Goal: Task Accomplishment & Management: Manage account settings

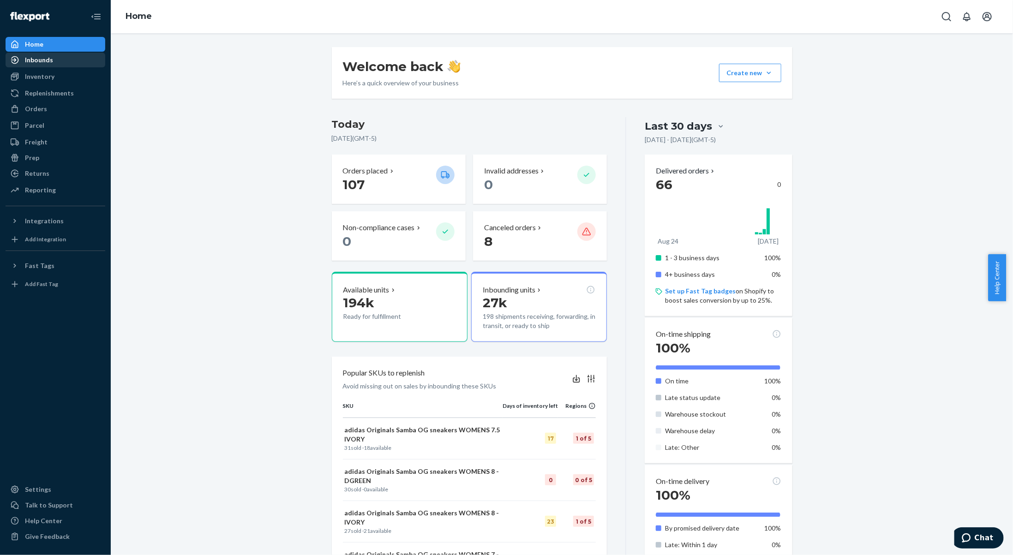
click at [34, 64] on div "Inbounds" at bounding box center [39, 59] width 28 height 9
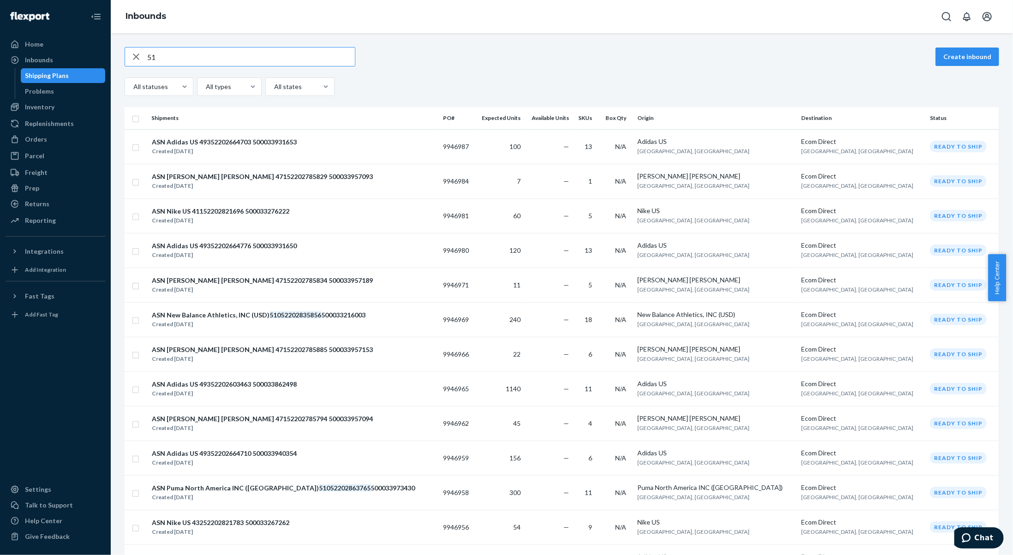
type input "5"
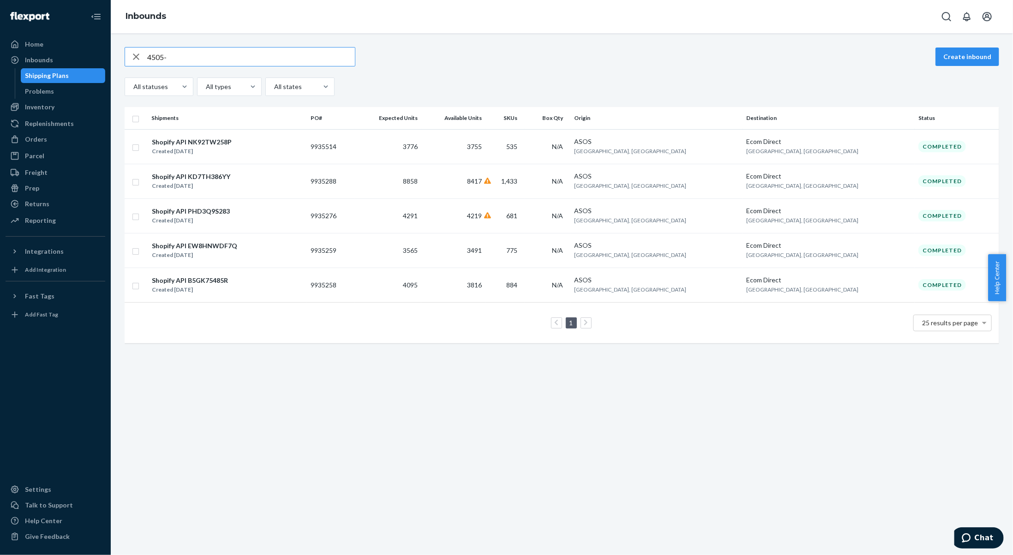
type input "4505-"
click at [138, 54] on icon "button" at bounding box center [136, 57] width 6 height 6
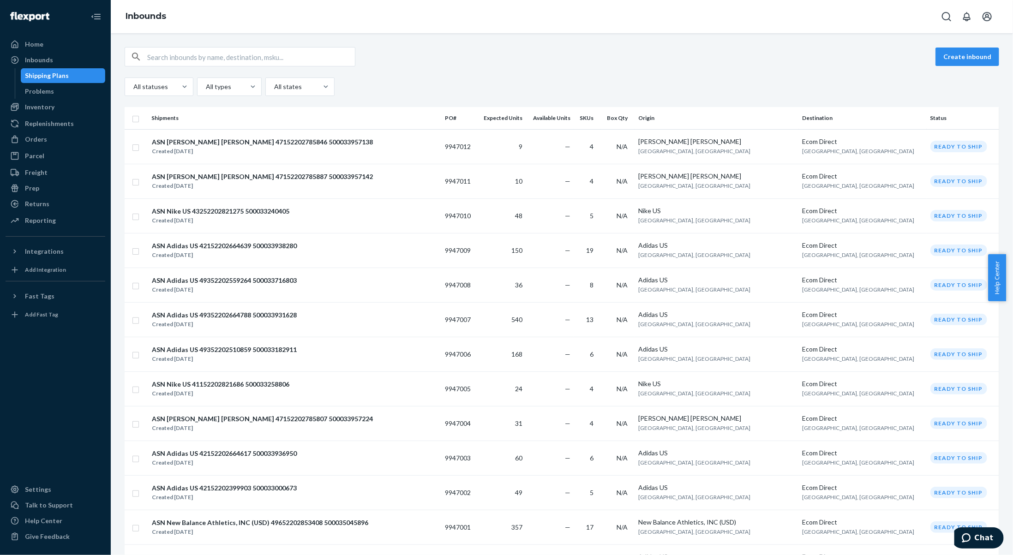
click at [574, 117] on th "Available Units" at bounding box center [550, 118] width 48 height 22
click at [526, 115] on th "Expected Units" at bounding box center [501, 118] width 49 height 22
click at [526, 123] on th "Expected Units" at bounding box center [501, 118] width 49 height 22
click at [526, 114] on th "Expected Units" at bounding box center [501, 118] width 49 height 22
click at [526, 115] on th "Expected Units" at bounding box center [501, 118] width 49 height 22
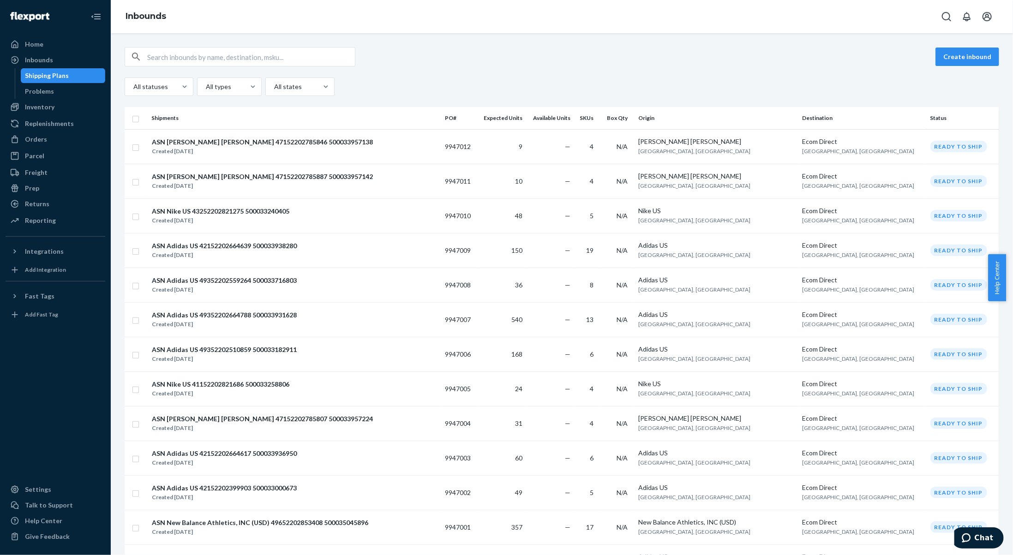
click at [526, 118] on th "Expected Units" at bounding box center [501, 118] width 49 height 22
click at [554, 118] on th "Available Units" at bounding box center [550, 118] width 48 height 22
click at [574, 118] on th "Available Units" at bounding box center [550, 118] width 48 height 22
click at [526, 118] on th "Expected Units" at bounding box center [501, 118] width 49 height 22
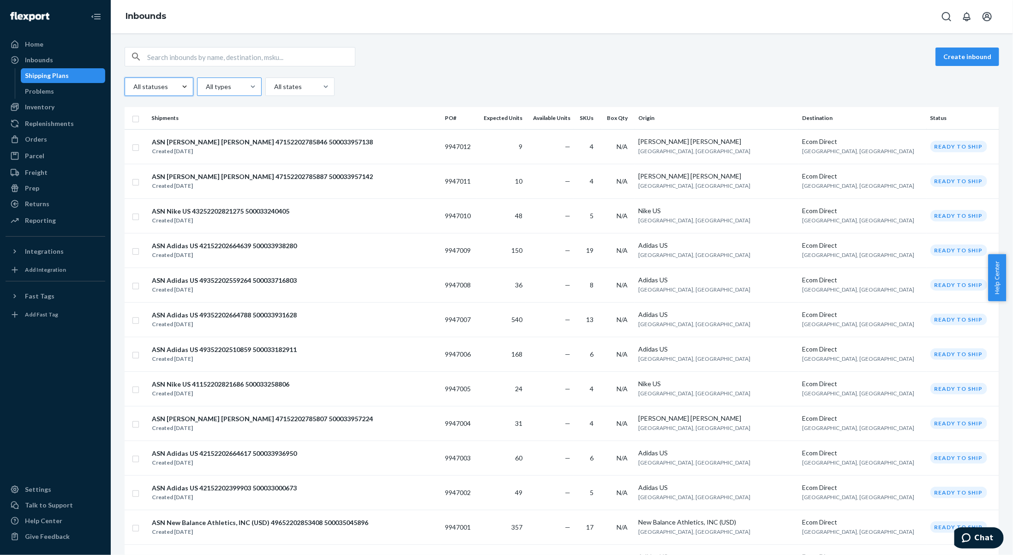
click at [229, 88] on div at bounding box center [228, 86] width 47 height 11
click at [206, 88] on input "All types" at bounding box center [205, 86] width 1 height 9
click at [229, 88] on div at bounding box center [228, 86] width 47 height 11
click at [206, 88] on input "option All types focused, 1 of 4. 4 results available. Use Up and Down to choos…" at bounding box center [205, 86] width 1 height 9
click at [286, 91] on div at bounding box center [299, 86] width 52 height 11
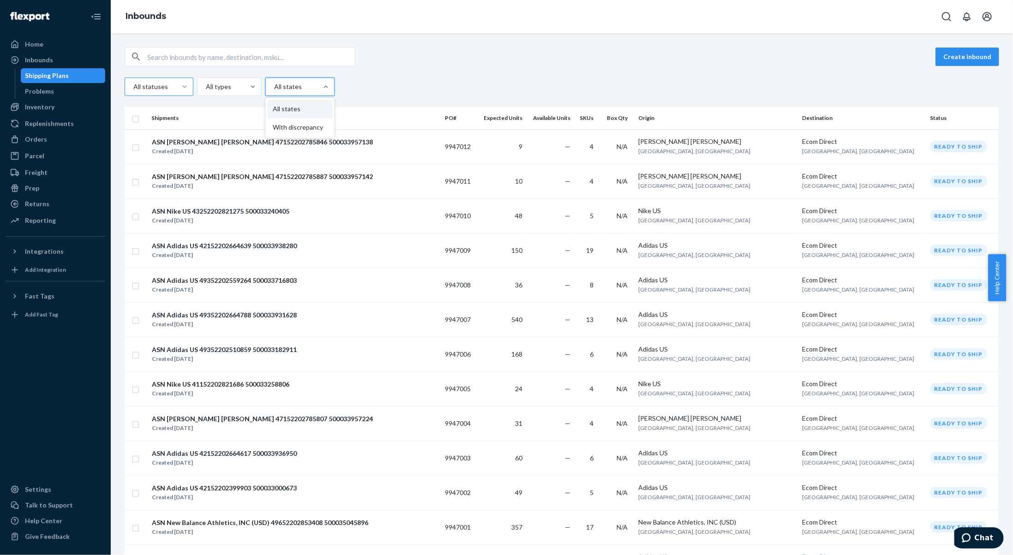
click at [274, 91] on input "option All states focused, 1 of 2. 2 results available. Use Up and Down to choo…" at bounding box center [273, 86] width 1 height 9
click at [305, 83] on div at bounding box center [299, 86] width 52 height 11
click at [274, 83] on input "option All states focused, 1 of 2. 2 results available. Use Up and Down to choo…" at bounding box center [273, 86] width 1 height 9
click at [526, 113] on th "Expected Units" at bounding box center [501, 118] width 49 height 22
click at [526, 118] on th "Expected Units" at bounding box center [501, 118] width 49 height 22
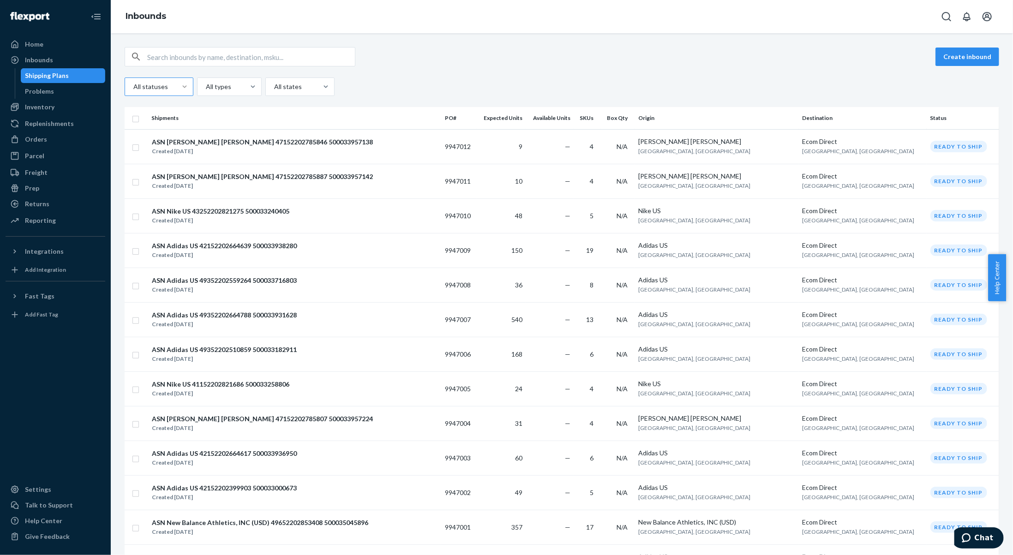
click at [526, 117] on th "Expected Units" at bounding box center [501, 118] width 49 height 22
click at [601, 125] on th "SKUs" at bounding box center [587, 118] width 27 height 22
click at [574, 118] on th "Available Units" at bounding box center [550, 118] width 48 height 22
drag, startPoint x: 563, startPoint y: 116, endPoint x: 543, endPoint y: 115, distance: 19.9
click at [562, 116] on th "Available Units" at bounding box center [550, 118] width 48 height 22
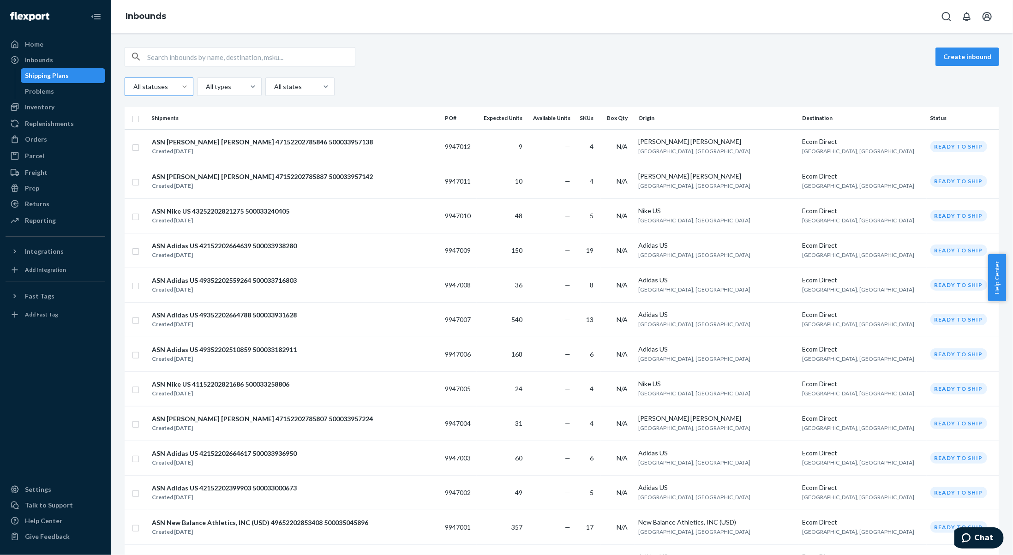
click at [509, 120] on th "Expected Units" at bounding box center [501, 118] width 49 height 22
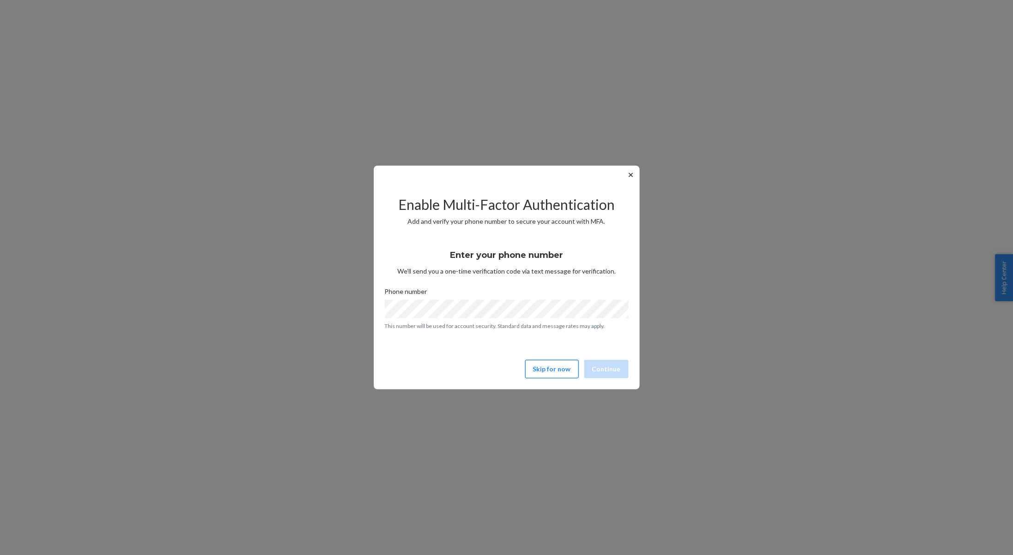
click at [559, 375] on button "Skip for now" at bounding box center [552, 369] width 54 height 18
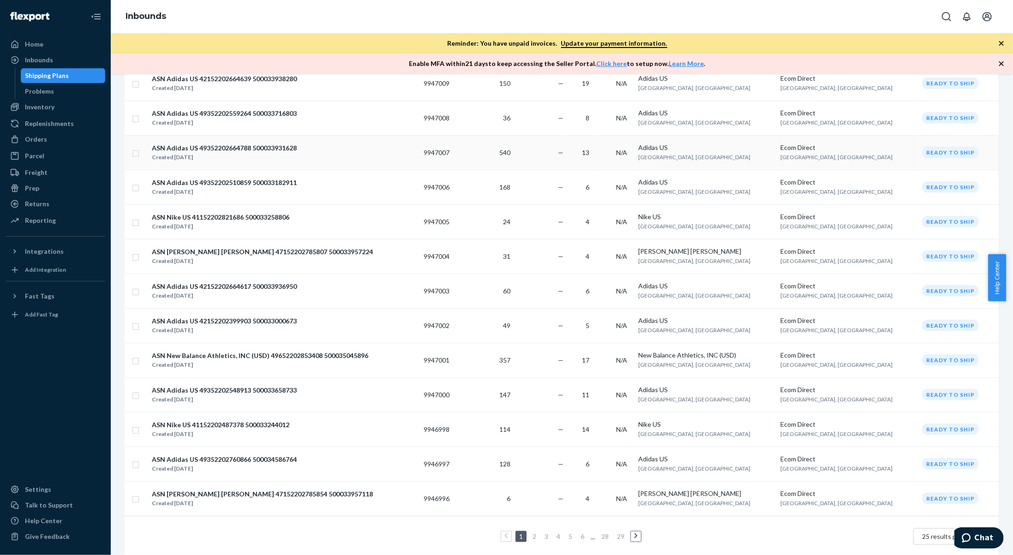
scroll to position [521, 0]
click at [533, 531] on link "2" at bounding box center [534, 535] width 7 height 8
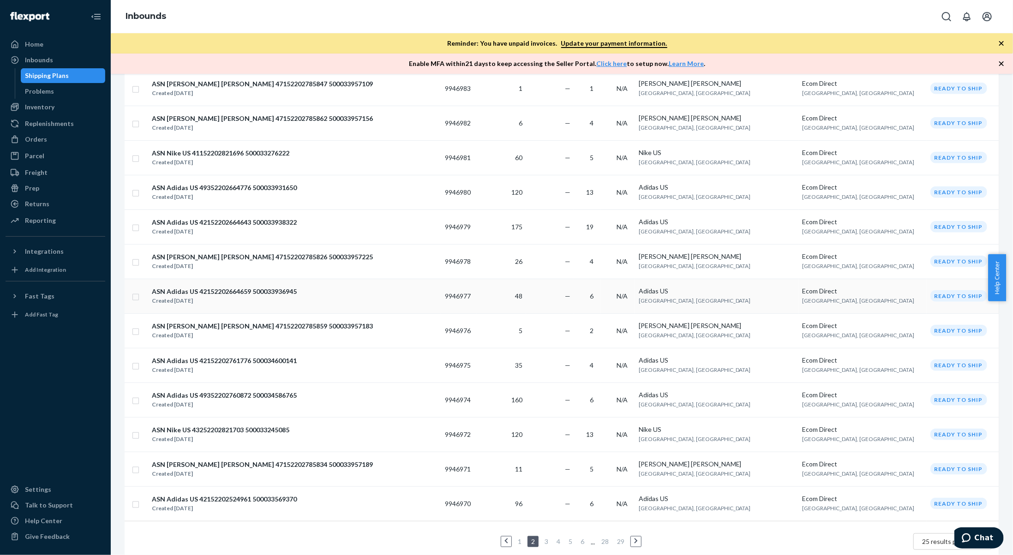
scroll to position [521, 0]
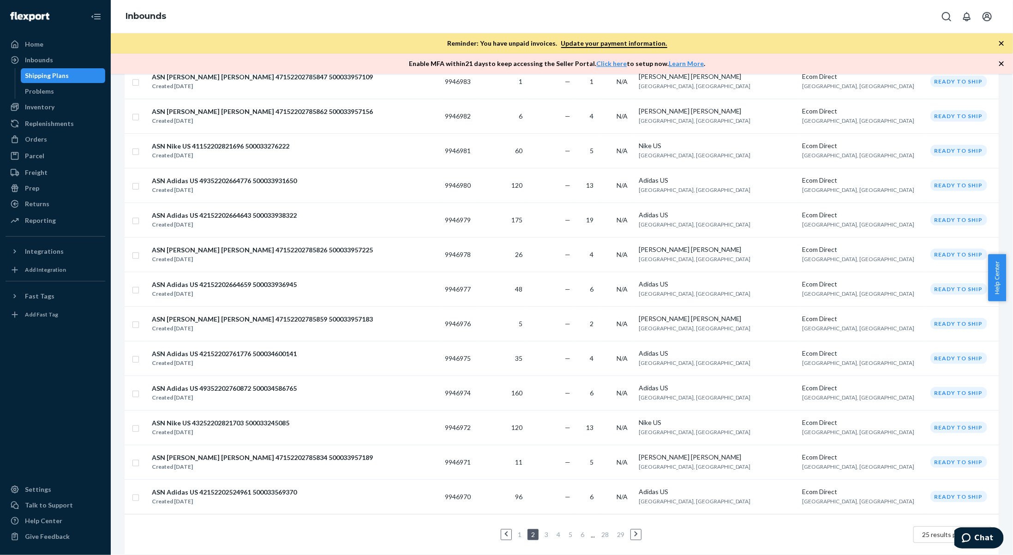
click at [544, 531] on link "3" at bounding box center [546, 535] width 7 height 8
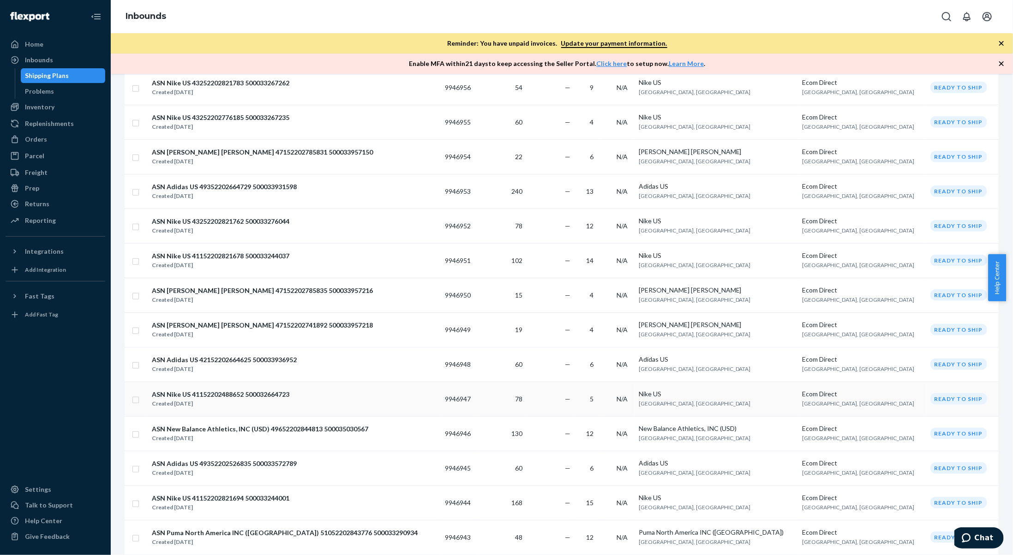
scroll to position [521, 0]
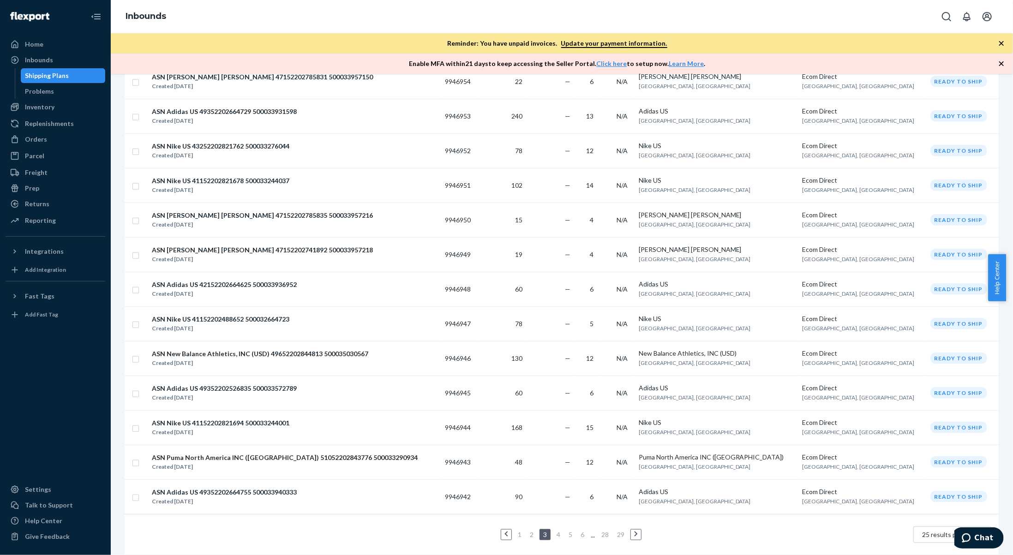
click at [557, 531] on link "4" at bounding box center [558, 535] width 7 height 8
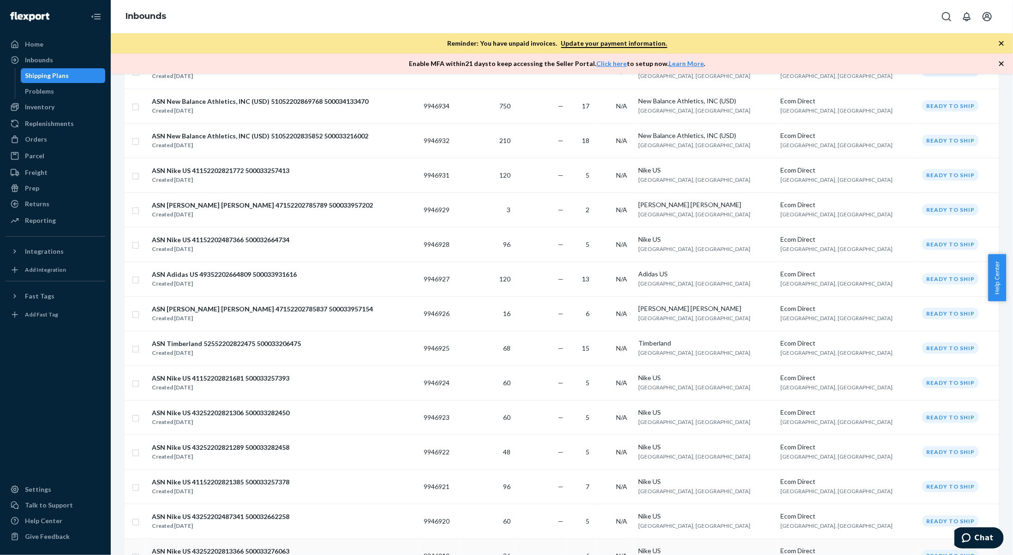
scroll to position [521, 0]
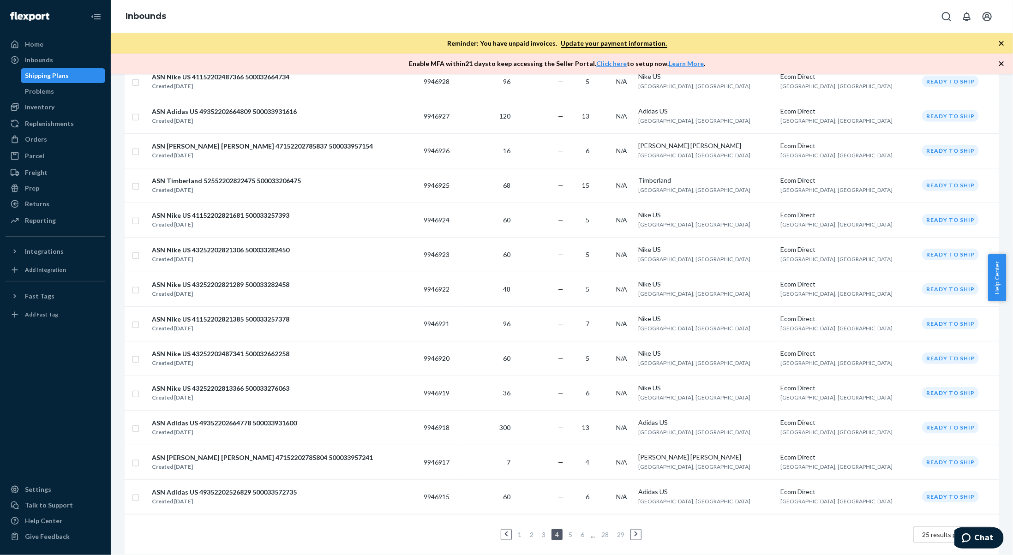
click at [568, 531] on link "5" at bounding box center [570, 535] width 7 height 8
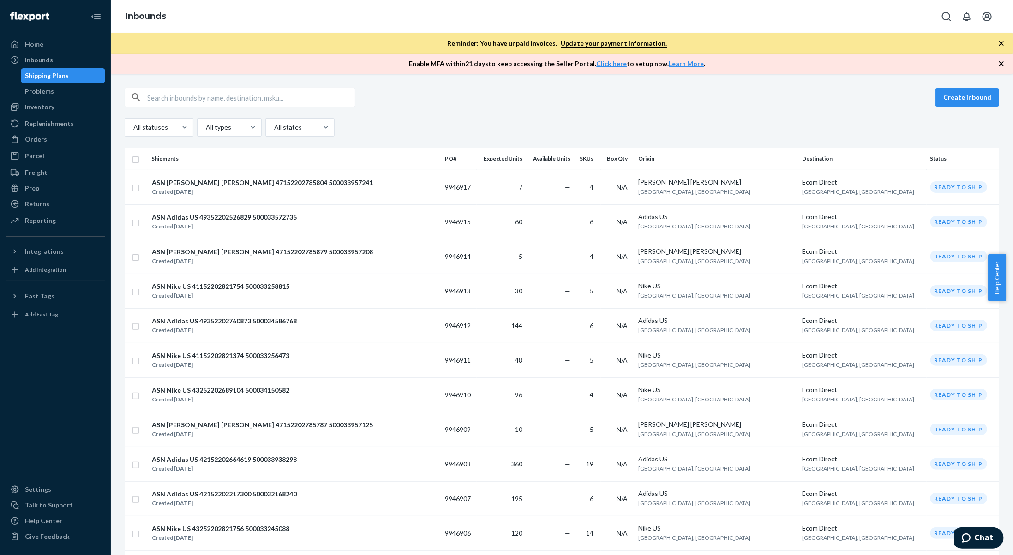
click at [294, 101] on input "text" at bounding box center [251, 97] width 208 height 18
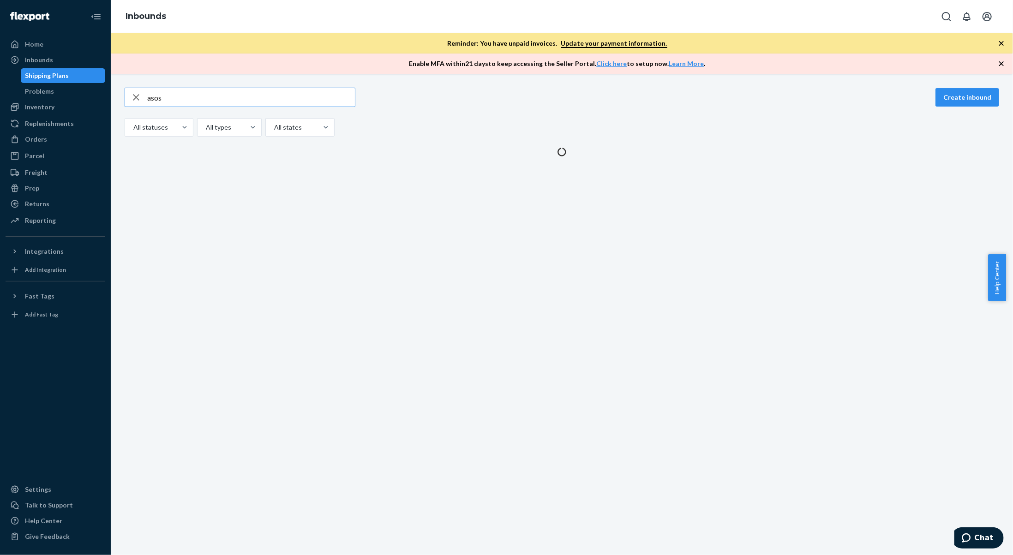
type input "asos"
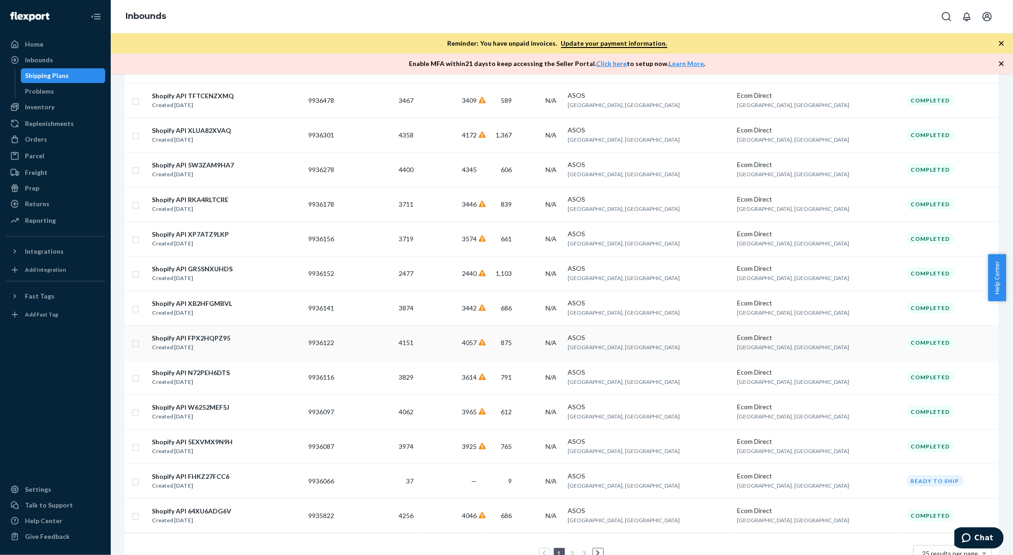
scroll to position [521, 0]
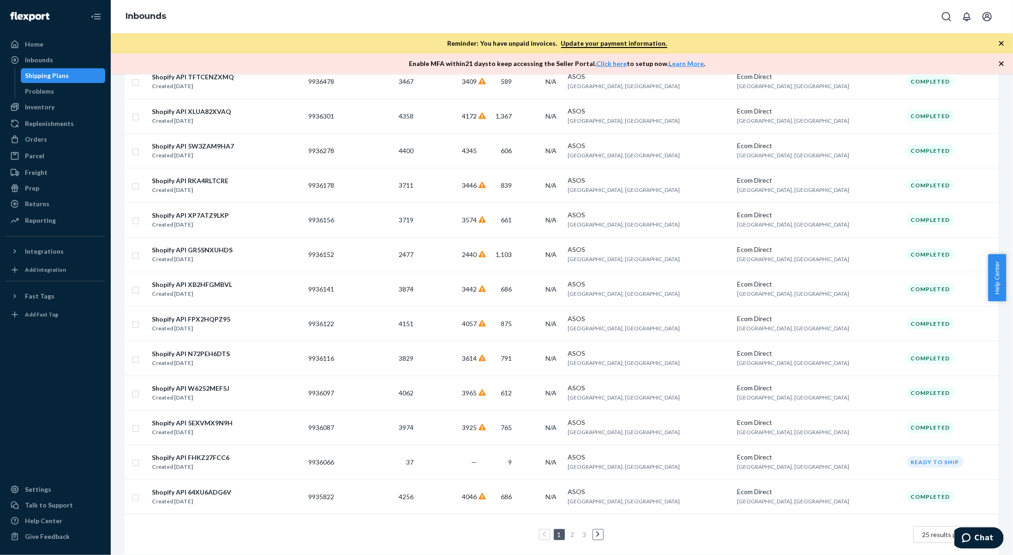
click at [569, 531] on link "2" at bounding box center [572, 535] width 7 height 8
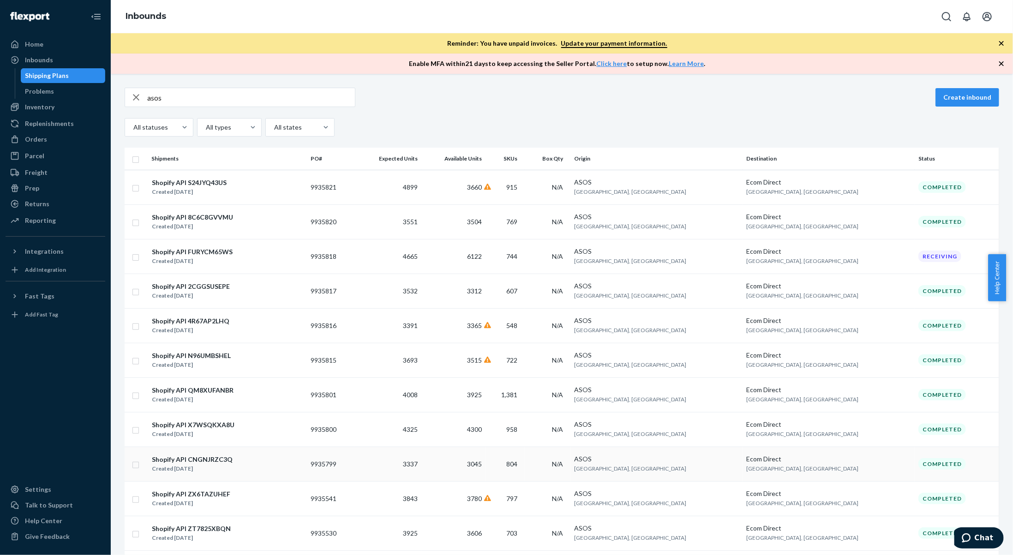
scroll to position [521, 0]
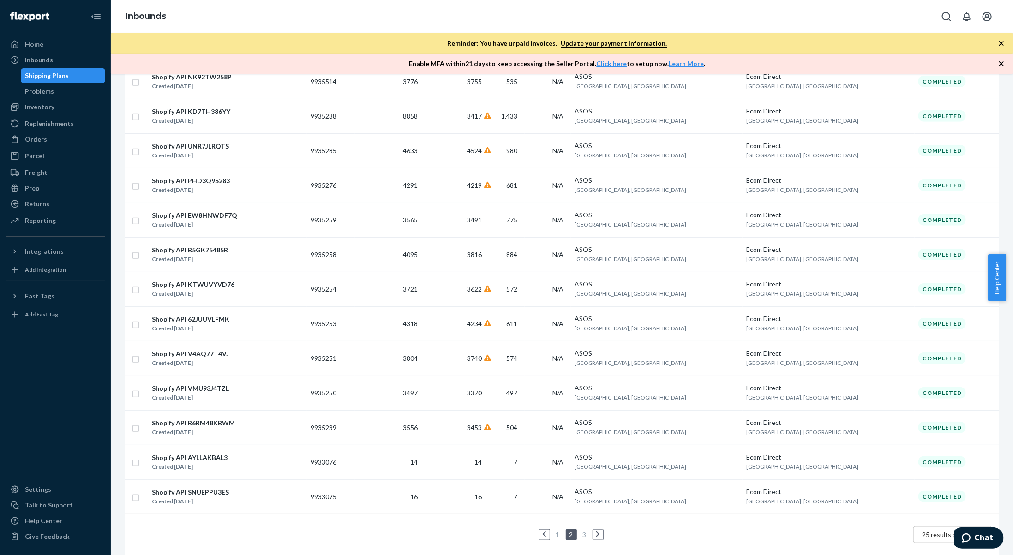
click at [581, 531] on link "3" at bounding box center [584, 535] width 7 height 8
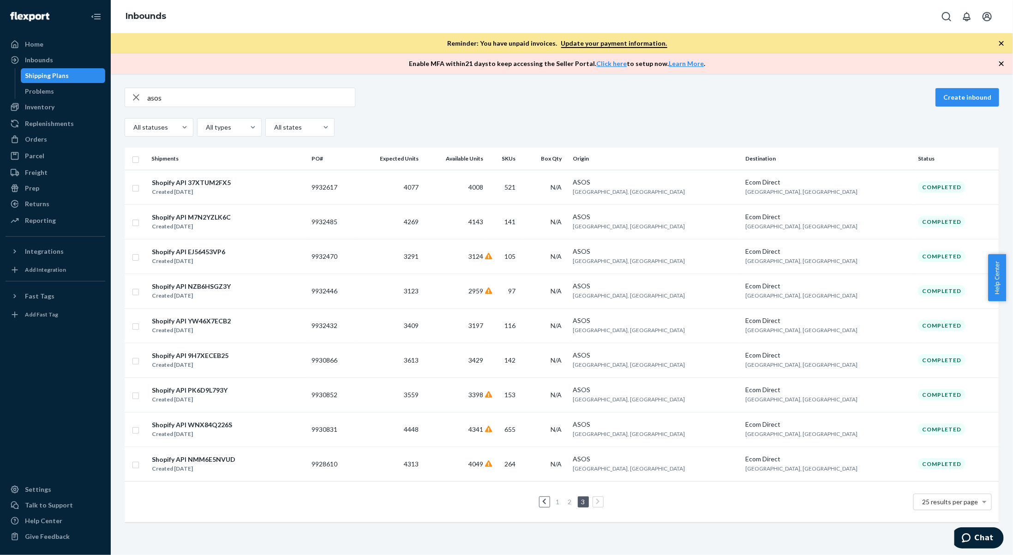
click at [557, 498] on link "1" at bounding box center [557, 502] width 7 height 8
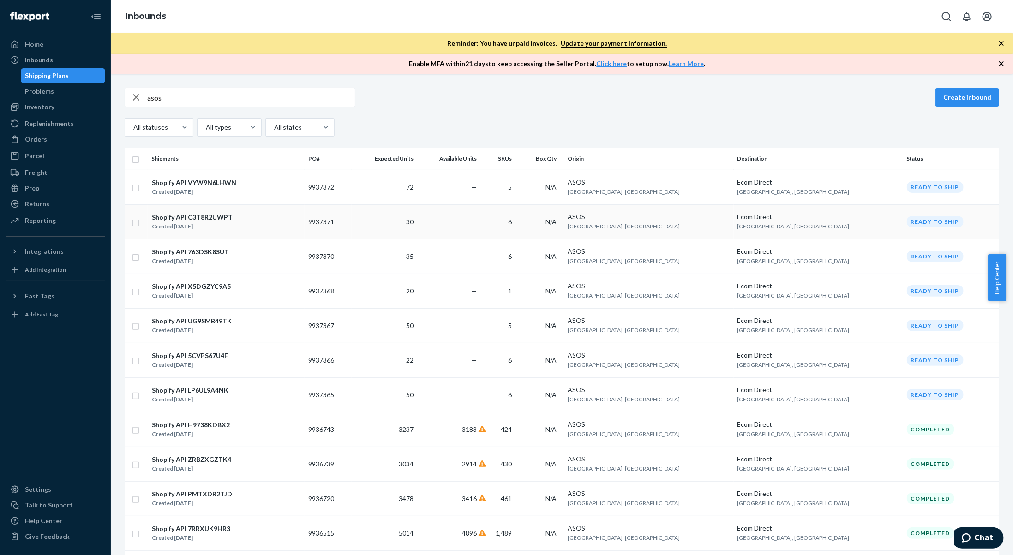
scroll to position [138, 0]
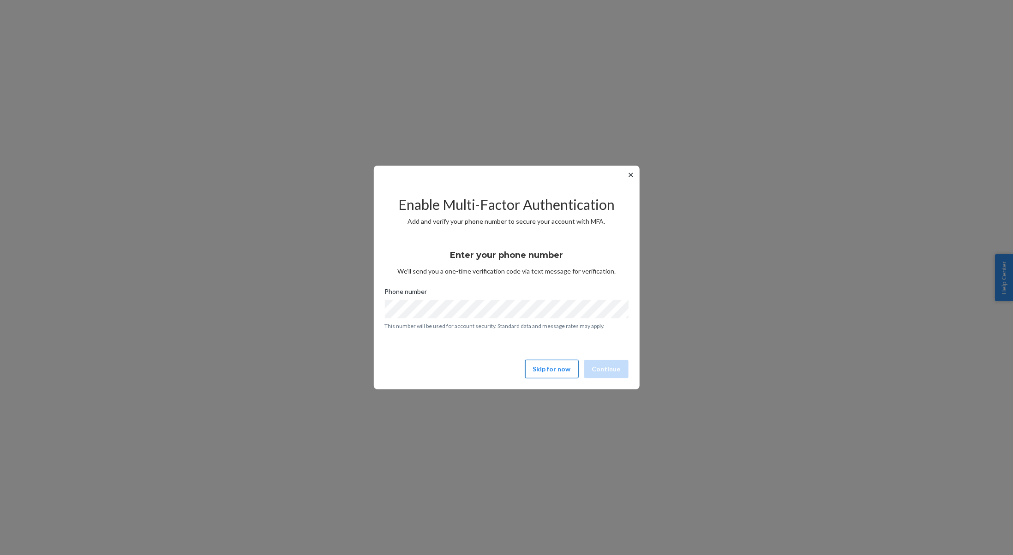
click at [552, 372] on button "Skip for now" at bounding box center [552, 369] width 54 height 18
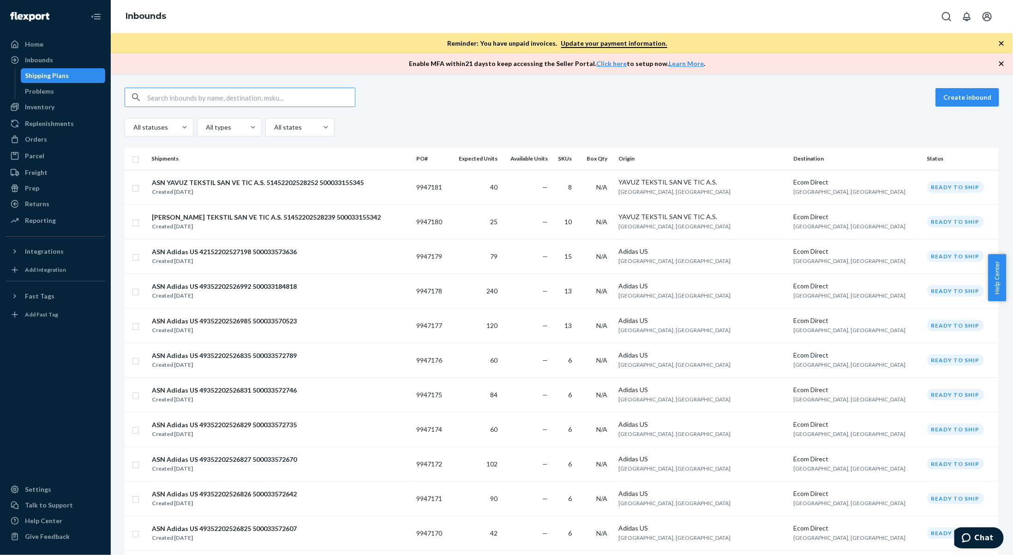
click at [172, 96] on input "text" at bounding box center [251, 97] width 208 height 18
type input "ASOS"
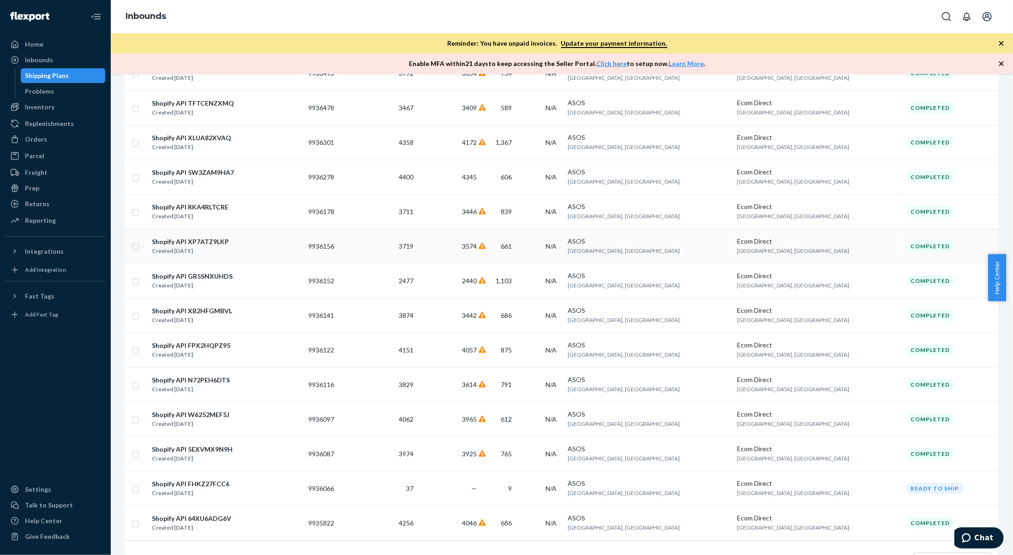
scroll to position [521, 0]
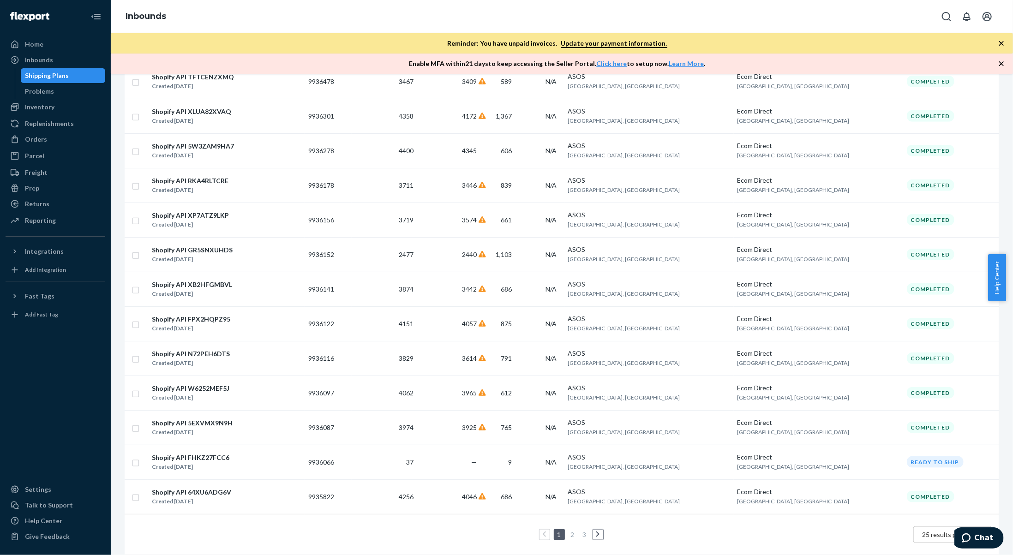
click at [582, 531] on link "3" at bounding box center [584, 535] width 7 height 8
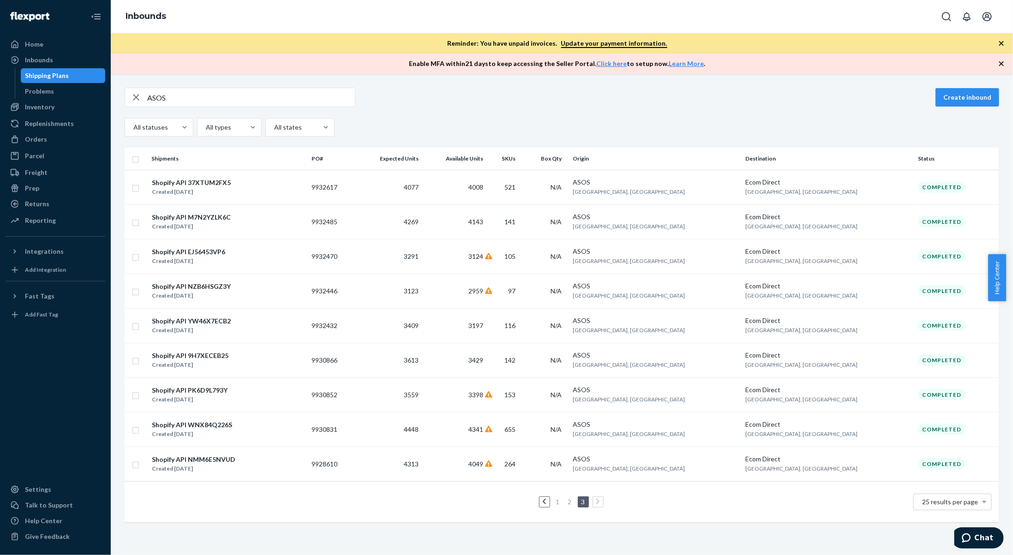
click at [569, 498] on link "2" at bounding box center [569, 502] width 7 height 8
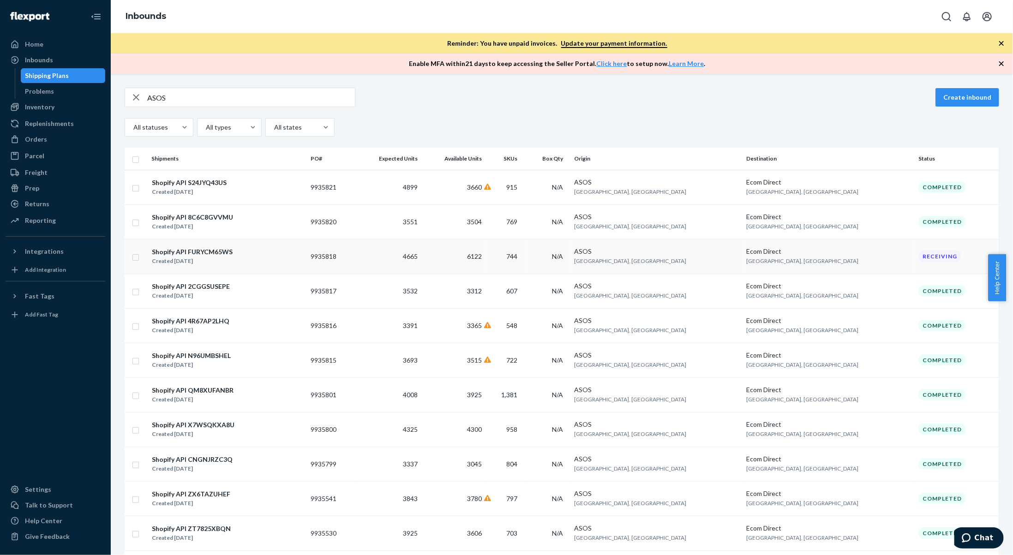
click at [220, 253] on div "Shopify API FURYCM65WS" at bounding box center [192, 251] width 81 height 9
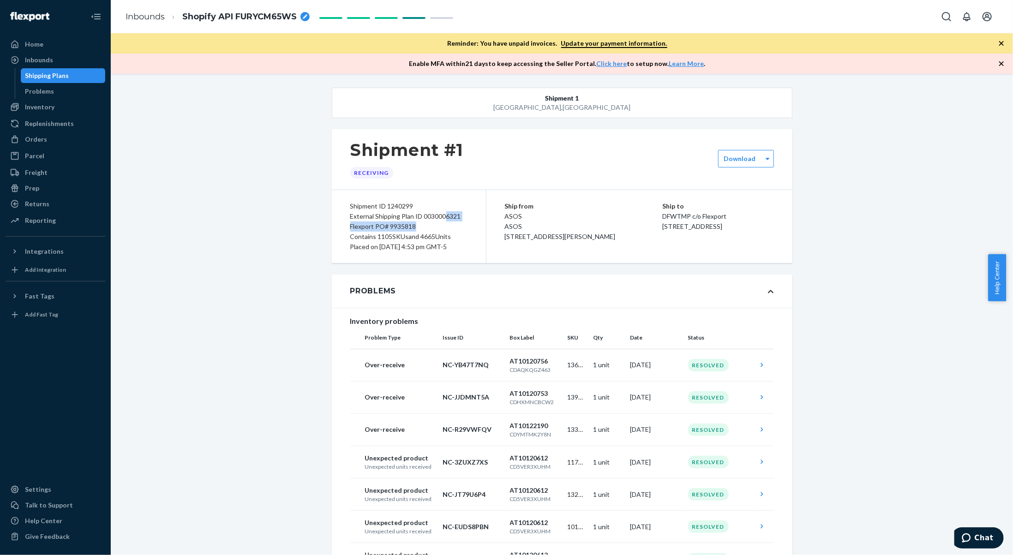
drag, startPoint x: 440, startPoint y: 218, endPoint x: 440, endPoint y: 223, distance: 5.1
click at [440, 223] on div "Shipment ID 1240299 External Shipping Plan ID 0030006321 Flexport PO# 9935818 C…" at bounding box center [409, 226] width 155 height 73
click at [436, 214] on div "External Shipping Plan ID 0030006321" at bounding box center [408, 216] width 117 height 10
drag, startPoint x: 460, startPoint y: 215, endPoint x: 442, endPoint y: 215, distance: 18.0
click at [438, 215] on div "External Shipping Plan ID 0030006321" at bounding box center [408, 216] width 117 height 10
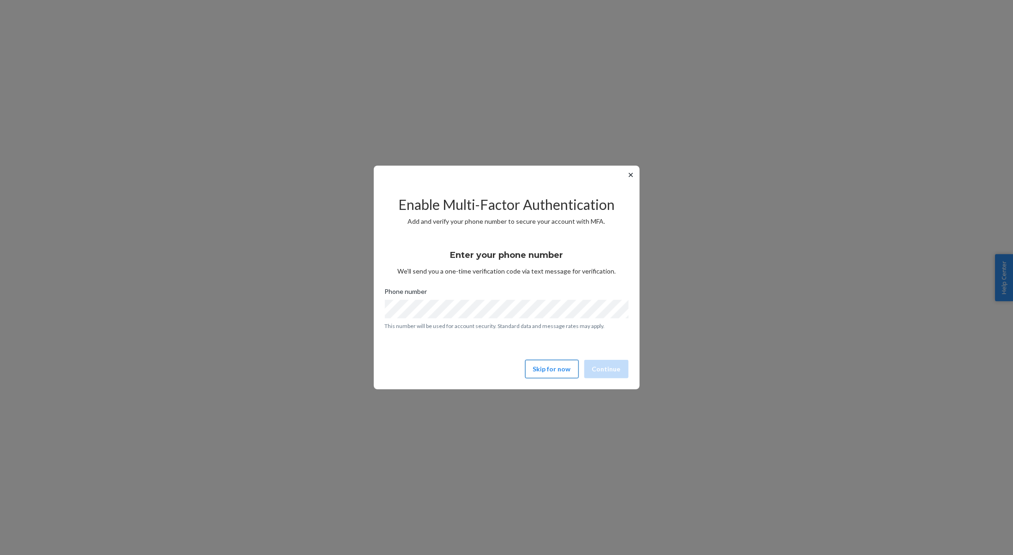
click at [565, 371] on button "Skip for now" at bounding box center [552, 369] width 54 height 18
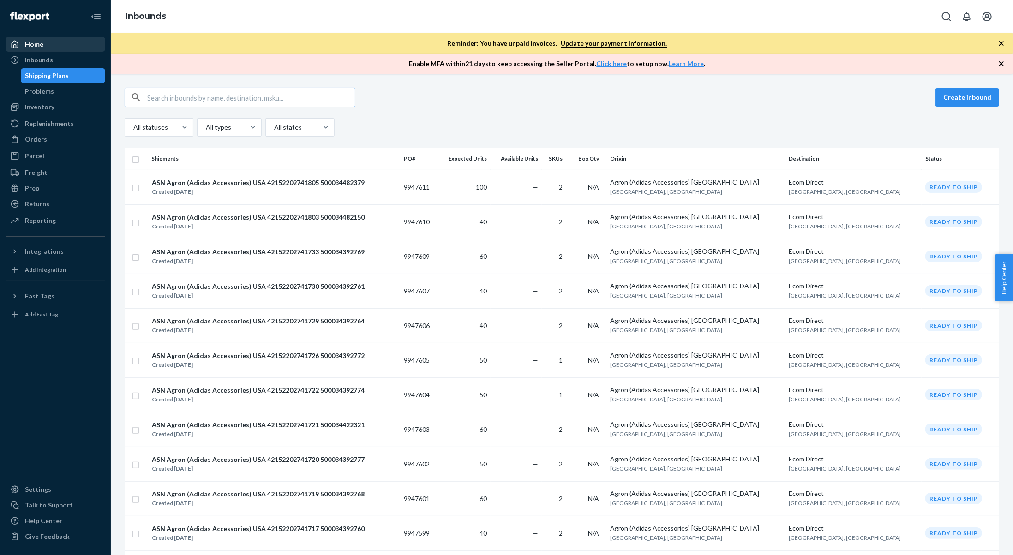
click at [48, 46] on div "Home" at bounding box center [55, 44] width 98 height 13
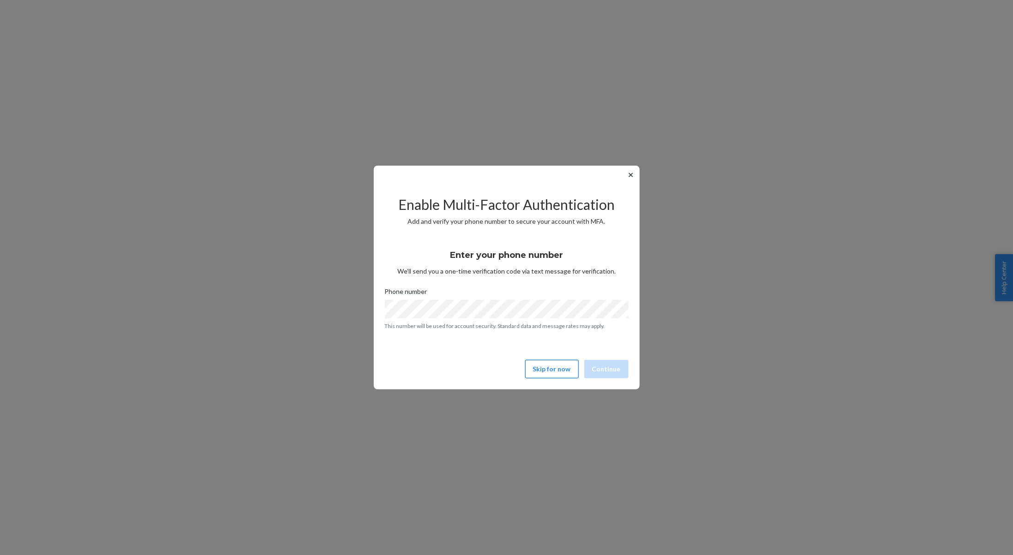
click at [534, 371] on button "Skip for now" at bounding box center [552, 369] width 54 height 18
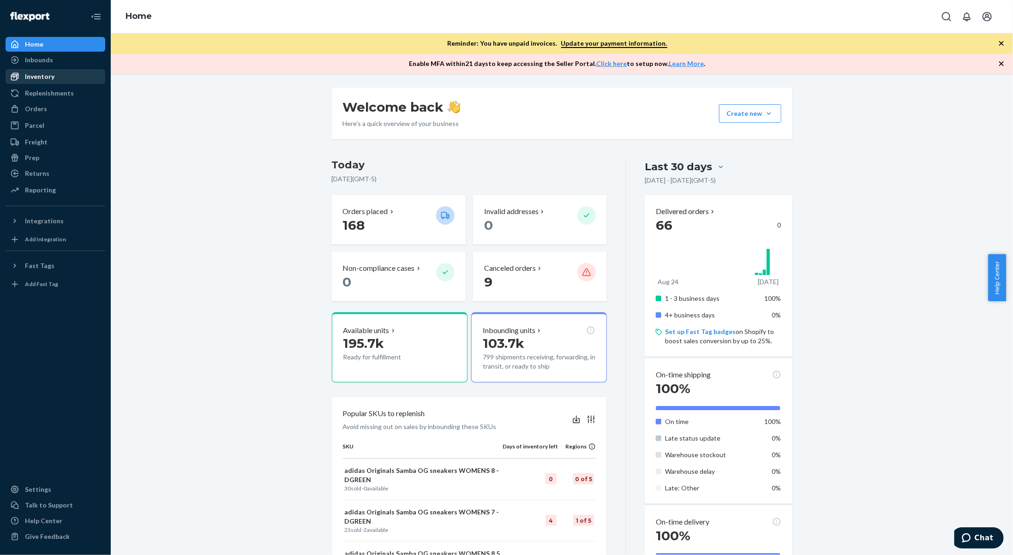
click at [52, 74] on div "Inventory" at bounding box center [40, 76] width 30 height 9
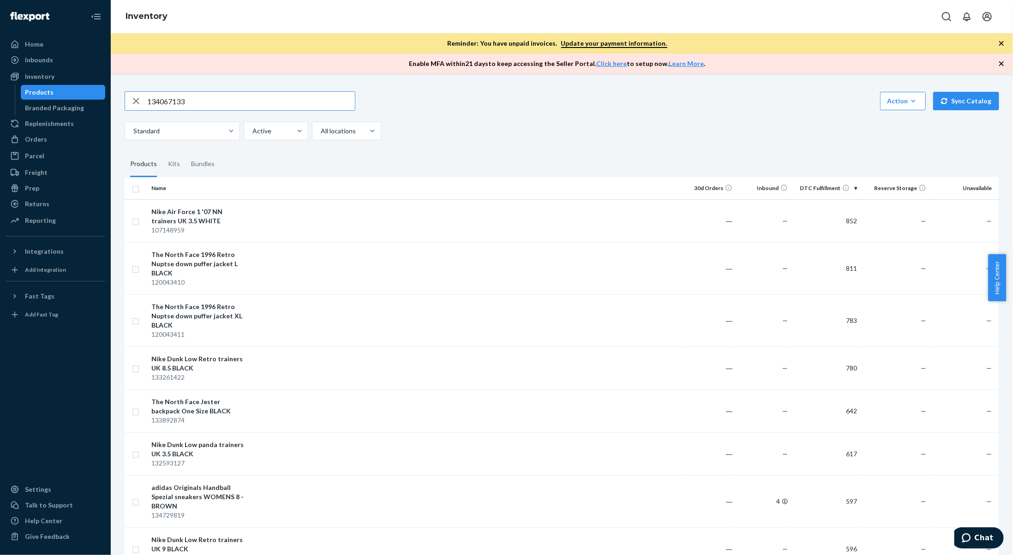
type input "134067133"
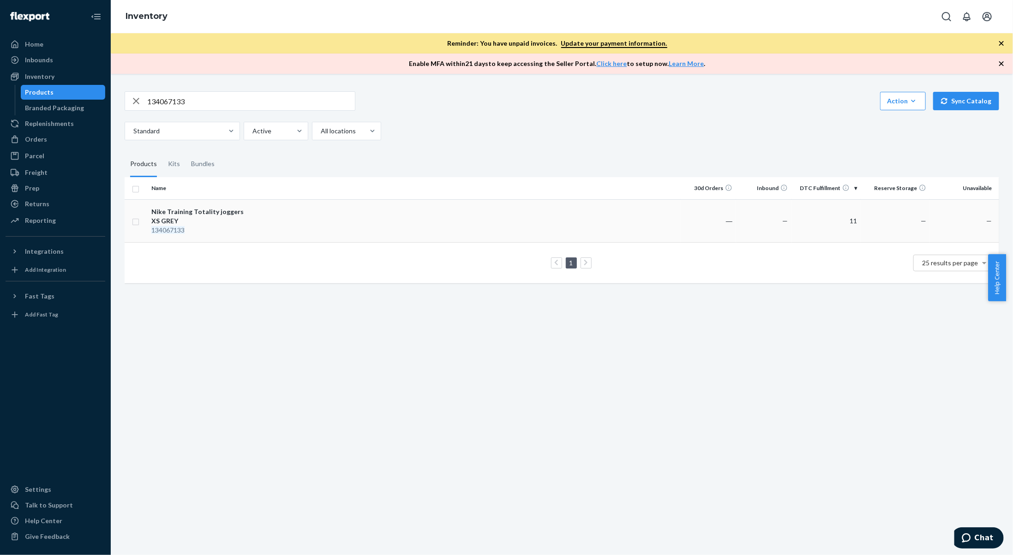
click at [279, 220] on td at bounding box center [466, 220] width 429 height 43
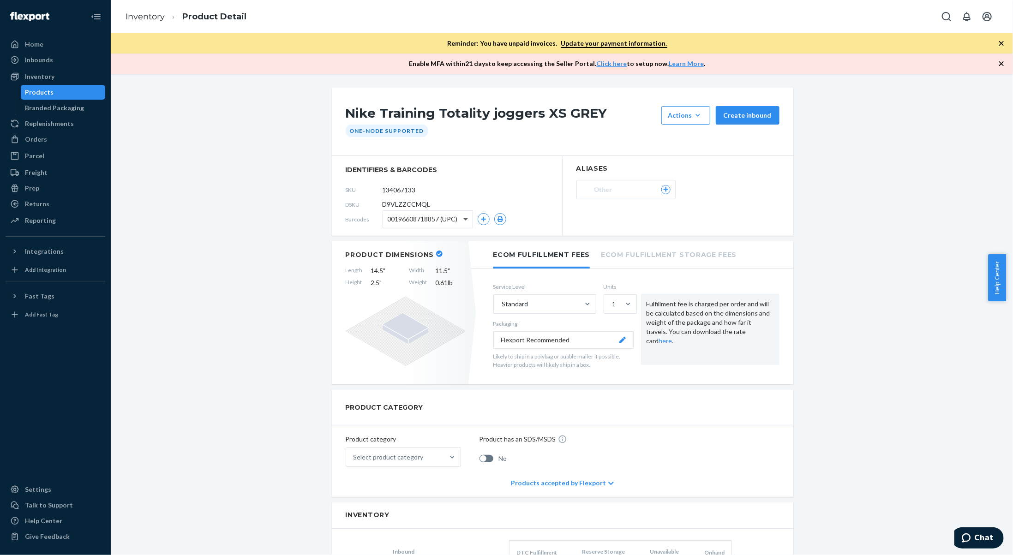
click at [463, 219] on span at bounding box center [465, 219] width 5 height 3
click at [461, 220] on span at bounding box center [467, 219] width 12 height 17
drag, startPoint x: 425, startPoint y: 191, endPoint x: 379, endPoint y: 194, distance: 45.8
click at [383, 189] on form "134067133" at bounding box center [424, 189] width 82 height 18
click at [154, 11] on li "Inventory" at bounding box center [145, 17] width 39 height 12
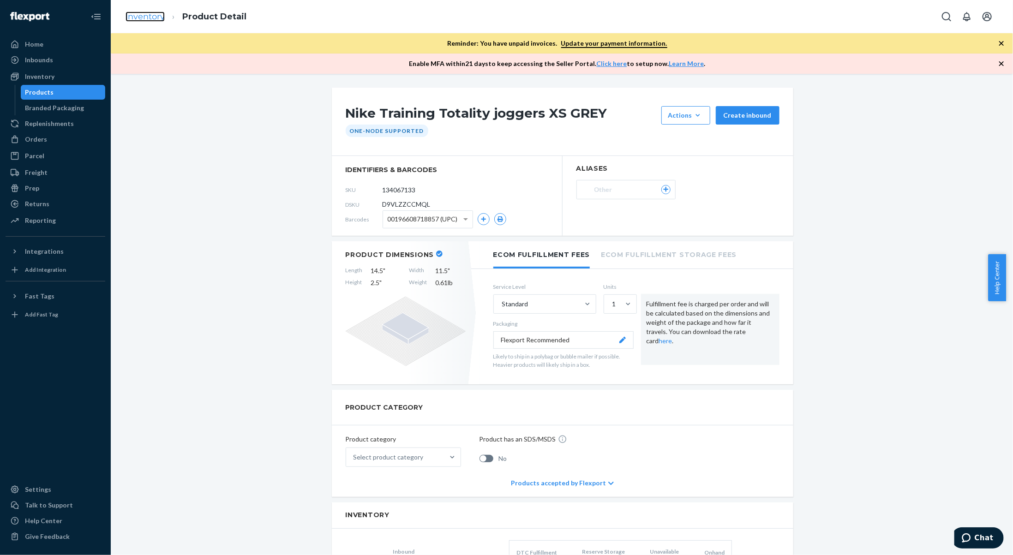
click at [153, 17] on link "Inventory" at bounding box center [145, 17] width 39 height 10
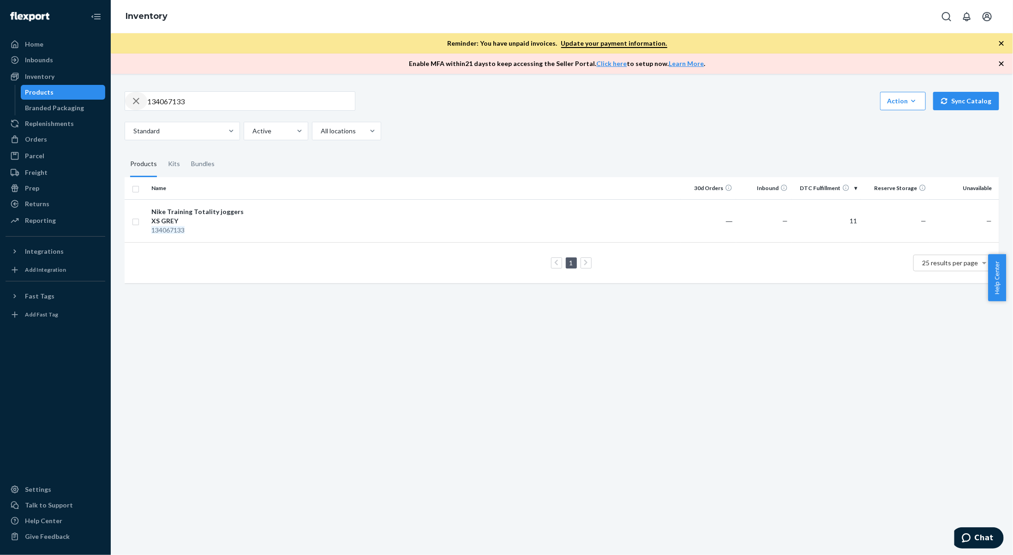
click at [139, 101] on icon "button" at bounding box center [136, 101] width 11 height 18
click at [35, 48] on div "Home" at bounding box center [34, 44] width 18 height 9
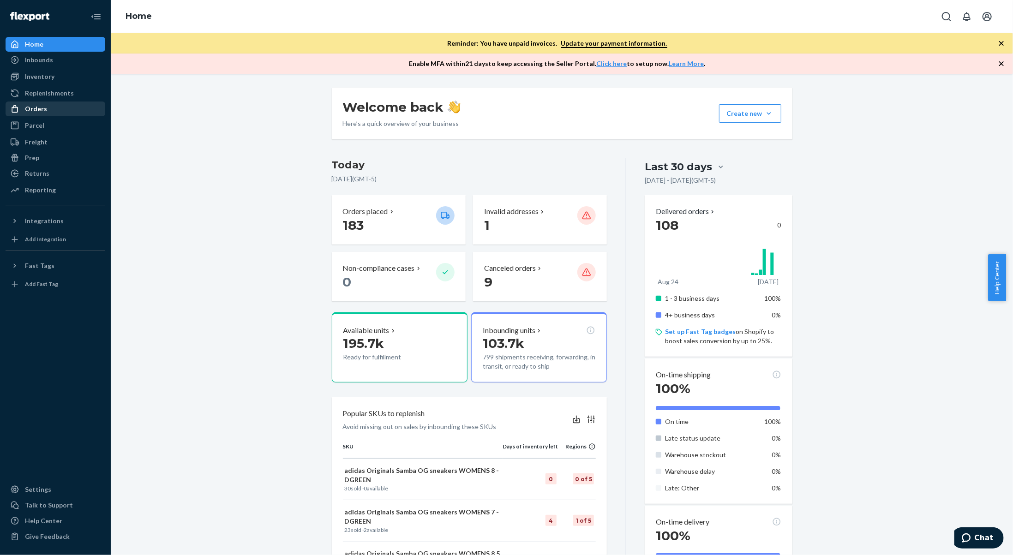
click at [35, 111] on div "Orders" at bounding box center [36, 108] width 22 height 9
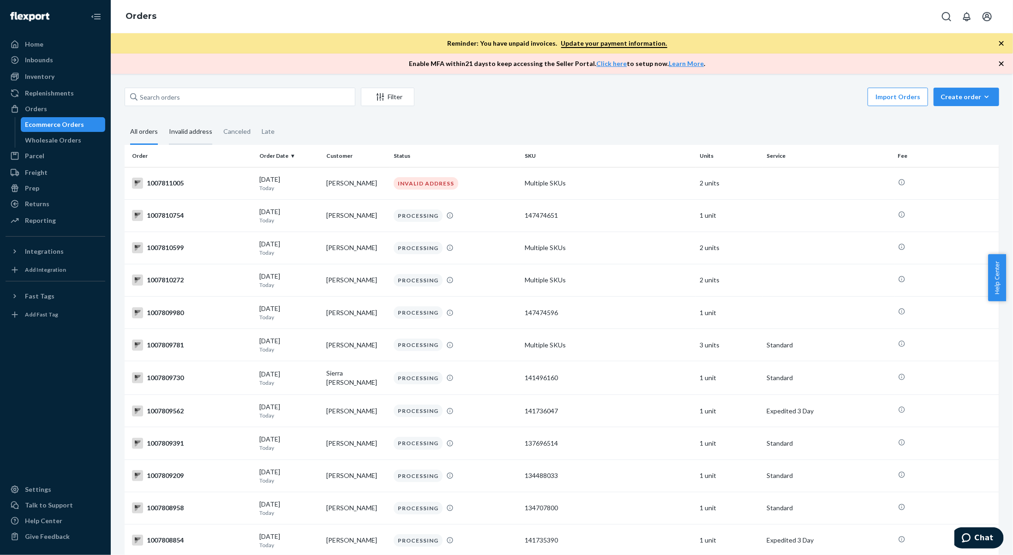
click at [184, 135] on div "Invalid address" at bounding box center [190, 132] width 43 height 25
click at [163, 120] on input "Invalid address" at bounding box center [163, 120] width 0 height 0
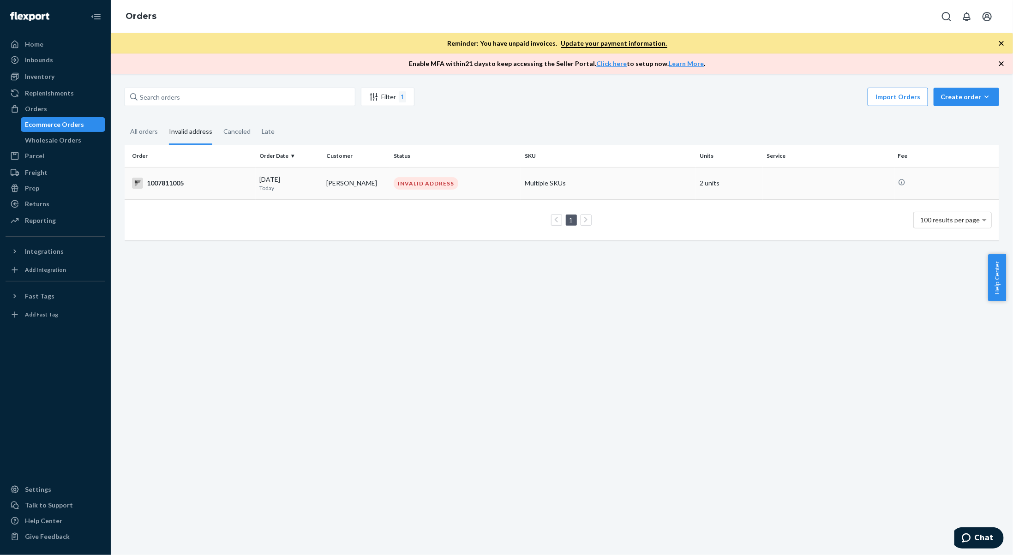
click at [317, 179] on div "09/23/2025 Today" at bounding box center [289, 183] width 60 height 17
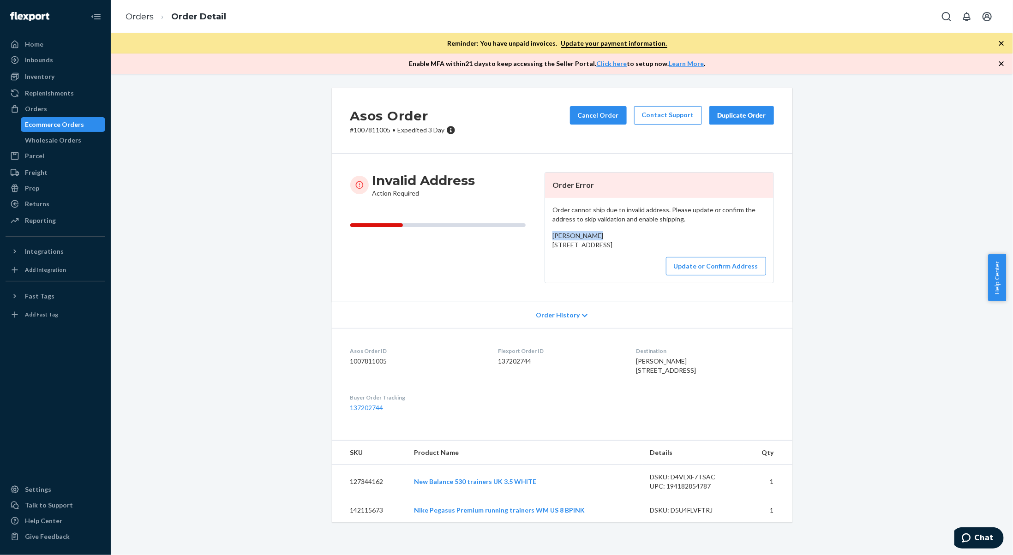
drag, startPoint x: 594, startPoint y: 233, endPoint x: 550, endPoint y: 233, distance: 43.9
click at [553, 233] on div "Petr Sharapov 300 CorneII Dr Ste A4 Wilmington, DE 19801-5768 US" at bounding box center [660, 240] width 214 height 18
copy span "Petr Sharapov"
click at [29, 109] on div "Orders" at bounding box center [36, 108] width 22 height 9
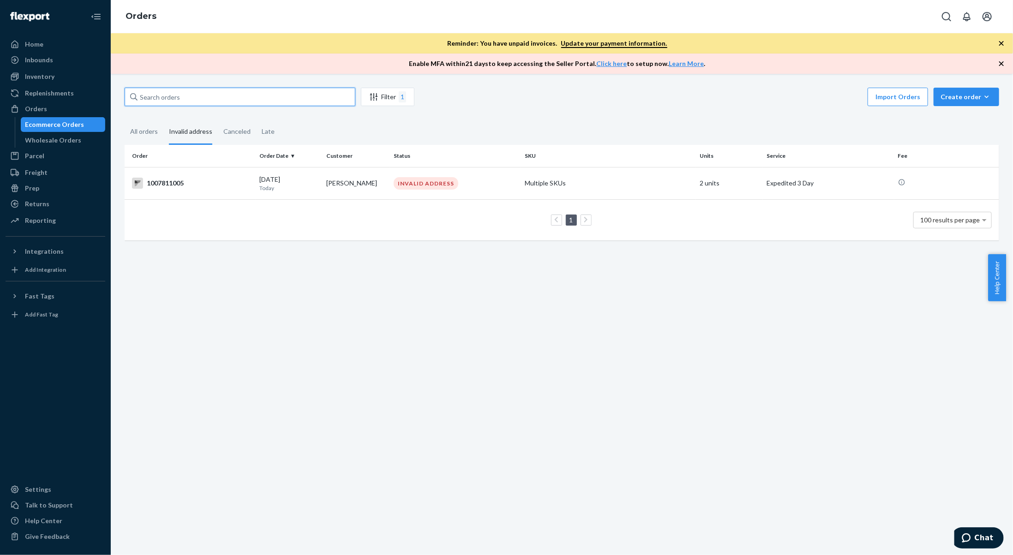
click at [296, 100] on input "text" at bounding box center [240, 97] width 231 height 18
click at [155, 133] on div "All orders" at bounding box center [144, 132] width 28 height 25
click at [125, 120] on input "All orders" at bounding box center [125, 120] width 0 height 0
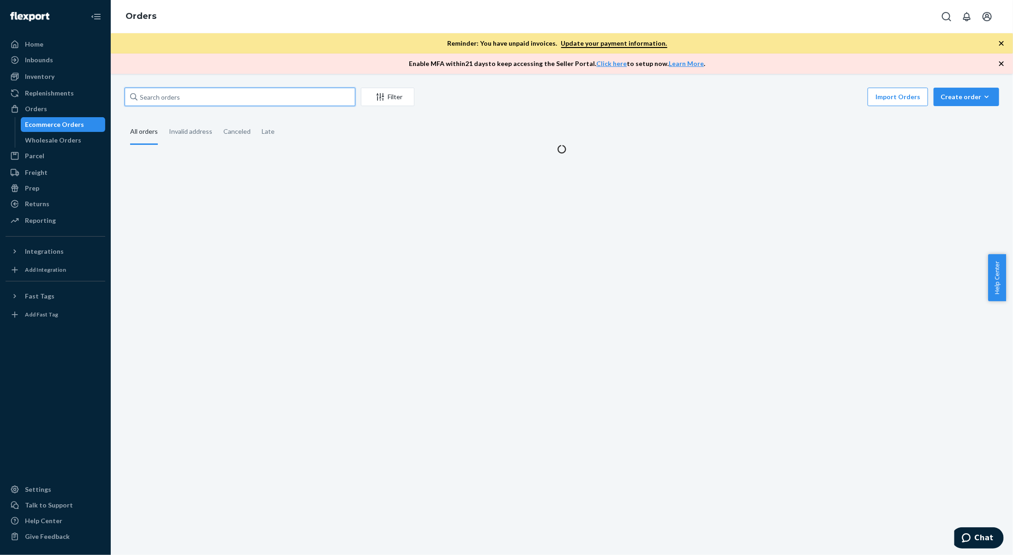
click at [233, 96] on input "text" at bounding box center [240, 97] width 231 height 18
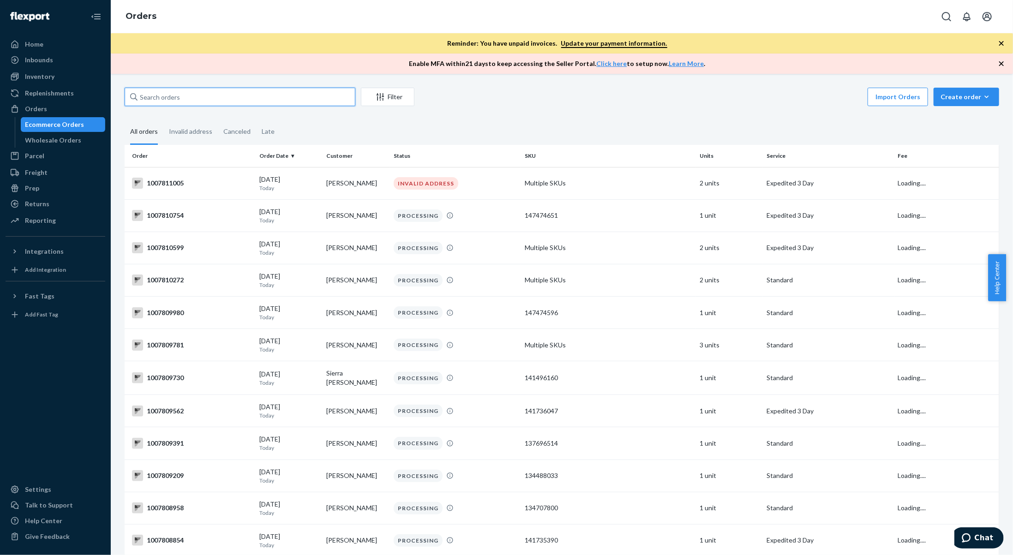
paste input "Petr Sharapov"
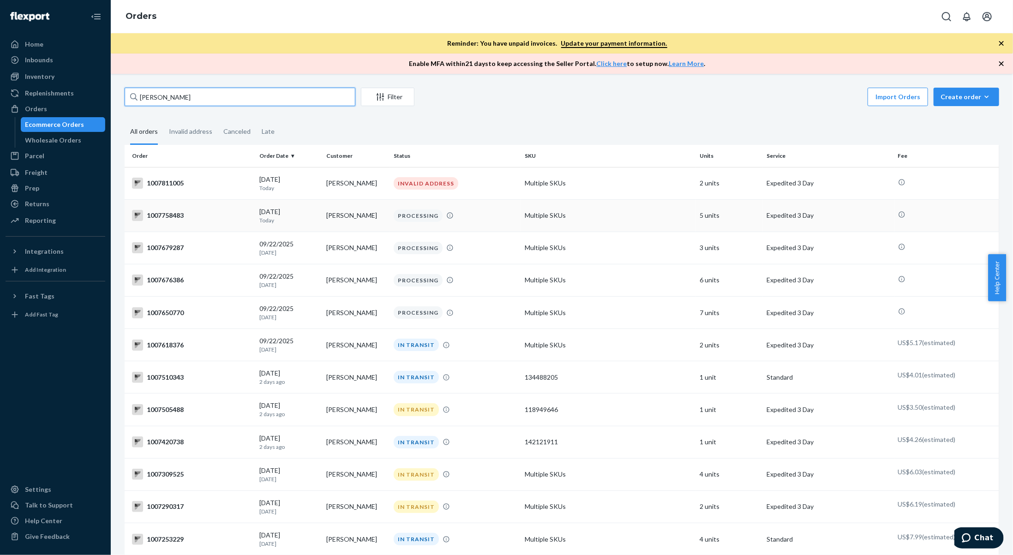
type input "Petr Sharapov"
click at [305, 206] on td "09/23/2025 Today" at bounding box center [289, 215] width 67 height 32
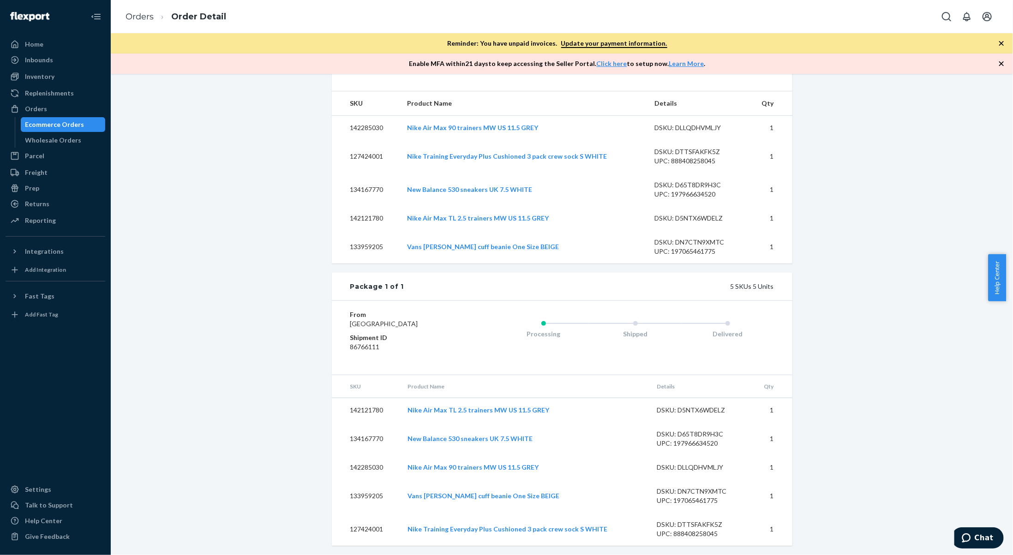
scroll to position [357, 0]
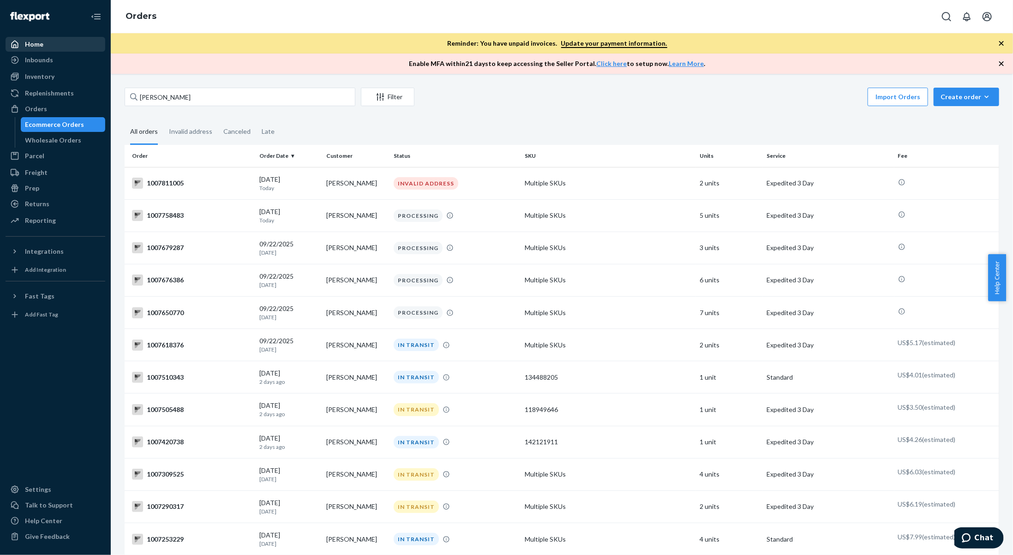
click at [36, 48] on div "Home" at bounding box center [34, 44] width 18 height 9
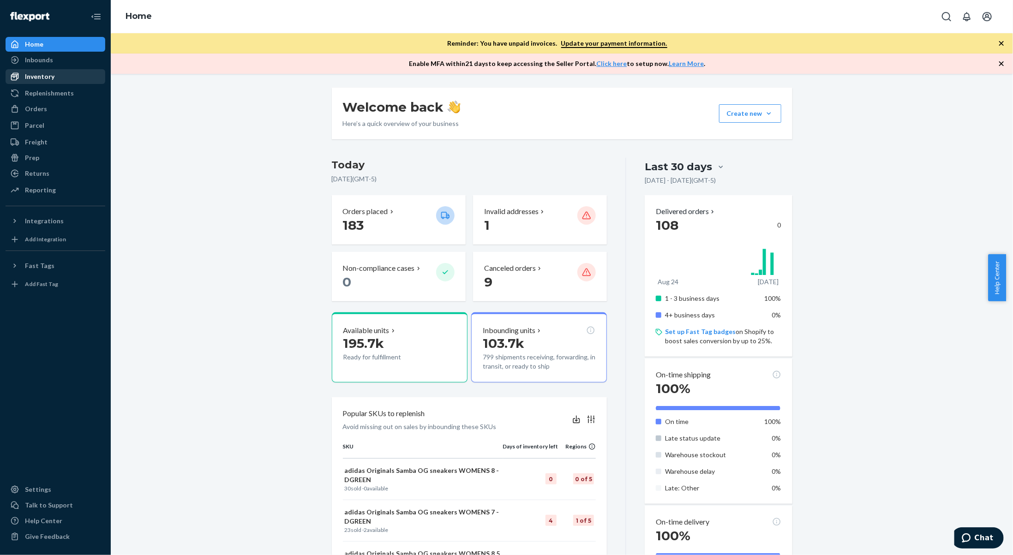
click at [50, 80] on div "Inventory" at bounding box center [40, 76] width 30 height 9
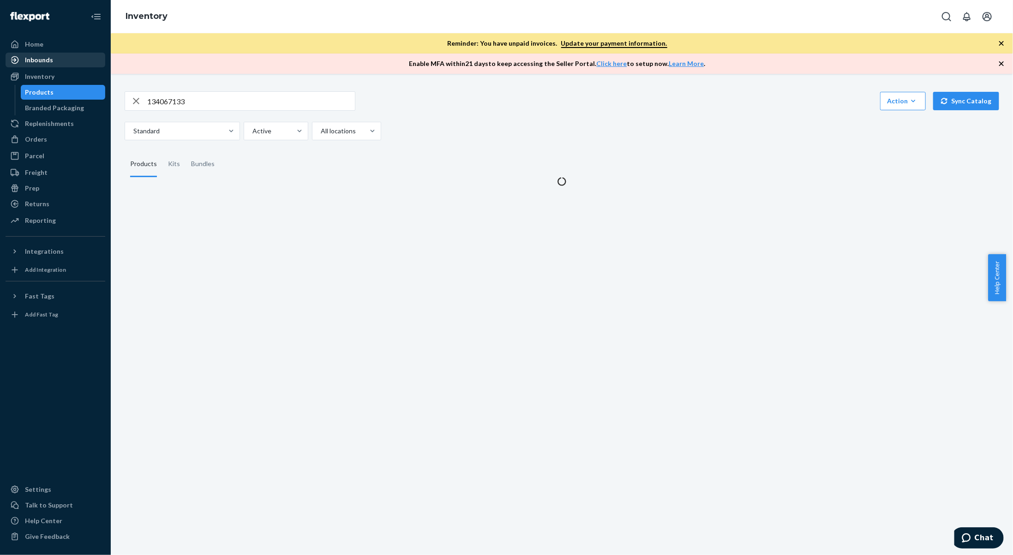
click at [53, 65] on div "Inbounds" at bounding box center [55, 60] width 98 height 13
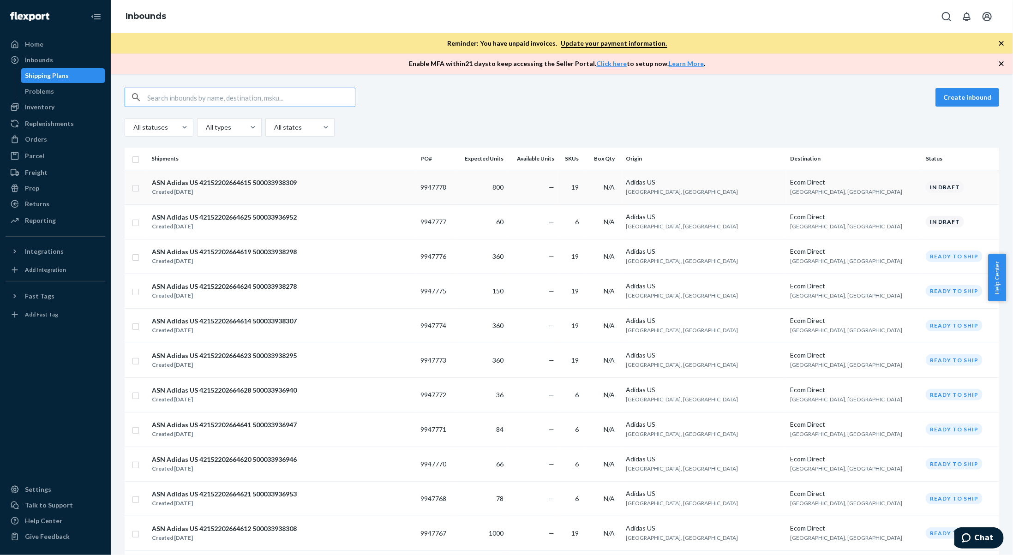
click at [259, 187] on div "Created Sep 23, 2025" at bounding box center [224, 191] width 145 height 9
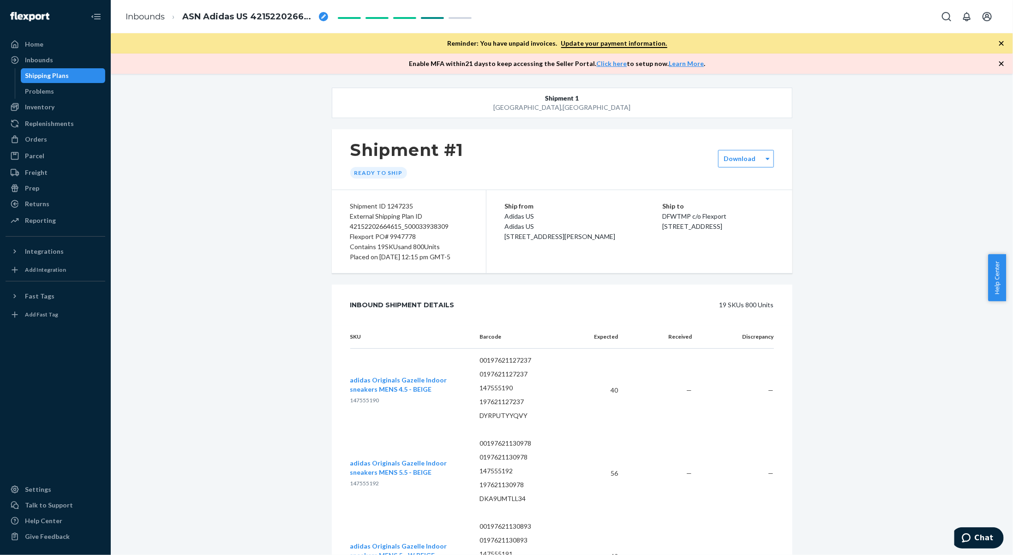
click at [43, 73] on div "Shipping Plans" at bounding box center [47, 75] width 44 height 9
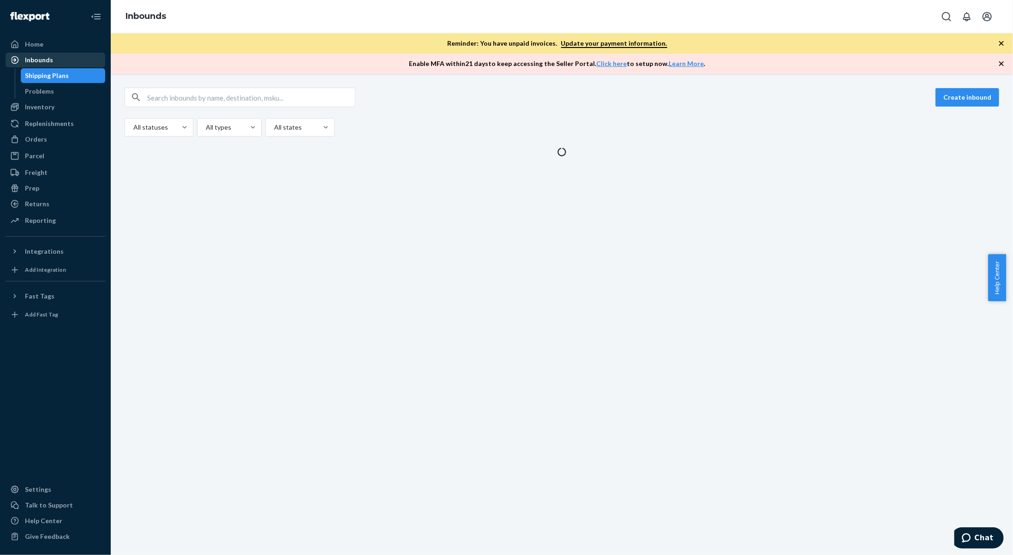
click at [48, 60] on div "Inbounds" at bounding box center [39, 59] width 28 height 9
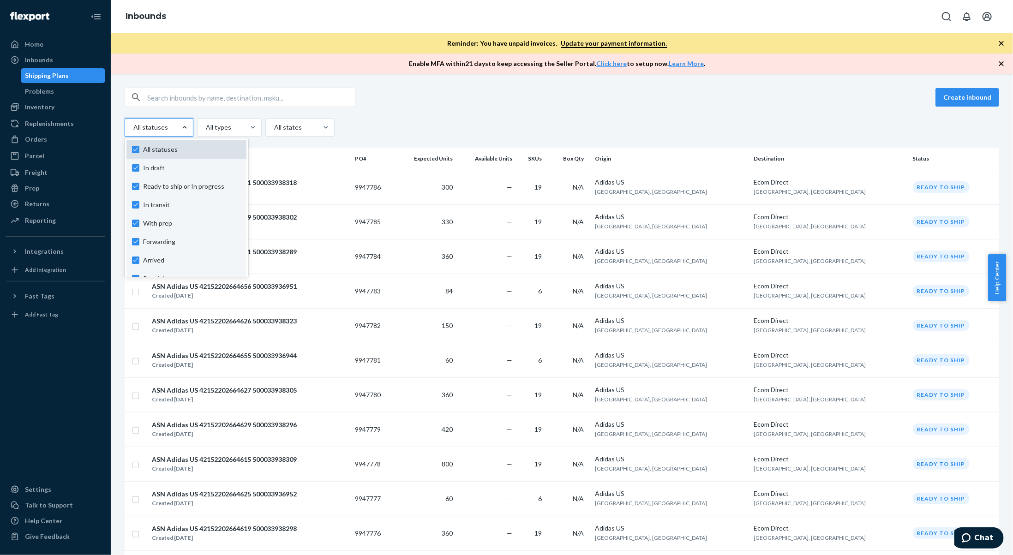
click at [190, 156] on div "All statuses" at bounding box center [186, 149] width 120 height 18
click at [133, 132] on input "option In draft focused, 1 of 10. 10 results available. Use Up and Down to choo…" at bounding box center [132, 127] width 1 height 9
checkbox input "false"
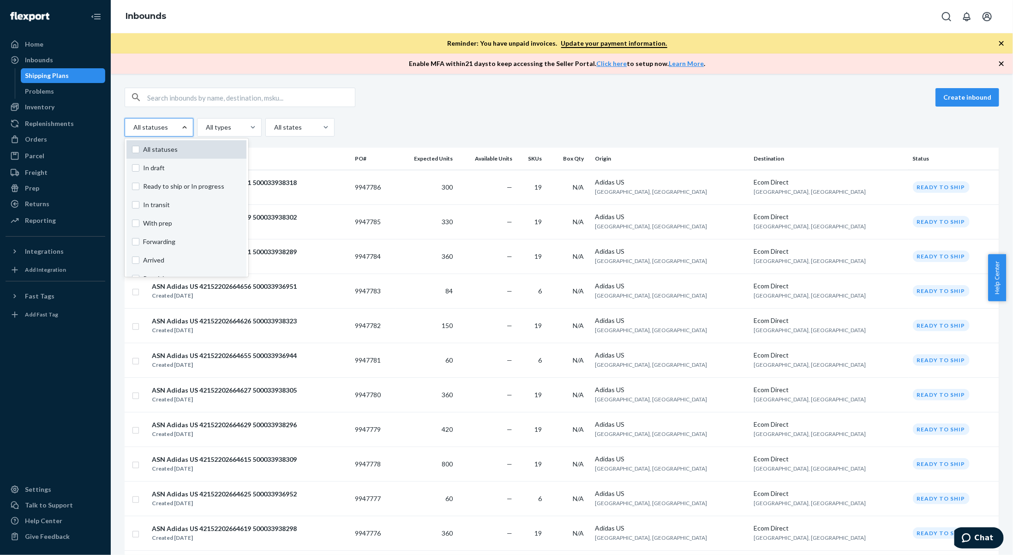
checkbox input "false"
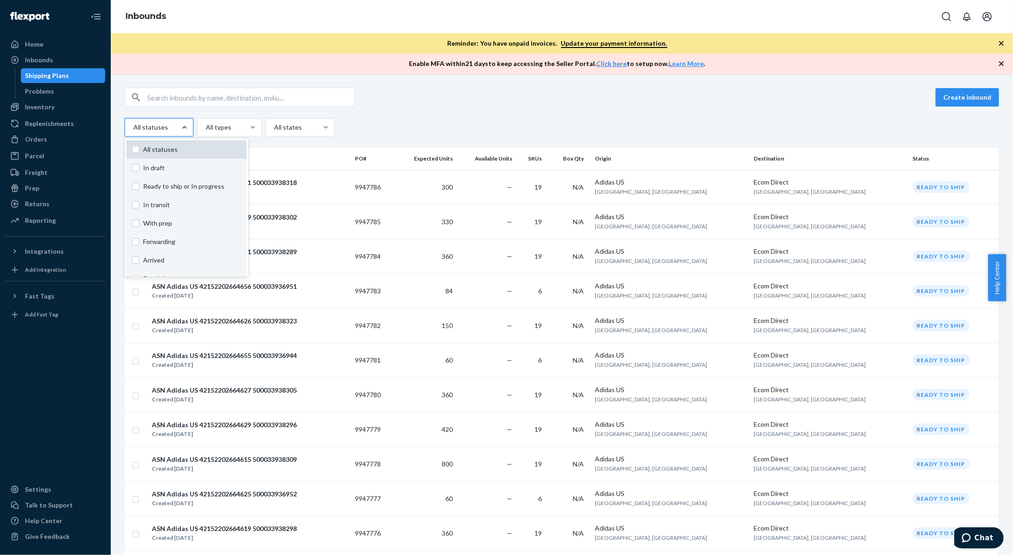
checkbox input "false"
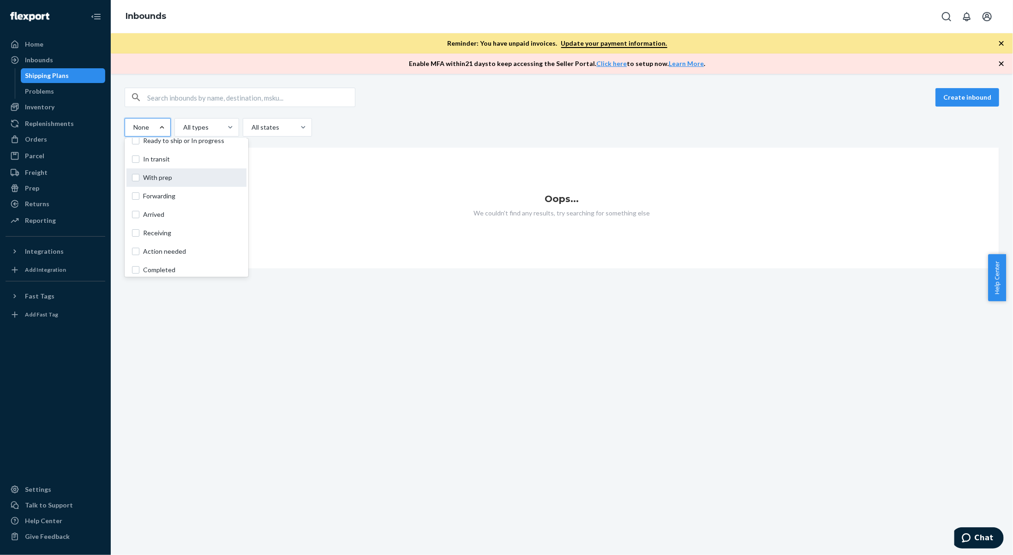
scroll to position [46, 0]
click at [157, 143] on span "Ready to ship or In progress" at bounding box center [192, 140] width 98 height 9
checkbox input "true"
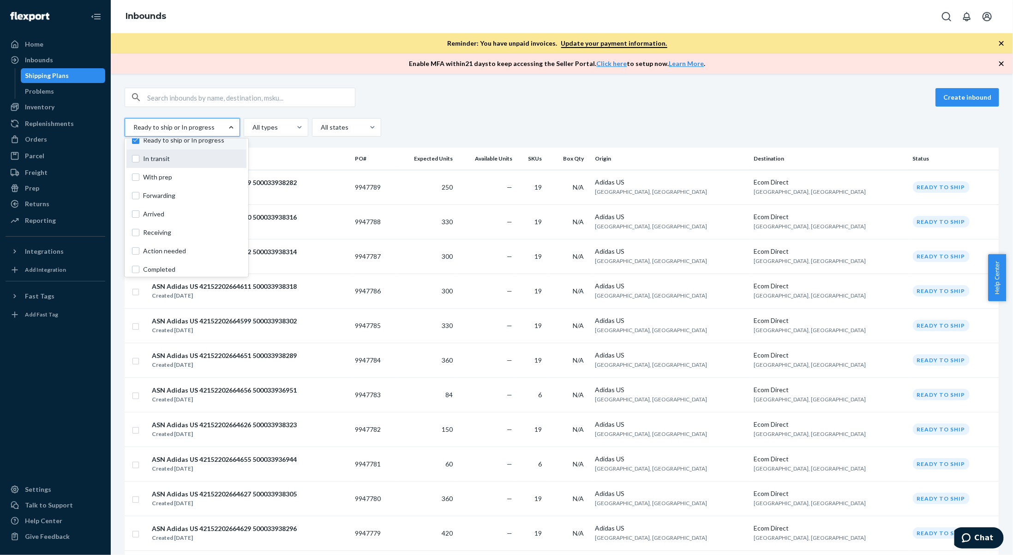
click at [158, 157] on span "In transit" at bounding box center [192, 158] width 98 height 9
checkbox input "true"
click at [195, 215] on span "Arrived" at bounding box center [192, 214] width 98 height 9
checkbox input "true"
click at [194, 159] on span "In transit" at bounding box center [192, 158] width 98 height 9
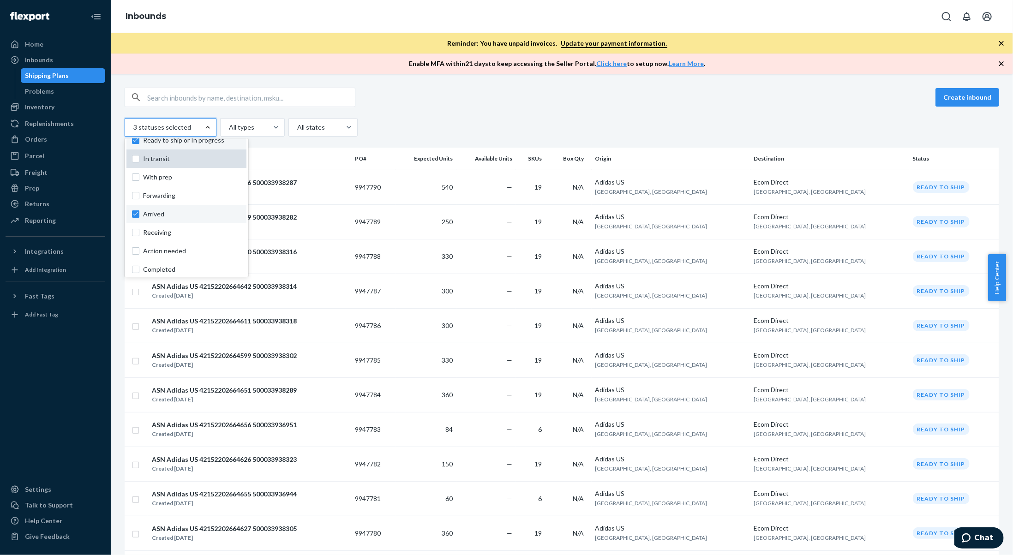
checkbox input "false"
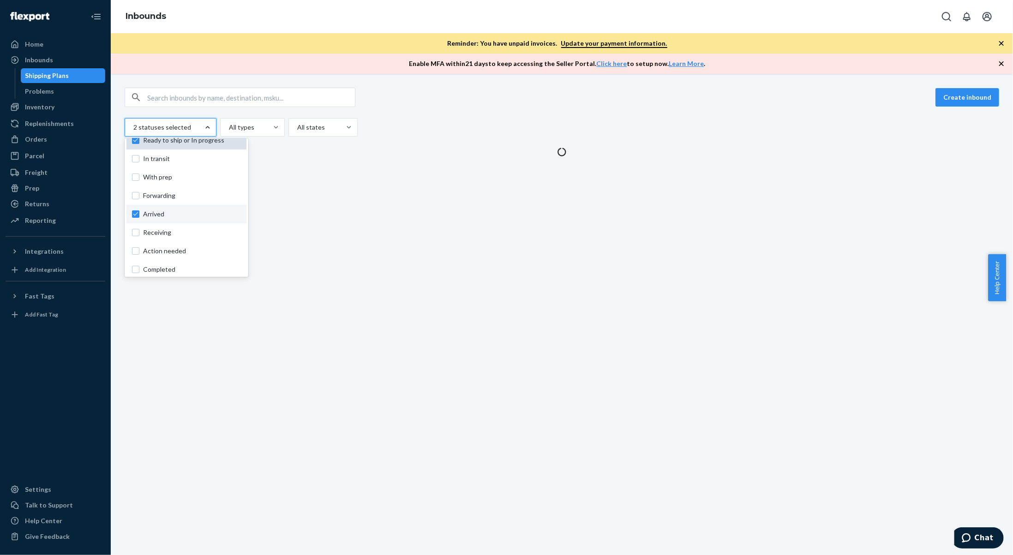
click at [218, 142] on span "Ready to ship or In progress" at bounding box center [192, 140] width 98 height 9
checkbox input "false"
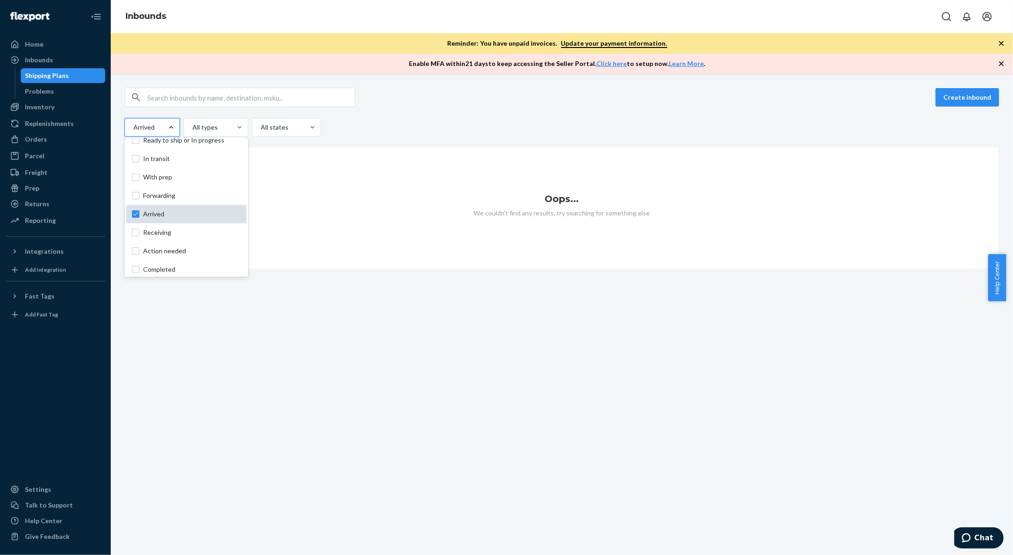
click at [134, 210] on label "Arrived" at bounding box center [186, 214] width 109 height 9
checkbox input "false"
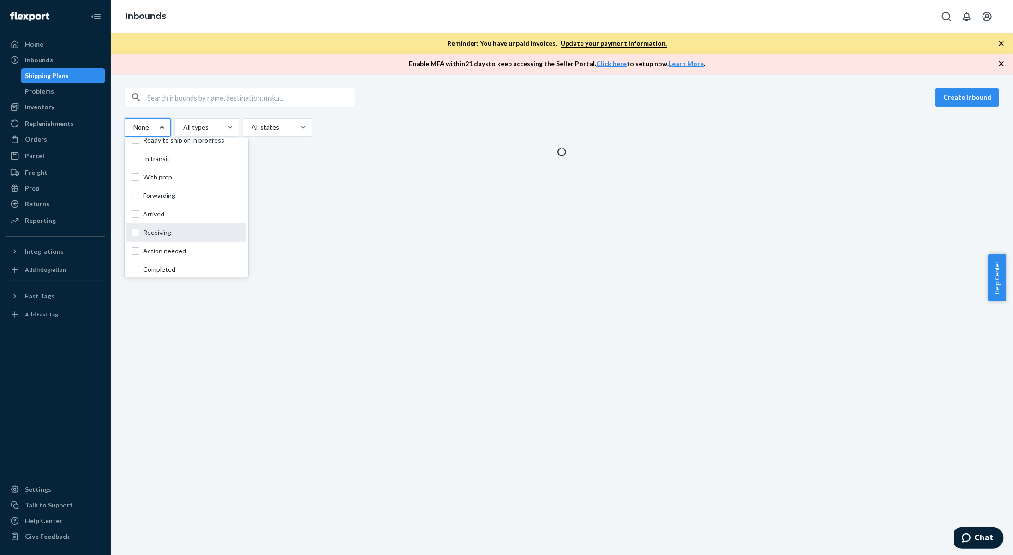
click at [147, 225] on div "Receiving" at bounding box center [186, 232] width 120 height 18
click at [133, 132] on input "option Arrived, selected. option Receiving focused, 7 of 10. 10 results availab…" at bounding box center [132, 127] width 1 height 9
checkbox input "true"
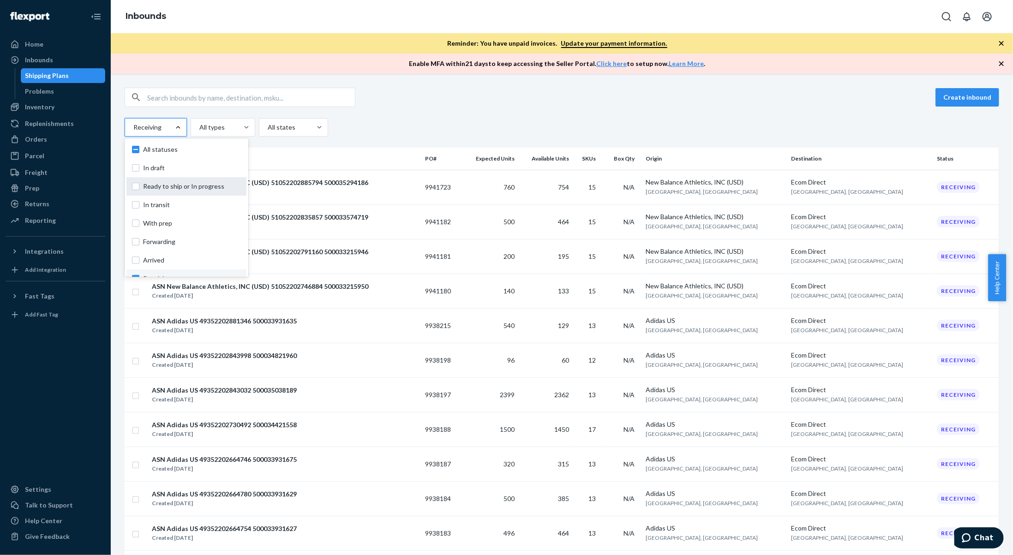
click at [165, 189] on span "Ready to ship or In progress" at bounding box center [192, 186] width 98 height 9
checkbox input "true"
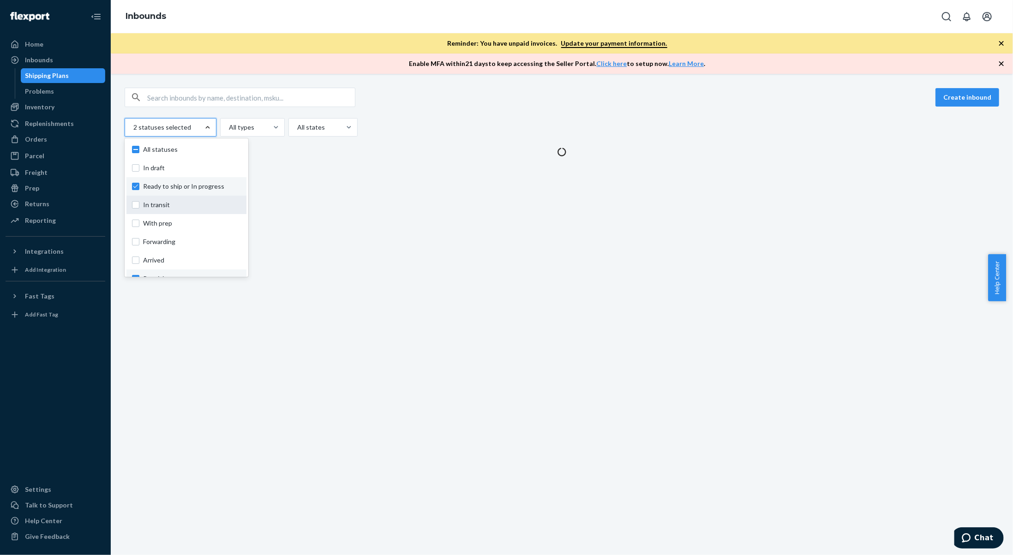
click at [165, 199] on div "In transit" at bounding box center [186, 205] width 120 height 18
click at [133, 132] on input "option Ready to ship or In progress, selected. option In transit focused, 3 of …" at bounding box center [132, 127] width 1 height 9
checkbox input "true"
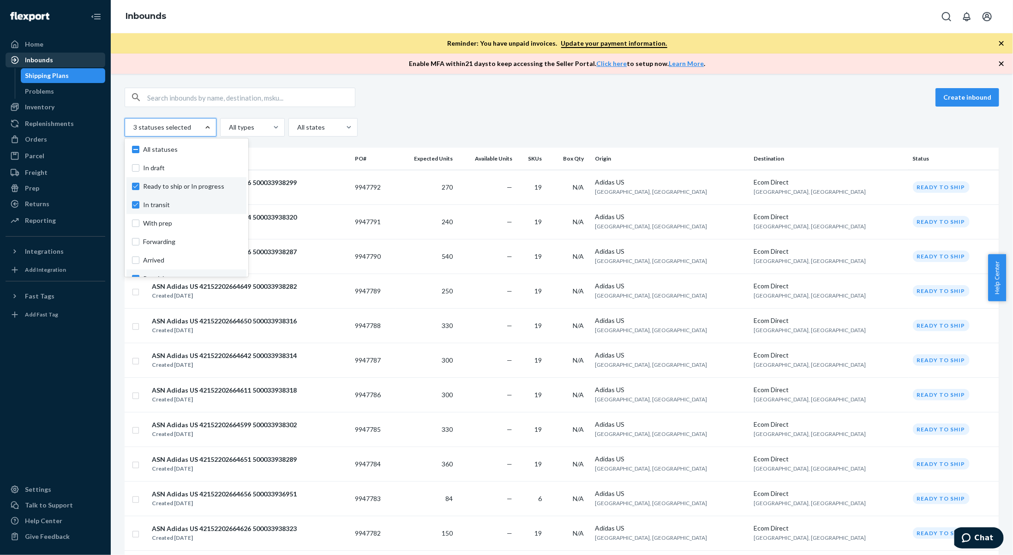
click at [74, 66] on div "Inbounds" at bounding box center [55, 60] width 98 height 13
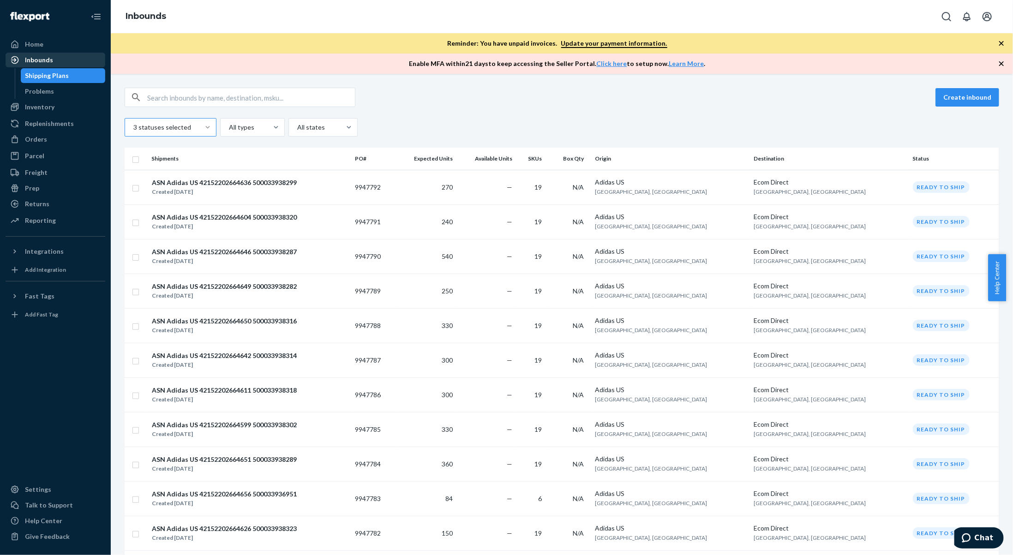
click at [70, 62] on div "Inbounds" at bounding box center [55, 60] width 98 height 13
click at [63, 43] on div "Home" at bounding box center [55, 44] width 98 height 13
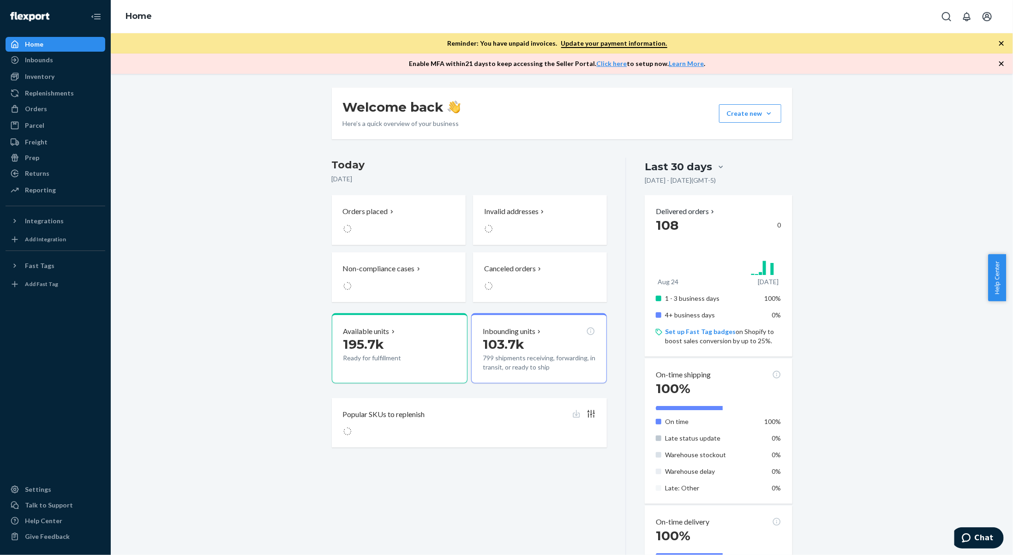
click at [44, 69] on ul "Home Inbounds Shipping Plans Problems Inventory Products Branded Packaging Repl…" at bounding box center [56, 118] width 100 height 162
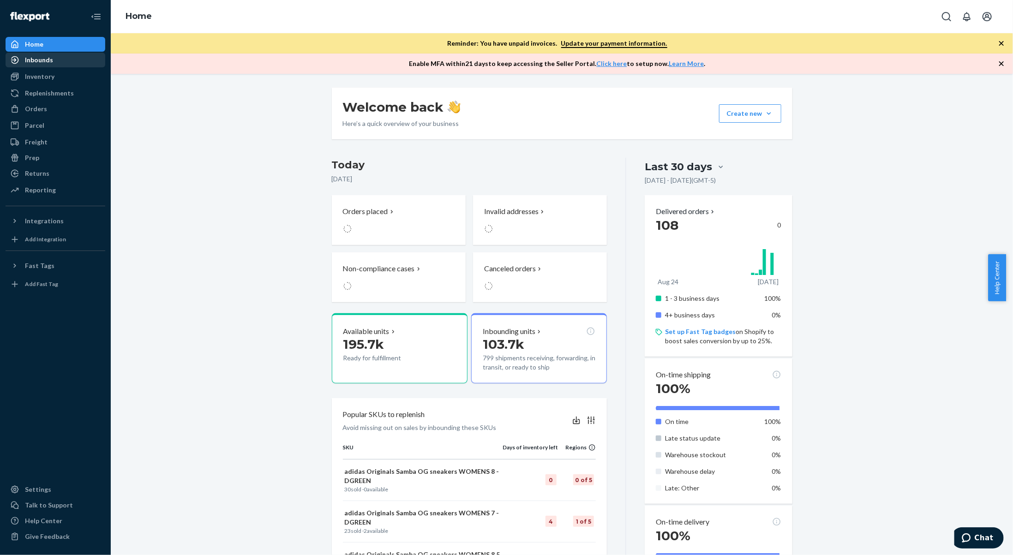
click at [44, 60] on div "Inbounds" at bounding box center [39, 59] width 28 height 9
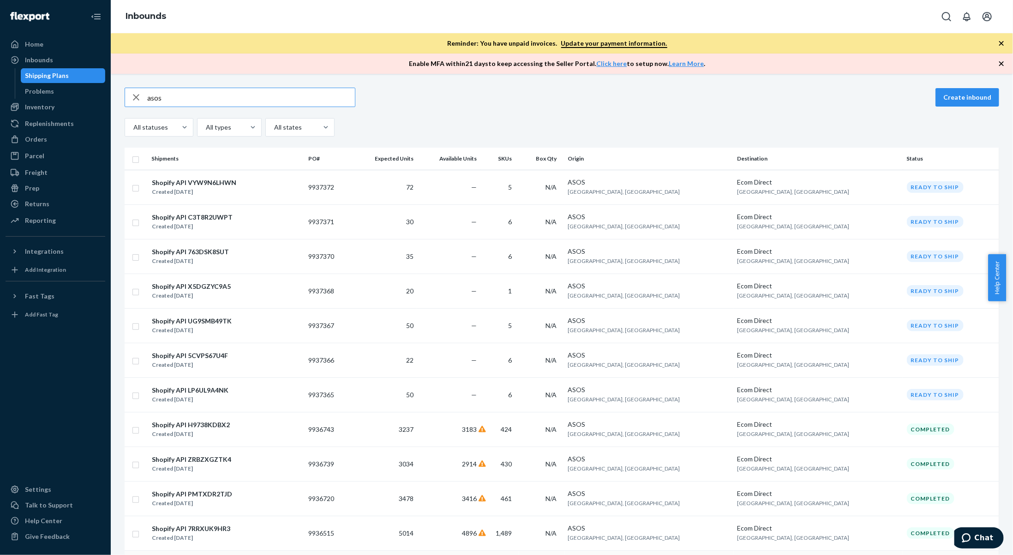
type input "asos"
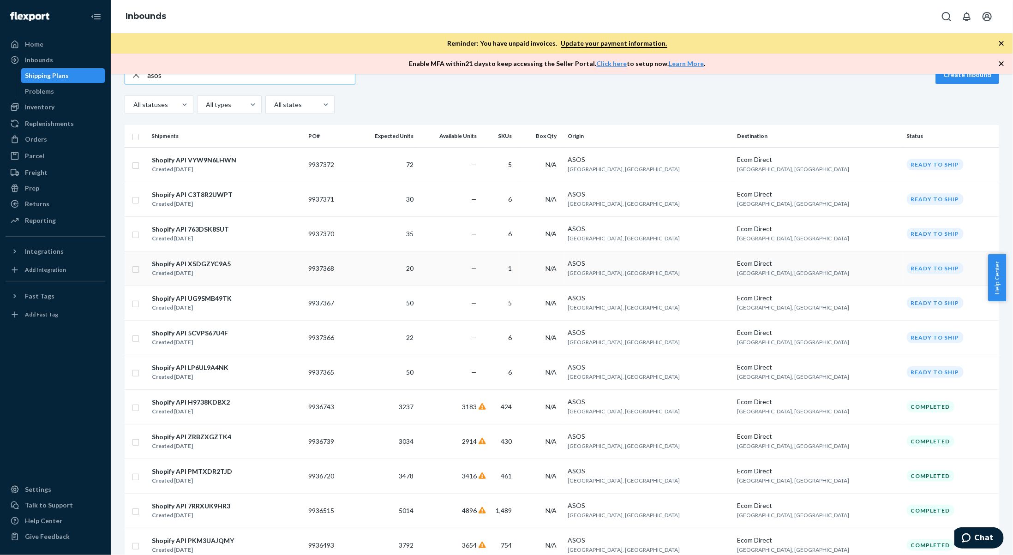
scroll to position [46, 0]
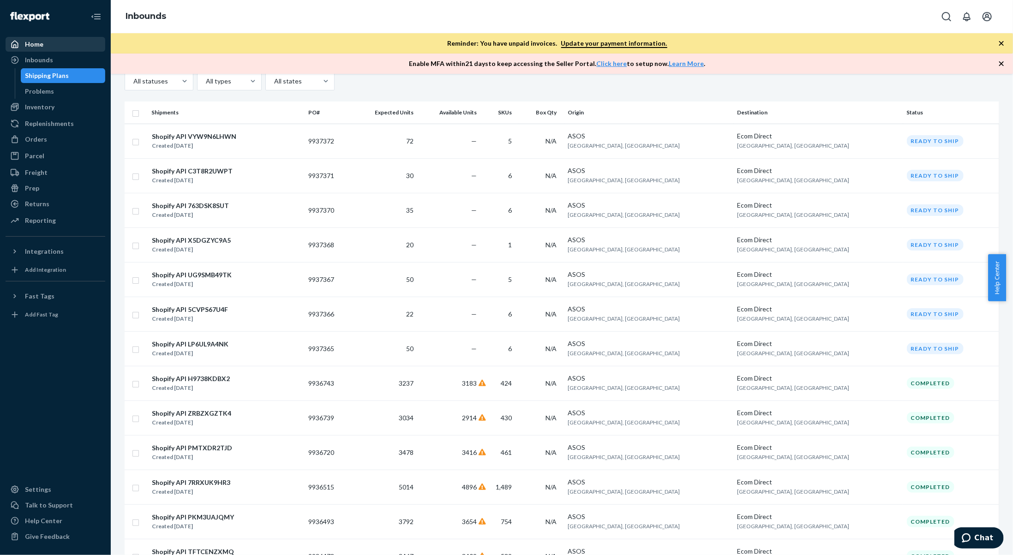
click at [58, 39] on div "Home" at bounding box center [55, 44] width 98 height 13
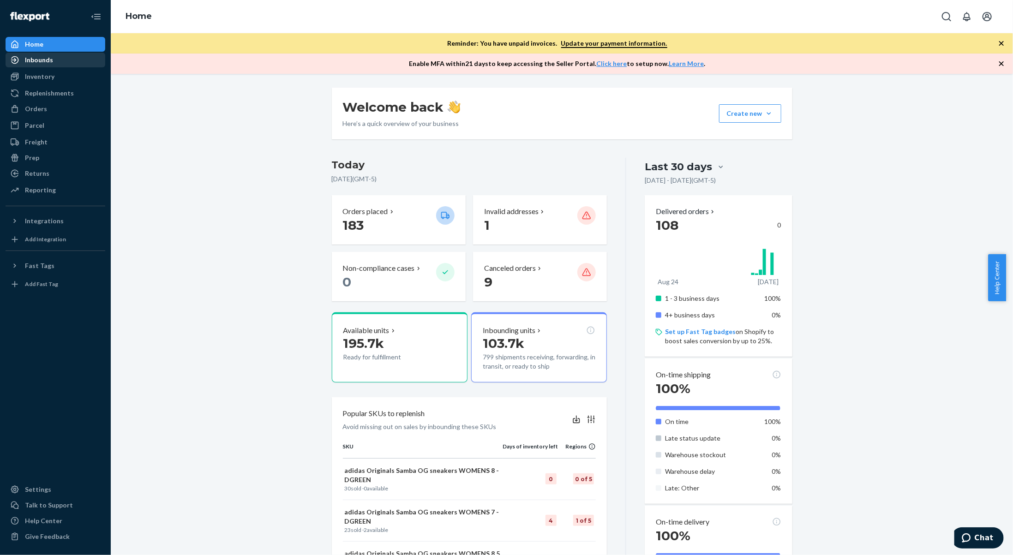
click at [63, 63] on div "Inbounds" at bounding box center [55, 60] width 98 height 13
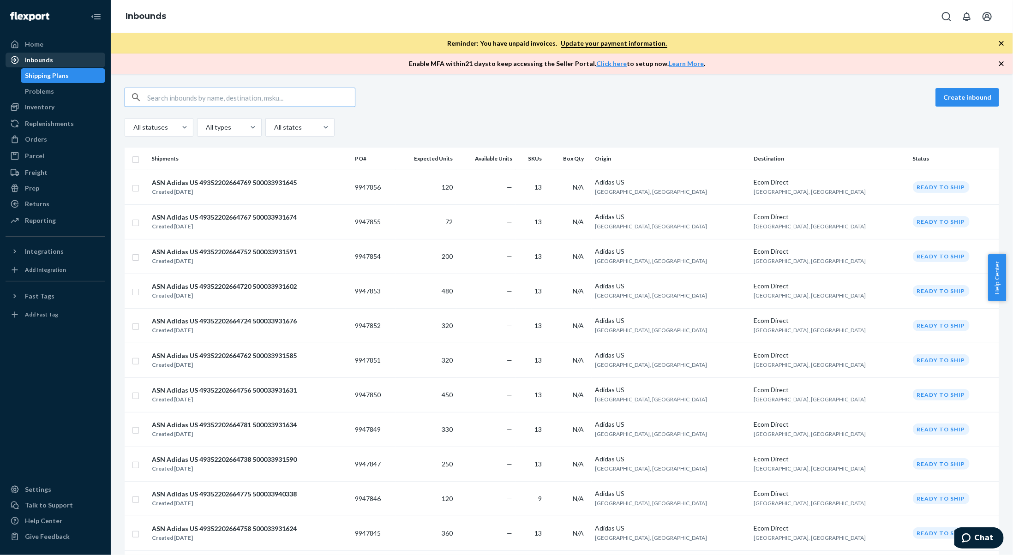
click at [42, 59] on div "Inbounds" at bounding box center [39, 59] width 28 height 9
click at [46, 49] on div "Home" at bounding box center [55, 44] width 98 height 13
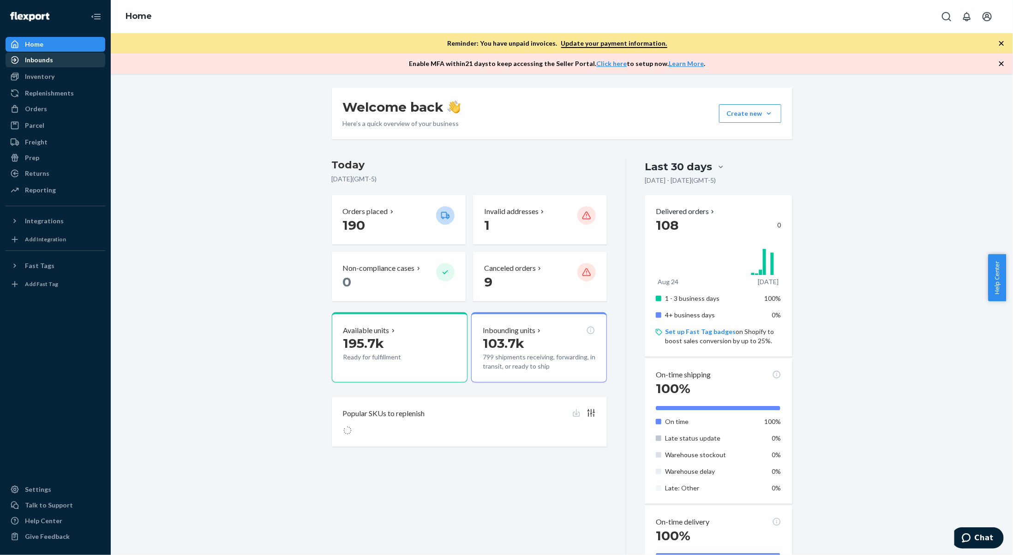
click at [47, 60] on div "Inbounds" at bounding box center [39, 59] width 28 height 9
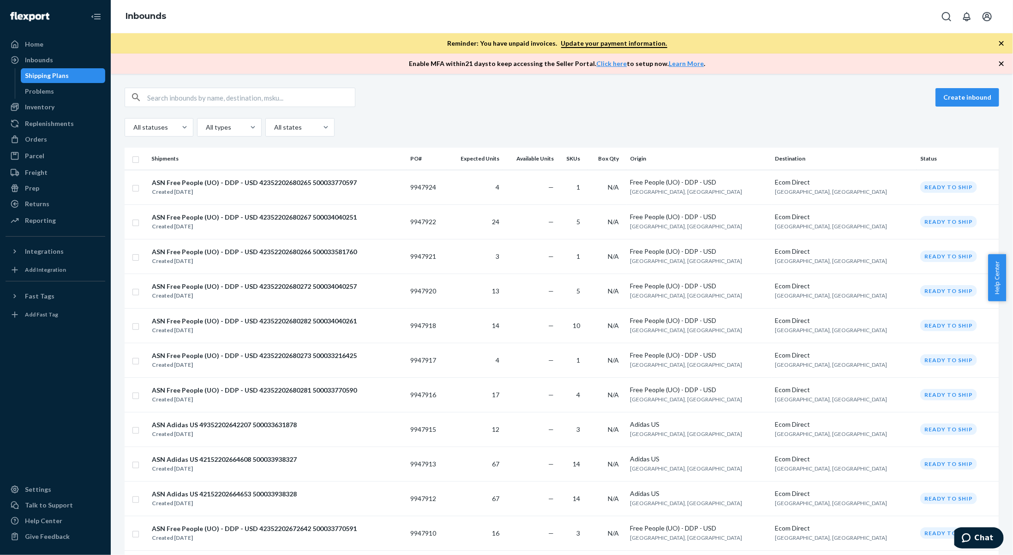
click at [507, 12] on div "Inbounds" at bounding box center [562, 16] width 902 height 33
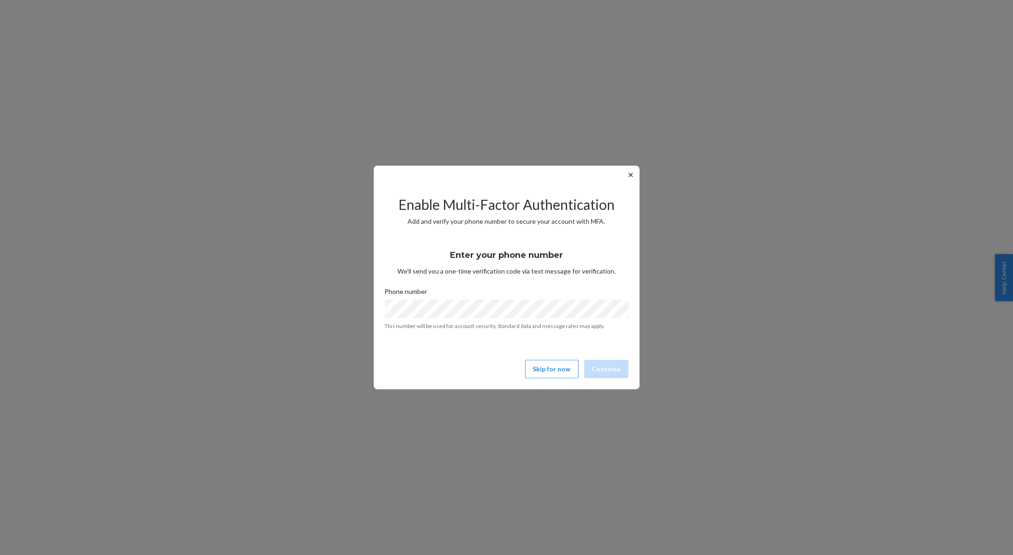
click at [563, 378] on div "Enable Multi-Factor Authentication Add and verify your phone number to secure y…" at bounding box center [507, 283] width 244 height 198
click at [562, 377] on button "Skip for now" at bounding box center [552, 369] width 54 height 18
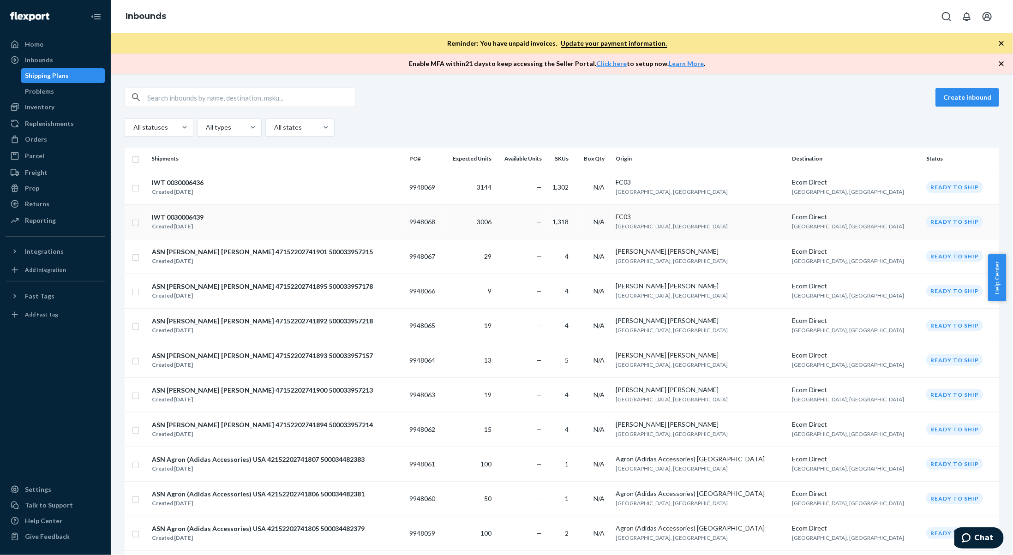
click at [327, 219] on div "IWT 0030006439 Created Sep 23, 2025" at bounding box center [276, 221] width 251 height 19
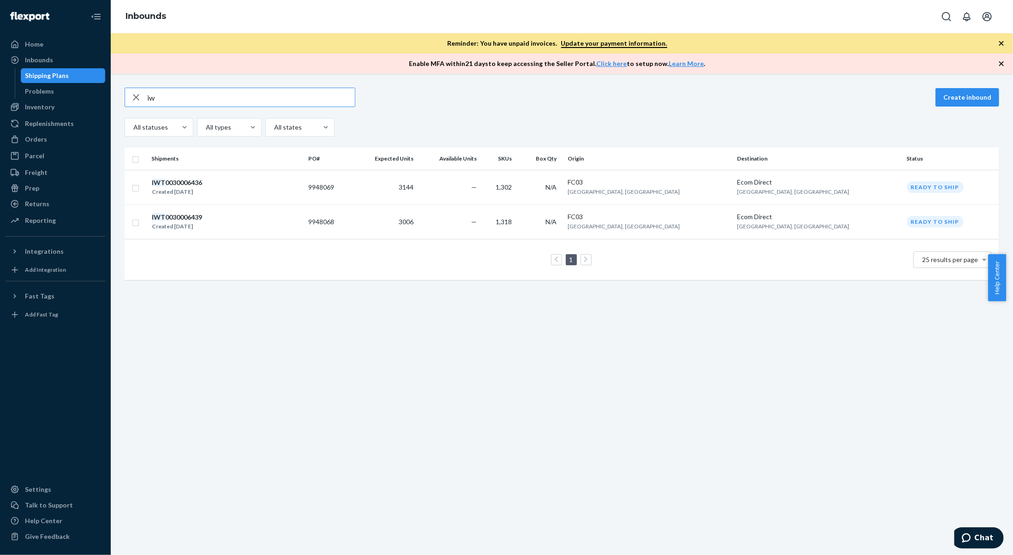
type input "i"
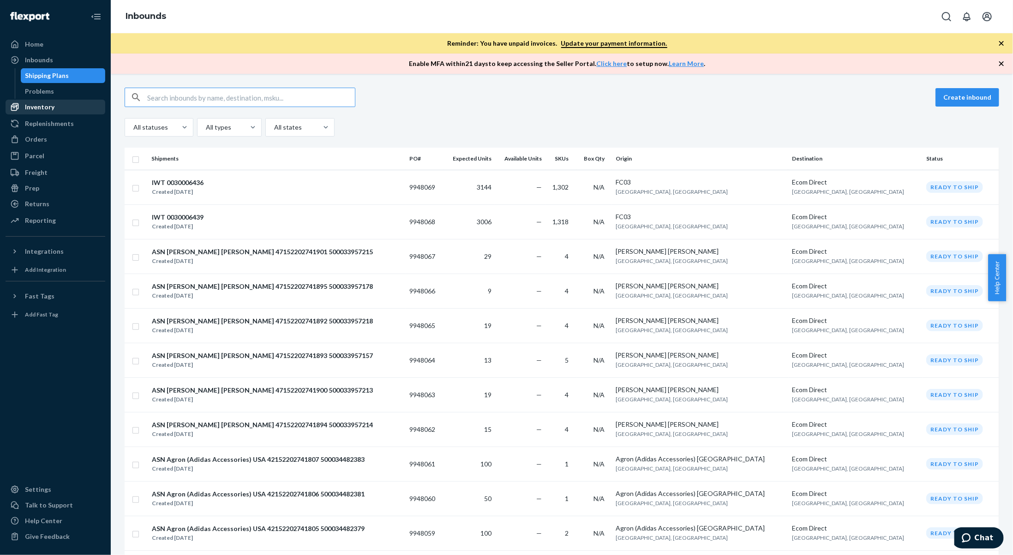
click at [53, 111] on div "Inventory" at bounding box center [40, 106] width 30 height 9
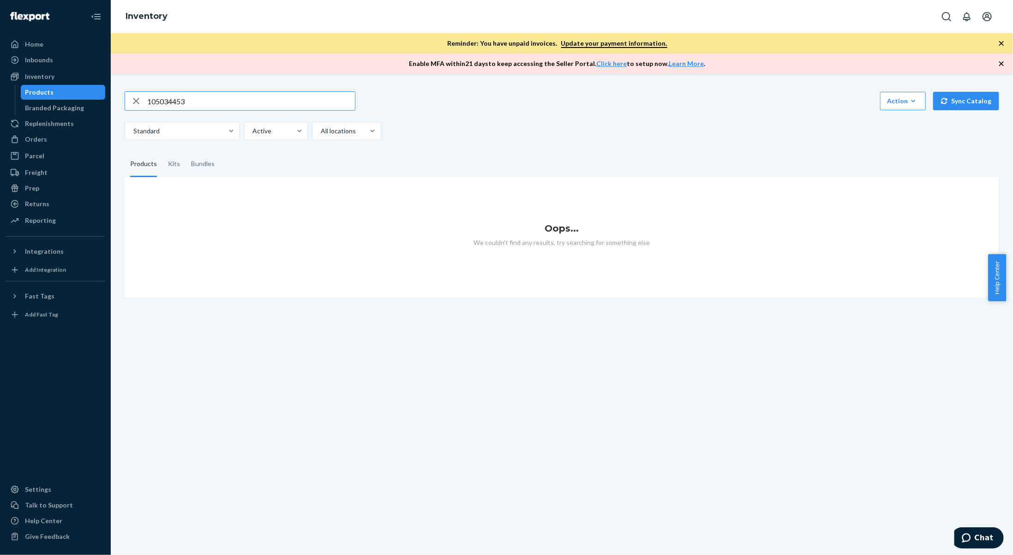
type input "105034453"
click at [228, 103] on input "105034453" at bounding box center [251, 101] width 208 height 18
click at [131, 102] on icon "button" at bounding box center [136, 101] width 11 height 18
click at [174, 100] on input "text" at bounding box center [251, 101] width 208 height 18
paste input "105034453"
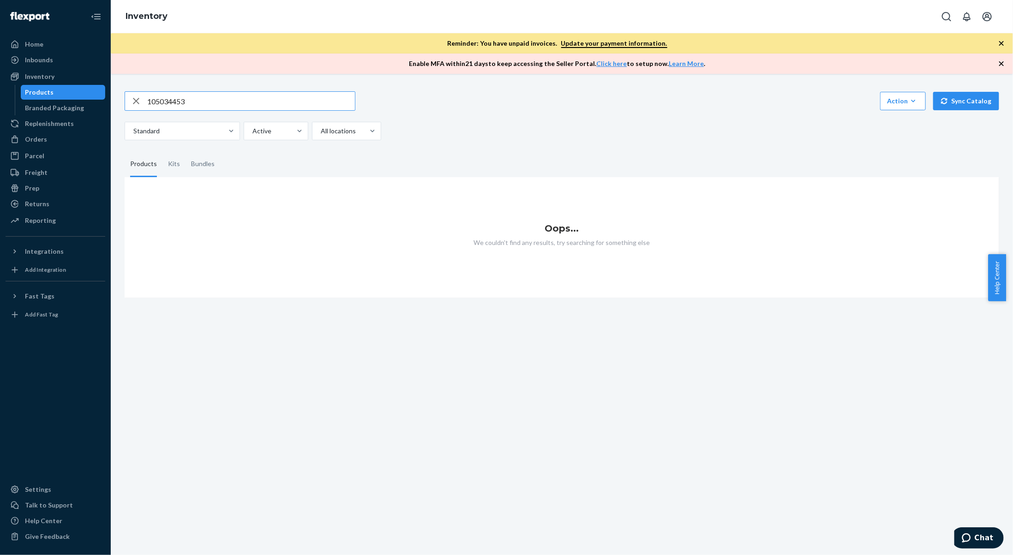
type input "105034453"
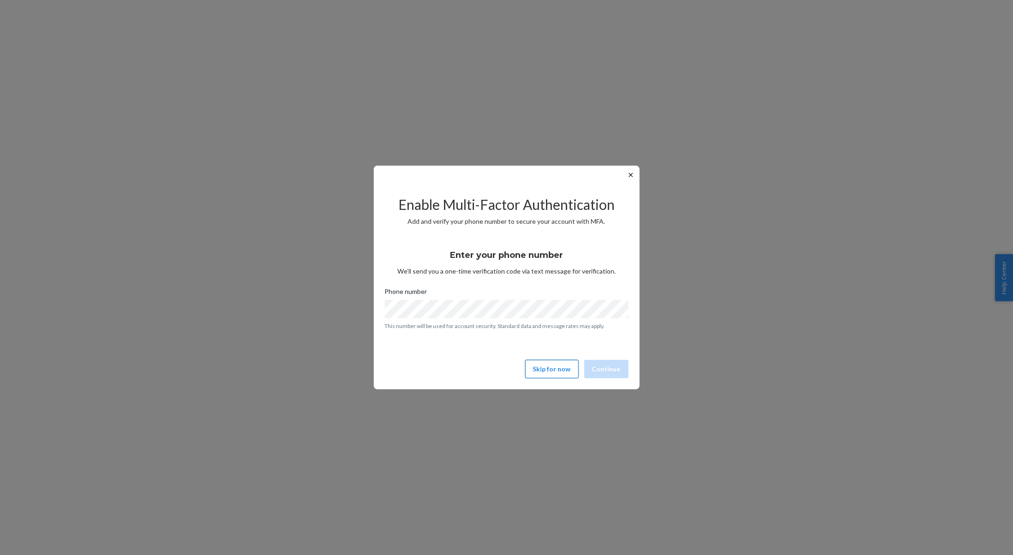
click at [547, 368] on button "Skip for now" at bounding box center [552, 369] width 54 height 18
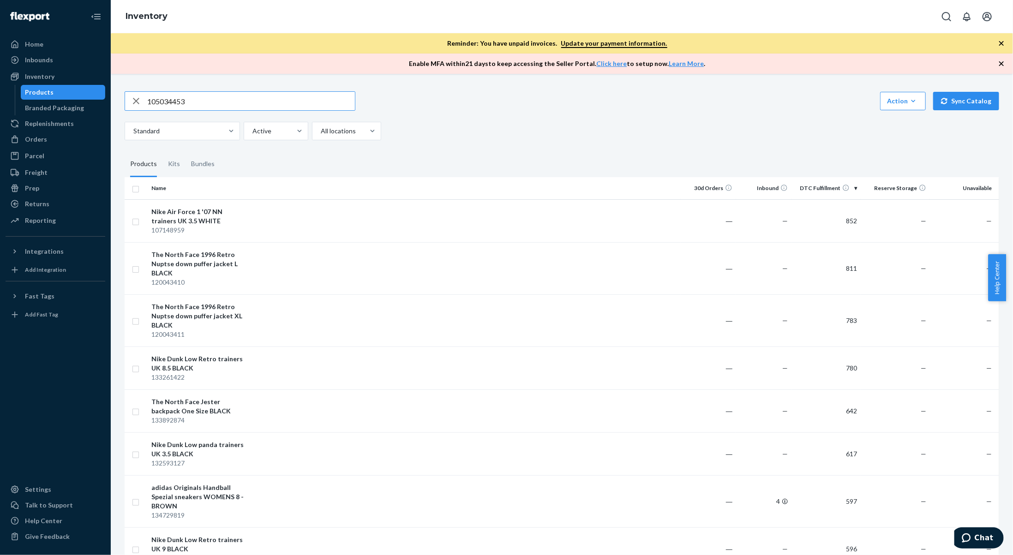
type input "105034453"
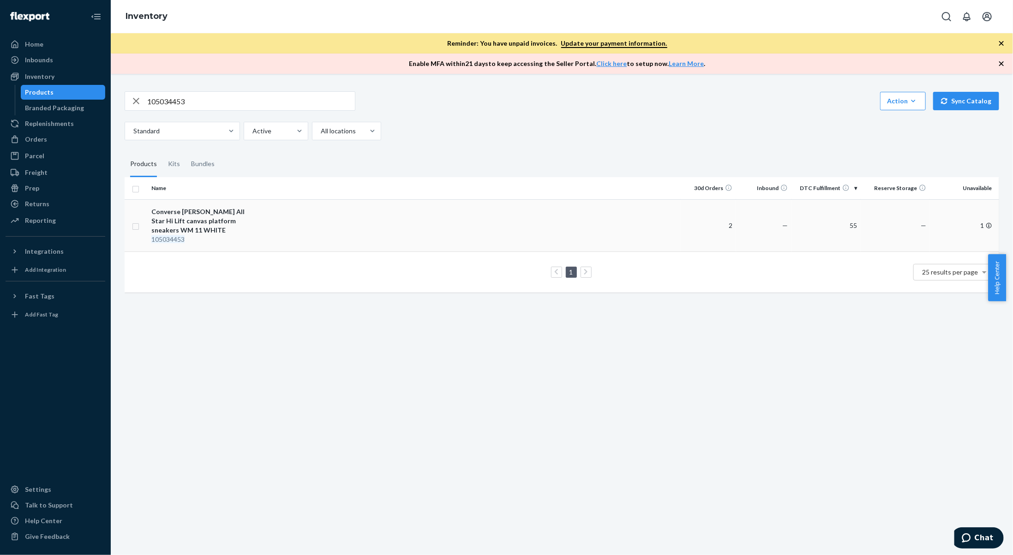
click at [421, 219] on td at bounding box center [466, 225] width 429 height 52
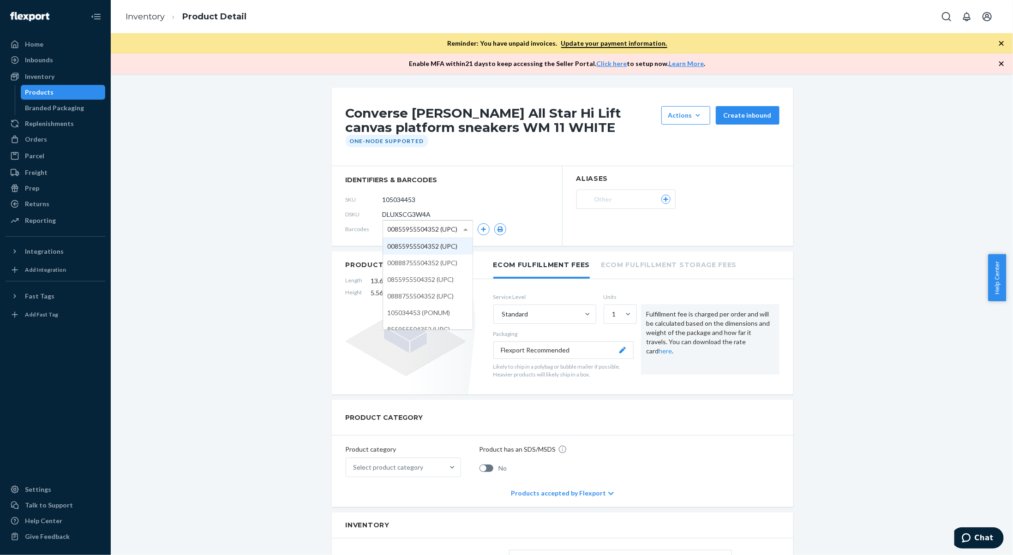
click at [463, 228] on span at bounding box center [465, 229] width 5 height 2
drag, startPoint x: 418, startPoint y: 198, endPoint x: 379, endPoint y: 200, distance: 38.4
click at [383, 200] on form "105034453" at bounding box center [424, 200] width 82 height 18
click at [140, 12] on link "Inventory" at bounding box center [145, 17] width 39 height 10
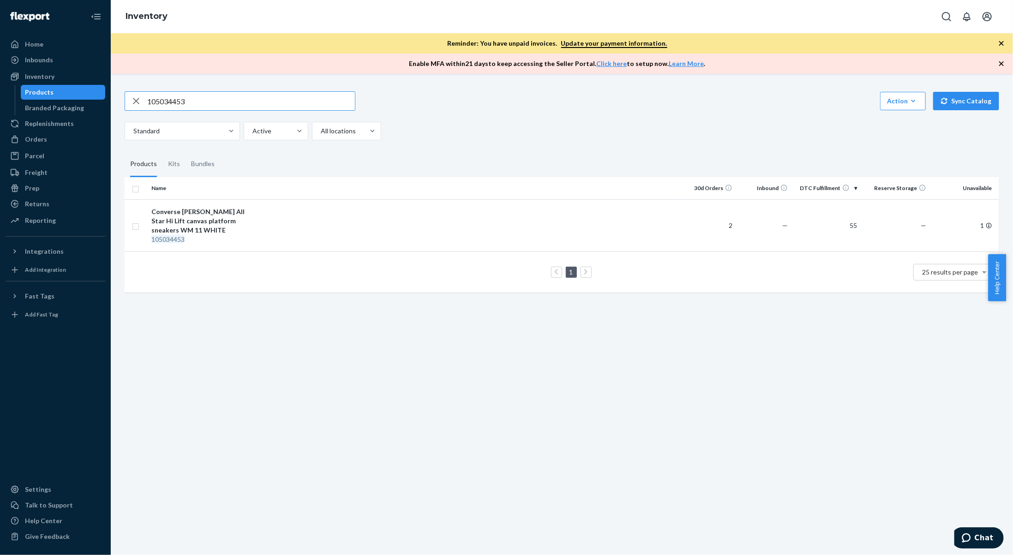
drag, startPoint x: 221, startPoint y: 107, endPoint x: 106, endPoint y: 84, distance: 117.1
click at [106, 84] on div "Home Inbounds Shipping Plans Problems Inventory Products Branded Packaging Repl…" at bounding box center [506, 277] width 1013 height 555
type input "8792057"
click at [259, 220] on td at bounding box center [466, 225] width 429 height 52
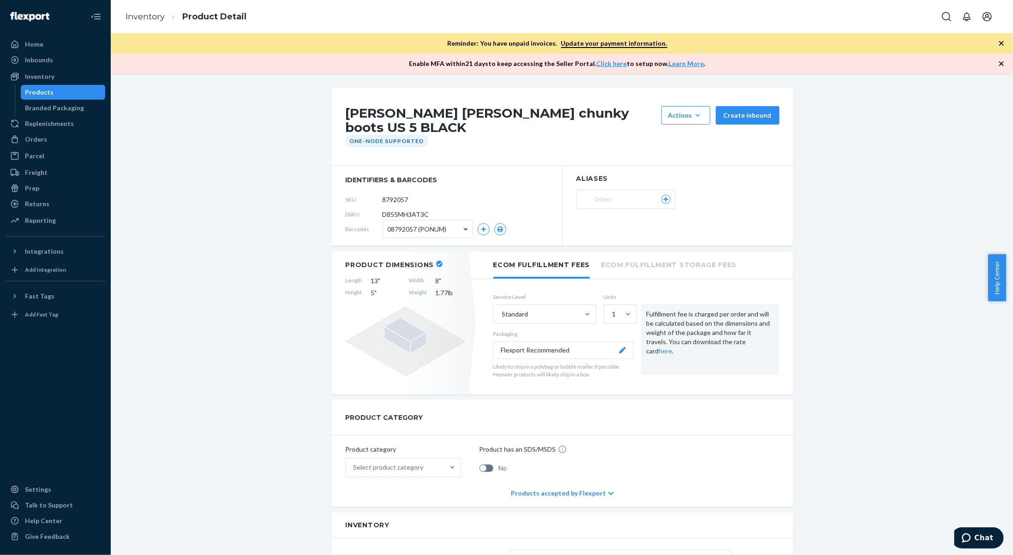
click at [464, 221] on span at bounding box center [467, 229] width 12 height 17
click at [482, 227] on icon "button" at bounding box center [484, 230] width 6 height 6
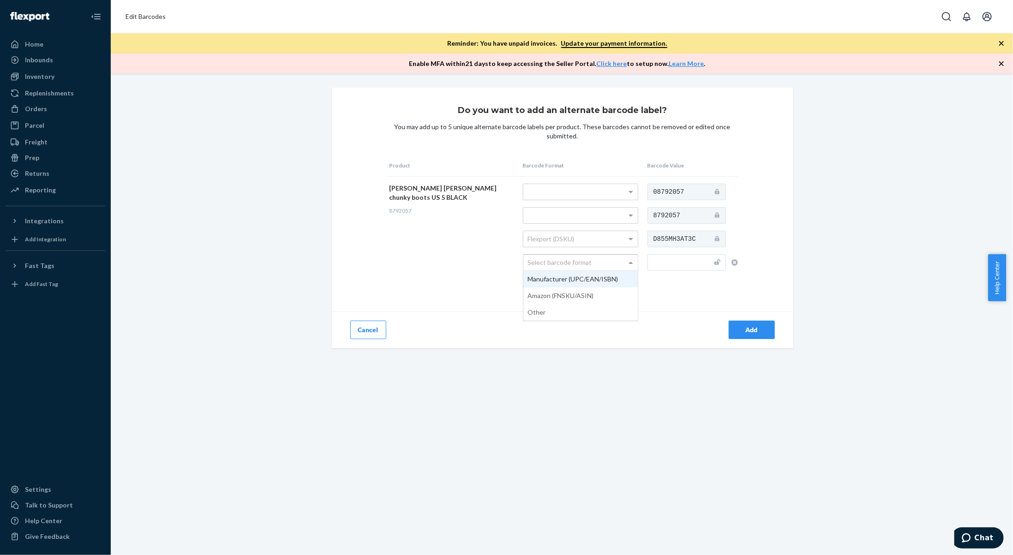
click at [606, 264] on div "Select barcode format" at bounding box center [580, 263] width 114 height 16
click at [660, 266] on input "text" at bounding box center [687, 262] width 78 height 17
type input "190665273052"
click at [752, 333] on div "Add" at bounding box center [752, 329] width 30 height 9
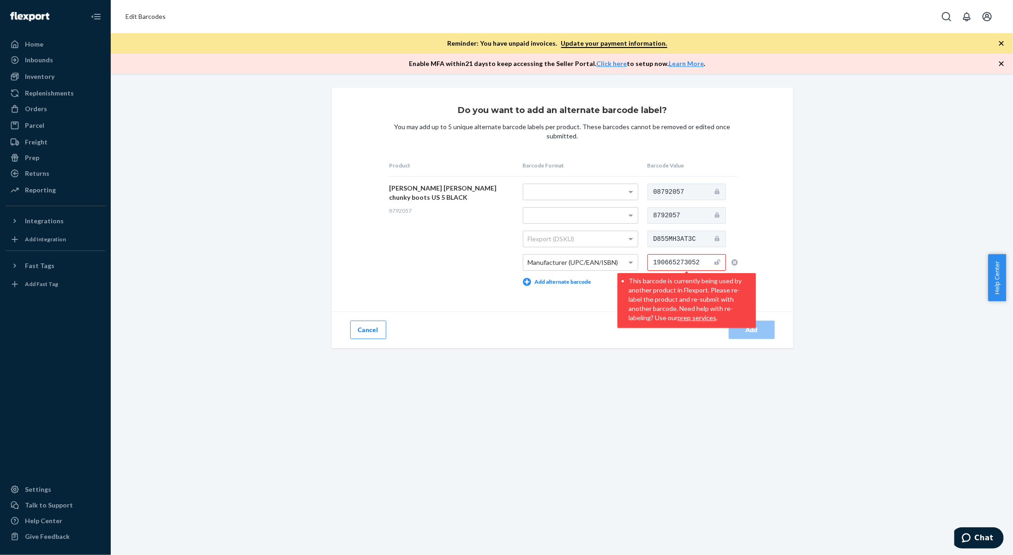
click at [704, 265] on input "190665273052" at bounding box center [687, 262] width 78 height 17
drag, startPoint x: 704, startPoint y: 265, endPoint x: 694, endPoint y: 264, distance: 9.8
click at [694, 264] on input "190665273052" at bounding box center [687, 262] width 78 height 17
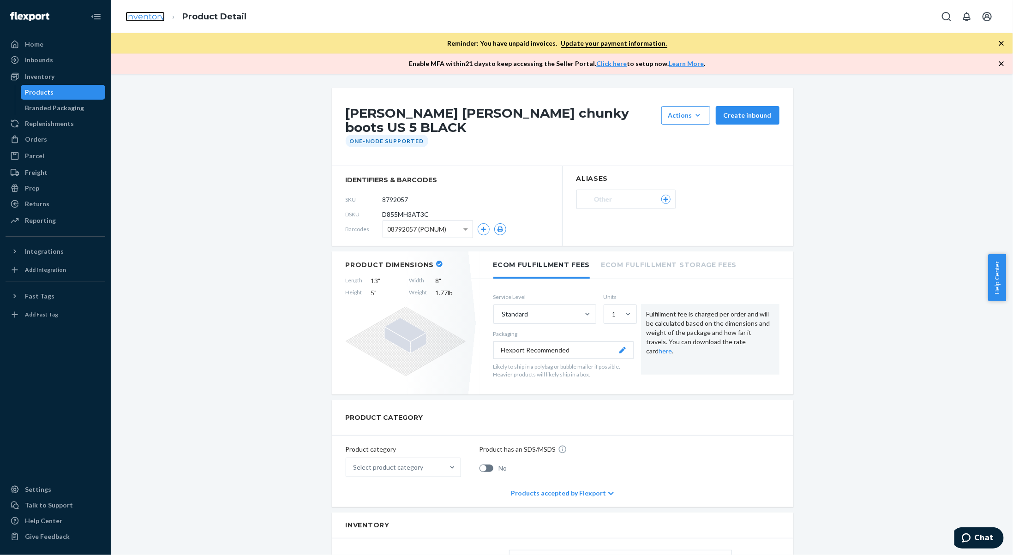
click at [152, 19] on link "Inventory" at bounding box center [145, 17] width 39 height 10
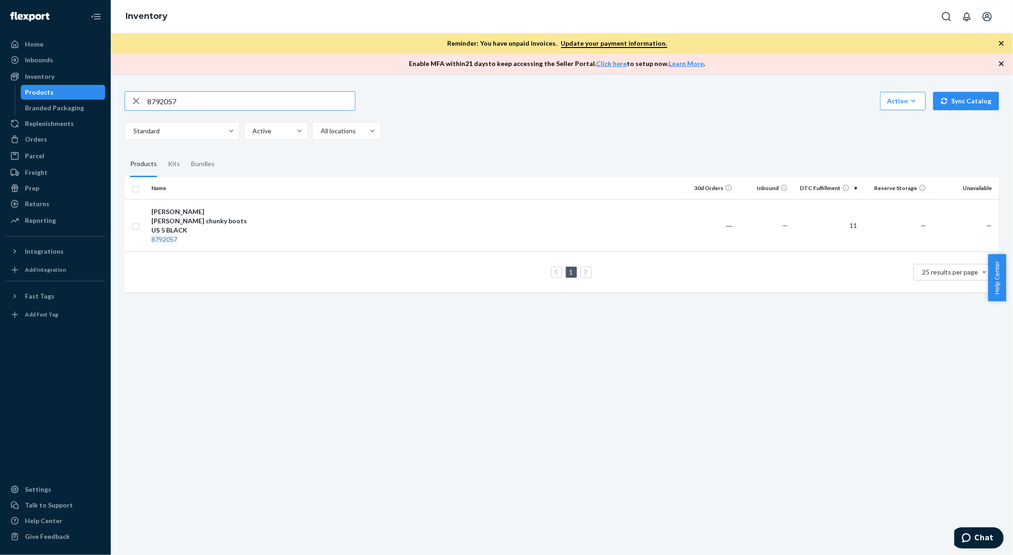
drag, startPoint x: 186, startPoint y: 98, endPoint x: 100, endPoint y: 99, distance: 85.4
click at [100, 99] on div "Home Inbounds Shipping Plans Problems Inventory Products Branded Packaging Repl…" at bounding box center [506, 277] width 1013 height 555
type input "132671626"
click at [218, 224] on div "[PERSON_NAME] unisex Vegan [PERSON_NAME] mono boots UK 3 BLACK" at bounding box center [199, 221] width 96 height 28
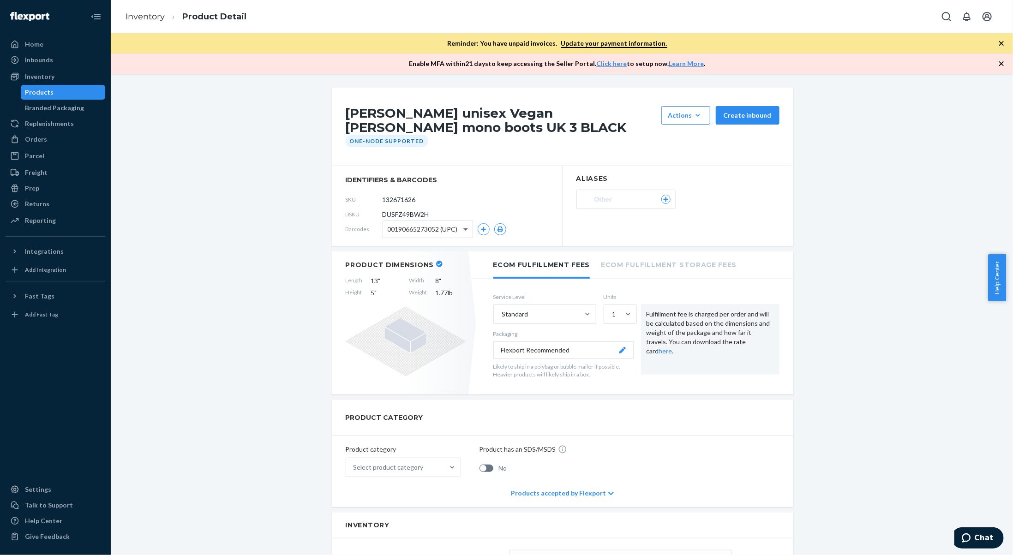
click at [463, 229] on span at bounding box center [465, 229] width 5 height 3
click at [463, 229] on span at bounding box center [465, 229] width 5 height 2
click at [473, 234] on div "00190665273052 (UPC)" at bounding box center [445, 229] width 124 height 18
click at [461, 230] on span at bounding box center [467, 229] width 12 height 17
drag, startPoint x: 460, startPoint y: 230, endPoint x: 482, endPoint y: 230, distance: 22.6
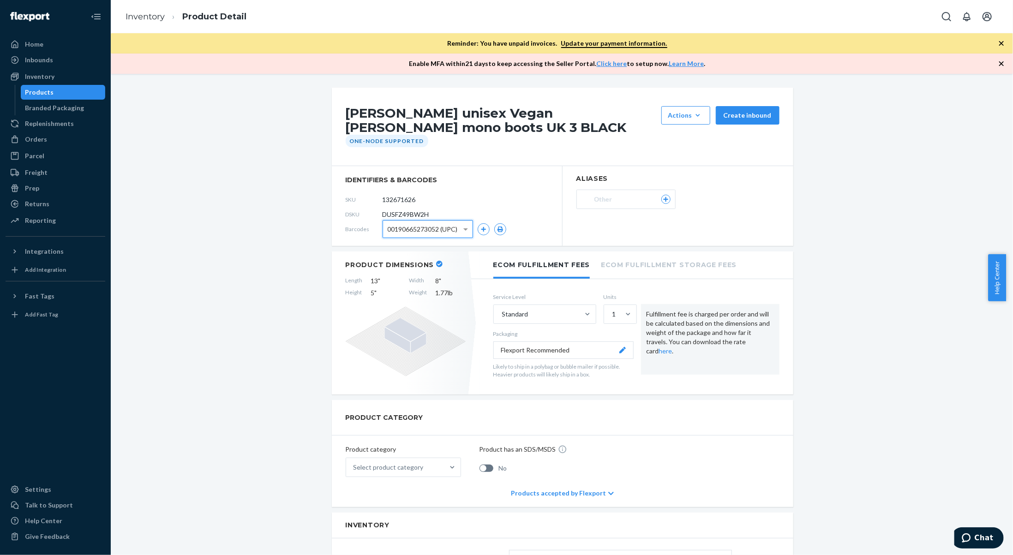
click at [482, 230] on div "00190665273052 (UPC)" at bounding box center [445, 229] width 124 height 18
click at [482, 230] on icon "button" at bounding box center [484, 230] width 6 height 6
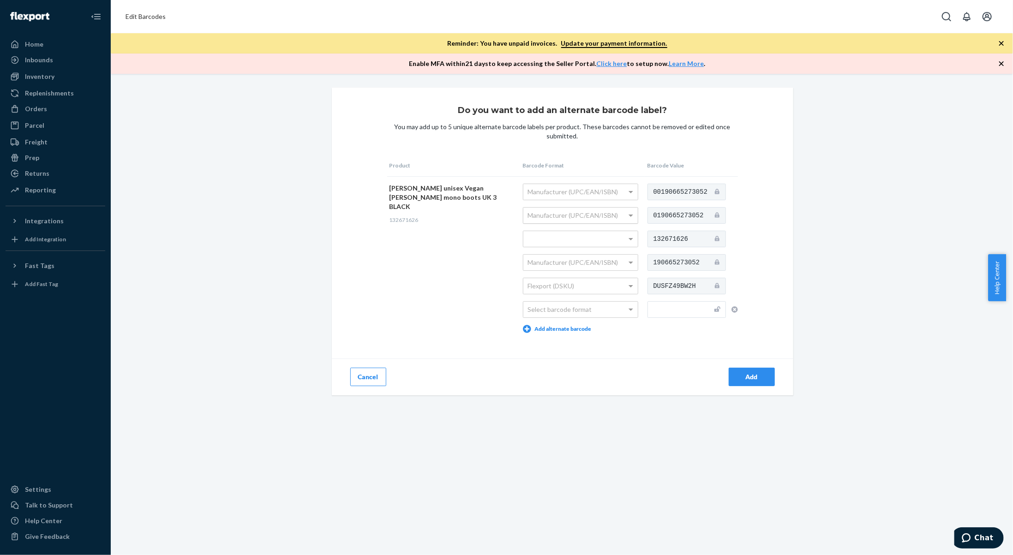
click at [619, 220] on div "Manufacturer (UPC/EAN/ISBN)" at bounding box center [580, 216] width 114 height 16
click at [715, 216] on icon at bounding box center [717, 214] width 5 height 5
click at [366, 378] on button "Cancel" at bounding box center [368, 377] width 36 height 18
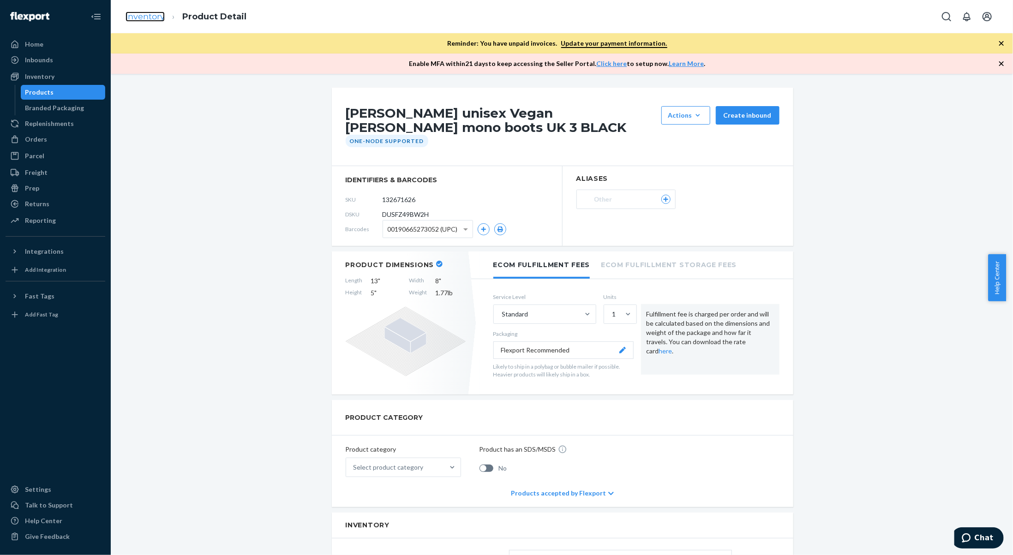
click at [159, 20] on link "Inventory" at bounding box center [145, 17] width 39 height 10
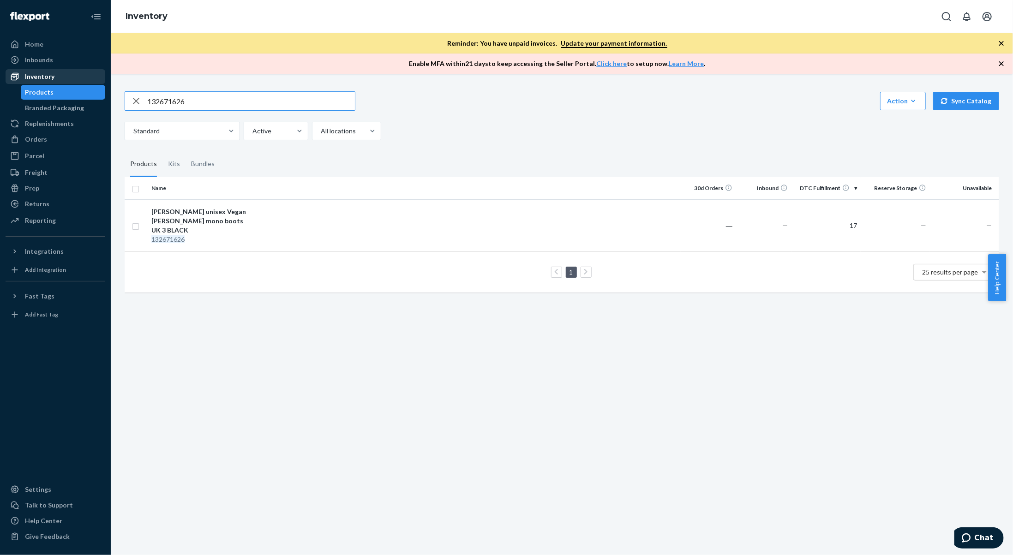
drag, startPoint x: 226, startPoint y: 96, endPoint x: 91, endPoint y: 81, distance: 135.2
click at [91, 81] on div "Home Inbounds Shipping Plans Problems Inventory Products Branded Packaging Repl…" at bounding box center [506, 277] width 1013 height 555
type input "9449473"
click at [196, 216] on div "[PERSON_NAME] jadon platform boots UK 7 BLACK" at bounding box center [199, 216] width 96 height 18
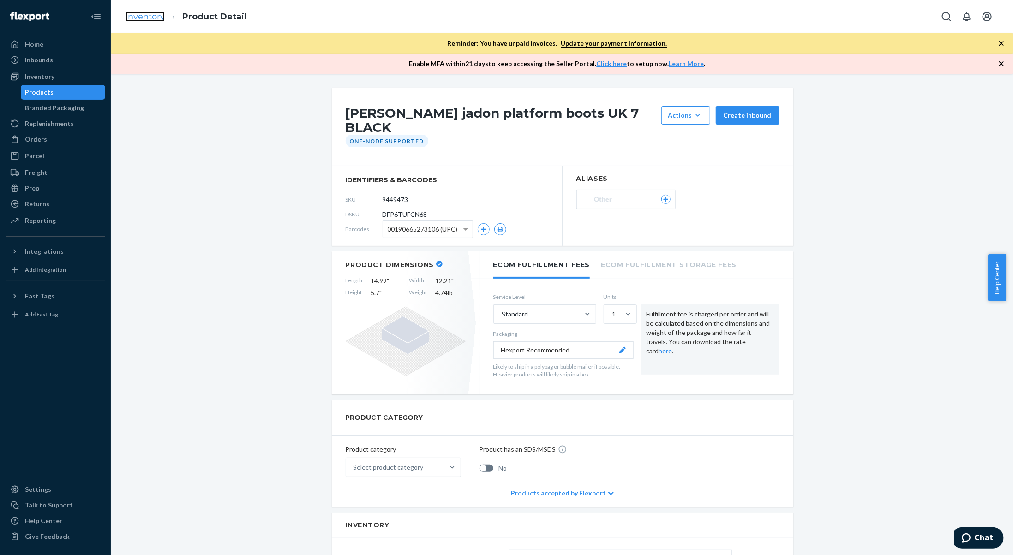
click at [162, 19] on link "Inventory" at bounding box center [145, 17] width 39 height 10
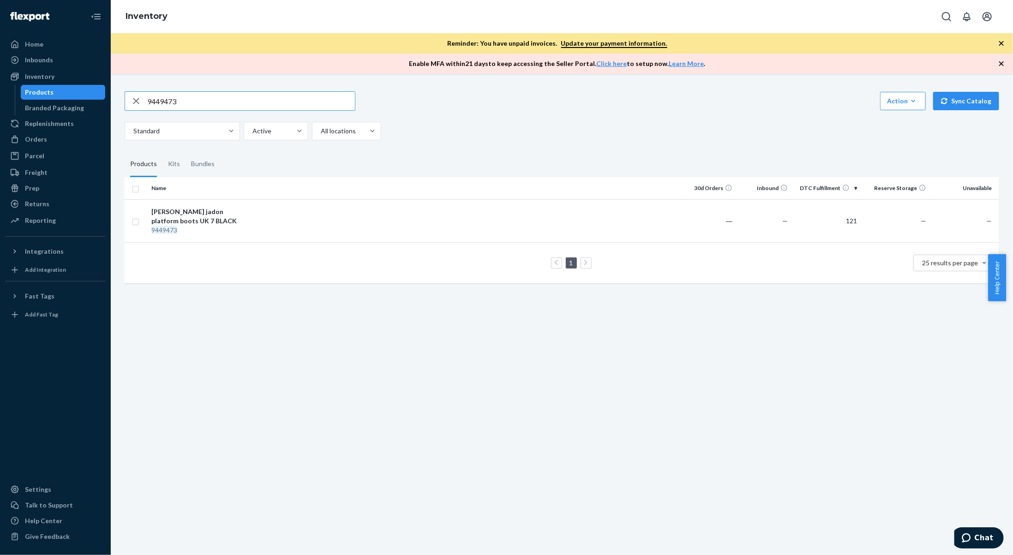
drag, startPoint x: 192, startPoint y: 99, endPoint x: 141, endPoint y: 94, distance: 51.5
click at [141, 94] on div "9449473" at bounding box center [240, 101] width 230 height 18
paste input "139985820"
type input "139985820"
click at [319, 223] on td at bounding box center [466, 225] width 429 height 52
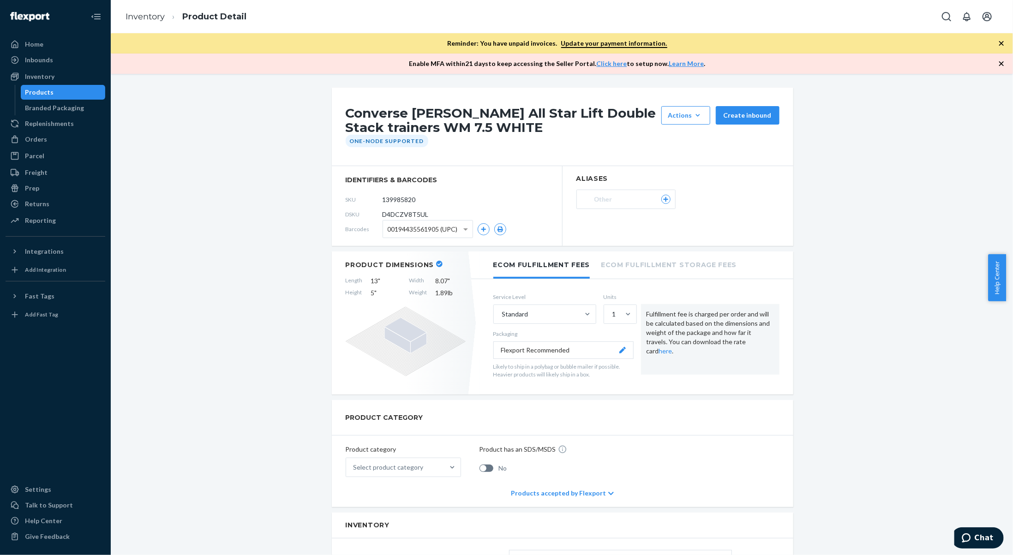
click at [411, 228] on span "00194435561905 (UPC)" at bounding box center [423, 230] width 70 height 16
click at [482, 227] on icon "button" at bounding box center [484, 230] width 6 height 6
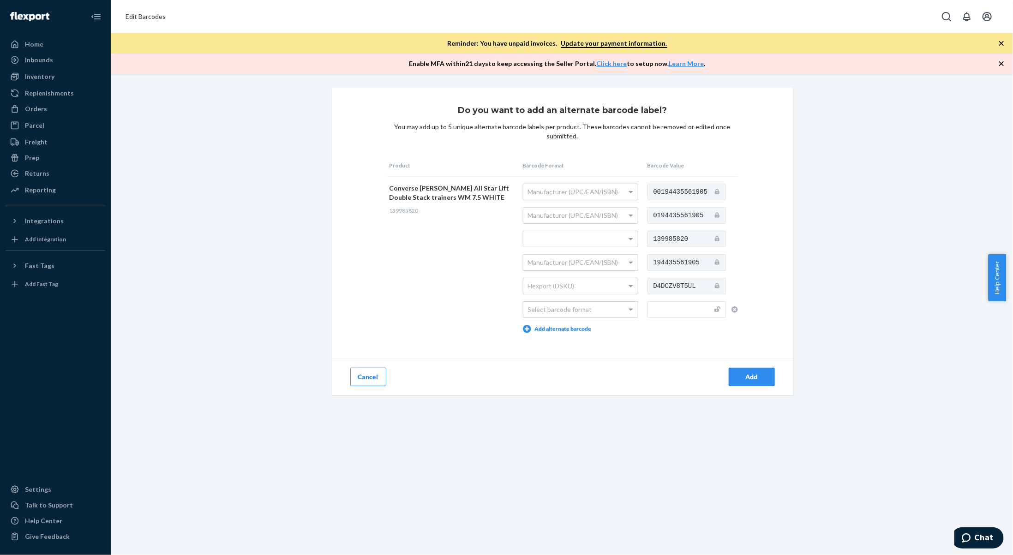
click at [624, 318] on td "Manufacturer (UPC/EAN/ISBN) Manufacturer (UPC/EAN/ISBN) Manufacturer (UPC/EAN/I…" at bounding box center [583, 258] width 125 height 164
click at [622, 316] on div "Select barcode format" at bounding box center [580, 310] width 114 height 16
click at [658, 310] on input "text" at bounding box center [687, 309] width 78 height 17
type input "194435561943"
click at [739, 382] on button "Add" at bounding box center [752, 377] width 46 height 18
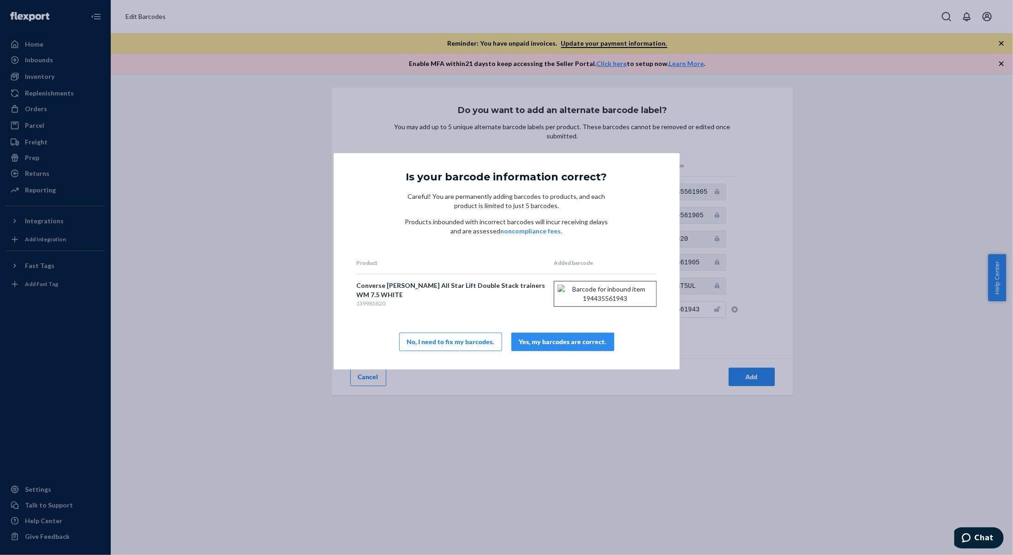
click at [592, 347] on div "Yes, my barcodes are correct." at bounding box center [562, 341] width 87 height 9
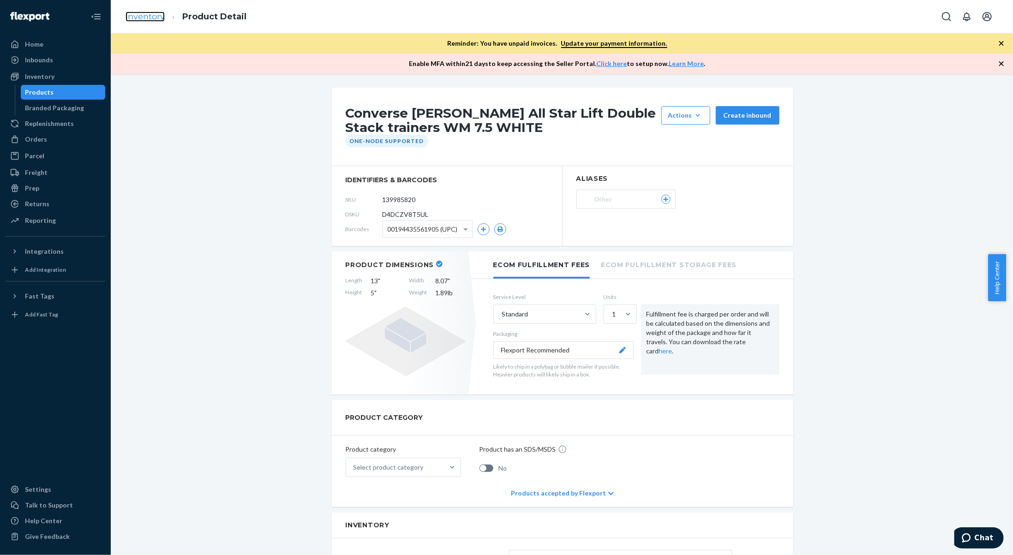
click at [150, 17] on link "Inventory" at bounding box center [145, 17] width 39 height 10
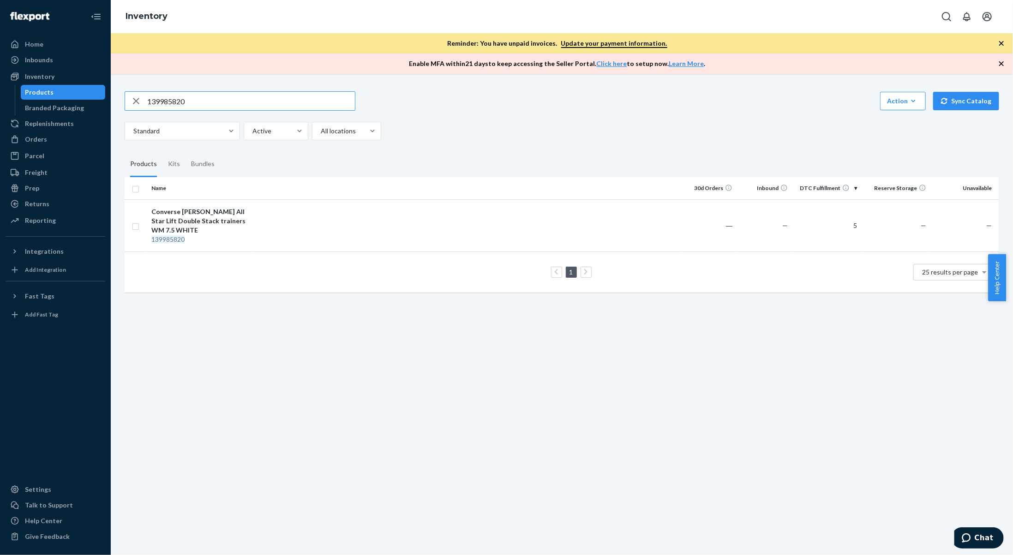
drag, startPoint x: 201, startPoint y: 99, endPoint x: 132, endPoint y: 89, distance: 69.5
click at [132, 89] on div "139985820 Action Create product Create kit or bundle Bulk create products Bulk …" at bounding box center [562, 191] width 889 height 222
paste input "769523"
type input "139769523"
click at [209, 222] on div "Nike [PERSON_NAME] Decon trainers WM US 12 WHITE" at bounding box center [199, 216] width 96 height 18
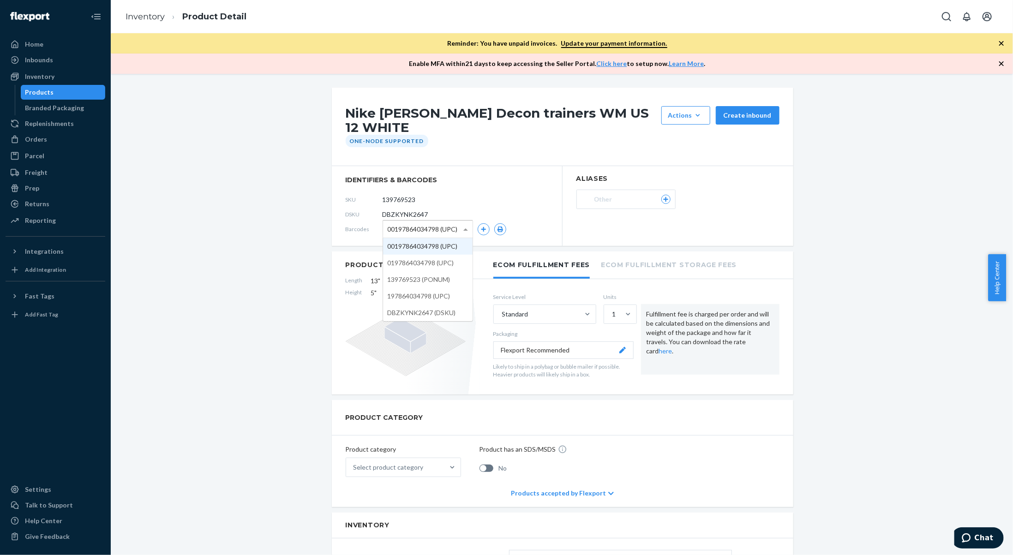
click at [466, 221] on span at bounding box center [467, 229] width 12 height 17
click at [461, 221] on span at bounding box center [467, 229] width 12 height 17
click at [133, 17] on link "Inventory" at bounding box center [145, 17] width 39 height 10
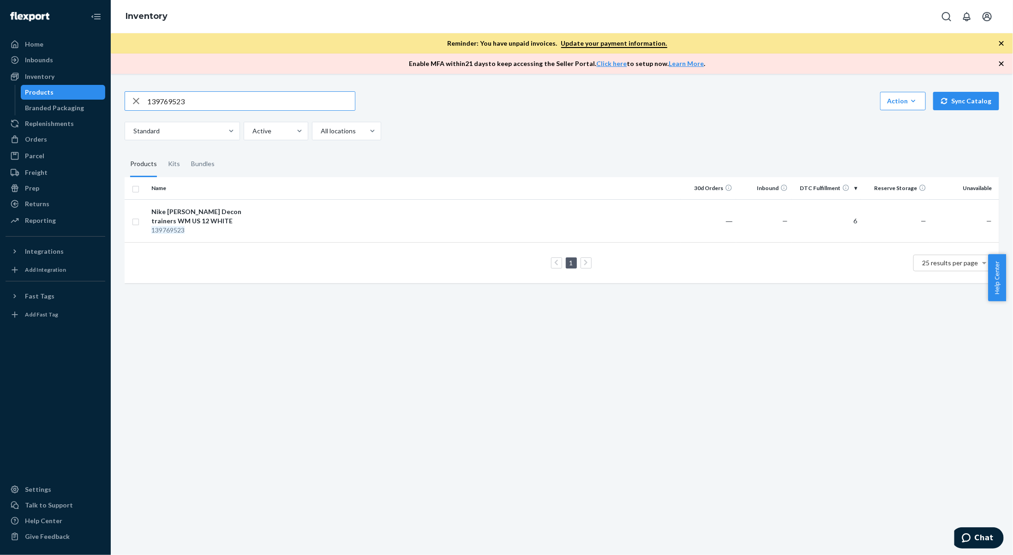
drag, startPoint x: 194, startPoint y: 92, endPoint x: 49, endPoint y: 91, distance: 144.9
click at [49, 91] on div "Home Inbounds Shipping Plans Problems Inventory Products Branded Packaging Repl…" at bounding box center [506, 277] width 1013 height 555
type input "134100195"
click at [224, 219] on div "Nike Zoom Vomero 5 trainers US 8.5 GREY" at bounding box center [199, 216] width 96 height 18
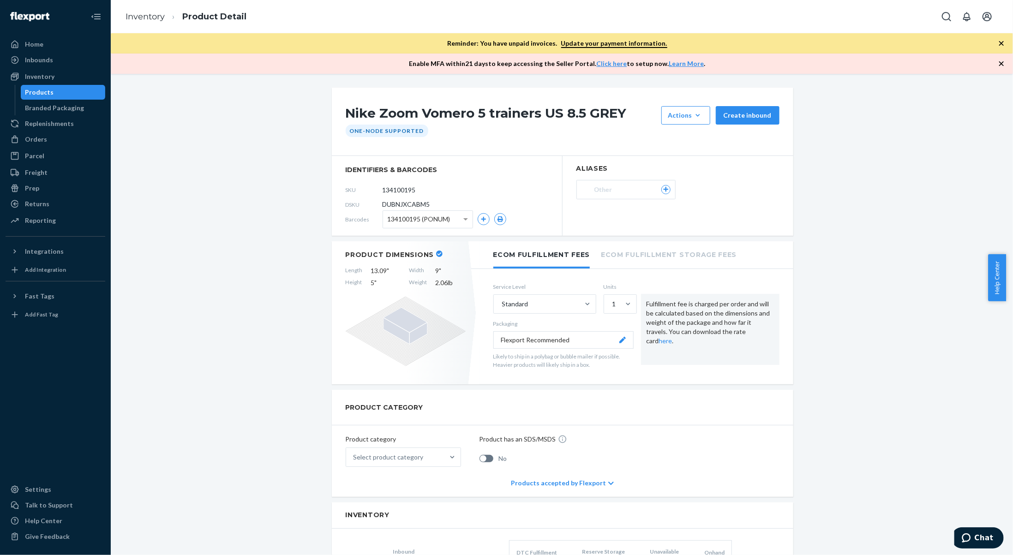
click at [451, 214] on div "134100195 (PONUM)" at bounding box center [428, 219] width 90 height 17
click at [480, 223] on button "button" at bounding box center [484, 219] width 12 height 12
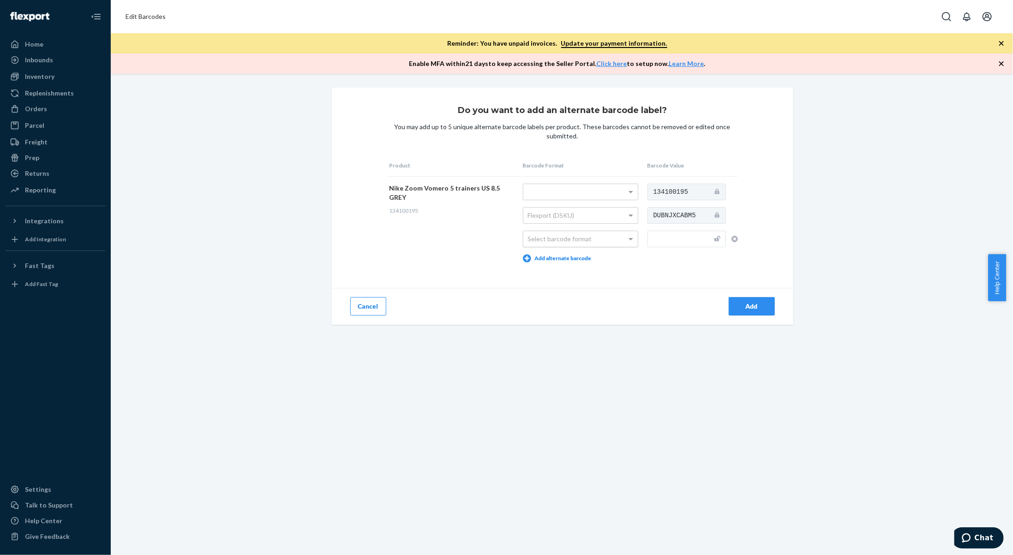
click at [549, 240] on div "Select barcode format" at bounding box center [580, 239] width 114 height 16
click at [659, 240] on input "text" at bounding box center [687, 239] width 78 height 17
paste input "197598850343"
type input "197598850343"
click at [752, 309] on button "Add" at bounding box center [752, 306] width 46 height 18
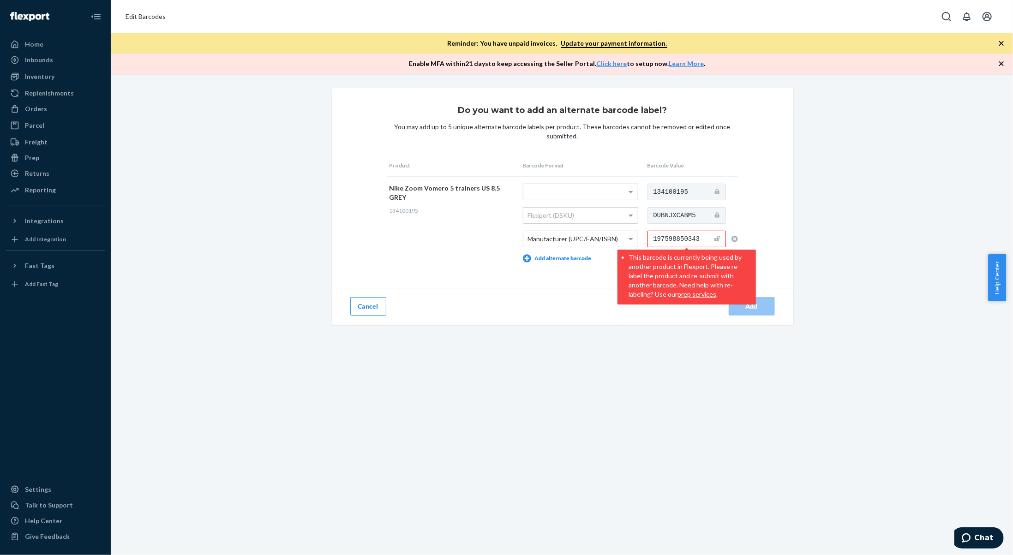
click at [732, 238] on icon "button" at bounding box center [735, 239] width 6 height 6
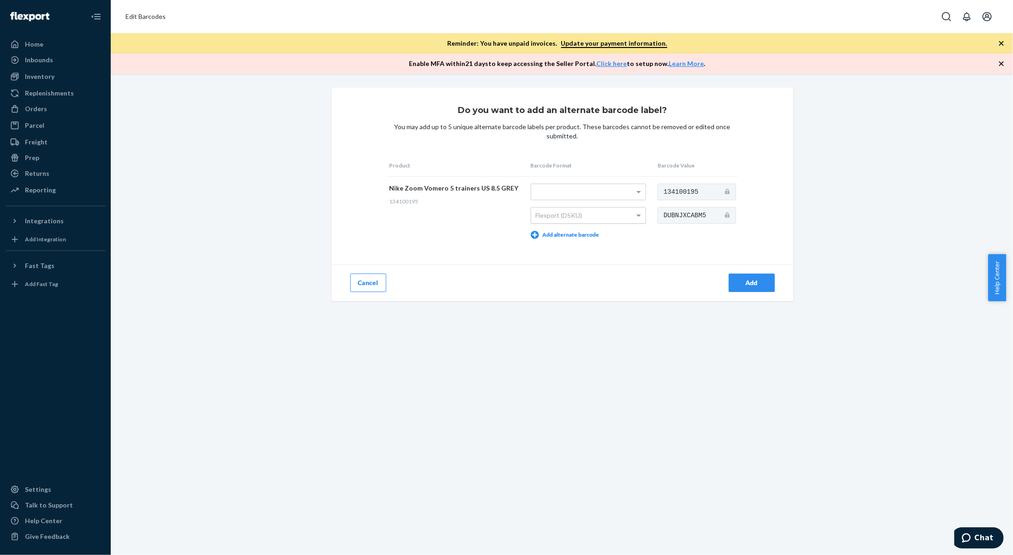
click at [634, 218] on span at bounding box center [640, 216] width 12 height 16
click at [360, 281] on button "Cancel" at bounding box center [368, 283] width 36 height 18
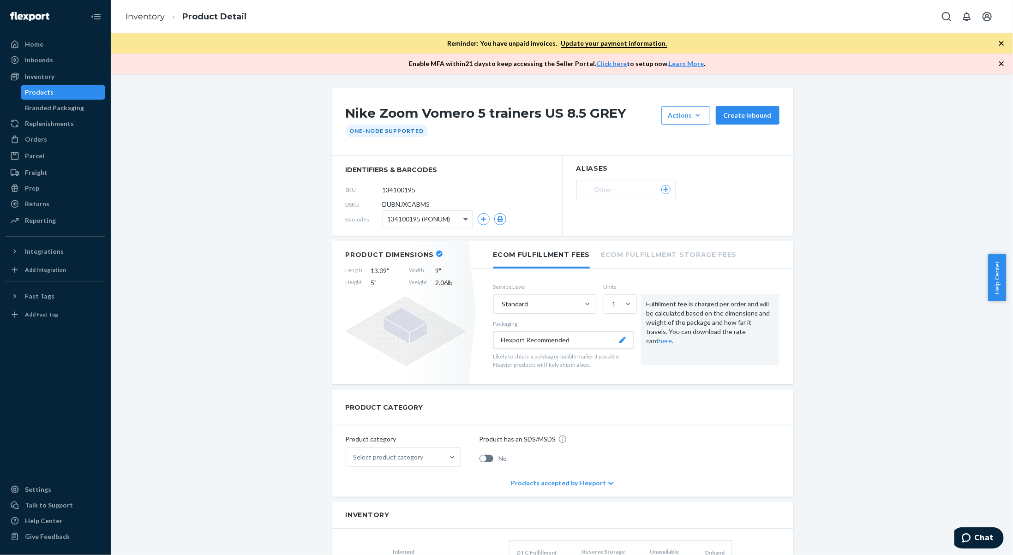
click at [463, 215] on span at bounding box center [467, 219] width 12 height 17
click at [146, 19] on link "Inventory" at bounding box center [145, 17] width 39 height 10
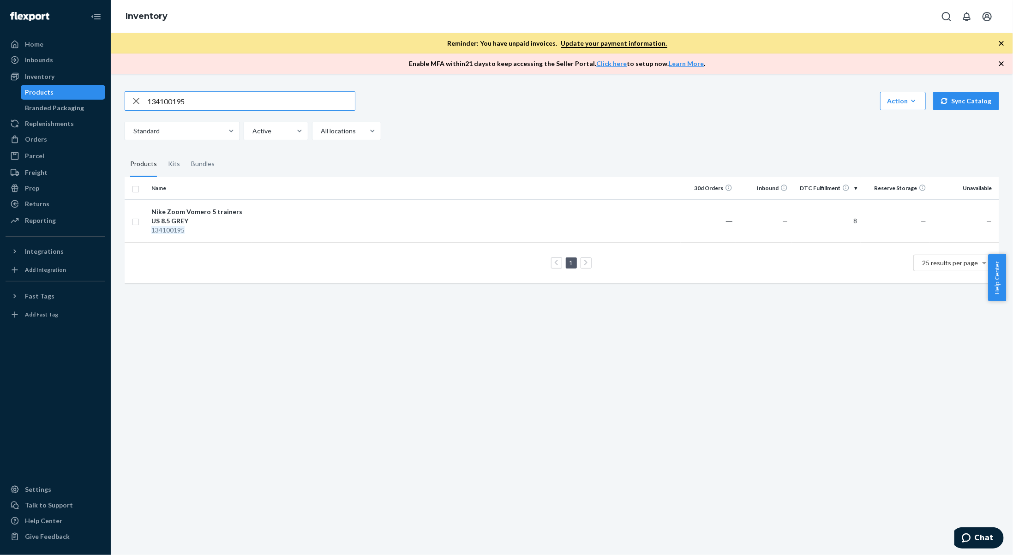
drag, startPoint x: 213, startPoint y: 98, endPoint x: 131, endPoint y: 92, distance: 82.4
click at [131, 92] on div "134100195" at bounding box center [240, 101] width 230 height 18
type input "142119954"
click at [192, 230] on div "142119954" at bounding box center [199, 230] width 96 height 9
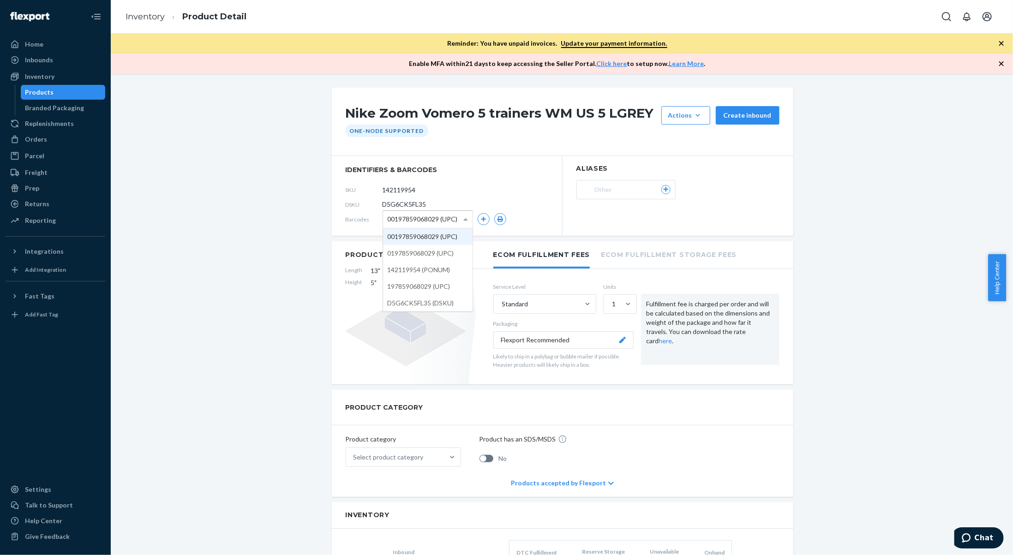
click at [390, 220] on span "00197859068029 (UPC)" at bounding box center [423, 219] width 70 height 16
click at [289, 218] on div "Nike Zoom Vomero 5 trainers WM US 5 LGREY Actions Add components Hide Request r…" at bounding box center [562, 554] width 889 height 932
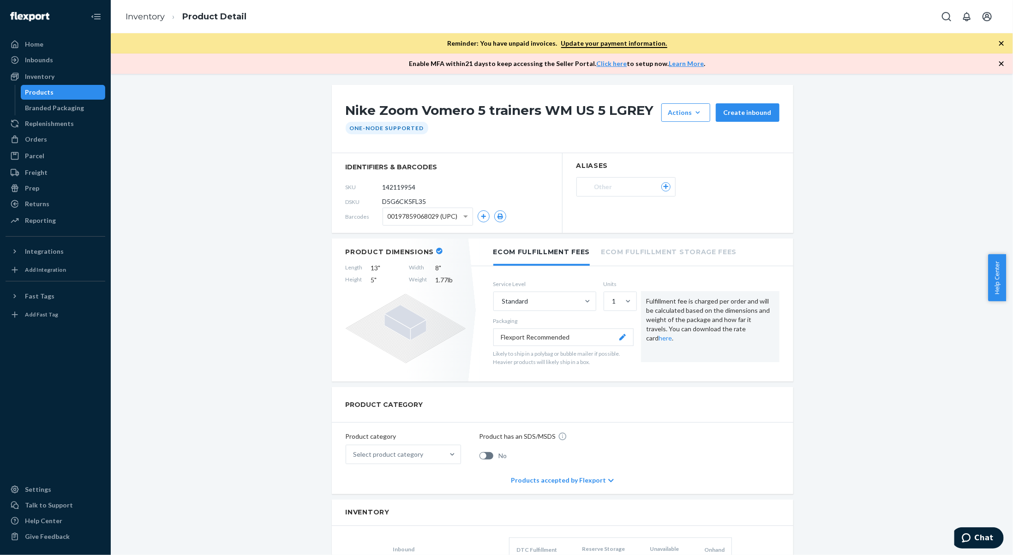
scroll to position [4, 0]
click at [149, 14] on link "Inventory" at bounding box center [145, 17] width 39 height 10
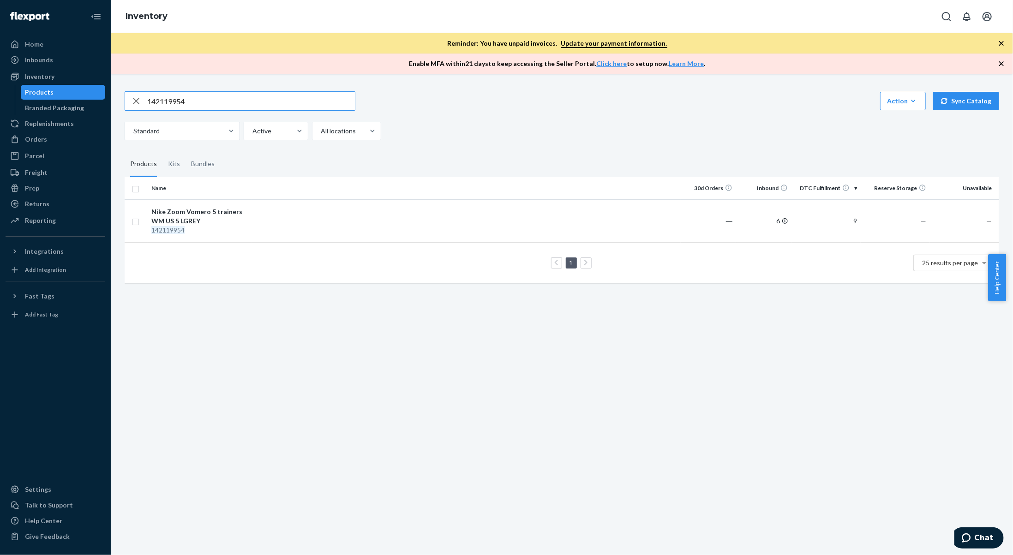
drag, startPoint x: 184, startPoint y: 103, endPoint x: 102, endPoint y: 100, distance: 81.8
click at [102, 100] on div "Home Inbounds Shipping Plans Problems Inventory Products Branded Packaging Repl…" at bounding box center [506, 277] width 1013 height 555
type input "133310445"
click at [259, 220] on td at bounding box center [466, 220] width 429 height 43
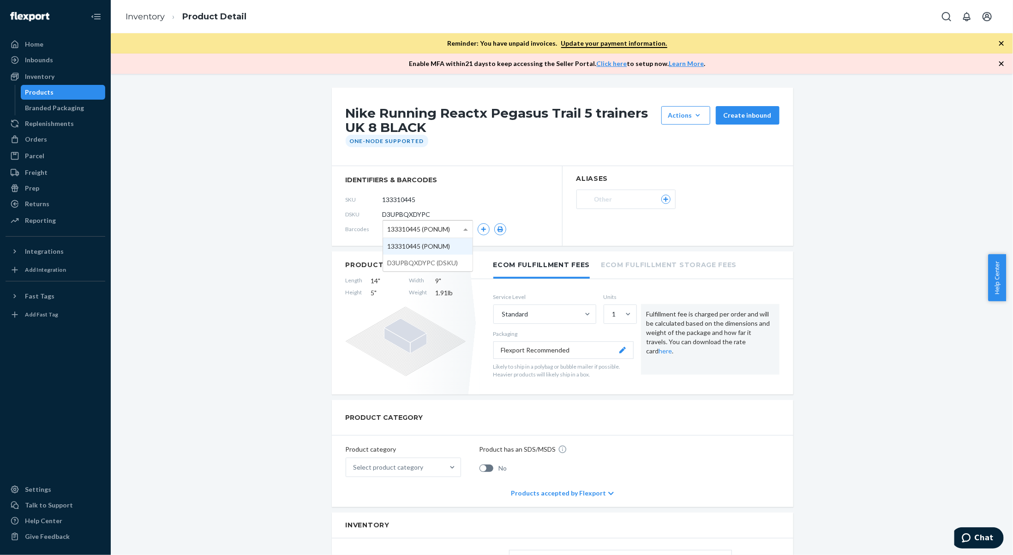
click at [441, 229] on span "133310445 (PONUM)" at bounding box center [419, 230] width 63 height 16
click at [481, 230] on icon "button" at bounding box center [484, 230] width 6 height 6
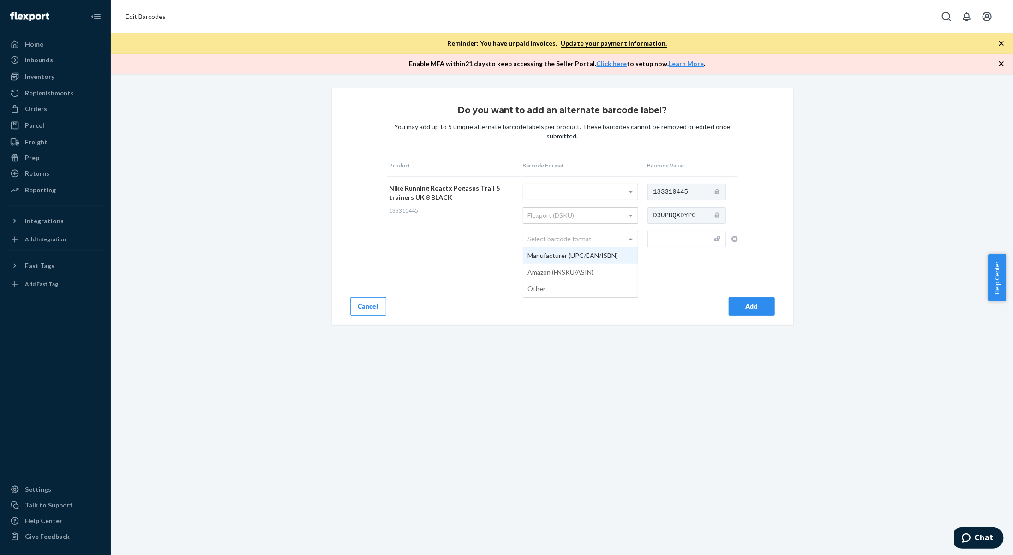
click at [617, 244] on div "Select barcode format" at bounding box center [580, 239] width 114 height 16
click at [687, 238] on input "text" at bounding box center [687, 239] width 78 height 17
type input "197593670601"
click at [760, 310] on div "Add" at bounding box center [752, 306] width 30 height 9
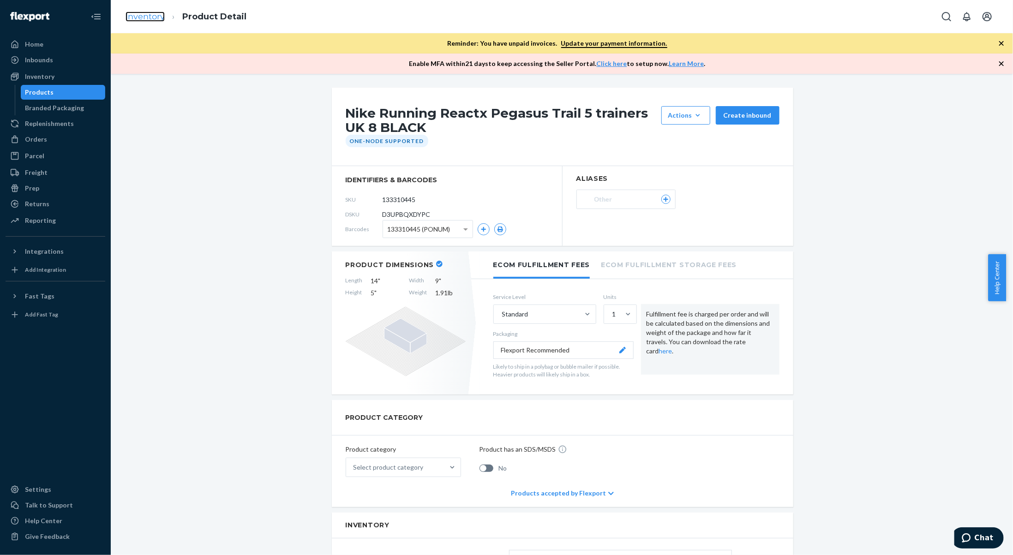
click at [157, 18] on link "Inventory" at bounding box center [145, 17] width 39 height 10
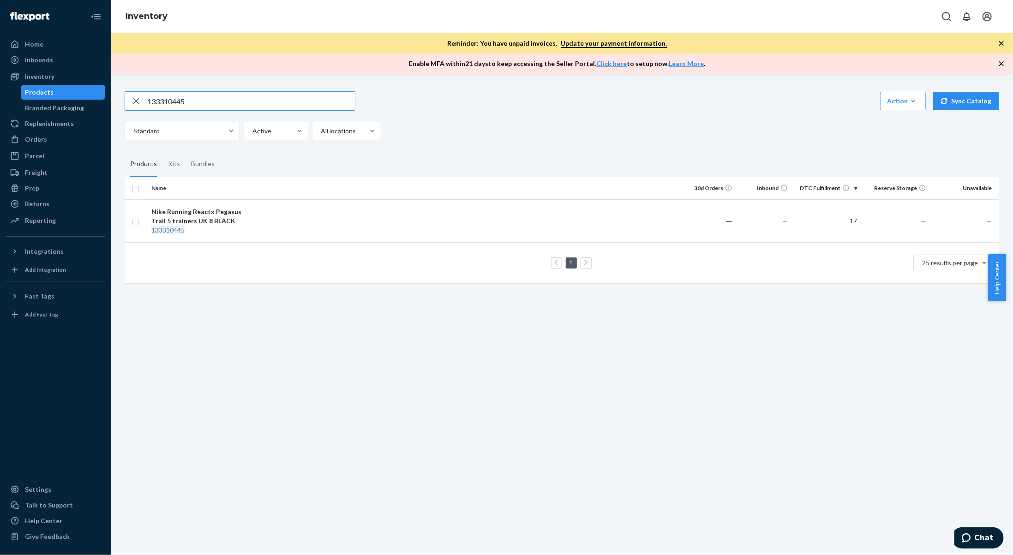
drag, startPoint x: 188, startPoint y: 102, endPoint x: 144, endPoint y: 96, distance: 44.8
click at [144, 96] on div "133310445" at bounding box center [240, 101] width 230 height 18
paste input "135621893"
type input "135621893"
click at [227, 223] on div "Nike Running ReactX Pegasus Trail 5 trainers MW US 9 BLACK" at bounding box center [199, 221] width 96 height 28
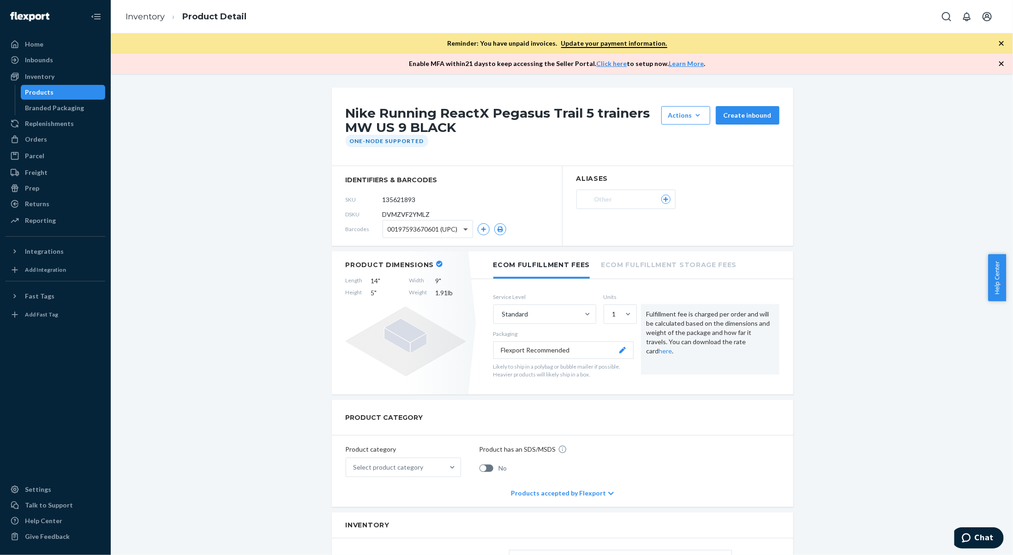
click at [466, 227] on span at bounding box center [467, 229] width 12 height 17
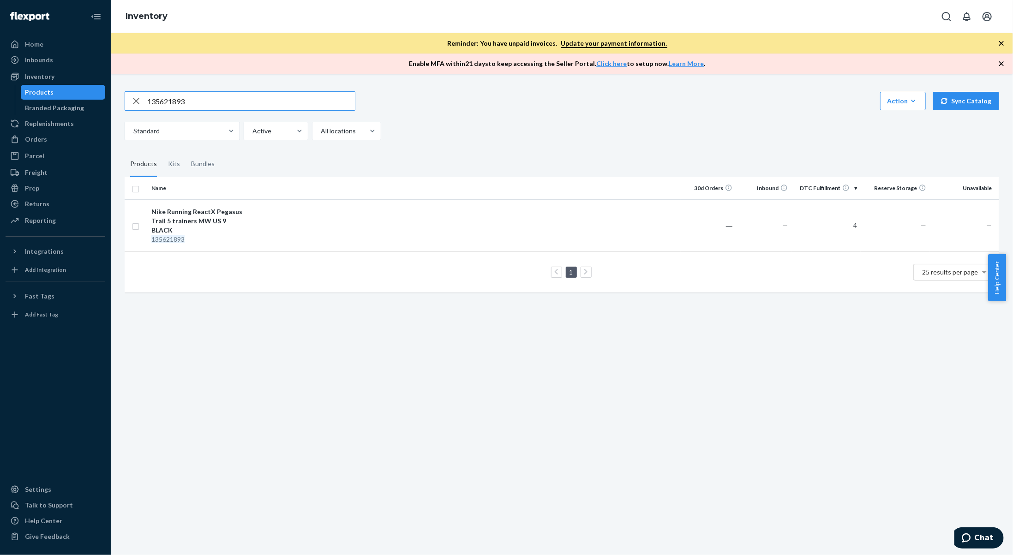
drag, startPoint x: 189, startPoint y: 105, endPoint x: 124, endPoint y: 91, distance: 66.5
click at [124, 91] on div "135621893 Action Create product Create kit or bundle Bulk create products Bulk …" at bounding box center [562, 191] width 889 height 222
type input "134219822"
click at [274, 219] on td at bounding box center [466, 220] width 429 height 43
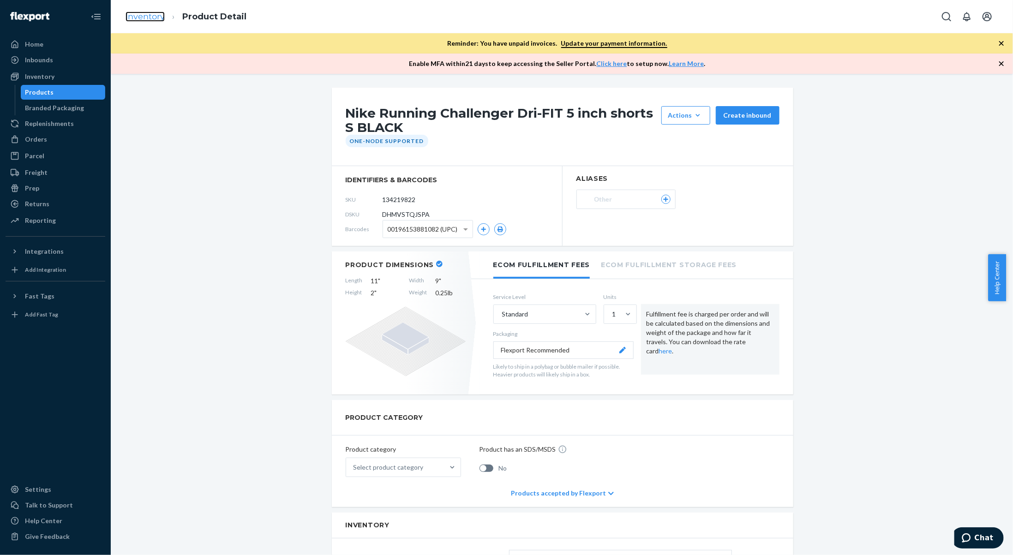
click at [152, 17] on link "Inventory" at bounding box center [145, 17] width 39 height 10
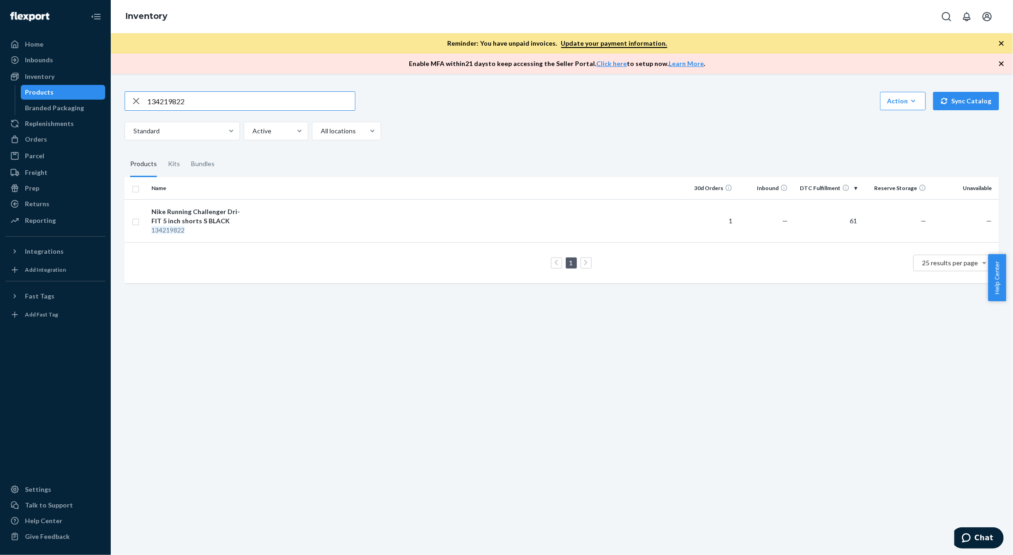
drag, startPoint x: 248, startPoint y: 105, endPoint x: 123, endPoint y: 104, distance: 125.1
click at [123, 104] on div "134219822 Action Create product Create kit or bundle Bulk create products Bulk …" at bounding box center [562, 186] width 889 height 212
type input "134067308"
click at [210, 222] on div "Nike Running Challenger Dri-FIT 7 inch shorts S BLACK" at bounding box center [199, 216] width 96 height 18
drag, startPoint x: 205, startPoint y: 99, endPoint x: 9, endPoint y: 91, distance: 196.8
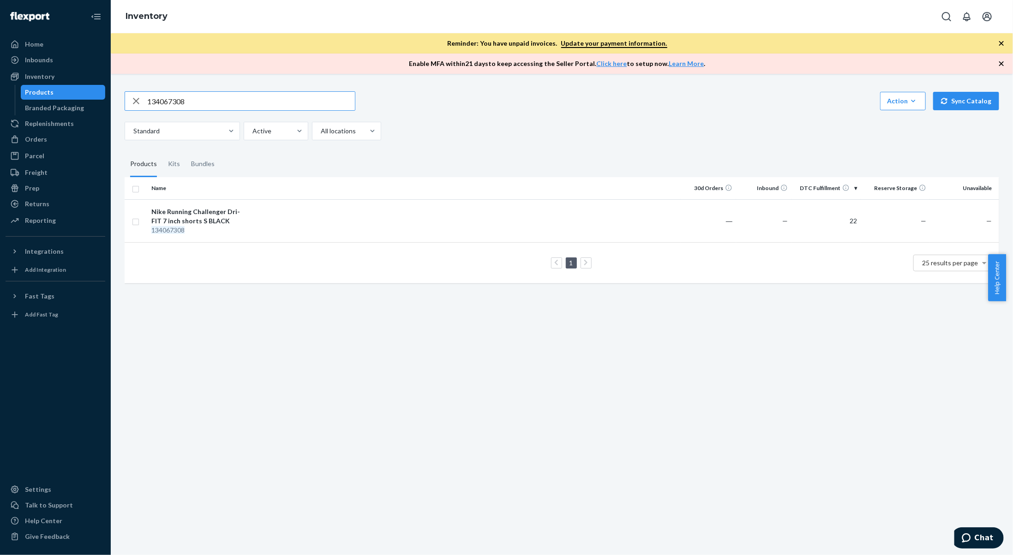
click at [9, 91] on div "Home Inbounds Shipping Plans Problems Inventory Products Branded Packaging Repl…" at bounding box center [506, 277] width 1013 height 555
type input "136634979"
click at [196, 222] on div "Columbia pike lake insulated jacket S STONE" at bounding box center [199, 216] width 96 height 18
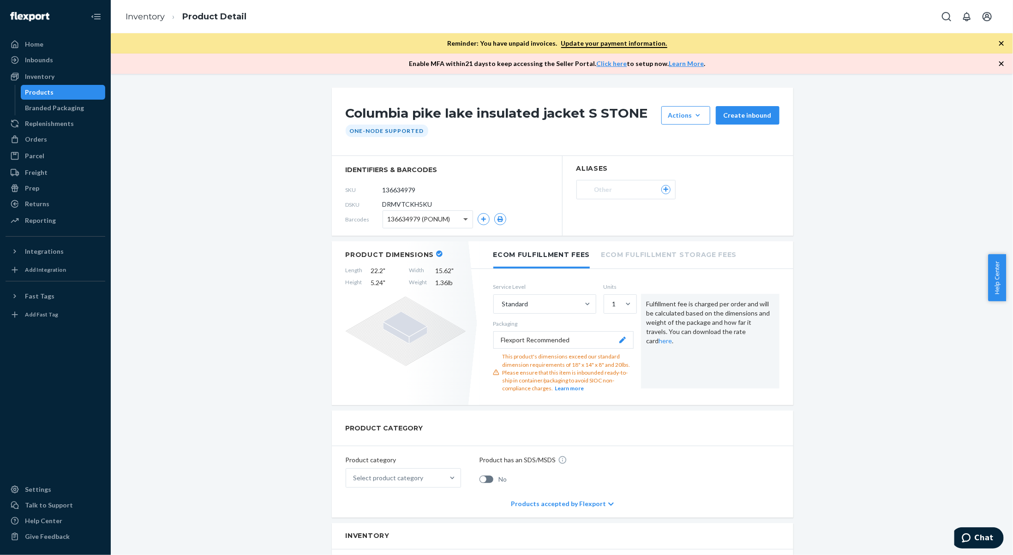
click at [463, 218] on span at bounding box center [465, 219] width 5 height 3
click at [485, 211] on div "136634979 (PONUM)" at bounding box center [445, 219] width 124 height 18
click at [481, 216] on icon "button" at bounding box center [484, 219] width 6 height 6
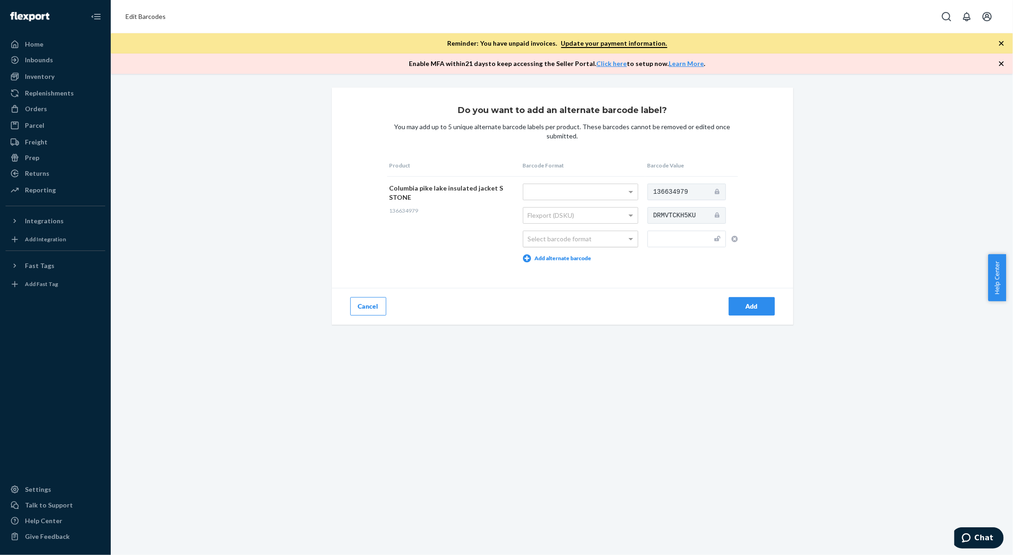
click at [574, 244] on div "Select barcode format" at bounding box center [580, 239] width 114 height 16
click at [669, 240] on input "text" at bounding box center [687, 239] width 78 height 17
type input "195981298802"
click at [752, 310] on div "Add" at bounding box center [752, 306] width 30 height 9
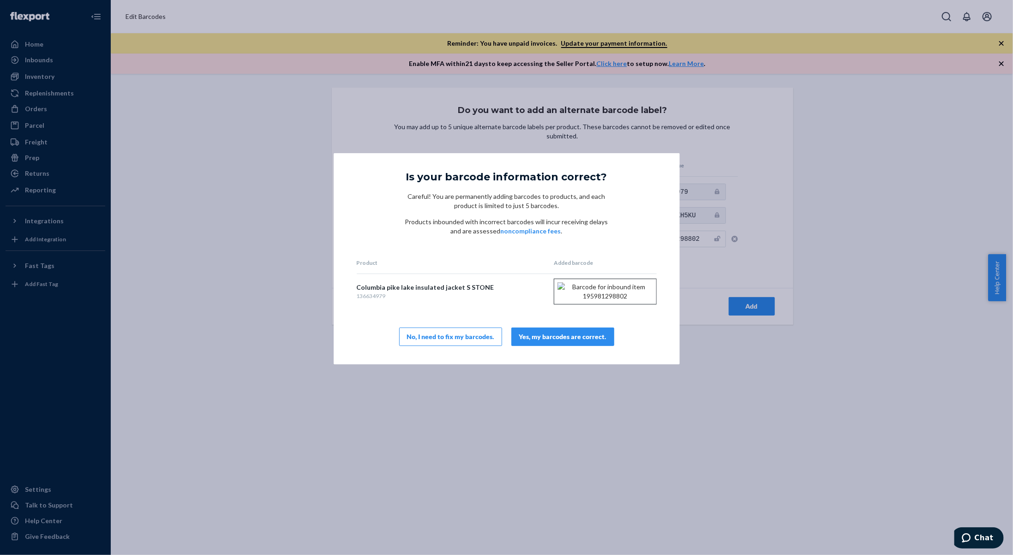
click at [593, 342] on div "Yes, my barcodes are correct." at bounding box center [562, 336] width 87 height 9
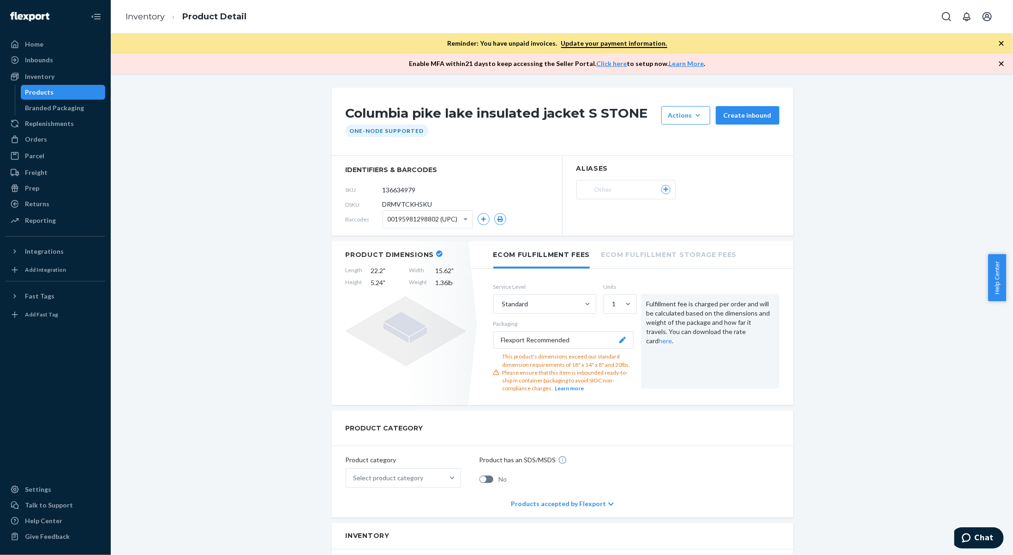
click at [143, 25] on ol "Inventory Product Detail" at bounding box center [186, 16] width 136 height 27
click at [152, 18] on link "Inventory" at bounding box center [145, 17] width 39 height 10
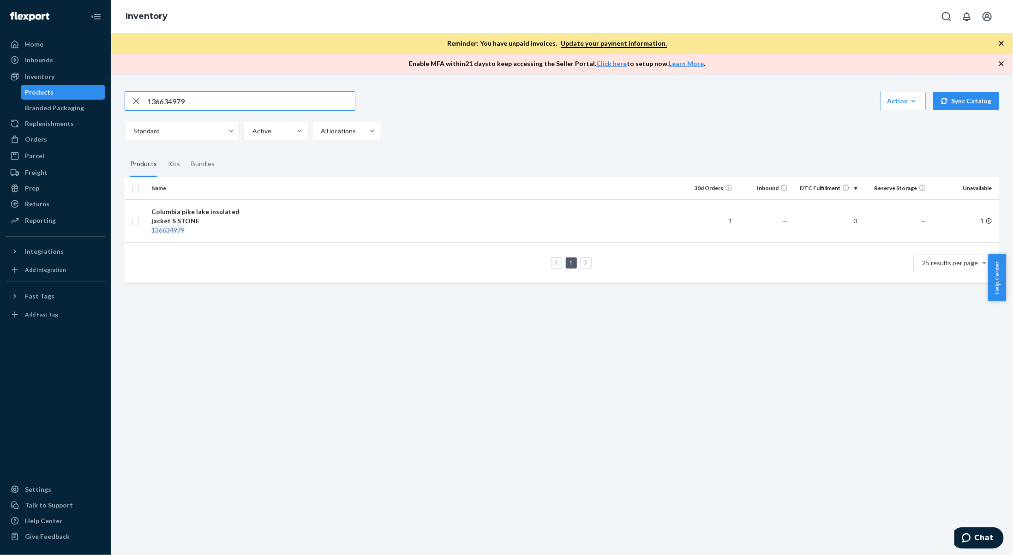
drag, startPoint x: 252, startPoint y: 97, endPoint x: 126, endPoint y: 83, distance: 126.8
click at [126, 83] on div "136634979 Action Create product Create kit or bundle Bulk create products Bulk …" at bounding box center [562, 186] width 889 height 212
type input "9002750"
click at [248, 205] on td "Dr Martens 1461 Quad chunky lace up shoes US 9 BLACK 9002750" at bounding box center [200, 225] width 104 height 52
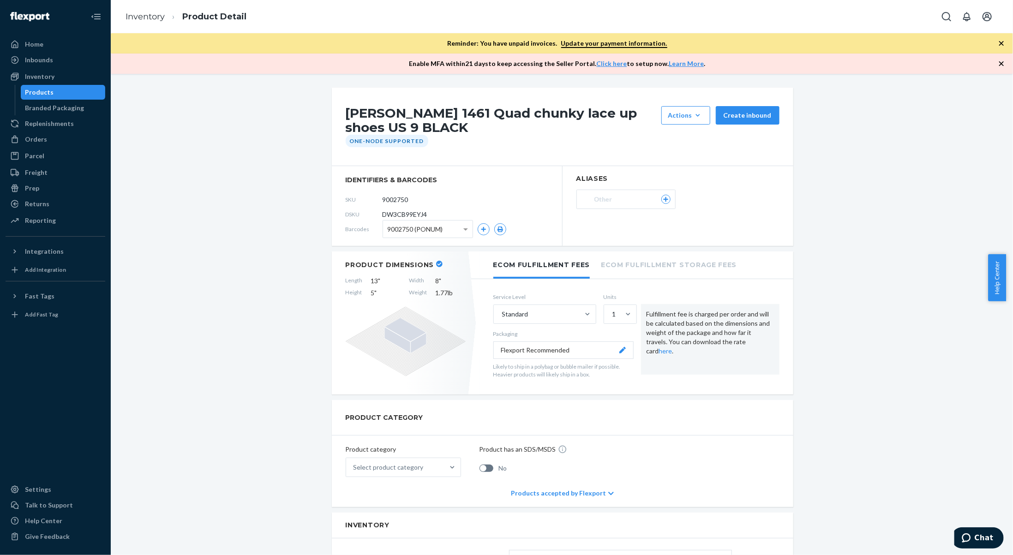
click at [456, 231] on div "9002750 (PONUM)" at bounding box center [428, 229] width 90 height 17
click at [481, 228] on icon "button" at bounding box center [483, 229] width 5 height 5
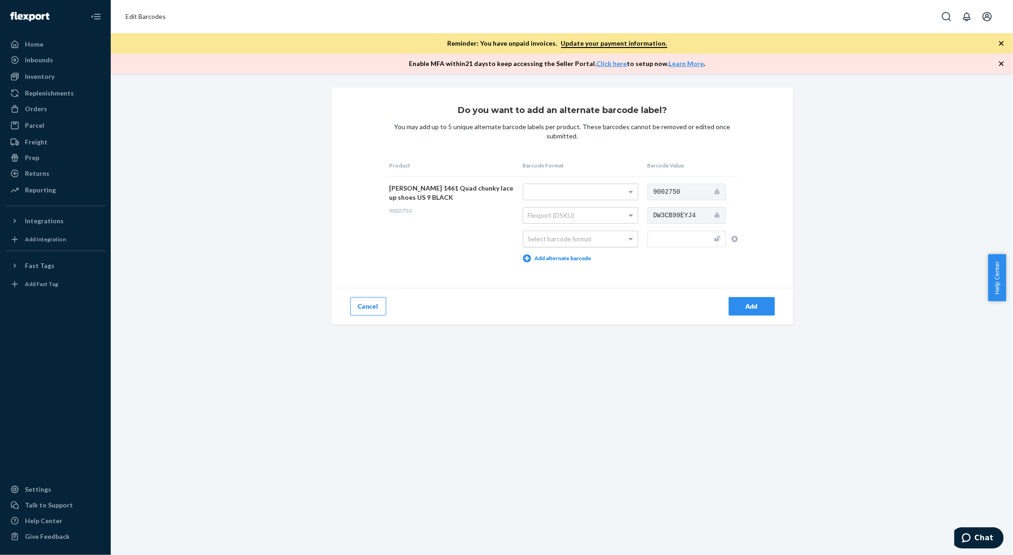
click at [584, 242] on div "Select barcode format" at bounding box center [580, 239] width 114 height 16
click at [663, 240] on input "text" at bounding box center [687, 239] width 78 height 17
type input "190665329483"
click at [768, 309] on button "Add" at bounding box center [752, 306] width 46 height 18
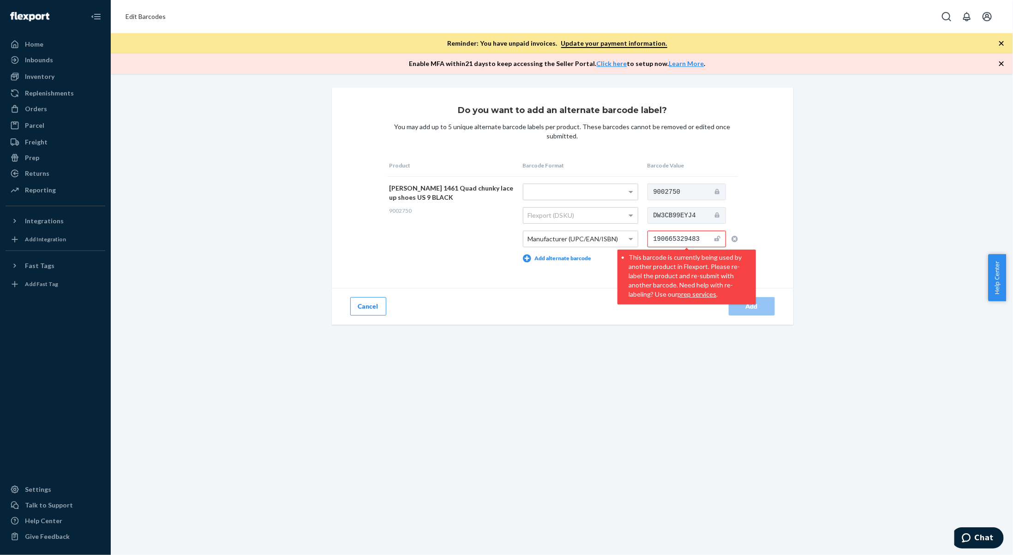
drag, startPoint x: 697, startPoint y: 234, endPoint x: 645, endPoint y: 233, distance: 51.7
click at [648, 233] on input "190665329483" at bounding box center [687, 239] width 78 height 17
drag, startPoint x: 60, startPoint y: 78, endPoint x: 128, endPoint y: 72, distance: 68.6
click at [60, 78] on div "Inventory" at bounding box center [55, 76] width 98 height 13
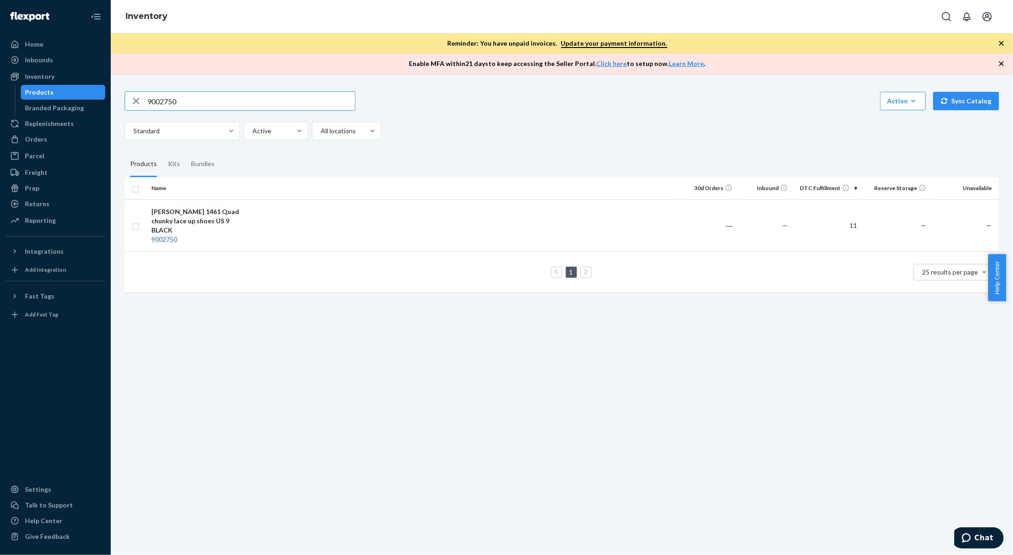
drag, startPoint x: 234, startPoint y: 98, endPoint x: 120, endPoint y: 78, distance: 115.9
click at [126, 82] on div "9002750 Action Create product Create kit or bundle Bulk create products Bulk up…" at bounding box center [562, 191] width 889 height 222
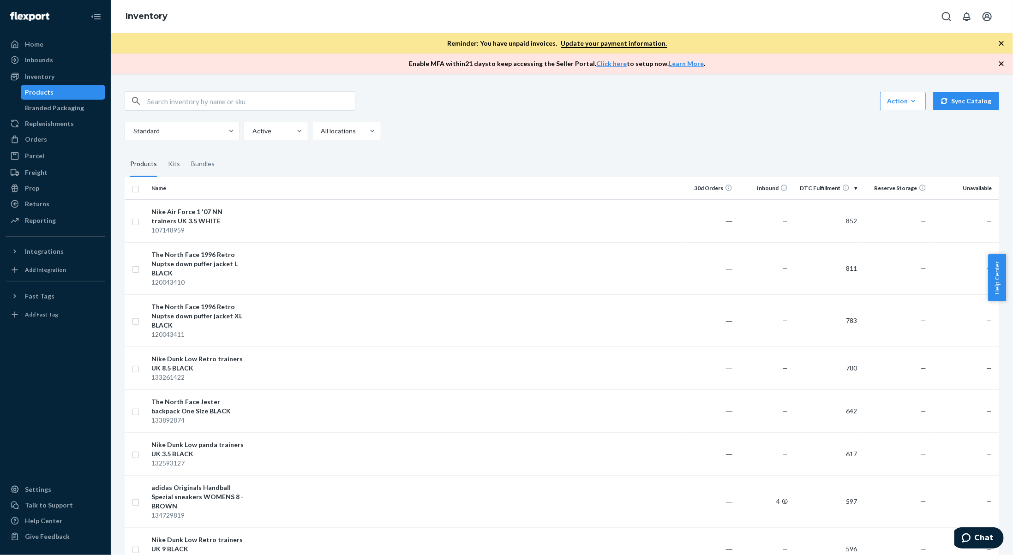
click at [259, 108] on input "text" at bounding box center [251, 101] width 208 height 18
click at [264, 96] on input "text" at bounding box center [251, 101] width 208 height 18
paste input "9002750"
type input "9002750"
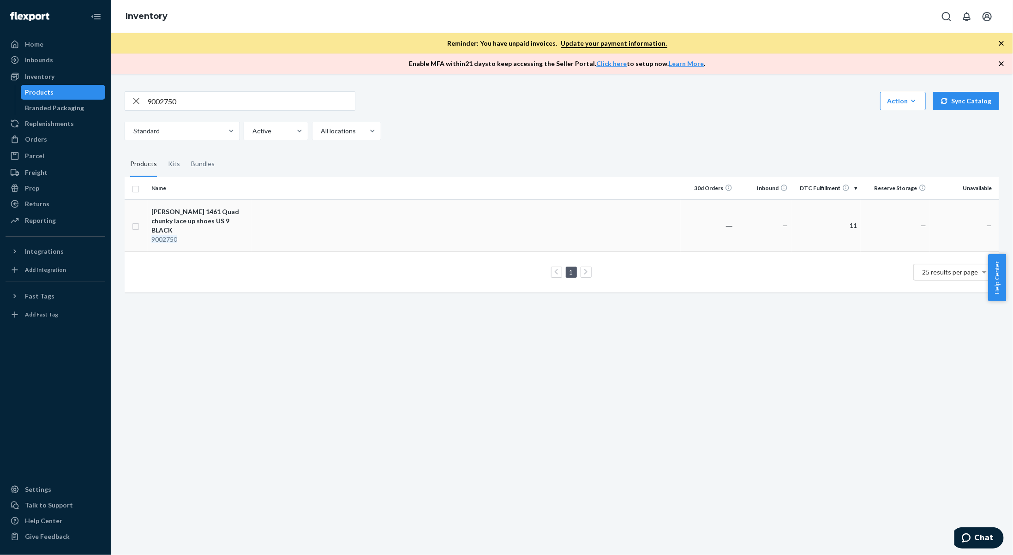
click at [302, 222] on td at bounding box center [466, 225] width 429 height 52
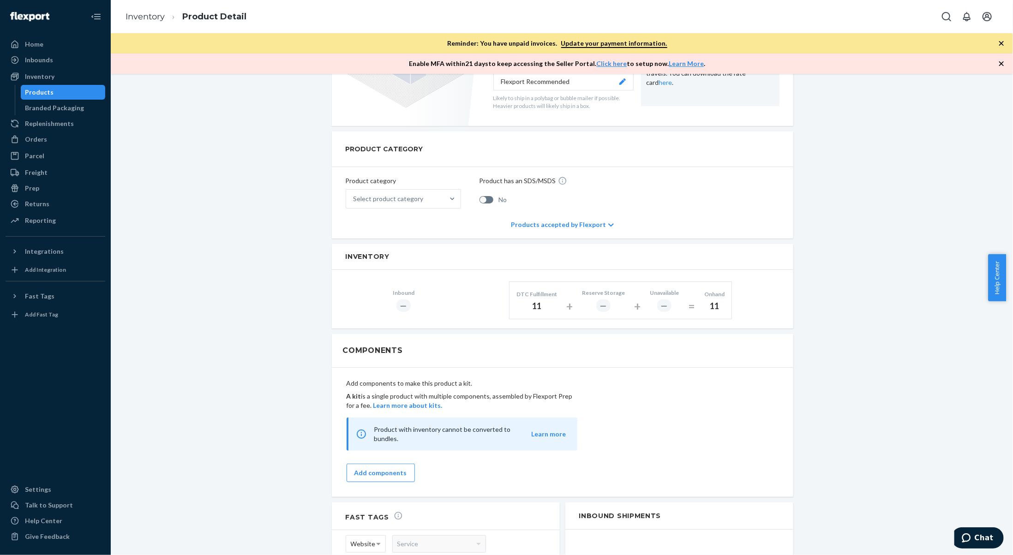
scroll to position [277, 0]
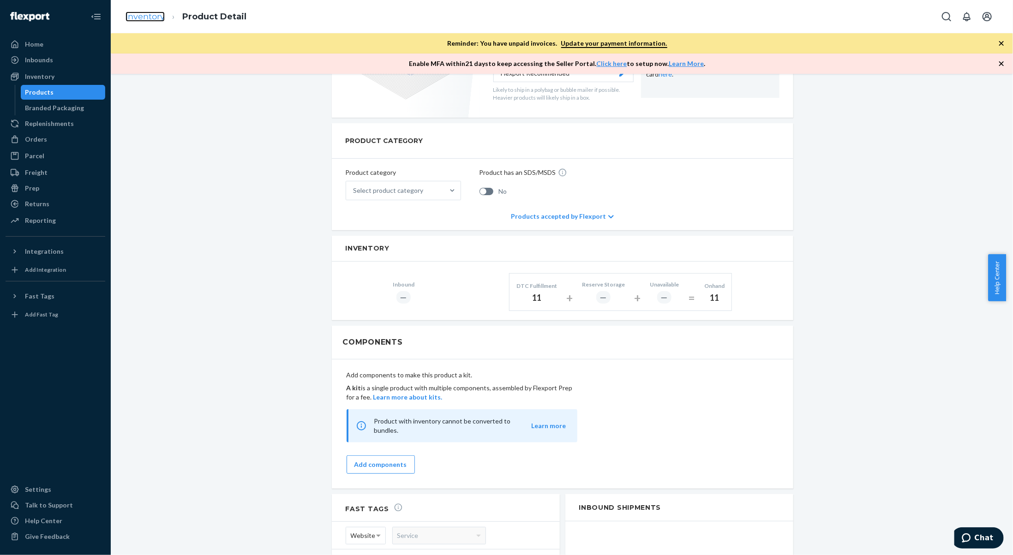
click at [150, 15] on link "Inventory" at bounding box center [145, 17] width 39 height 10
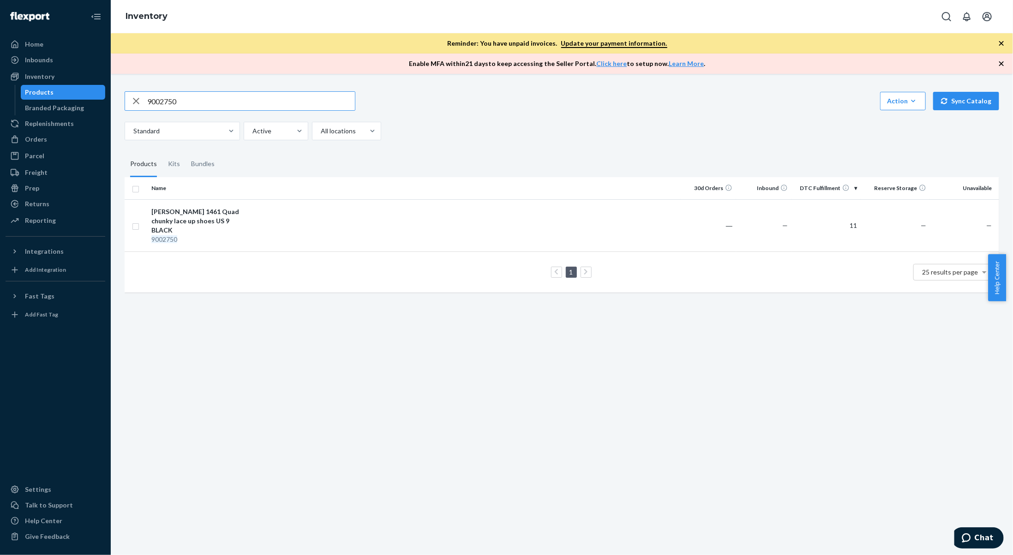
drag, startPoint x: 206, startPoint y: 105, endPoint x: 122, endPoint y: 100, distance: 83.7
click at [126, 101] on div "9002750" at bounding box center [240, 101] width 230 height 18
paste input "119244181"
type input "119244181"
click at [291, 238] on td at bounding box center [466, 220] width 429 height 43
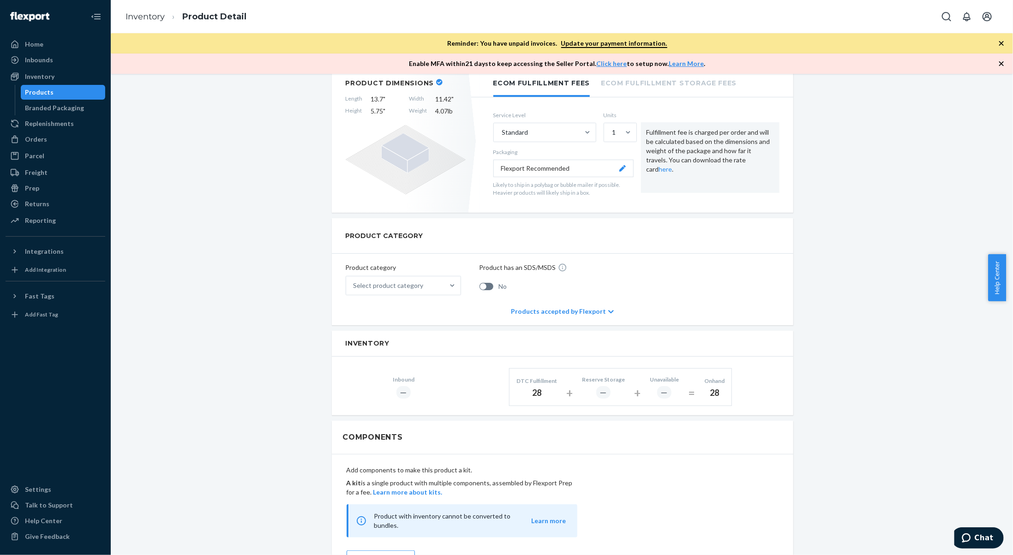
scroll to position [185, 0]
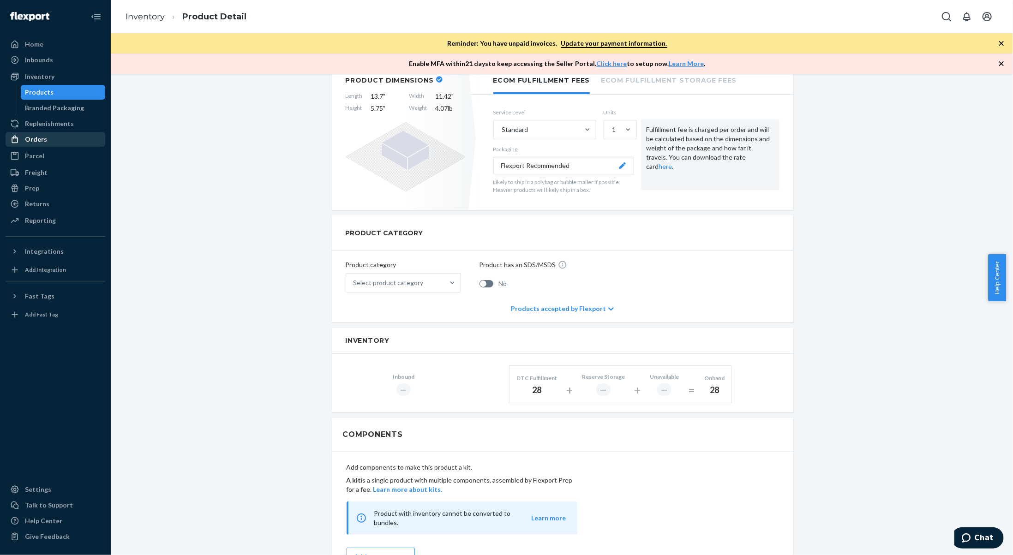
click at [36, 143] on div "Orders" at bounding box center [36, 139] width 22 height 9
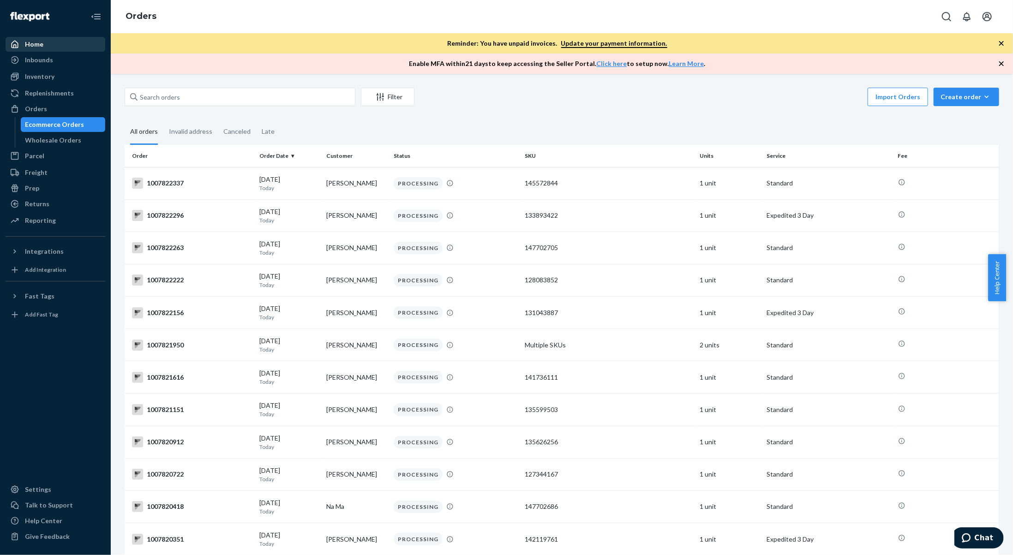
click at [74, 48] on div "Home" at bounding box center [55, 44] width 98 height 13
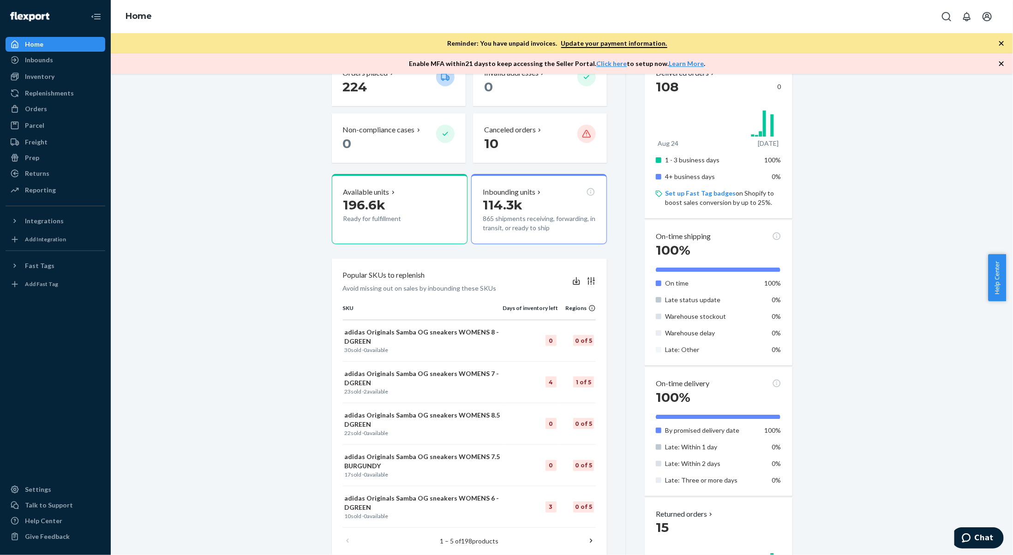
scroll to position [138, 0]
click at [409, 88] on p "224" at bounding box center [386, 86] width 86 height 17
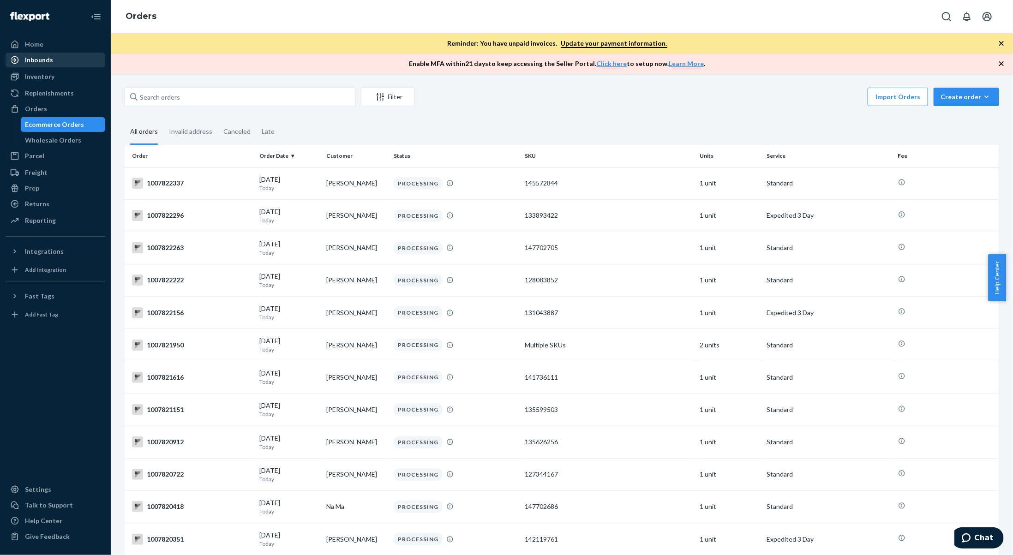
click at [57, 58] on div "Inbounds" at bounding box center [55, 60] width 98 height 13
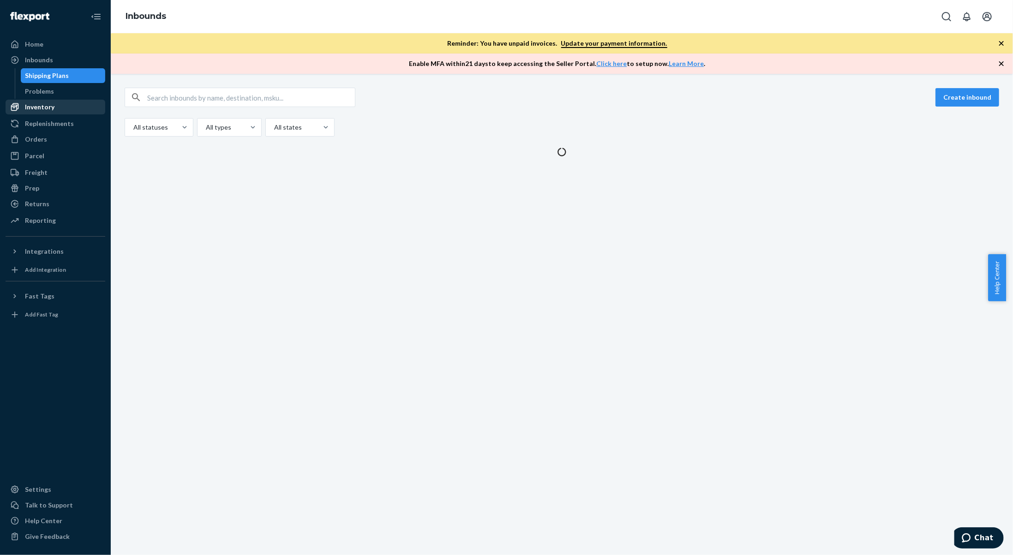
click at [54, 111] on div "Inventory" at bounding box center [55, 107] width 98 height 13
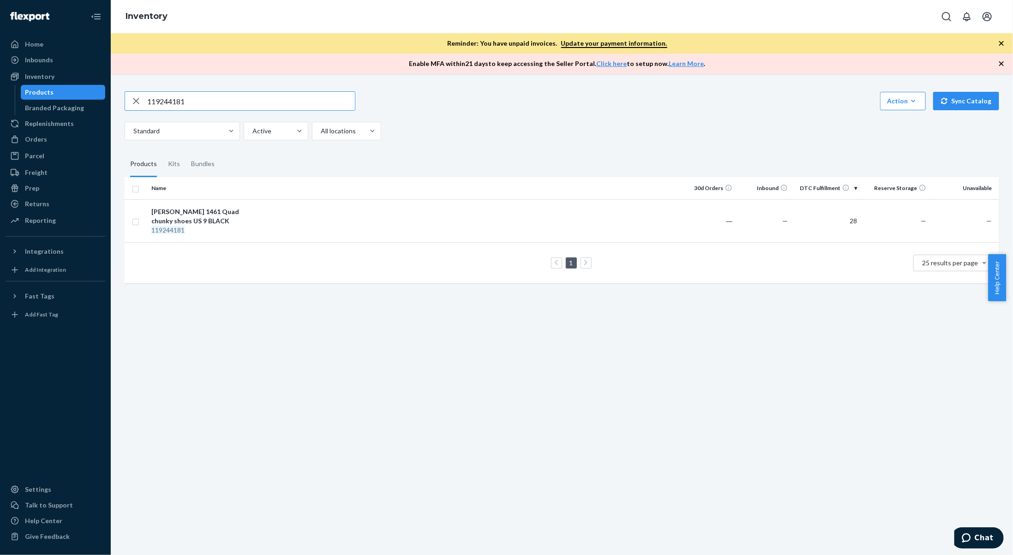
drag, startPoint x: 204, startPoint y: 95, endPoint x: 124, endPoint y: 94, distance: 80.3
click at [124, 94] on div "119244181 Action Create product Create kit or bundle Bulk create products Bulk …" at bounding box center [562, 186] width 889 height 212
type input "9835402"
click at [236, 231] on div "9835402" at bounding box center [199, 230] width 96 height 9
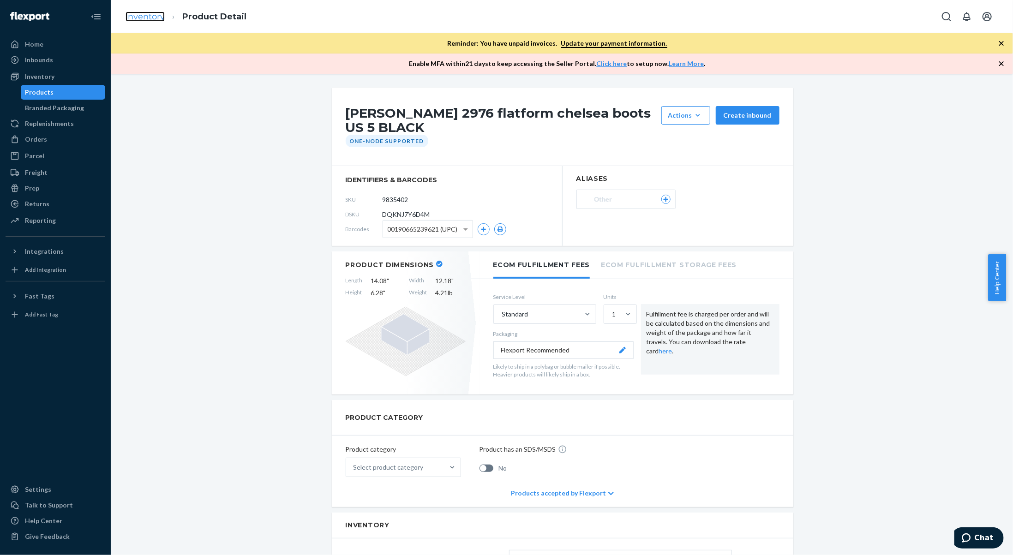
click at [157, 16] on link "Inventory" at bounding box center [145, 17] width 39 height 10
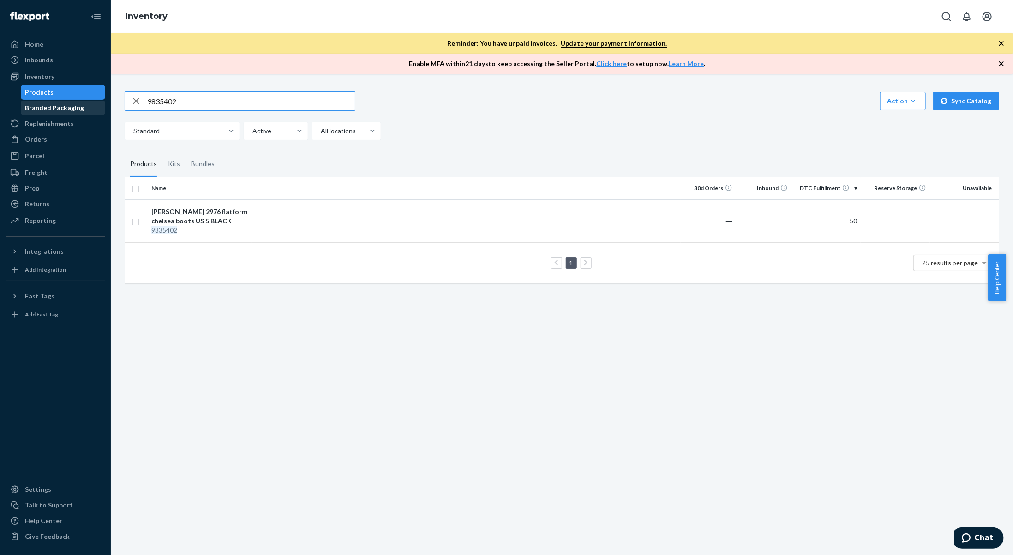
drag, startPoint x: 220, startPoint y: 96, endPoint x: 61, endPoint y: 105, distance: 159.1
click at [61, 105] on div "Home Inbounds Shipping Plans Problems Inventory Products Branded Packaging Repl…" at bounding box center [506, 277] width 1013 height 555
type input "10138993"
click at [270, 230] on td at bounding box center [466, 220] width 429 height 43
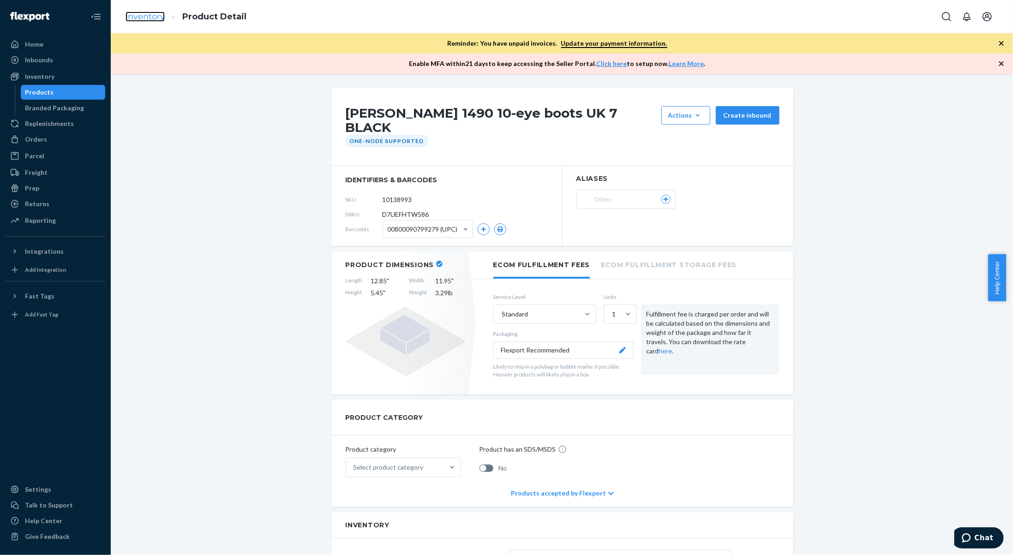
click at [159, 14] on link "Inventory" at bounding box center [145, 17] width 39 height 10
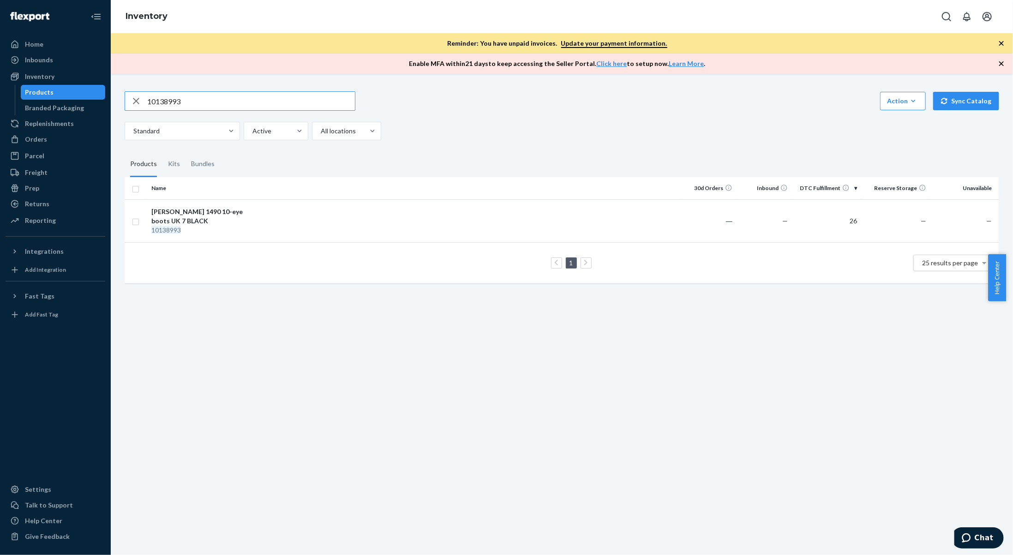
drag, startPoint x: 226, startPoint y: 101, endPoint x: 140, endPoint y: 107, distance: 85.6
click at [140, 107] on div "10138993" at bounding box center [240, 101] width 230 height 18
type input "8792057"
click at [215, 235] on div "8792057" at bounding box center [199, 239] width 96 height 9
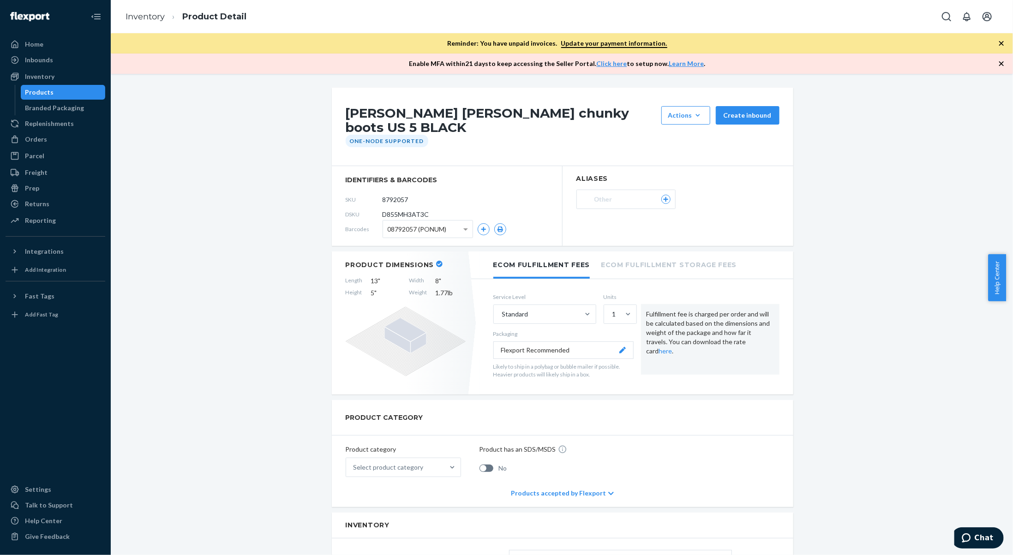
click at [456, 222] on div "08792057 (PONUM)" at bounding box center [428, 229] width 90 height 17
click at [481, 227] on icon "button" at bounding box center [484, 230] width 6 height 6
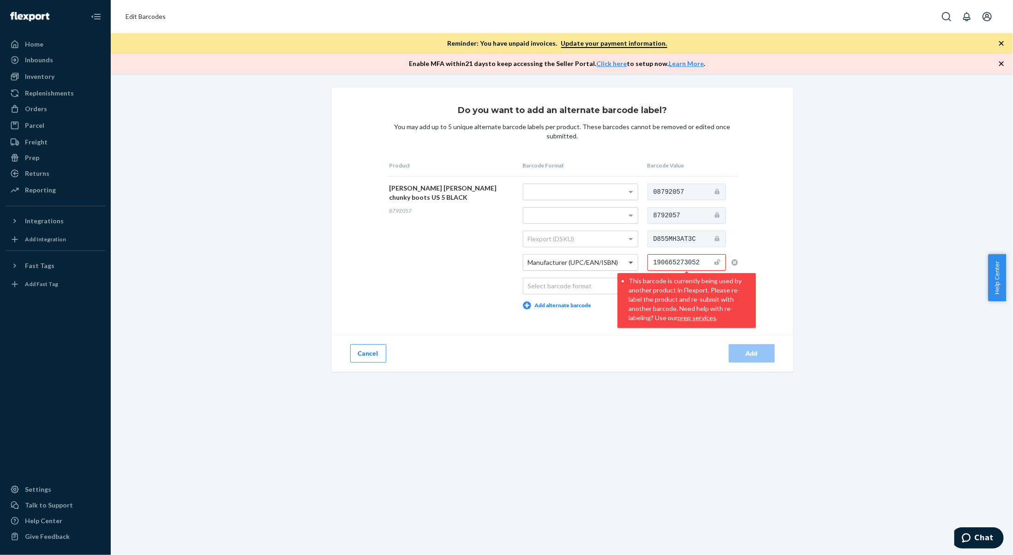
drag, startPoint x: 706, startPoint y: 261, endPoint x: 630, endPoint y: 258, distance: 75.7
click at [630, 258] on tr "Dr Martens Jadon chunky boots US 5 BLACK 8792057 Flexport (DSKU) Manufacturer (…" at bounding box center [562, 246] width 351 height 140
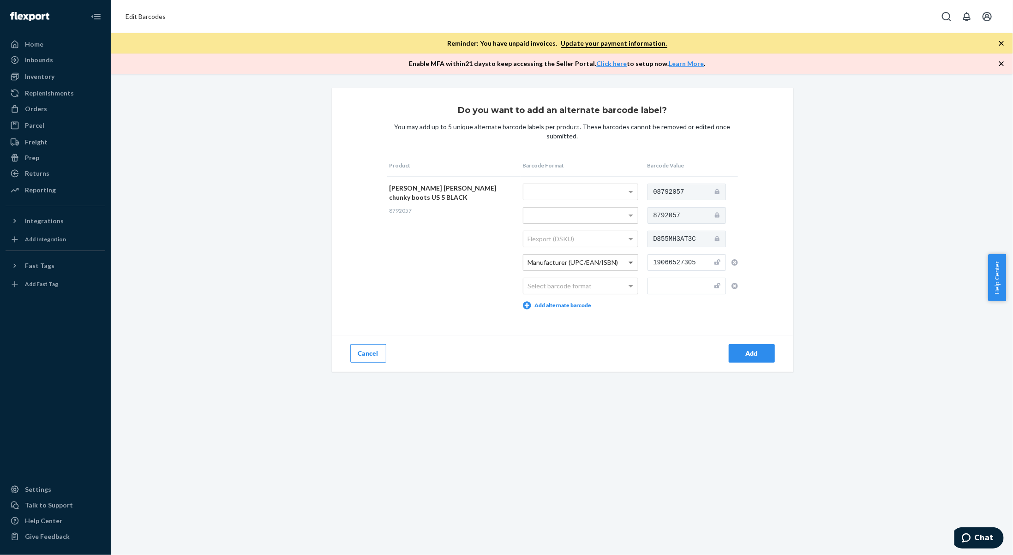
type input "190665273052"
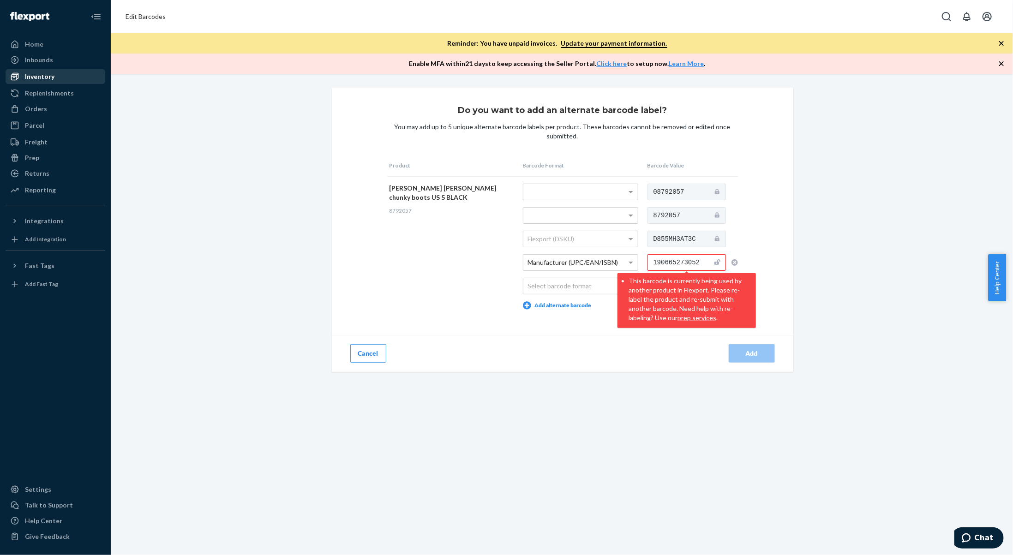
click at [72, 73] on div "Inventory" at bounding box center [55, 76] width 98 height 13
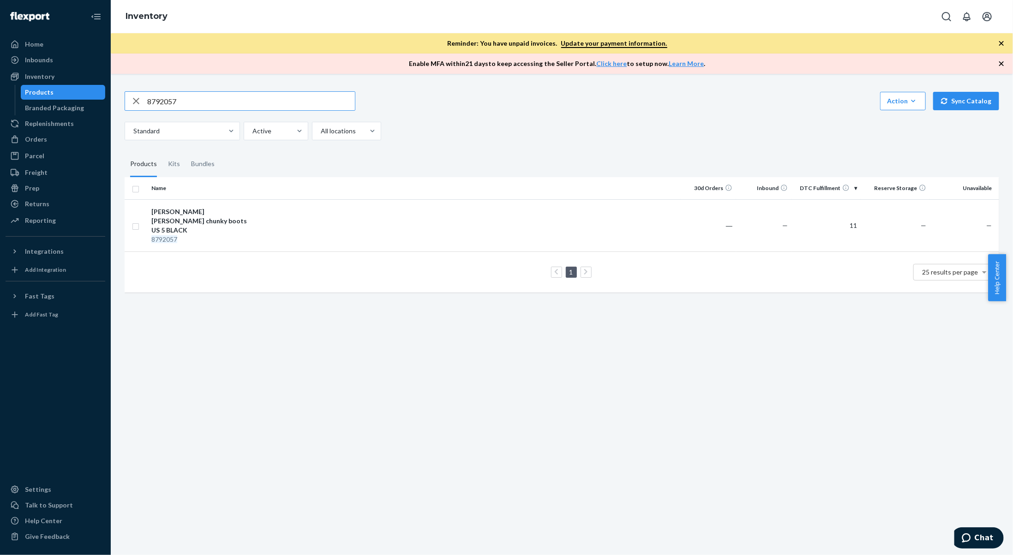
drag, startPoint x: 209, startPoint y: 100, endPoint x: 76, endPoint y: 92, distance: 133.2
click at [77, 92] on div "Home Inbounds Shipping Plans Problems Inventory Products Branded Packaging Repl…" at bounding box center [506, 277] width 1013 height 555
type input "132671626"
click at [379, 218] on td at bounding box center [466, 225] width 429 height 52
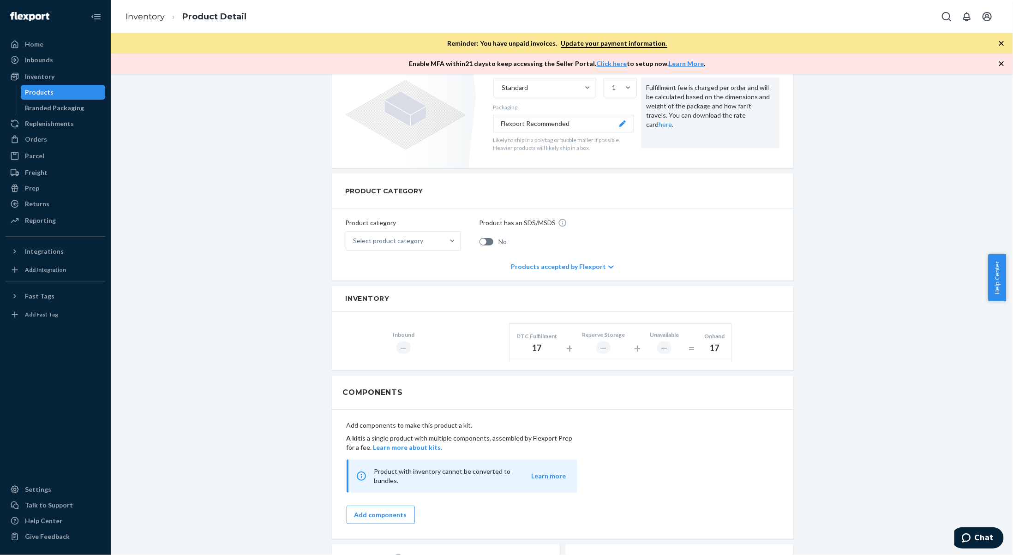
scroll to position [231, 0]
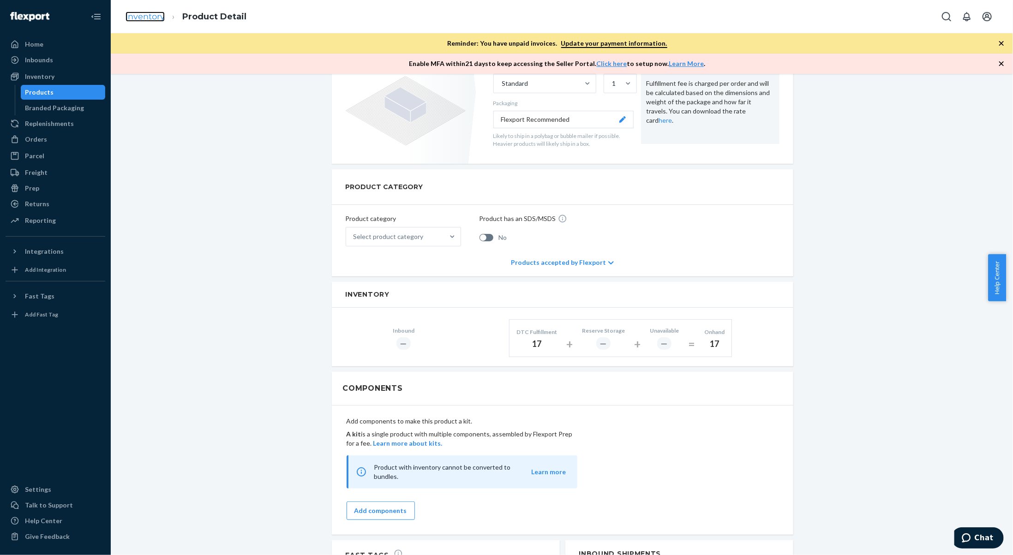
click at [151, 17] on link "Inventory" at bounding box center [145, 17] width 39 height 10
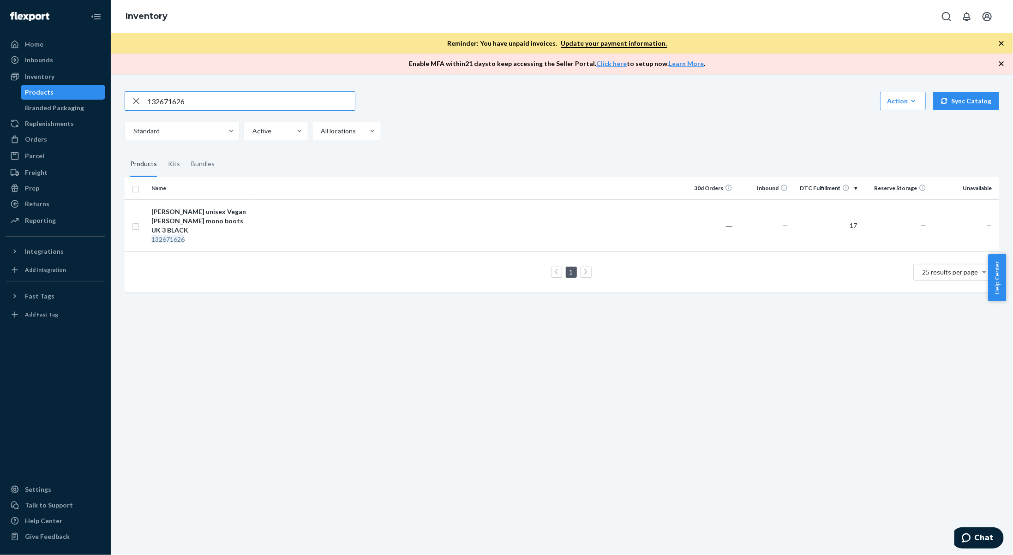
drag, startPoint x: 215, startPoint y: 104, endPoint x: 142, endPoint y: 97, distance: 73.3
click at [142, 97] on div "132671626" at bounding box center [240, 101] width 230 height 18
type input "8791746"
click at [228, 219] on div "Dr Martens 1460 Pascal 8 eye boots US 6 BLACK" at bounding box center [199, 216] width 96 height 18
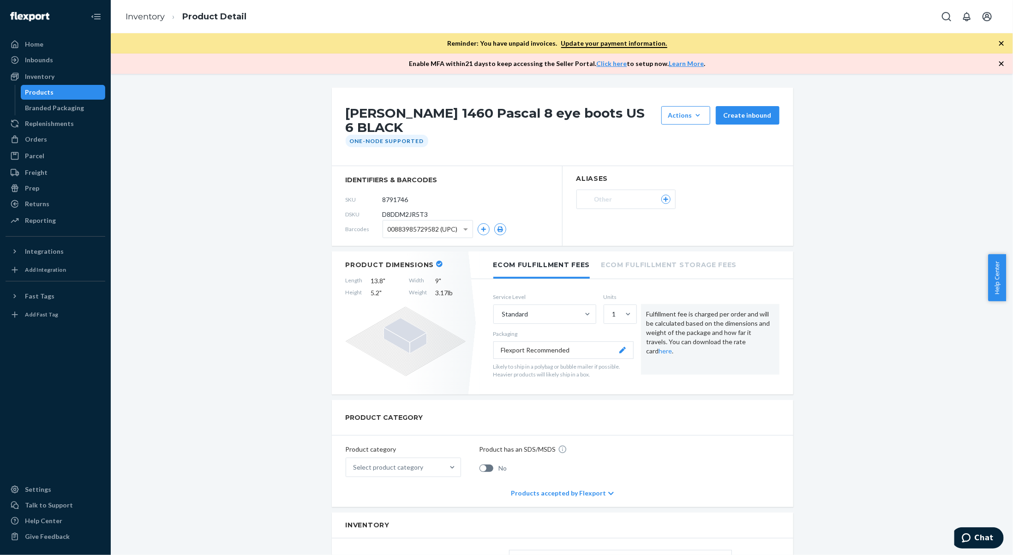
click at [449, 222] on span "00883985729582 (UPC)" at bounding box center [423, 230] width 70 height 16
click at [258, 212] on div "Dr Martens 1460 Pascal 8 eye boots US 6 BLACK Actions Add components Hide Reque…" at bounding box center [562, 559] width 889 height 942
click at [154, 16] on link "Inventory" at bounding box center [145, 17] width 39 height 10
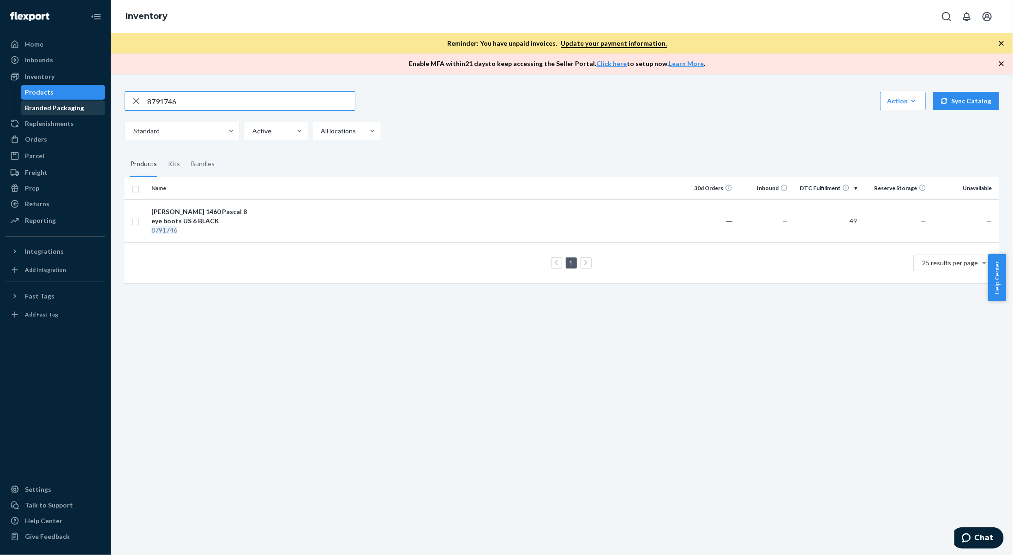
drag, startPoint x: 199, startPoint y: 104, endPoint x: 57, endPoint y: 103, distance: 142.6
click at [57, 103] on div "Home Inbounds Shipping Plans Problems Inventory Products Branded Packaging Repl…" at bounding box center [506, 277] width 1013 height 555
type input "117678670"
click at [218, 236] on td "Converse Chuck 70 Hi unisex trainers UK 7.5 BLACK 117678670" at bounding box center [200, 220] width 104 height 43
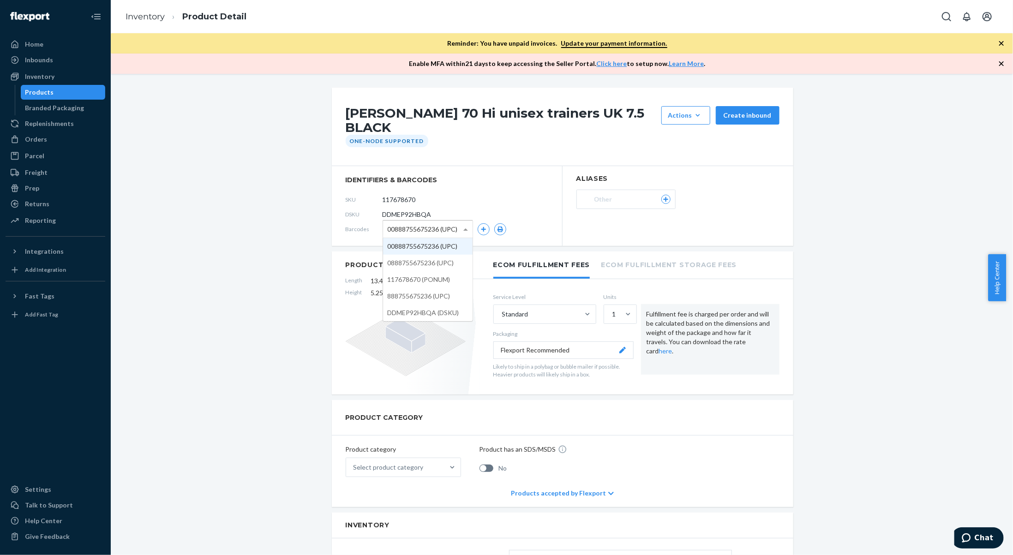
click at [461, 230] on span at bounding box center [467, 229] width 12 height 17
click at [156, 20] on link "Inventory" at bounding box center [145, 17] width 39 height 10
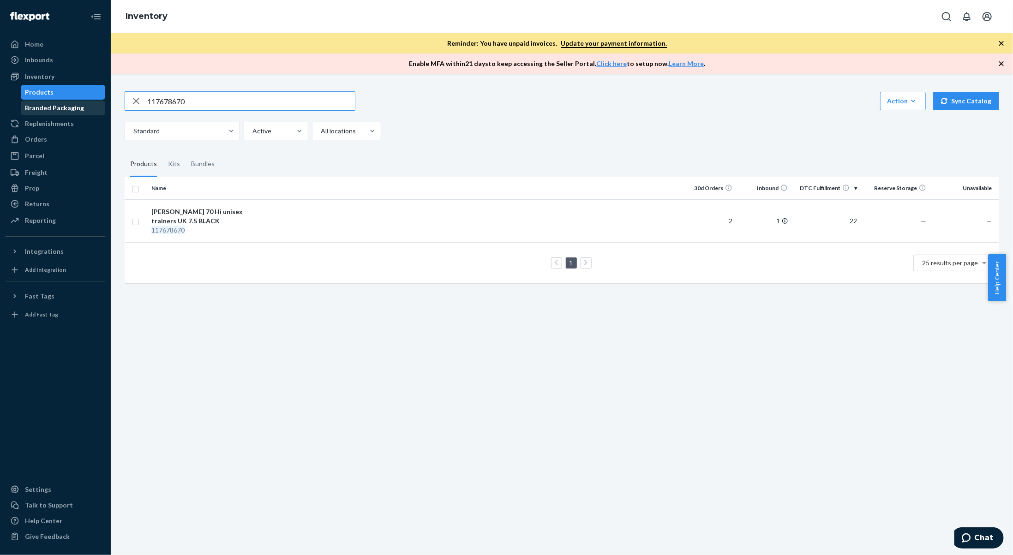
drag, startPoint x: 250, startPoint y: 96, endPoint x: 27, endPoint y: 105, distance: 222.7
click at [27, 105] on div "Home Inbounds Shipping Plans Problems Inventory Products Branded Packaging Repl…" at bounding box center [506, 277] width 1013 height 555
type input "116525807"
click at [168, 231] on em "116525807" at bounding box center [167, 230] width 33 height 8
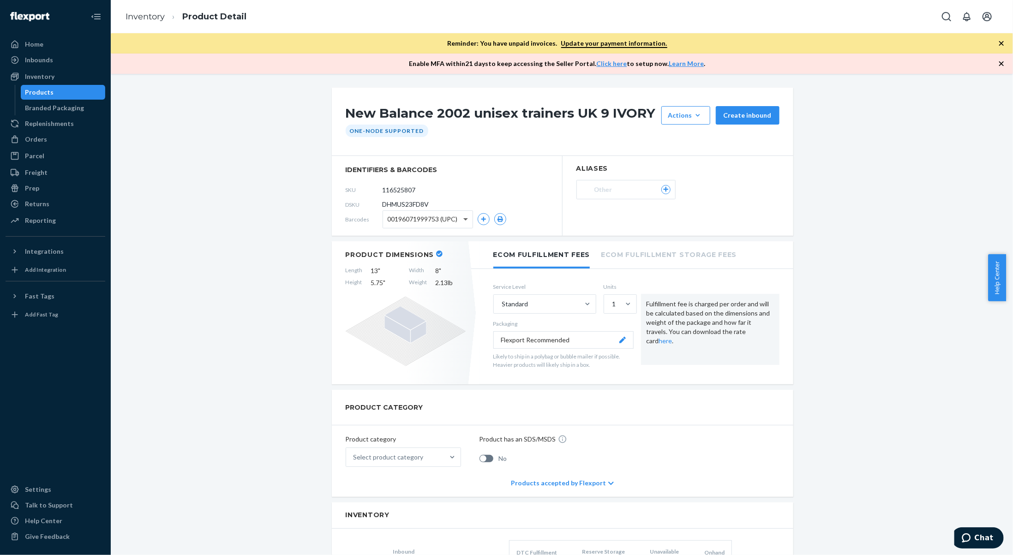
click at [463, 219] on span at bounding box center [465, 219] width 5 height 3
click at [149, 21] on link "Inventory" at bounding box center [145, 17] width 39 height 10
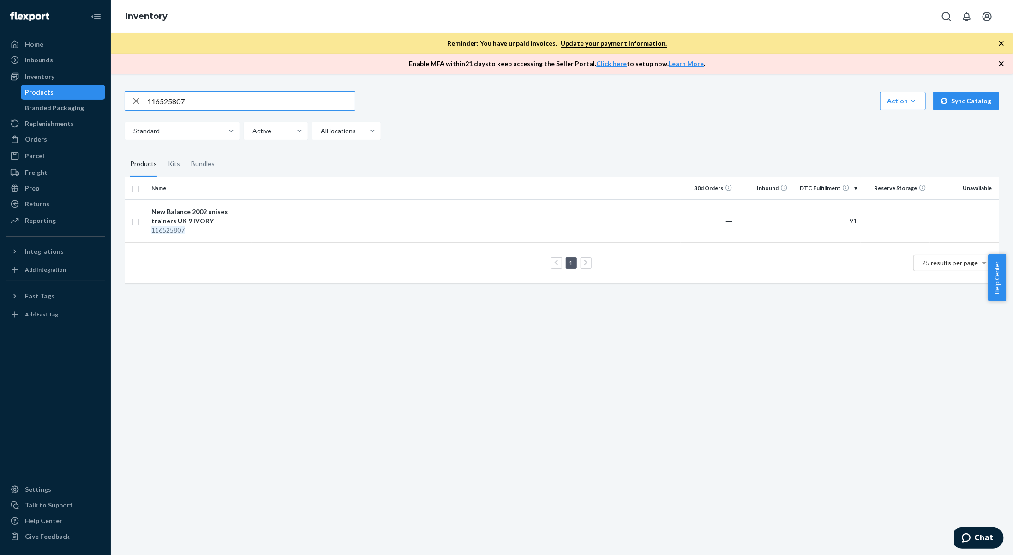
drag, startPoint x: 234, startPoint y: 103, endPoint x: 93, endPoint y: 90, distance: 140.9
click at [93, 90] on div "Home Inbounds Shipping Plans Problems Inventory Products Branded Packaging Repl…" at bounding box center [506, 277] width 1013 height 555
click at [148, 105] on input "text" at bounding box center [251, 101] width 208 height 18
paste input "8791738"
type input "8791738"
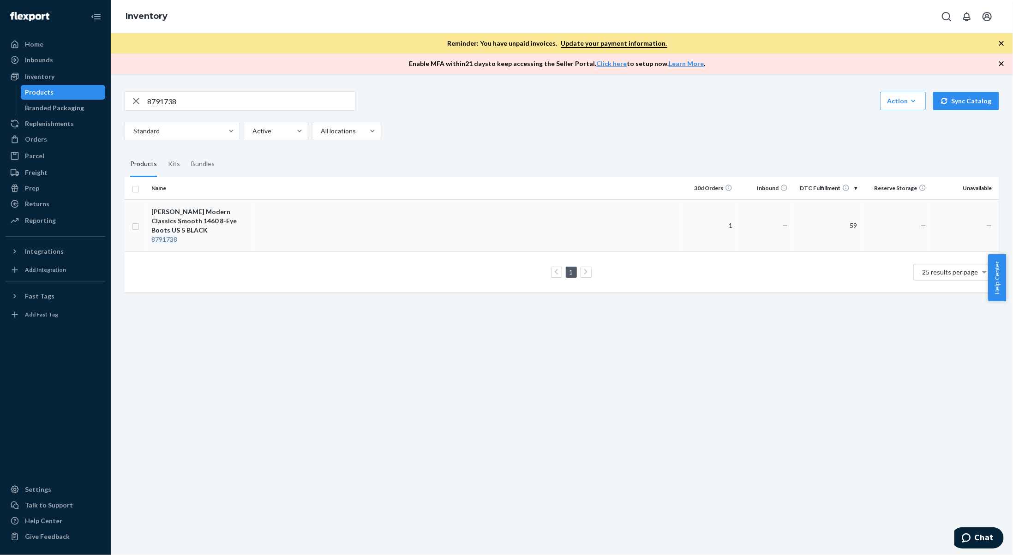
click at [234, 239] on div "8791738" at bounding box center [199, 239] width 96 height 9
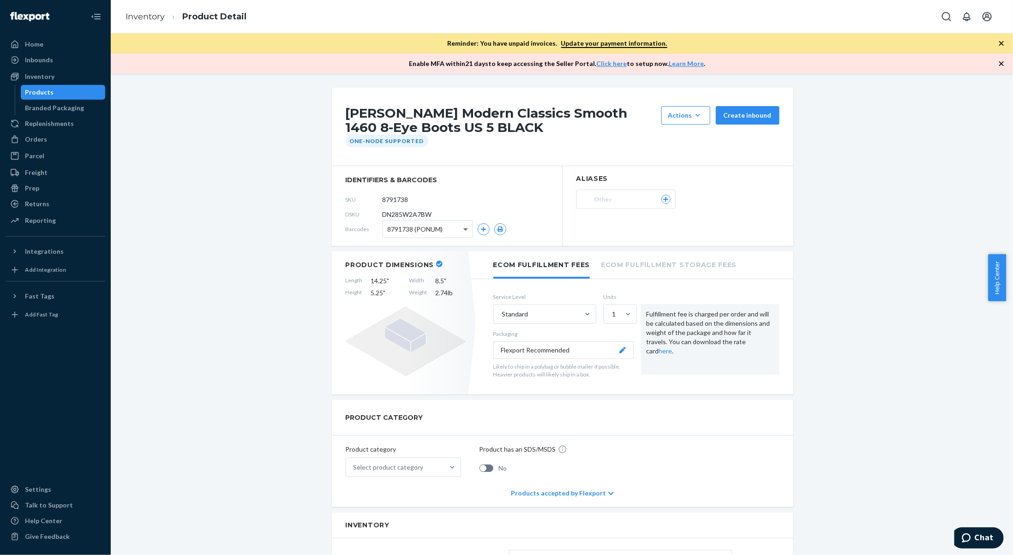
click at [465, 229] on span at bounding box center [467, 229] width 12 height 17
click at [487, 227] on div "8791738 (PONUM)" at bounding box center [445, 229] width 124 height 18
click at [484, 228] on button "button" at bounding box center [484, 229] width 12 height 12
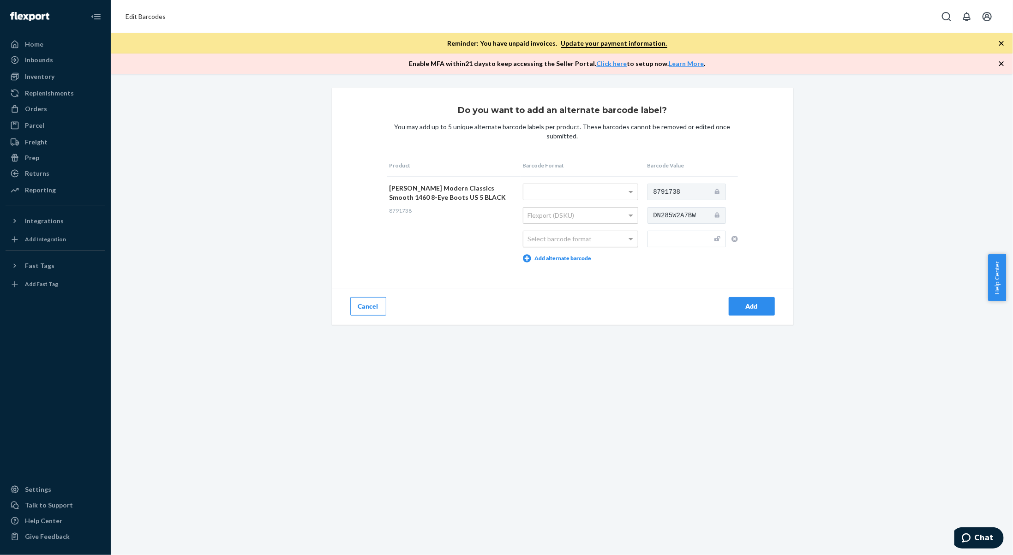
click at [579, 244] on div "Select barcode format" at bounding box center [580, 239] width 114 height 16
click at [652, 242] on input "text" at bounding box center [687, 239] width 78 height 17
type input "800090828511"
click at [741, 304] on div "Add" at bounding box center [752, 306] width 30 height 9
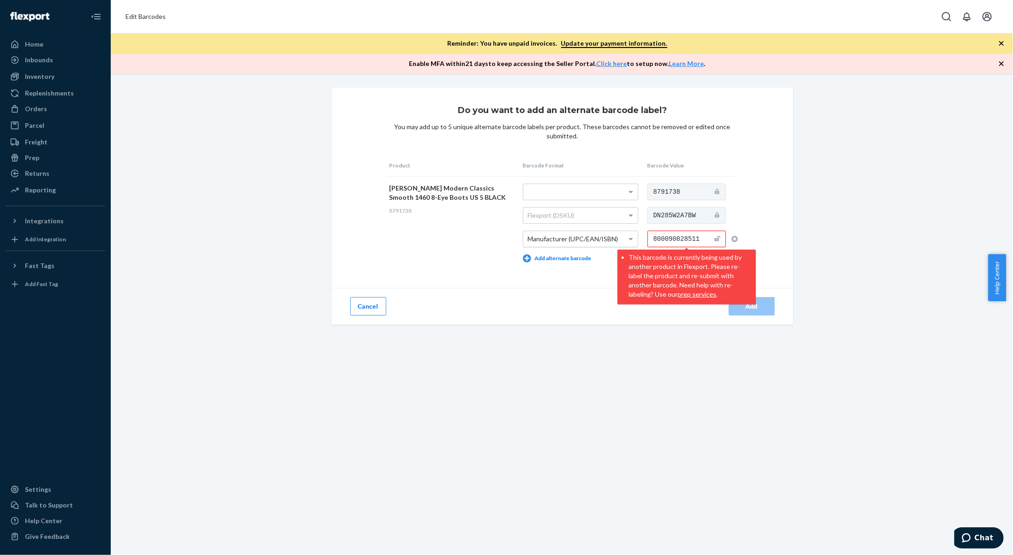
drag, startPoint x: 698, startPoint y: 236, endPoint x: 595, endPoint y: 241, distance: 103.5
click at [595, 241] on tr "Dr Martens Modern Classics Smooth 1460 8-Eye Boots US 5 BLACK 8791738 Flexport …" at bounding box center [562, 222] width 351 height 93
click at [56, 72] on div "Inventory" at bounding box center [55, 76] width 98 height 13
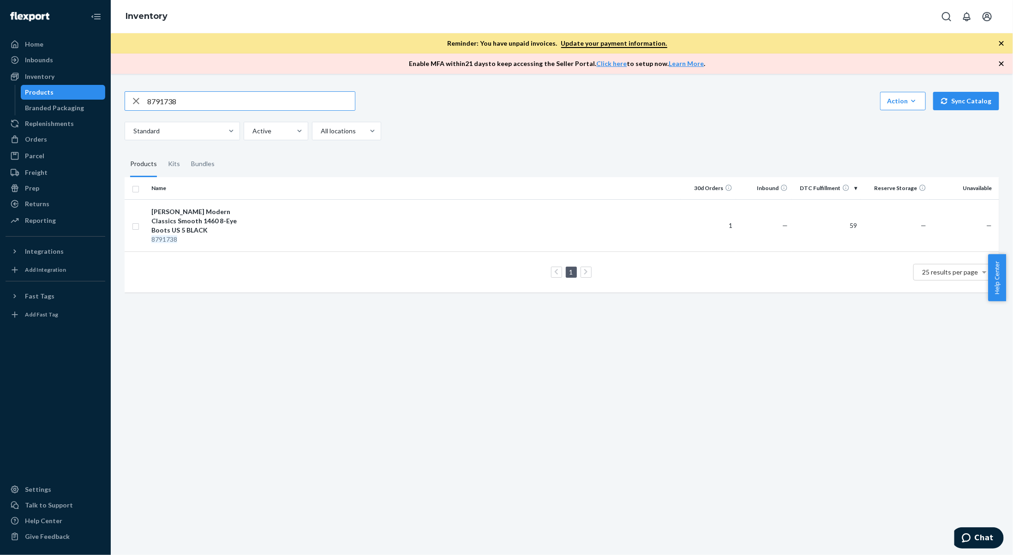
drag, startPoint x: 169, startPoint y: 100, endPoint x: 107, endPoint y: 94, distance: 62.6
click at [107, 94] on div "Home Inbounds Shipping Plans Problems Inventory Products Branded Packaging Repl…" at bounding box center [506, 277] width 1013 height 555
type input "137032795"
click at [255, 213] on td at bounding box center [466, 220] width 429 height 43
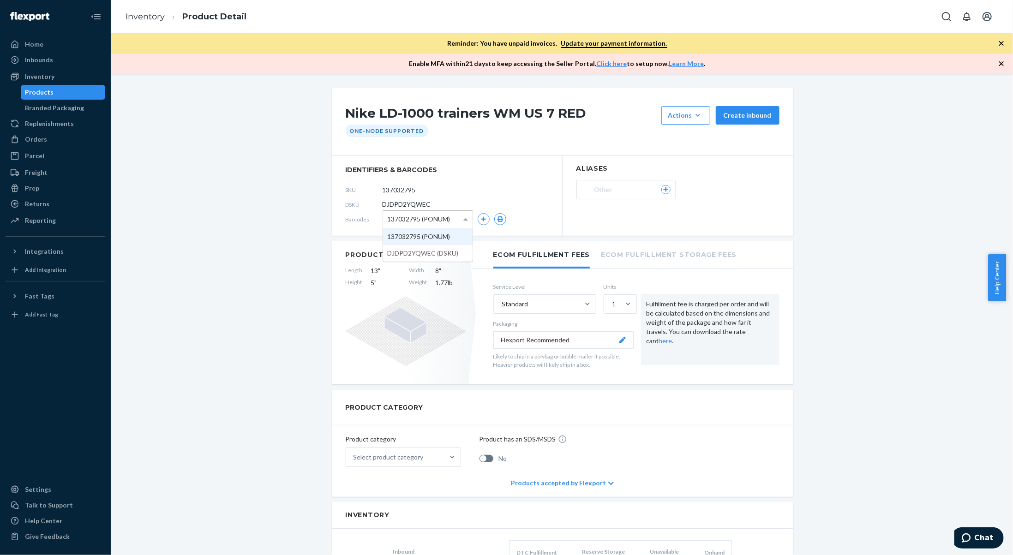
click at [461, 214] on span at bounding box center [467, 219] width 12 height 17
click at [478, 222] on button "button" at bounding box center [484, 219] width 12 height 12
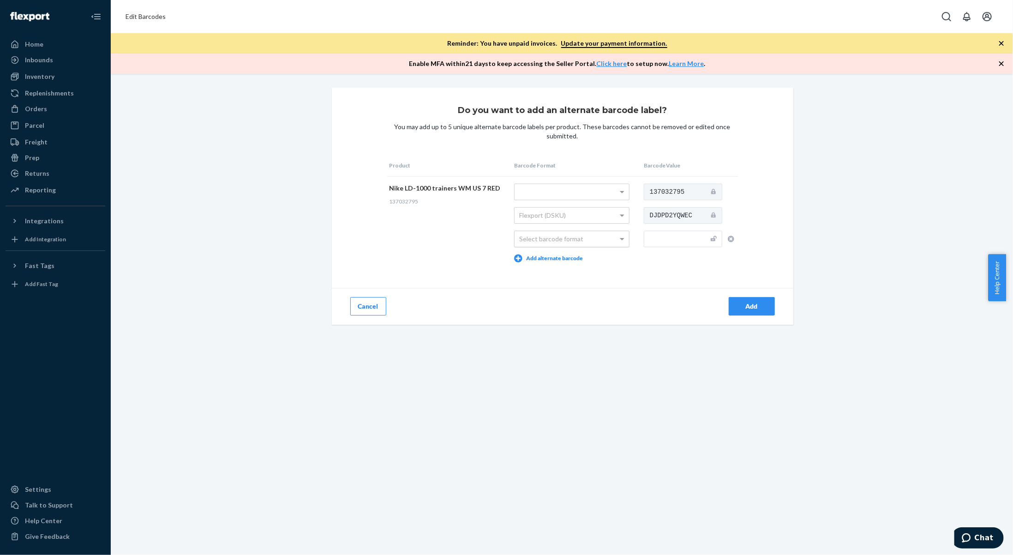
click at [587, 242] on div "Select barcode format" at bounding box center [572, 239] width 114 height 16
click at [645, 239] on input "text" at bounding box center [683, 239] width 78 height 17
type input "197859068401"
click at [737, 308] on div "Add" at bounding box center [752, 306] width 30 height 9
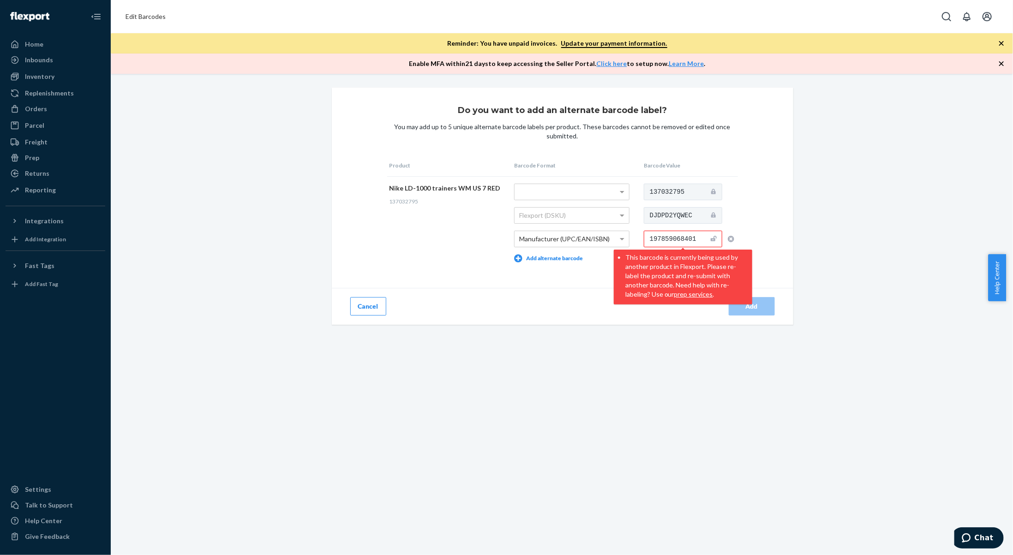
drag, startPoint x: 697, startPoint y: 239, endPoint x: 641, endPoint y: 240, distance: 56.3
click at [644, 240] on input "197859068401" at bounding box center [683, 239] width 78 height 17
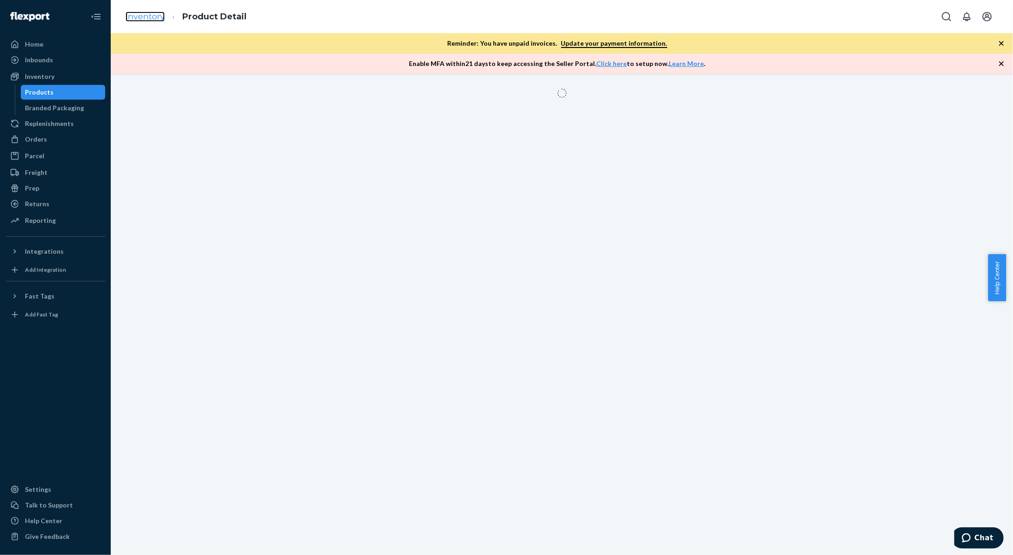
click at [160, 17] on link "Inventory" at bounding box center [145, 17] width 39 height 10
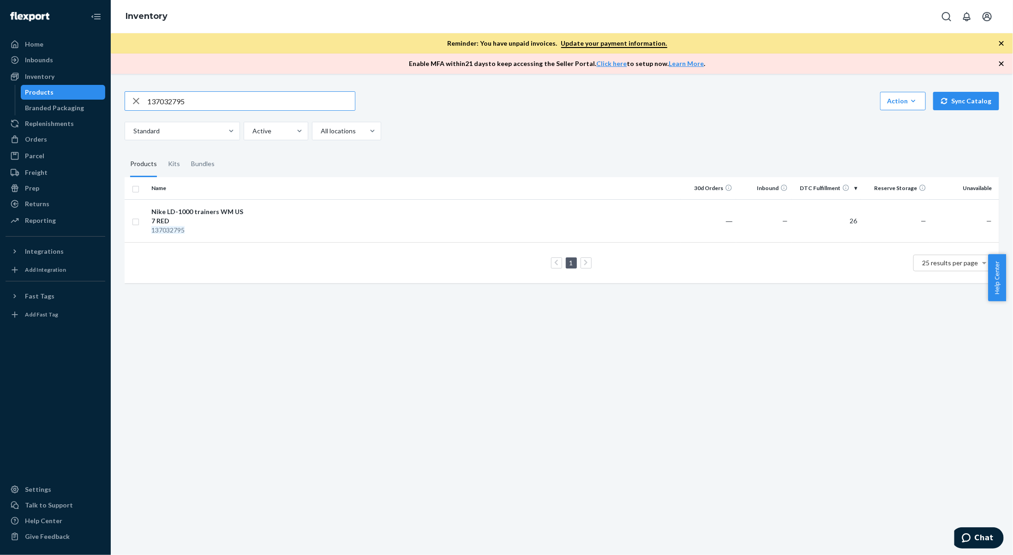
drag, startPoint x: 231, startPoint y: 102, endPoint x: 0, endPoint y: 91, distance: 231.5
click at [0, 91] on div "Home Inbounds Shipping Plans Problems Inventory Products Branded Packaging Repl…" at bounding box center [506, 277] width 1013 height 555
type input "131689826"
click at [233, 237] on div "131689826" at bounding box center [199, 239] width 96 height 9
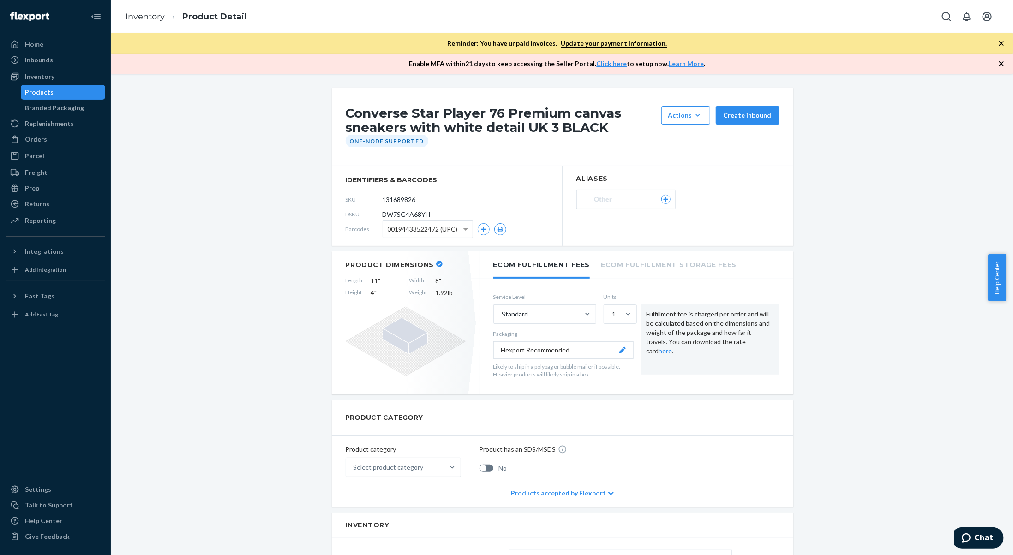
click at [456, 230] on div "00194433522472 (UPC)" at bounding box center [428, 229] width 90 height 17
click at [481, 228] on icon "button" at bounding box center [483, 229] width 5 height 5
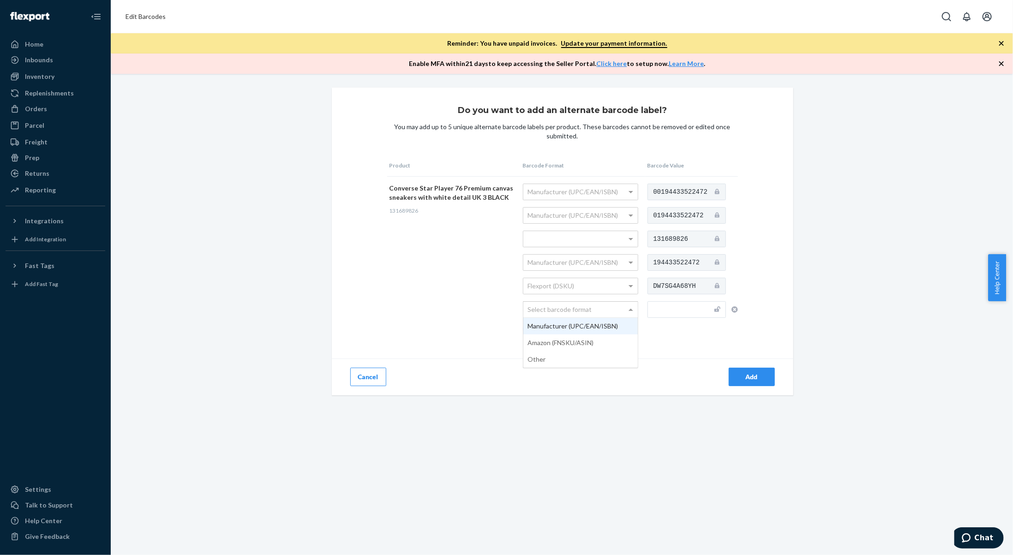
click at [612, 308] on div "Select barcode format" at bounding box center [580, 310] width 114 height 16
click at [664, 312] on input "text" at bounding box center [687, 309] width 78 height 17
type input "194433522489"
click at [750, 378] on div "Add" at bounding box center [752, 376] width 30 height 9
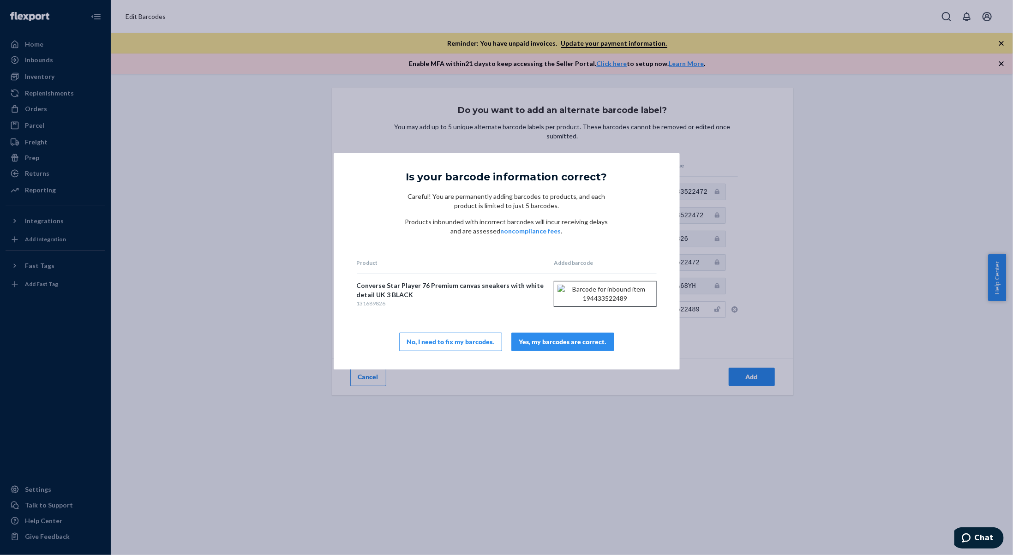
click at [573, 343] on div "Yes, my barcodes are correct." at bounding box center [562, 341] width 87 height 9
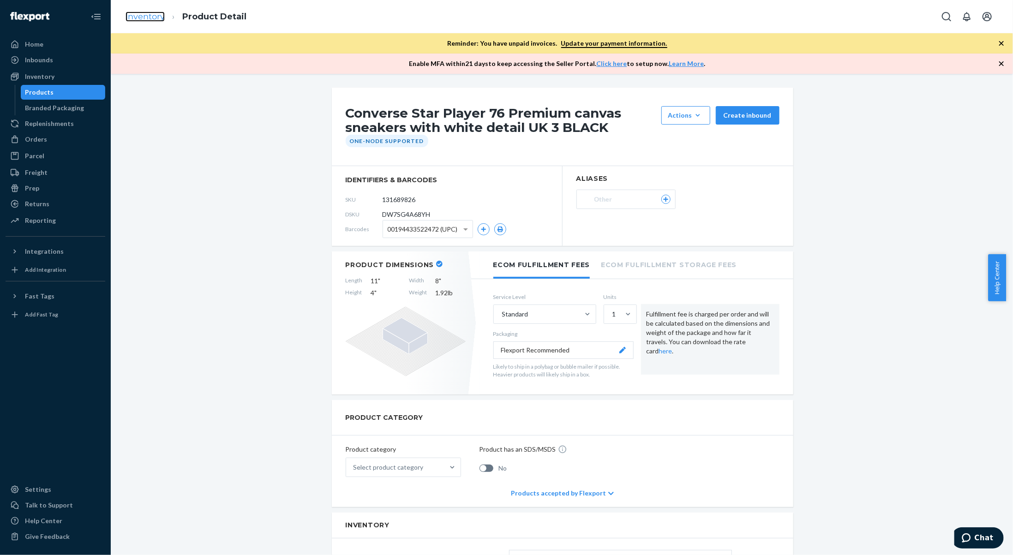
click at [133, 16] on link "Inventory" at bounding box center [145, 17] width 39 height 10
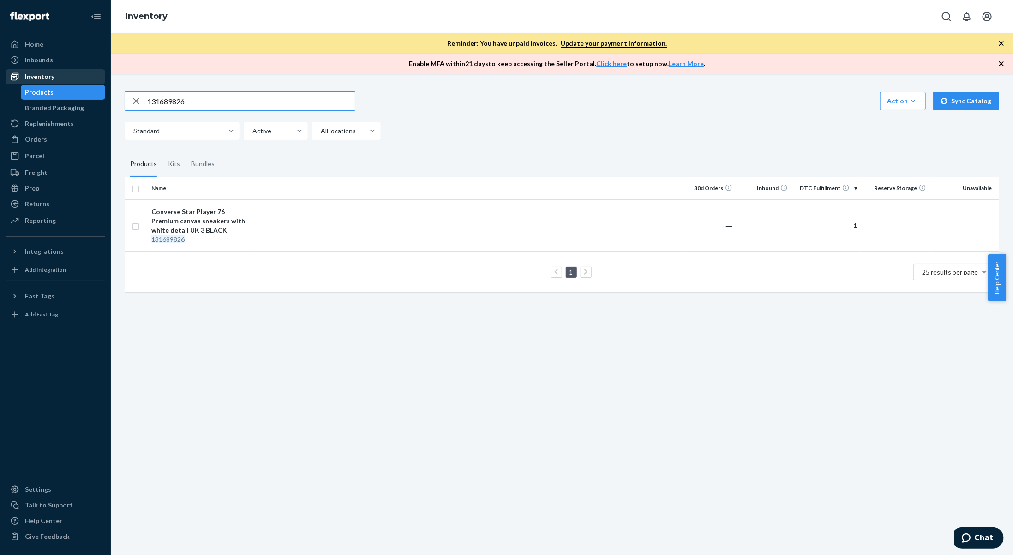
drag, startPoint x: 261, startPoint y: 106, endPoint x: 47, endPoint y: 82, distance: 215.1
click at [47, 82] on div "Home Inbounds Shipping Plans Problems Inventory Products Branded Packaging Repl…" at bounding box center [506, 277] width 1013 height 555
type input "141735250"
click at [268, 228] on td at bounding box center [466, 225] width 429 height 52
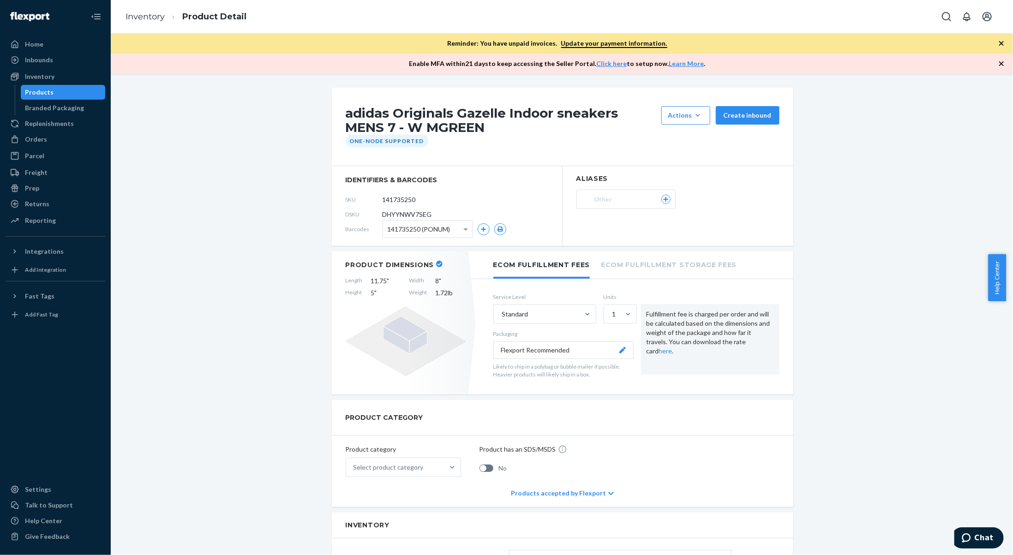
click at [445, 232] on span "141735250 (PONUM)" at bounding box center [419, 230] width 63 height 16
click at [481, 230] on icon "button" at bounding box center [484, 230] width 6 height 6
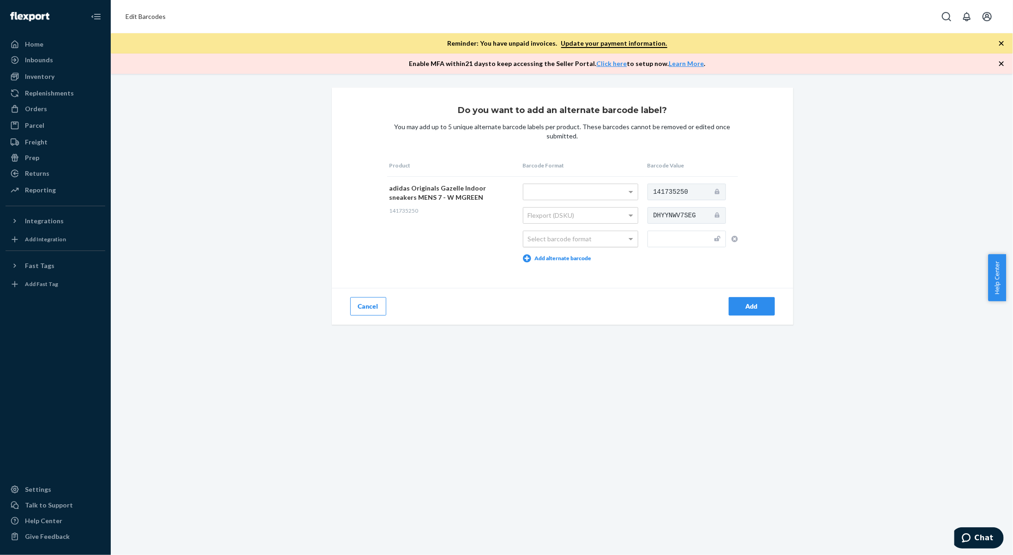
click at [594, 240] on div "Select barcode format" at bounding box center [580, 239] width 114 height 16
click at [666, 248] on td "141735250 DHYYNWV7SEG" at bounding box center [691, 222] width 93 height 93
click at [666, 240] on input "text" at bounding box center [687, 239] width 78 height 17
type input "197621115760"
click at [747, 304] on div "Add" at bounding box center [752, 306] width 30 height 9
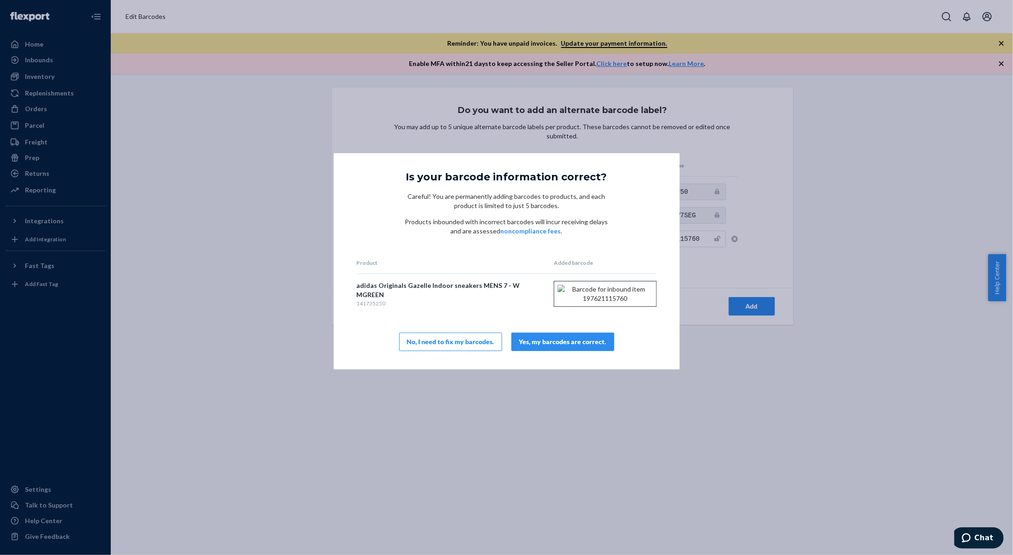
click at [589, 347] on div "Yes, my barcodes are correct." at bounding box center [562, 341] width 87 height 9
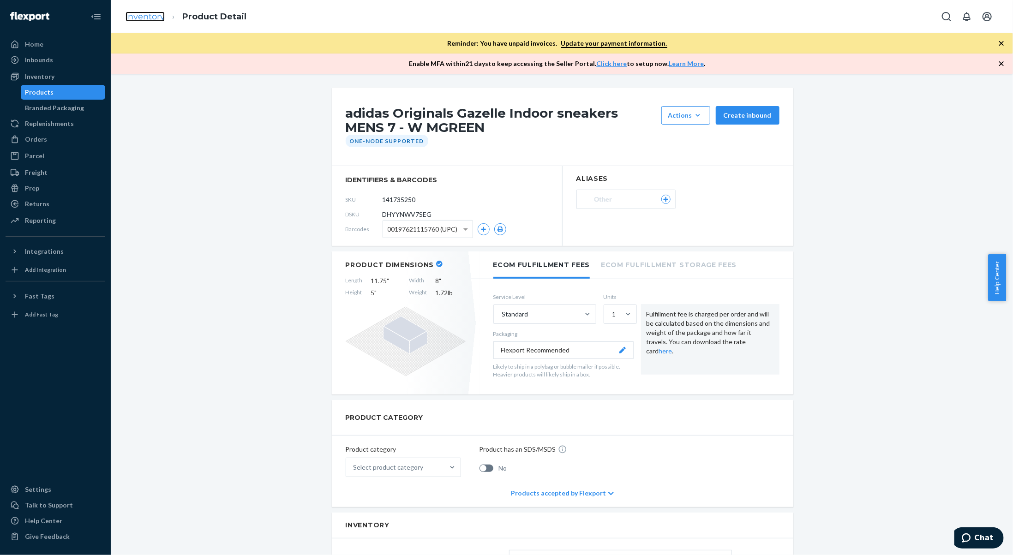
click at [150, 20] on link "Inventory" at bounding box center [145, 17] width 39 height 10
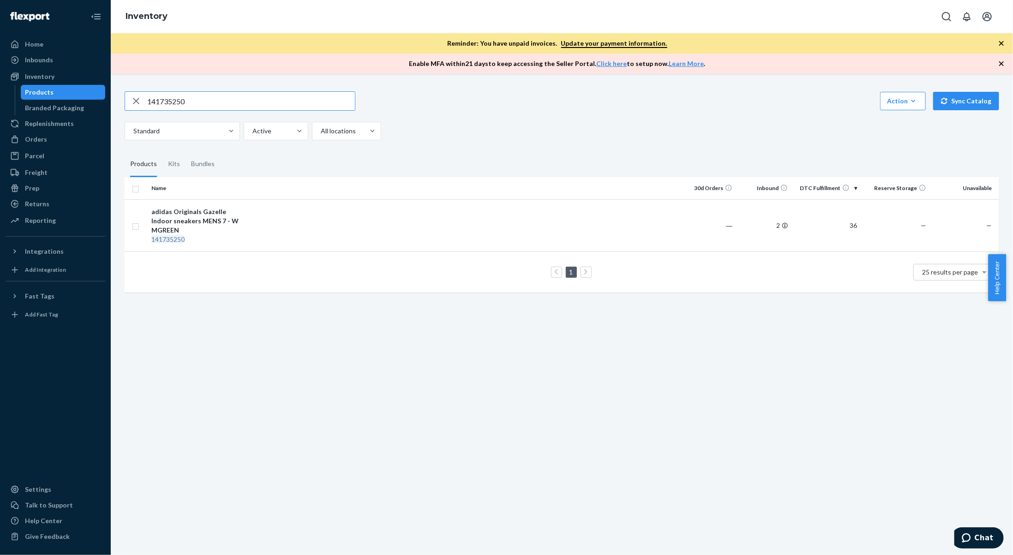
drag, startPoint x: 188, startPoint y: 102, endPoint x: 127, endPoint y: 85, distance: 63.4
click at [127, 85] on div "141735250 Action Create product Create kit or bundle Bulk create products Bulk …" at bounding box center [562, 191] width 889 height 222
type input "141735339"
click at [239, 214] on div "adidas Originals Handball Spezial sneakers MENS 4 - W WHITE" at bounding box center [199, 221] width 96 height 28
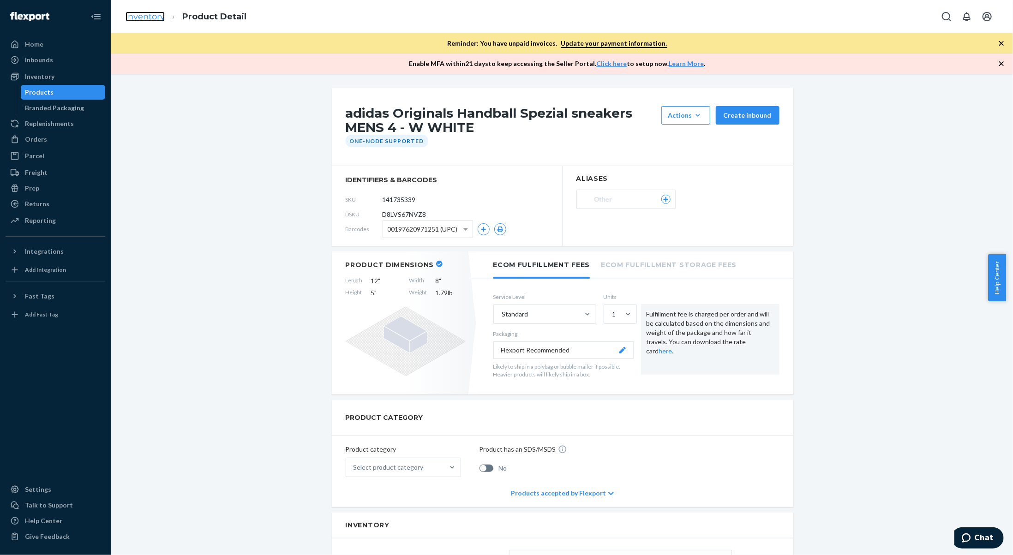
click at [145, 20] on link "Inventory" at bounding box center [145, 17] width 39 height 10
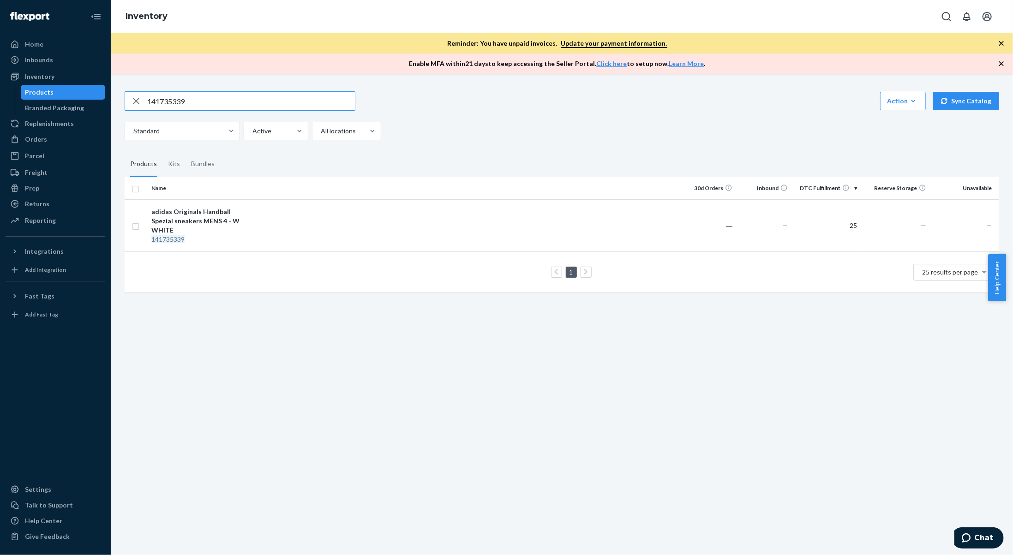
drag, startPoint x: 195, startPoint y: 103, endPoint x: 118, endPoint y: 96, distance: 76.9
click at [118, 96] on div "141735339 Action Create product Create kit or bundle Bulk create products Bulk …" at bounding box center [562, 191] width 889 height 222
type input "141736085"
click at [244, 216] on div "adidas Originals Samba OG sneakers WOMENS 8 - WHITE" at bounding box center [199, 216] width 96 height 18
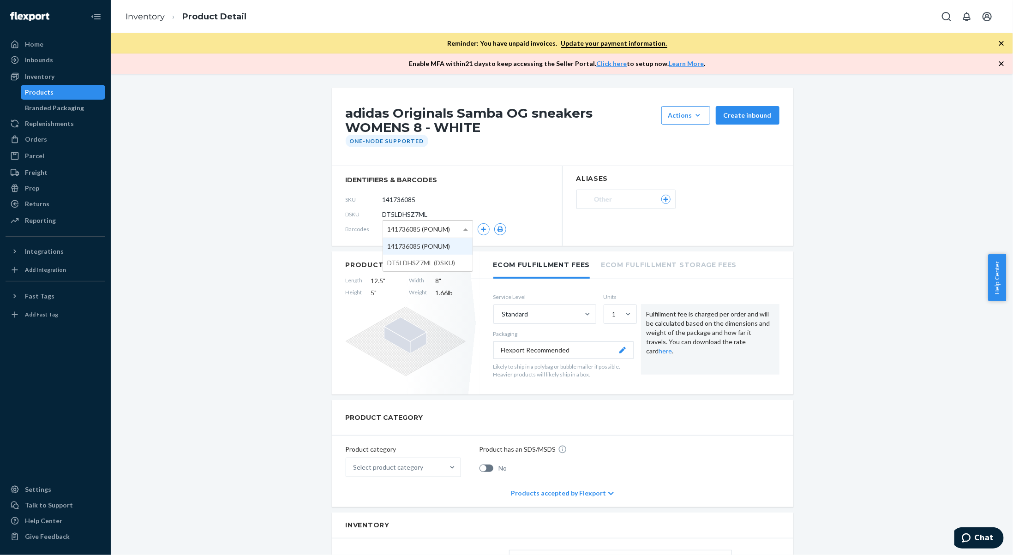
click at [431, 229] on span "141736085 (PONUM)" at bounding box center [419, 230] width 63 height 16
click at [481, 227] on icon "button" at bounding box center [484, 230] width 6 height 6
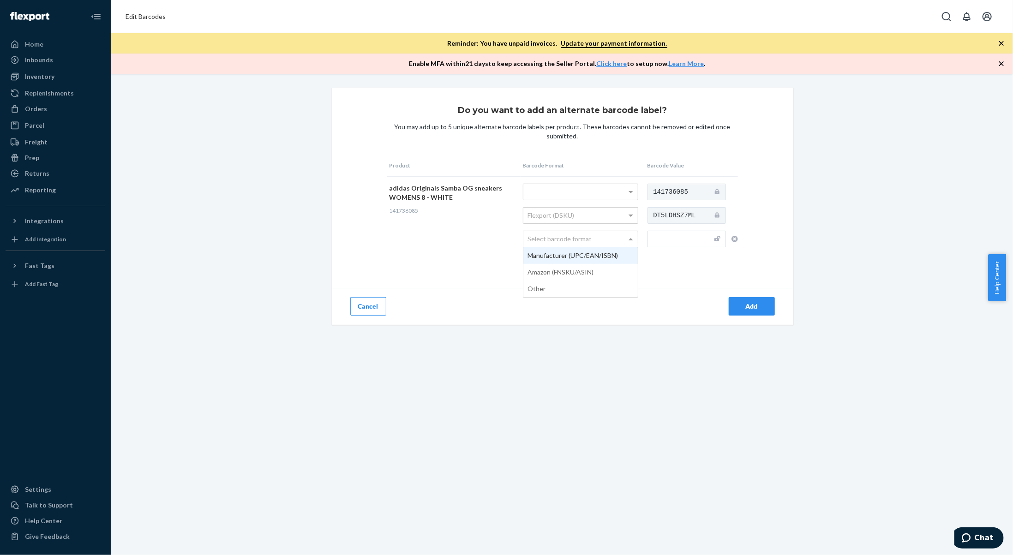
click at [593, 237] on div "Select barcode format" at bounding box center [580, 239] width 114 height 16
click at [696, 241] on input "text" at bounding box center [687, 239] width 78 height 17
type input "197621217662"
click at [744, 306] on div "Add" at bounding box center [752, 306] width 30 height 9
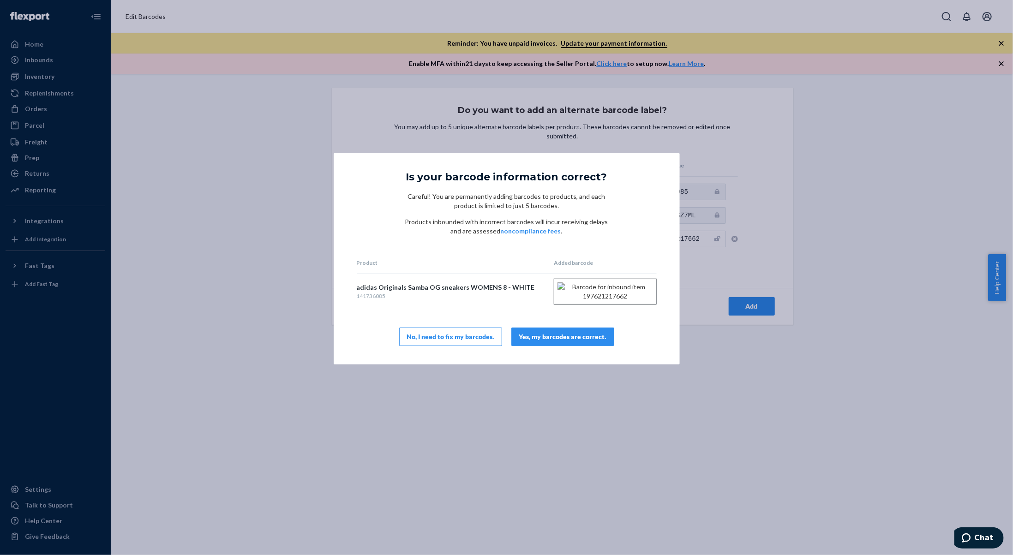
click at [607, 346] on button "Yes, my barcodes are correct." at bounding box center [562, 337] width 103 height 18
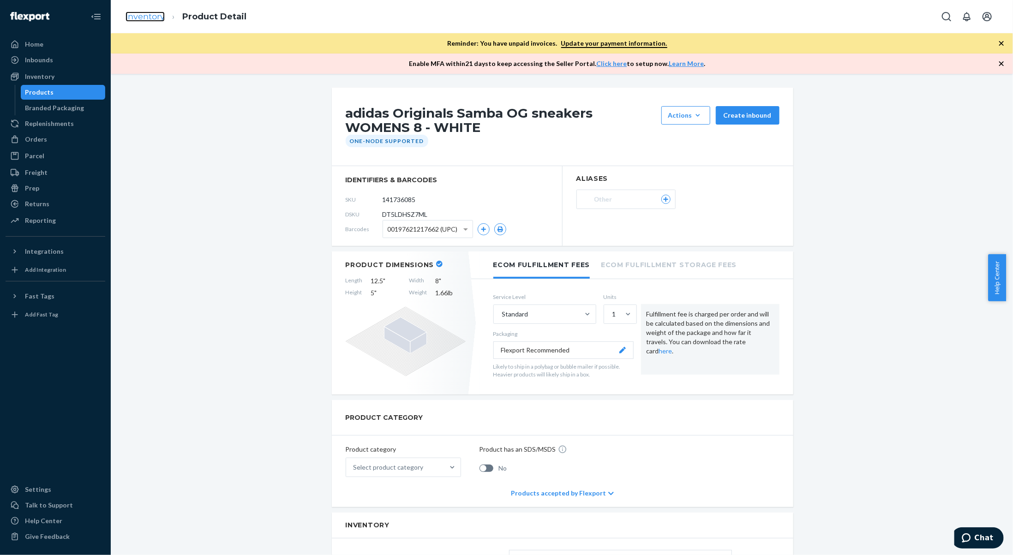
click at [148, 18] on link "Inventory" at bounding box center [145, 17] width 39 height 10
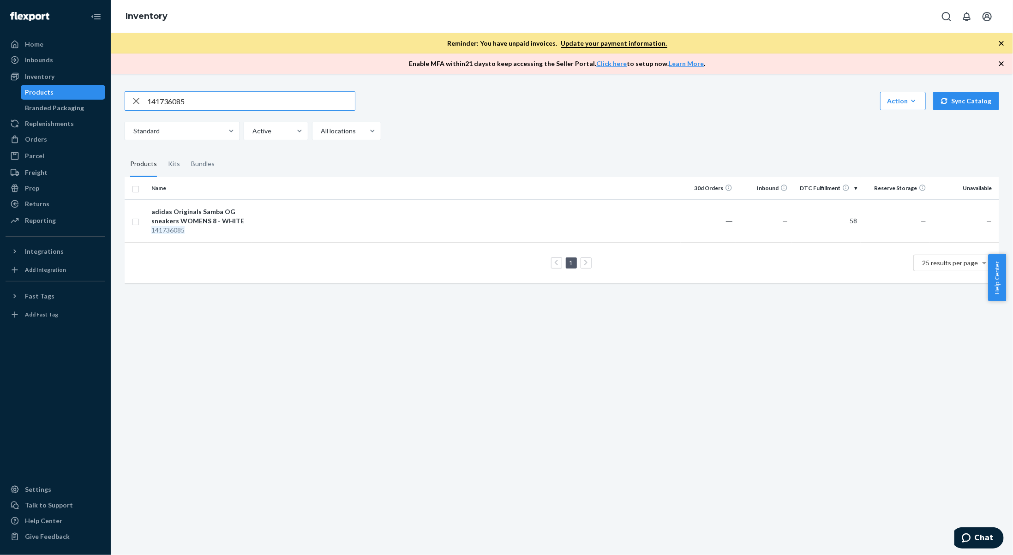
drag, startPoint x: 194, startPoint y: 102, endPoint x: 19, endPoint y: 91, distance: 175.3
click at [19, 91] on div "Home Inbounds Shipping Plans Problems Inventory Products Branded Packaging Repl…" at bounding box center [506, 277] width 1013 height 555
type input "141736371"
click at [216, 235] on div "141736371" at bounding box center [199, 239] width 96 height 9
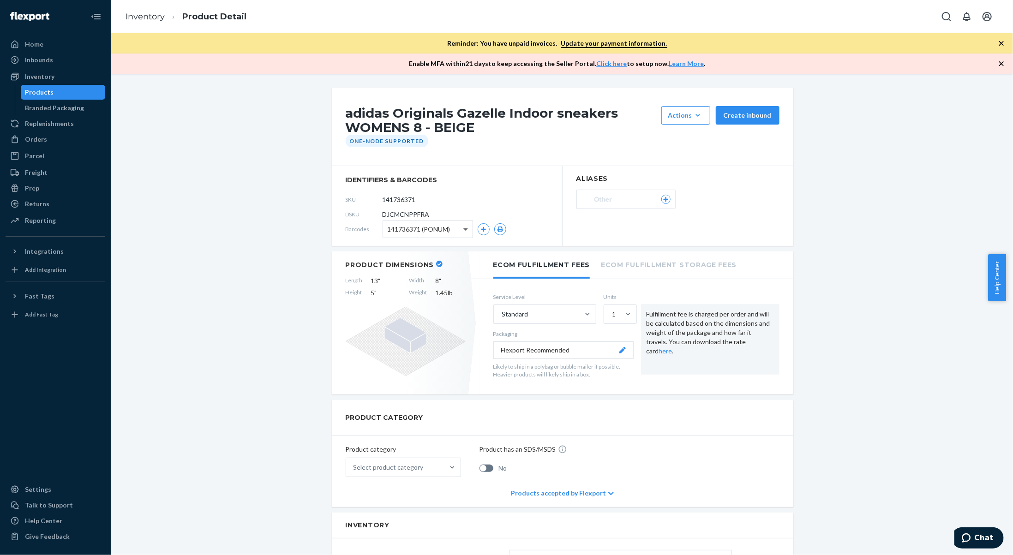
click at [461, 228] on span at bounding box center [467, 229] width 12 height 17
click at [480, 232] on button "button" at bounding box center [484, 229] width 12 height 12
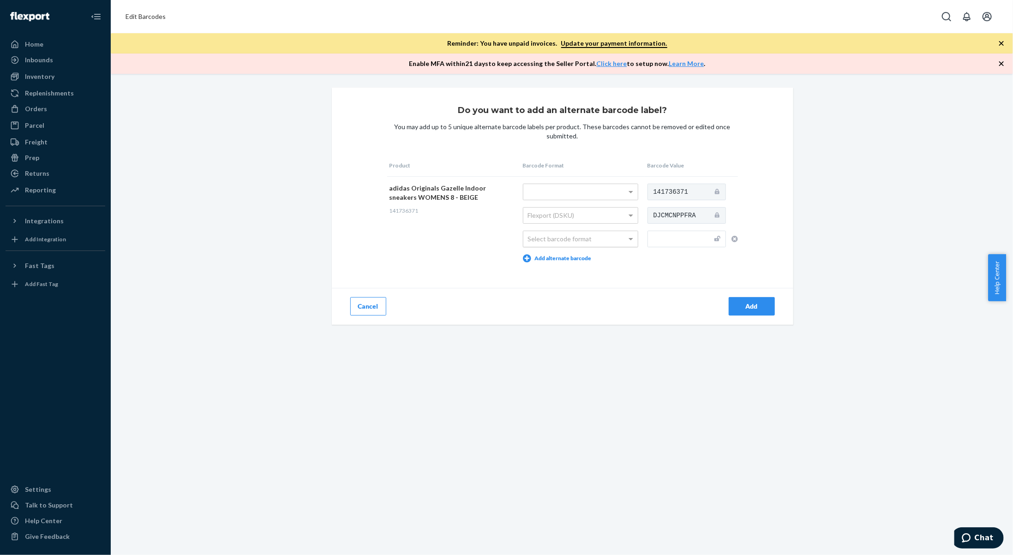
click at [569, 234] on div "Select barcode format" at bounding box center [580, 239] width 114 height 16
click at [651, 242] on input "text" at bounding box center [687, 239] width 78 height 17
type input "197621568443"
click at [748, 306] on div "Add" at bounding box center [752, 306] width 30 height 9
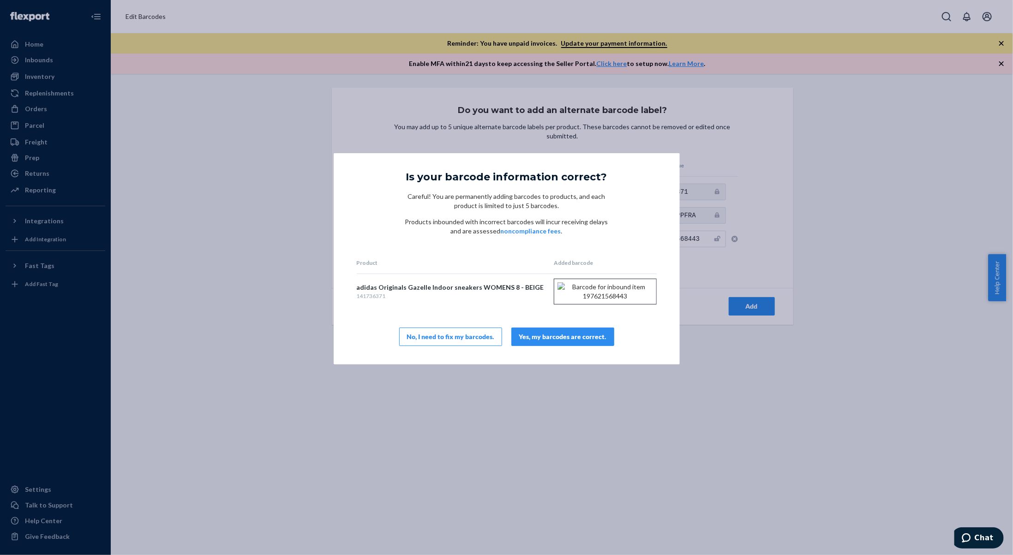
click at [604, 342] on div "Yes, my barcodes are correct." at bounding box center [562, 336] width 87 height 9
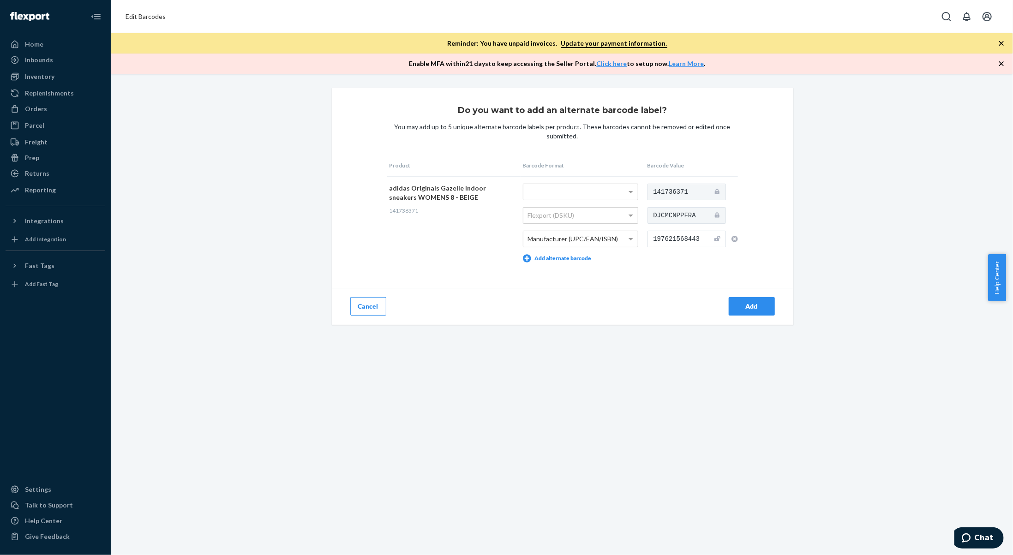
click at [754, 303] on div "Add" at bounding box center [752, 306] width 30 height 9
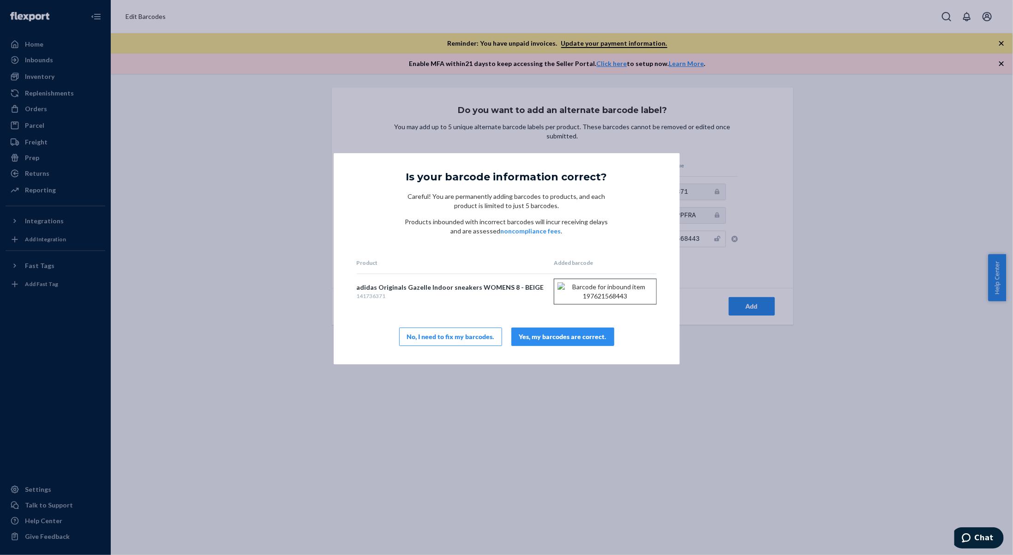
click at [589, 346] on button "Yes, my barcodes are correct." at bounding box center [562, 337] width 103 height 18
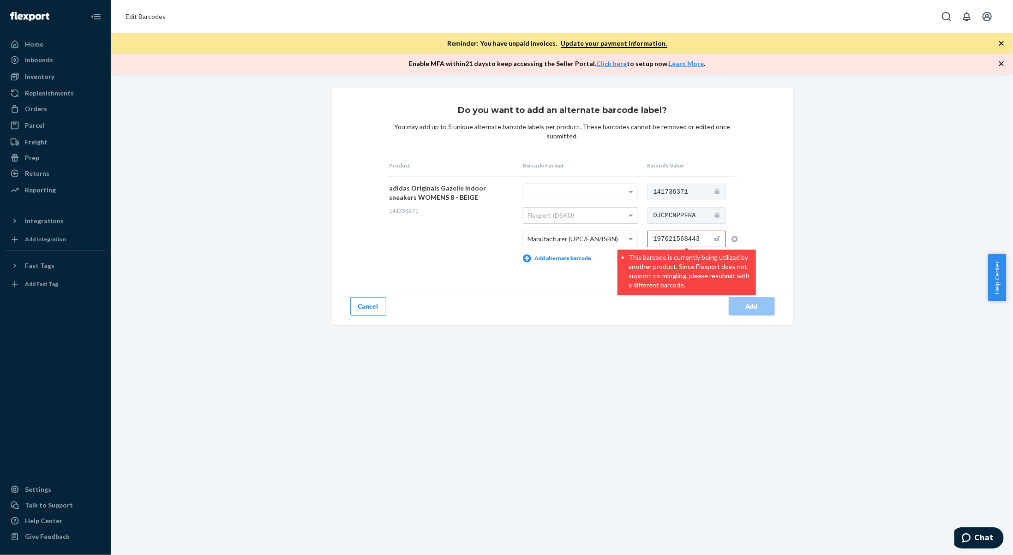
drag, startPoint x: 704, startPoint y: 238, endPoint x: 641, endPoint y: 231, distance: 63.1
click at [641, 231] on tr "adidas Originals Gazelle Indoor sneakers WOMENS 8 - BEIGE 141736371 Flexport (D…" at bounding box center [562, 222] width 351 height 93
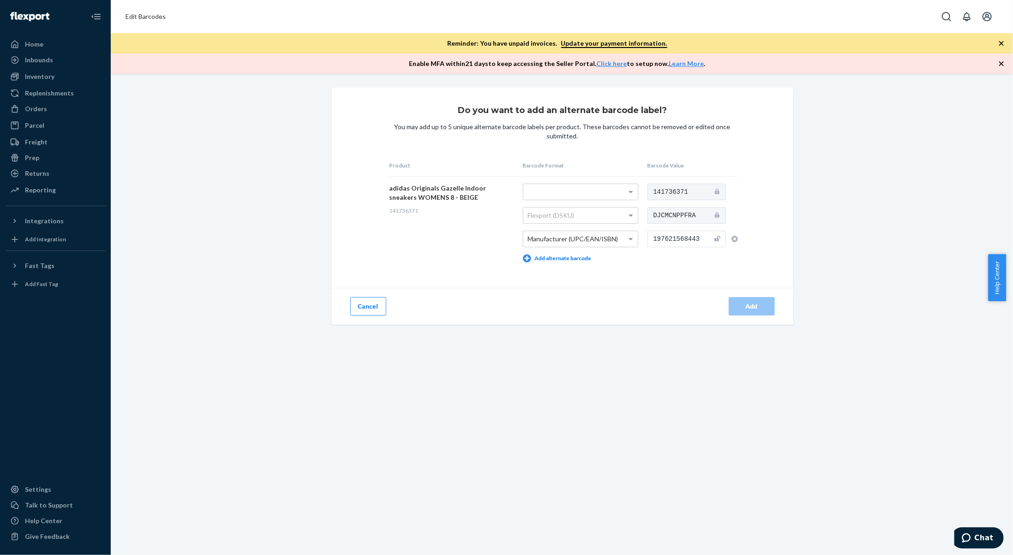
click at [674, 349] on div "Do you want to add an alternate barcode label? You may add up to 5 unique alter…" at bounding box center [562, 314] width 902 height 481
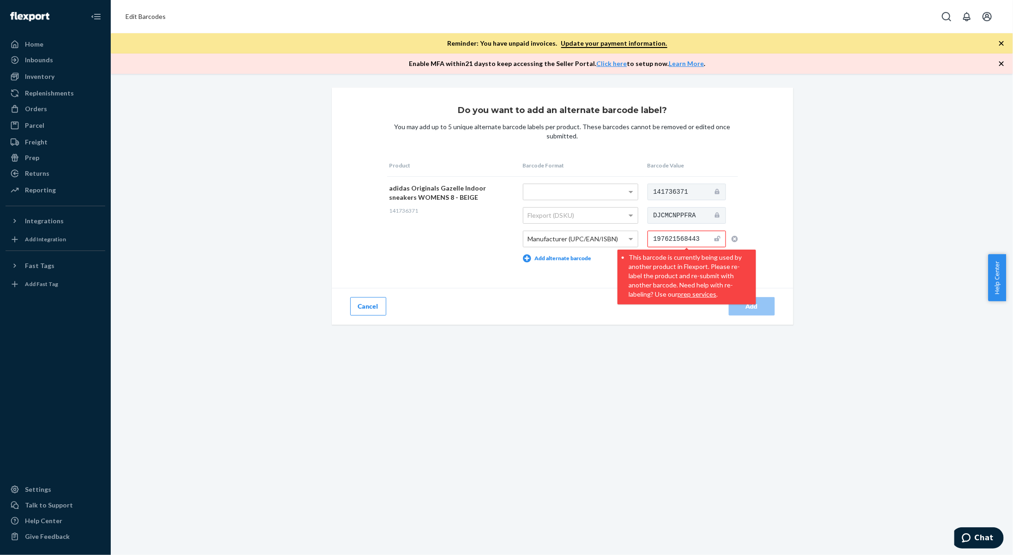
click at [693, 237] on input "197621568443" at bounding box center [687, 239] width 78 height 17
click at [370, 308] on button "Cancel" at bounding box center [368, 306] width 36 height 18
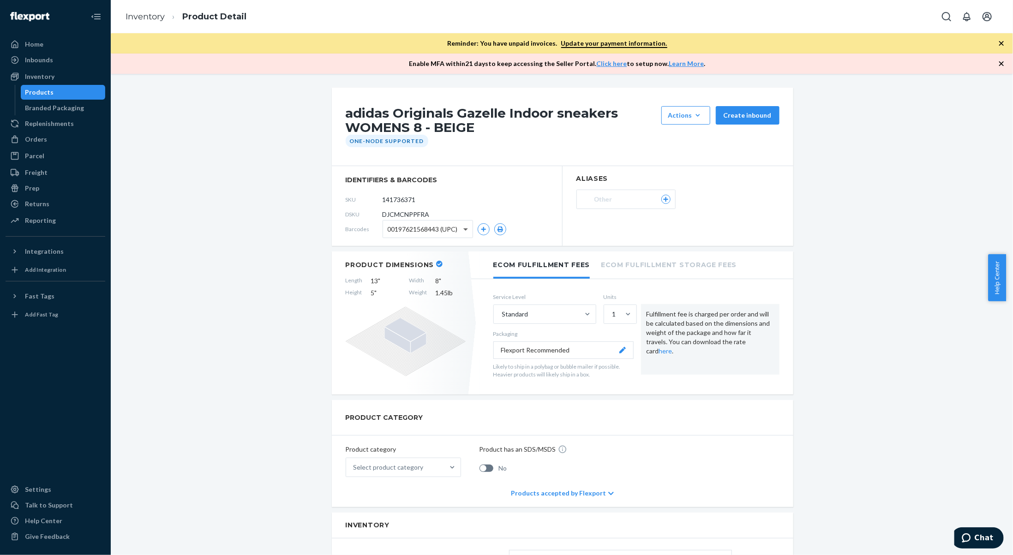
click at [462, 228] on span at bounding box center [467, 229] width 12 height 17
click at [148, 22] on ol "Inventory Product Detail" at bounding box center [186, 16] width 136 height 27
click at [149, 18] on link "Inventory" at bounding box center [145, 17] width 39 height 10
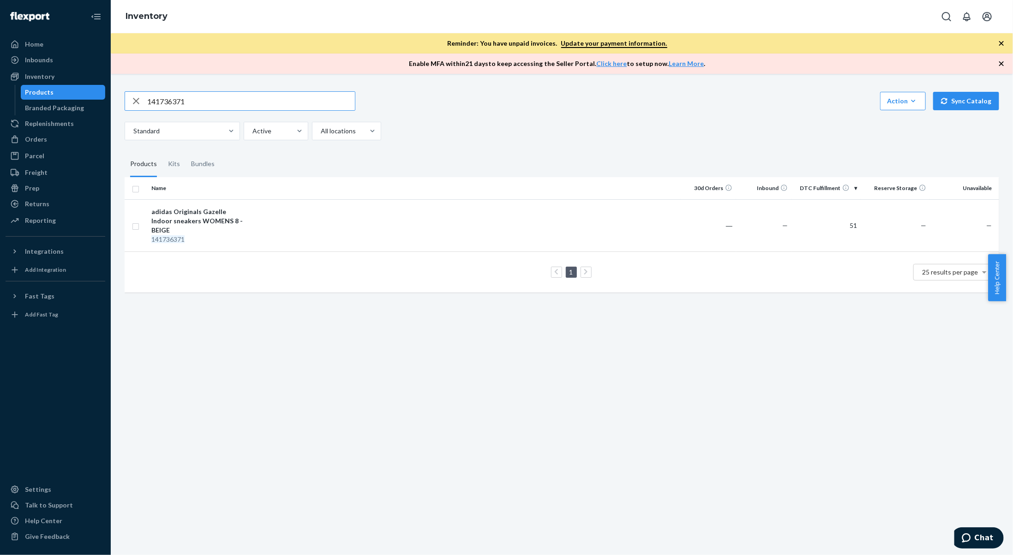
drag, startPoint x: 196, startPoint y: 102, endPoint x: 87, endPoint y: 88, distance: 109.8
click at [87, 88] on div "Home Inbounds Shipping Plans Problems Inventory Products Branded Packaging Repl…" at bounding box center [506, 277] width 1013 height 555
type input "141736449"
click at [242, 218] on div "adidas Originals Handball Spezial sneakers WOMENS 8 - LPINK" at bounding box center [199, 221] width 96 height 28
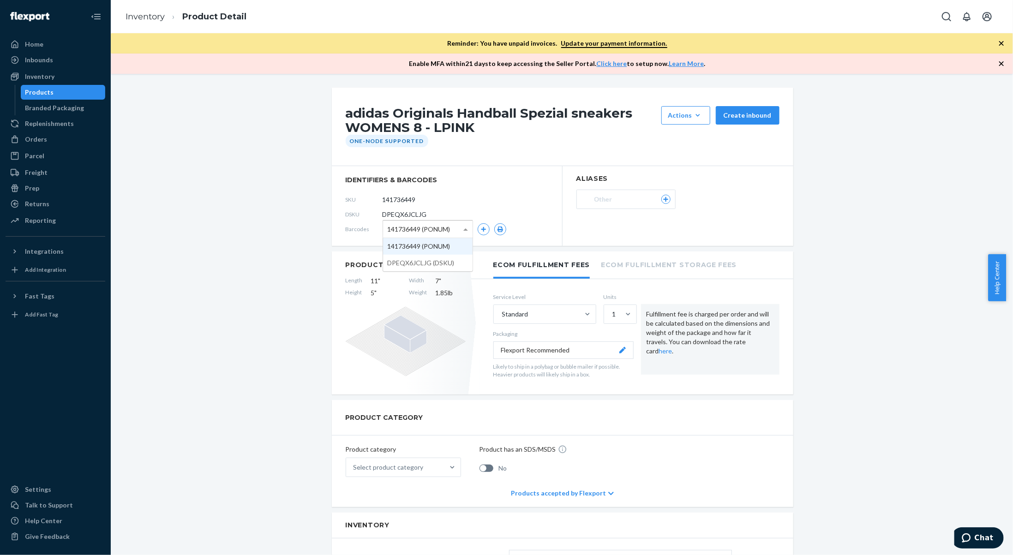
click at [463, 229] on span at bounding box center [465, 229] width 5 height 2
click at [478, 227] on button "button" at bounding box center [484, 229] width 12 height 12
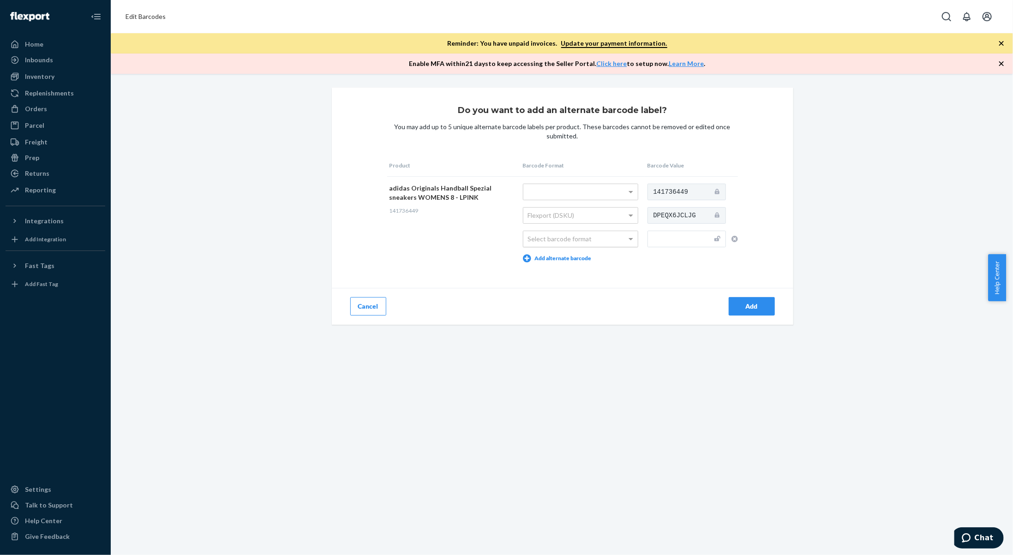
click at [577, 234] on div "Select barcode format" at bounding box center [580, 239] width 114 height 16
click at [666, 245] on input "text" at bounding box center [687, 239] width 78 height 17
type input "197626905953"
click at [742, 301] on button "Add" at bounding box center [752, 306] width 46 height 18
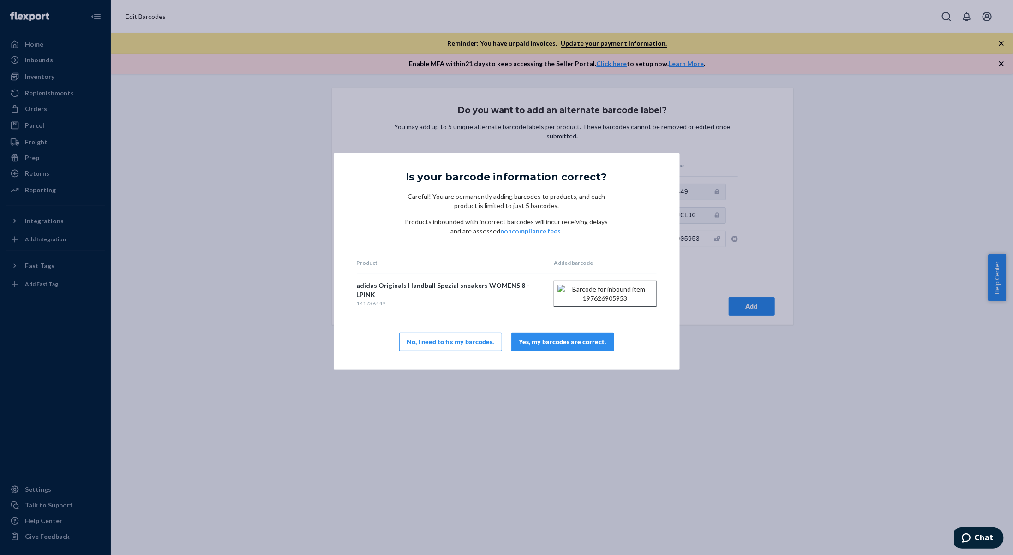
click at [601, 343] on div "Yes, my barcodes are correct." at bounding box center [562, 341] width 87 height 9
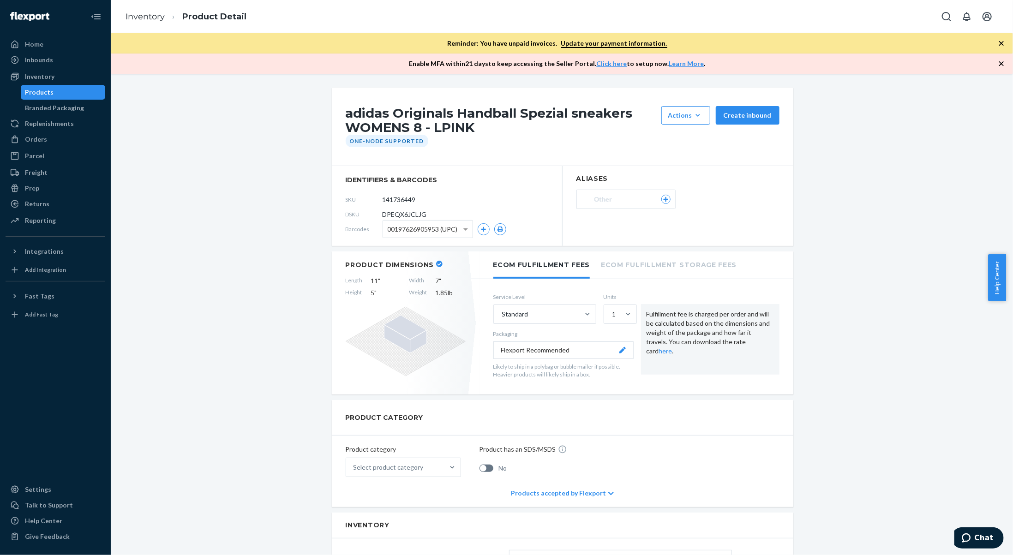
click at [145, 23] on ol "Inventory Product Detail" at bounding box center [186, 16] width 136 height 27
click at [144, 13] on link "Inventory" at bounding box center [145, 17] width 39 height 10
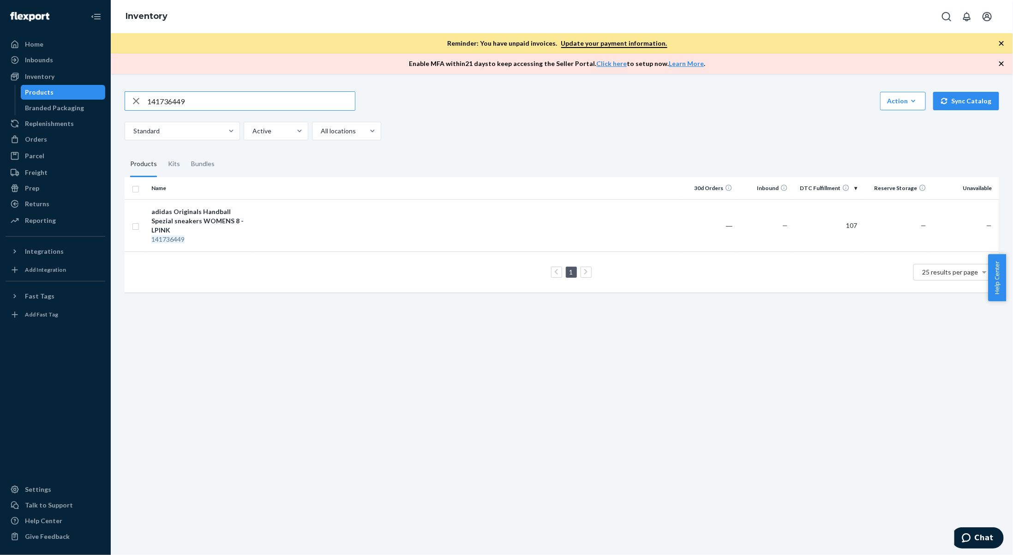
drag, startPoint x: 195, startPoint y: 97, endPoint x: 101, endPoint y: 97, distance: 94.2
click at [101, 97] on div "Home Inbounds Shipping Plans Problems Inventory Products Branded Packaging Repl…" at bounding box center [506, 277] width 1013 height 555
type input "141736449"
click at [248, 214] on td "adidas Originals Handball Spezial sneakers WOMENS 8 - LPINK 141736449" at bounding box center [200, 225] width 104 height 52
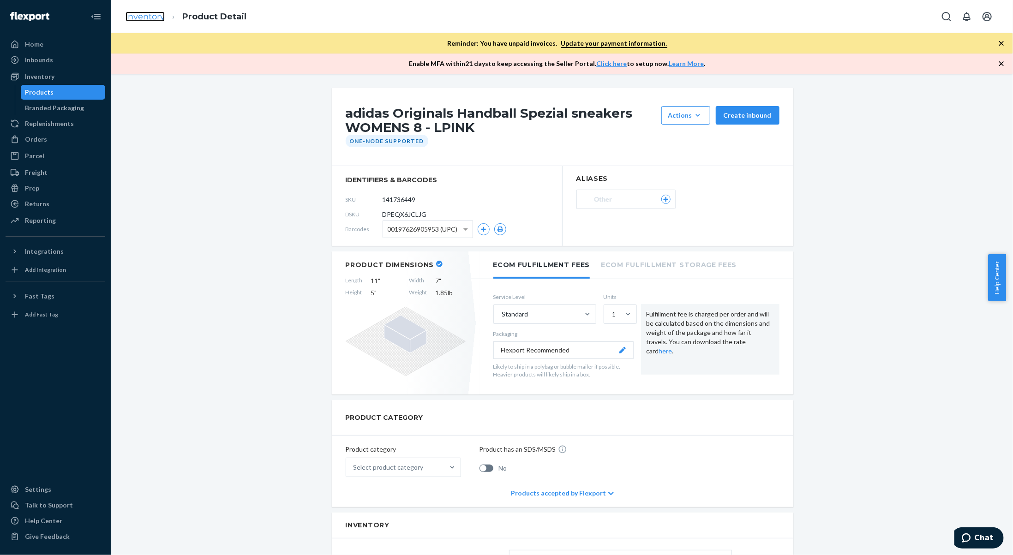
click at [134, 18] on link "Inventory" at bounding box center [145, 17] width 39 height 10
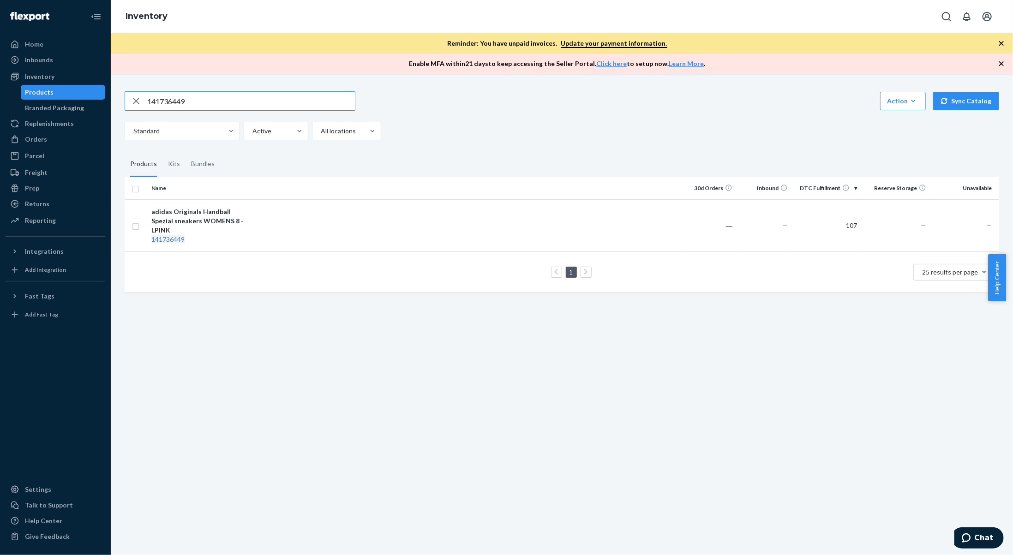
drag, startPoint x: 247, startPoint y: 100, endPoint x: 148, endPoint y: 106, distance: 99.4
click at [148, 106] on input "141736449" at bounding box center [251, 101] width 208 height 18
type input "147474598"
click at [330, 224] on td at bounding box center [466, 220] width 429 height 43
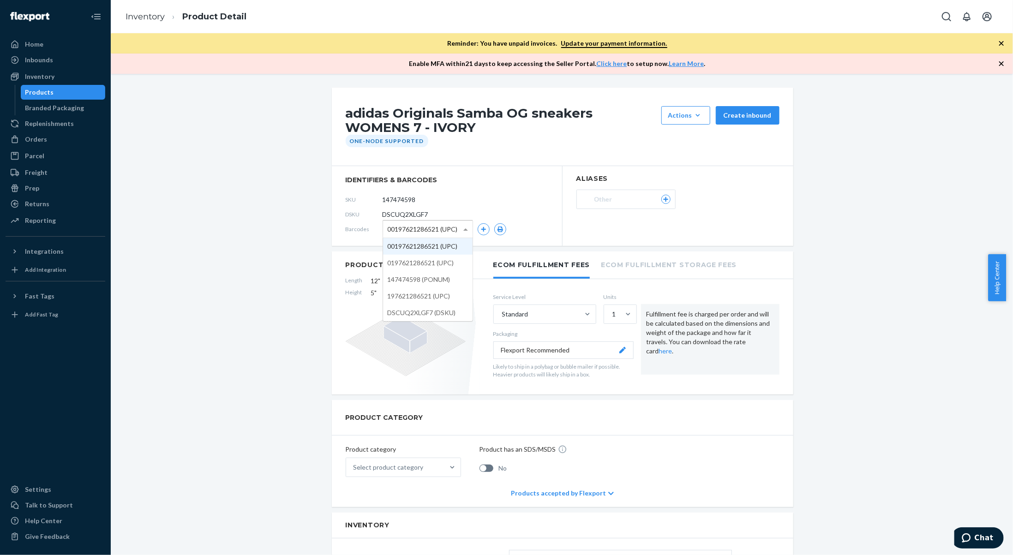
click at [453, 230] on span "00197621286521 (UPC)" at bounding box center [423, 230] width 70 height 16
click at [156, 12] on link "Inventory" at bounding box center [145, 17] width 39 height 10
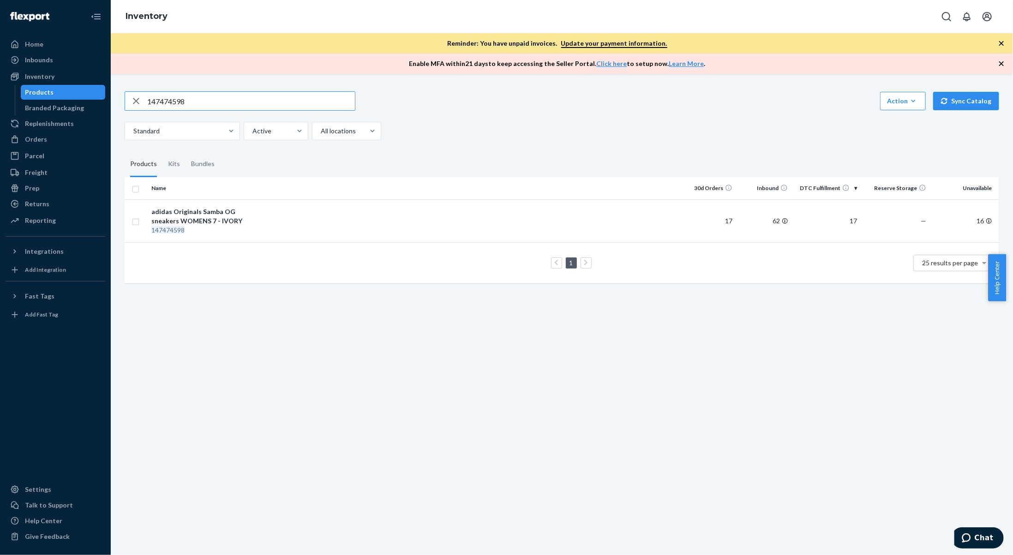
drag, startPoint x: 188, startPoint y: 94, endPoint x: 130, endPoint y: 92, distance: 58.2
click at [130, 92] on div "147474598" at bounding box center [240, 101] width 230 height 18
type input "127444595"
click at [376, 231] on td at bounding box center [466, 220] width 429 height 43
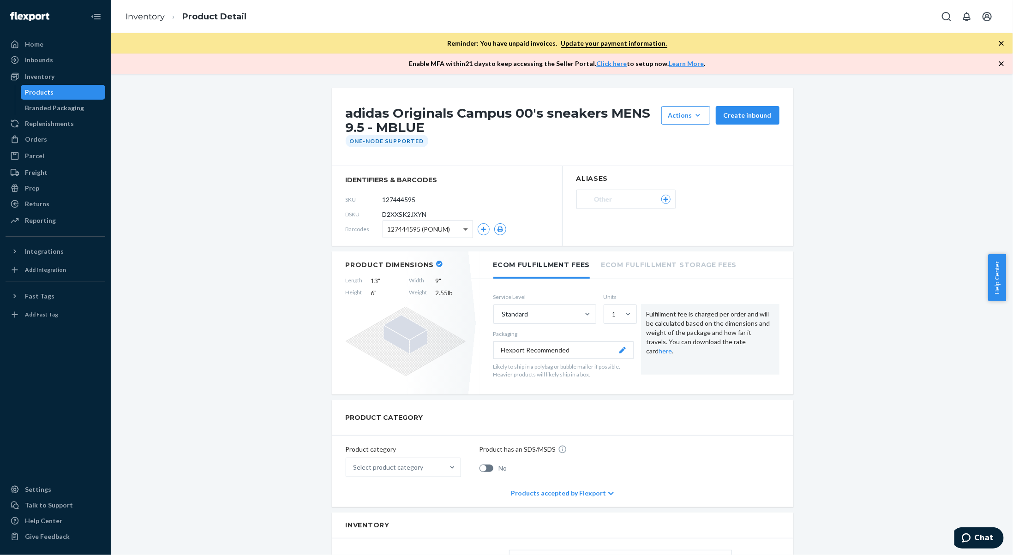
click at [465, 228] on span at bounding box center [467, 229] width 12 height 17
click at [463, 228] on span at bounding box center [465, 229] width 5 height 2
click at [478, 227] on button "button" at bounding box center [484, 229] width 12 height 12
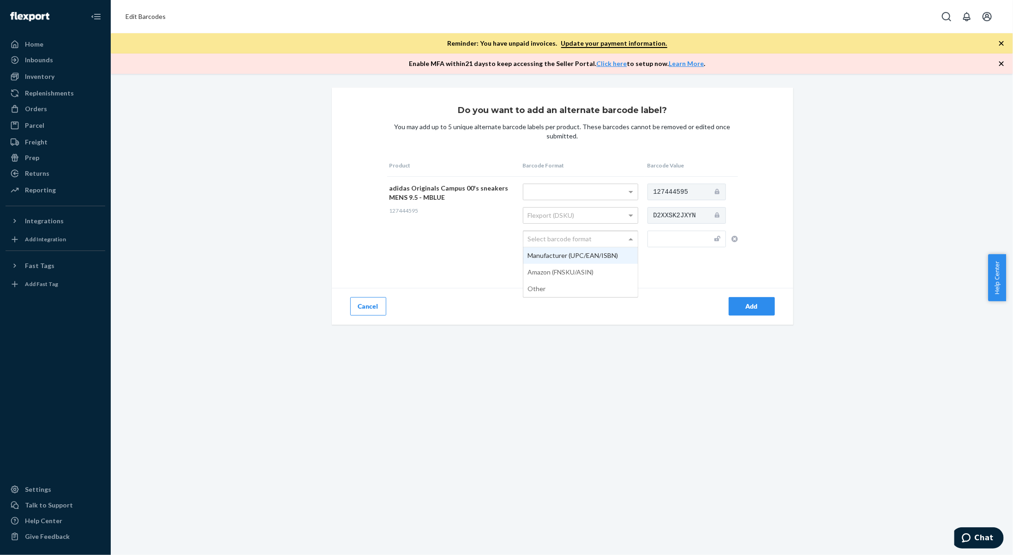
click at [603, 240] on div "Select barcode format" at bounding box center [580, 239] width 114 height 16
type input "195747811610"
click at [681, 236] on input "text" at bounding box center [687, 239] width 78 height 17
type input "195747811610"
click at [757, 312] on button "Add" at bounding box center [752, 306] width 46 height 18
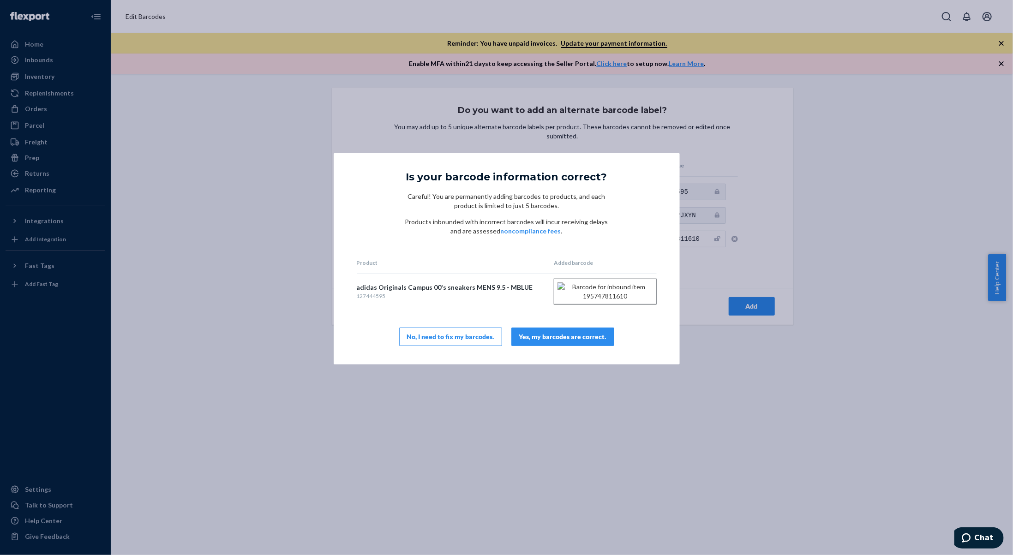
click at [549, 342] on div "Yes, my barcodes are correct." at bounding box center [562, 336] width 87 height 9
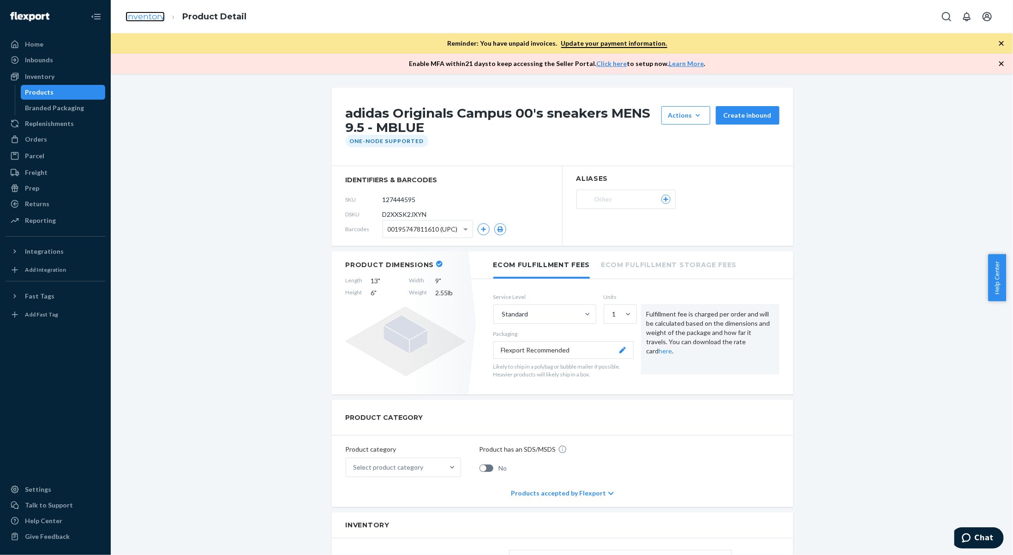
click at [158, 16] on link "Inventory" at bounding box center [145, 17] width 39 height 10
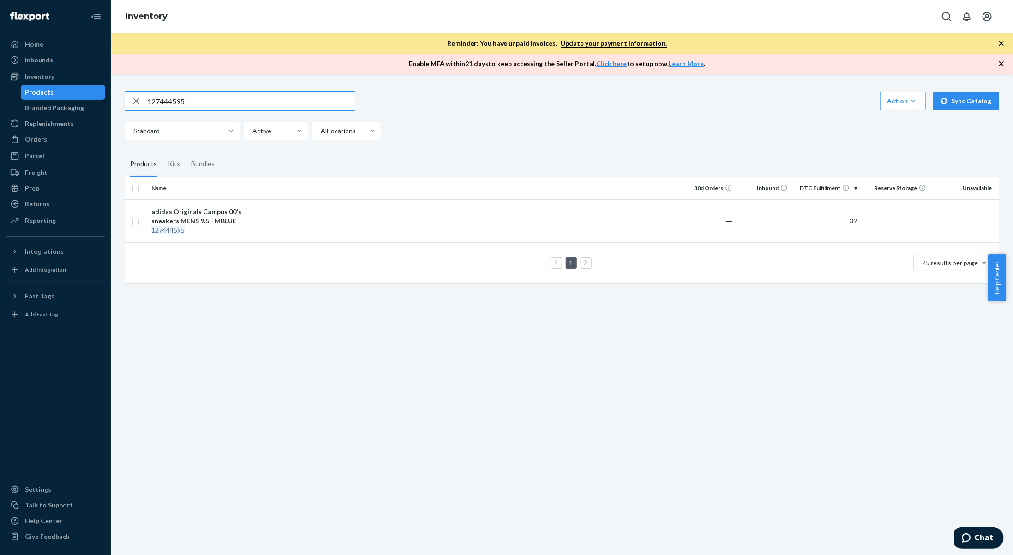
drag, startPoint x: 208, startPoint y: 103, endPoint x: 105, endPoint y: 98, distance: 102.6
click at [105, 98] on div "Home Inbounds Shipping Plans Problems Inventory Products Branded Packaging Repl…" at bounding box center [506, 277] width 1013 height 555
type input "127444595"
click at [236, 232] on div "127444595" at bounding box center [199, 230] width 96 height 9
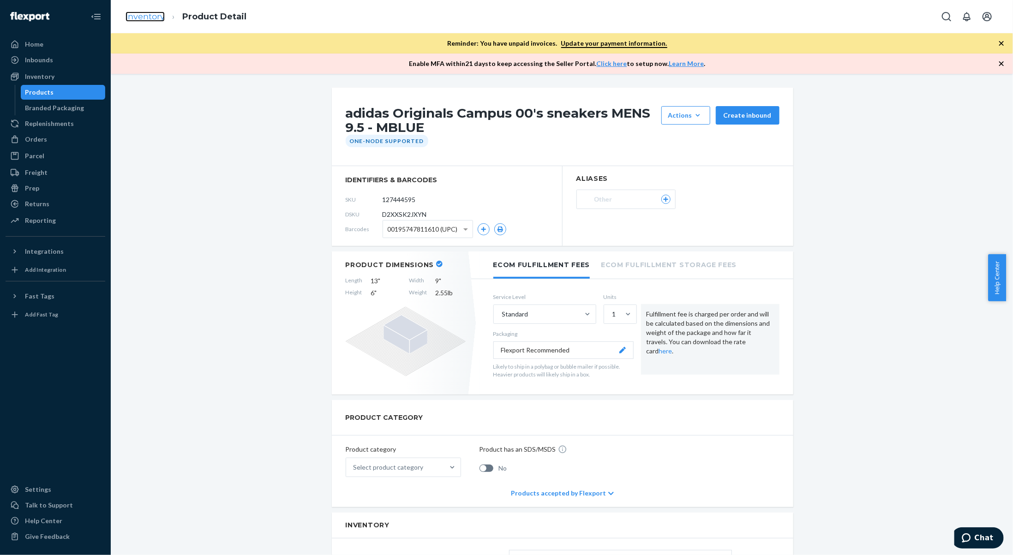
click at [143, 17] on link "Inventory" at bounding box center [145, 17] width 39 height 10
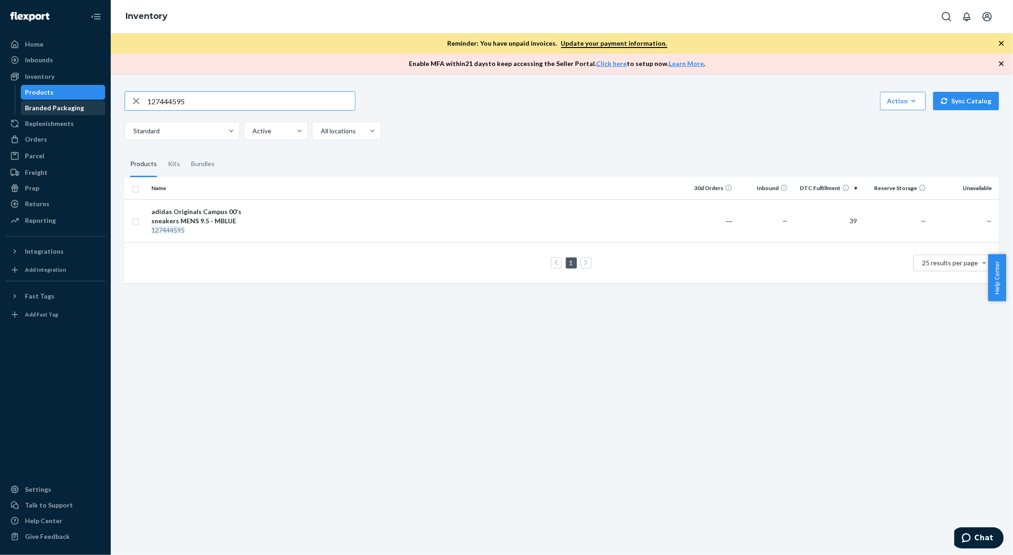
drag, startPoint x: 184, startPoint y: 100, endPoint x: 66, endPoint y: 102, distance: 117.7
click at [66, 102] on div "Home Inbounds Shipping Plans Problems Inventory Products Branded Packaging Repl…" at bounding box center [506, 277] width 1013 height 555
type input "141736835"
click at [194, 203] on td "adidas Originals Japan low sneakers WOMENS 6 - WHITE 141736835" at bounding box center [200, 220] width 104 height 43
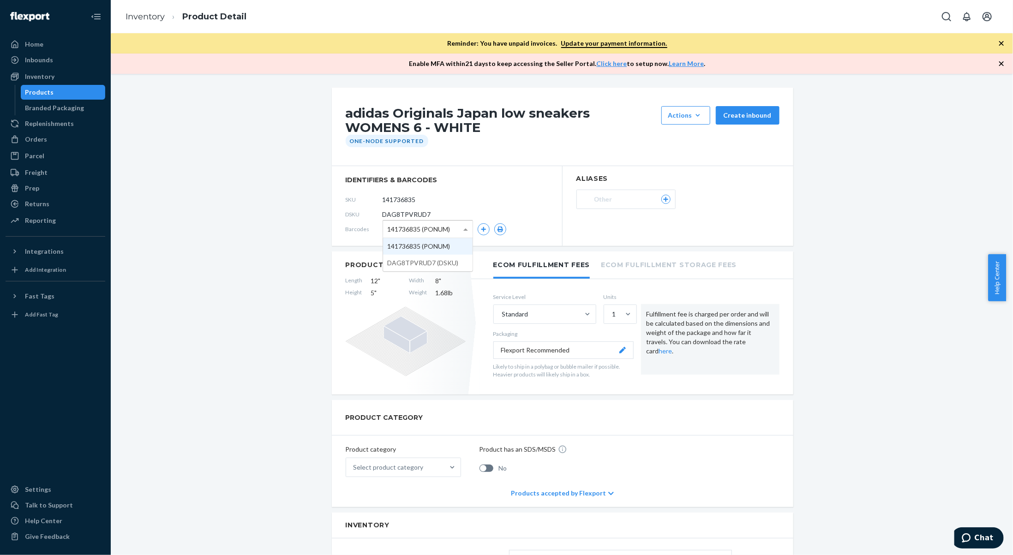
click at [442, 232] on span "141736835 (PONUM)" at bounding box center [419, 230] width 63 height 16
click at [481, 228] on icon "button" at bounding box center [484, 230] width 6 height 6
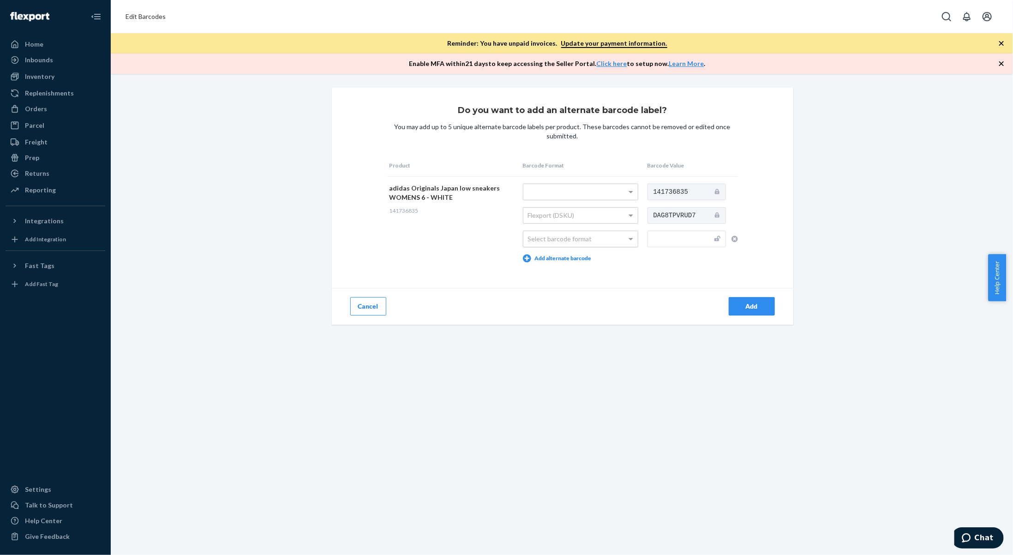
click at [598, 236] on div "Select barcode format" at bounding box center [580, 239] width 114 height 16
click at [658, 241] on input "text" at bounding box center [687, 239] width 78 height 17
type input "197626972092"
click at [755, 303] on div "Add" at bounding box center [752, 306] width 30 height 9
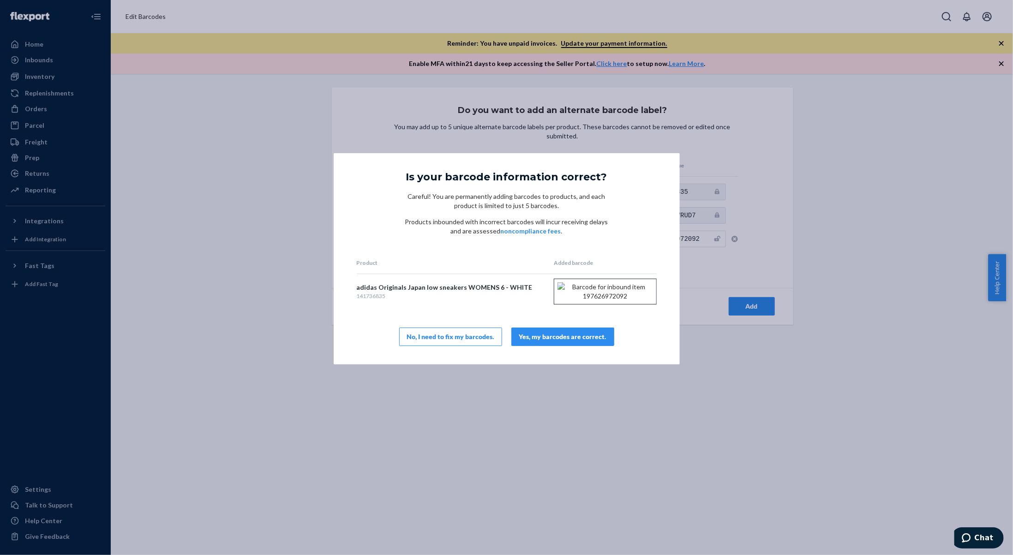
click at [601, 342] on div "Yes, my barcodes are correct." at bounding box center [562, 336] width 87 height 9
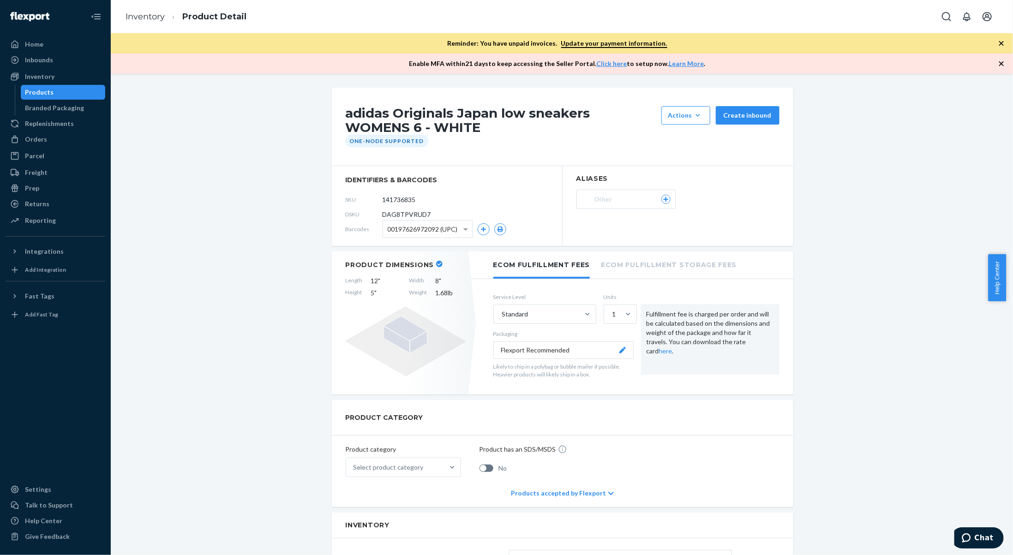
click at [141, 22] on li "Inventory" at bounding box center [145, 17] width 39 height 12
click at [144, 16] on link "Inventory" at bounding box center [145, 17] width 39 height 10
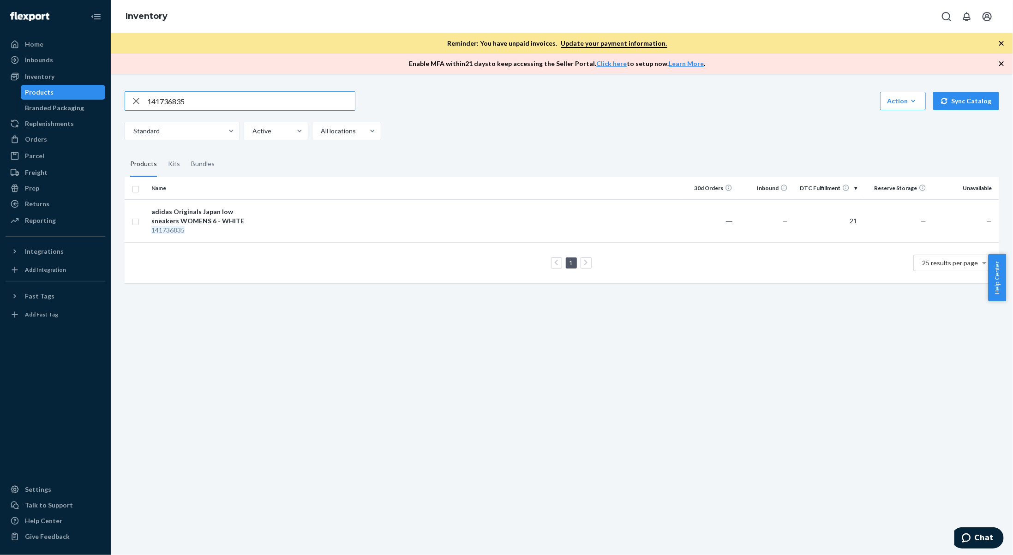
drag, startPoint x: 218, startPoint y: 103, endPoint x: 102, endPoint y: 89, distance: 117.2
click at [102, 89] on div "Home Inbounds Shipping Plans Problems Inventory Products Branded Packaging Repl…" at bounding box center [506, 277] width 1013 height 555
type input "141737112"
click at [190, 238] on td "adidas Originals Tokyo sneakers WOMENS 8 - BLACK 141737112" at bounding box center [200, 220] width 104 height 43
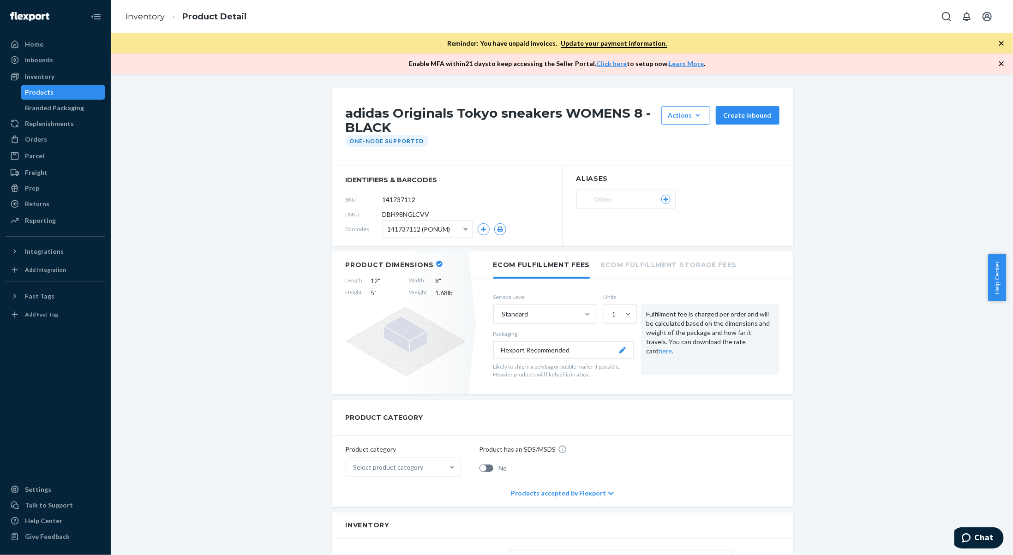
click at [437, 230] on span "141737112 (PONUM)" at bounding box center [419, 230] width 63 height 16
click at [482, 227] on icon "button" at bounding box center [484, 230] width 6 height 6
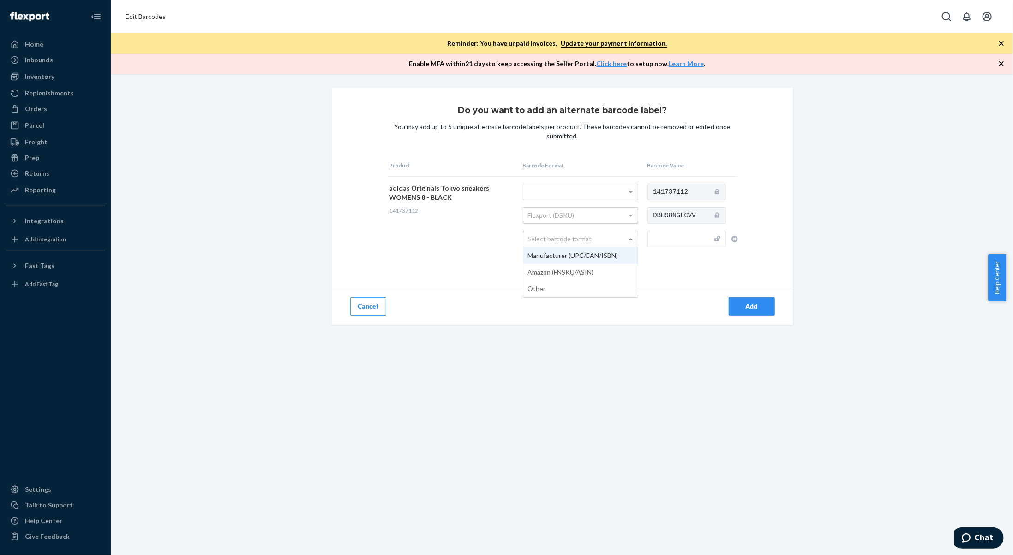
click at [586, 245] on div "Select barcode format" at bounding box center [580, 239] width 114 height 16
click at [658, 236] on input "text" at bounding box center [687, 239] width 78 height 17
type input "197621606633"
click at [757, 310] on div "Add" at bounding box center [752, 306] width 30 height 9
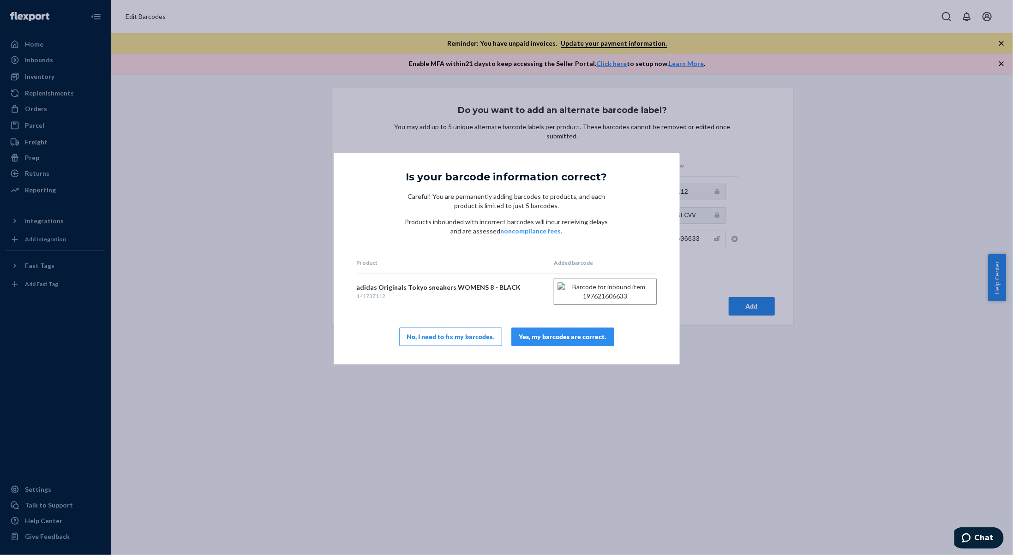
click at [582, 342] on div "Yes, my barcodes are correct." at bounding box center [562, 336] width 87 height 9
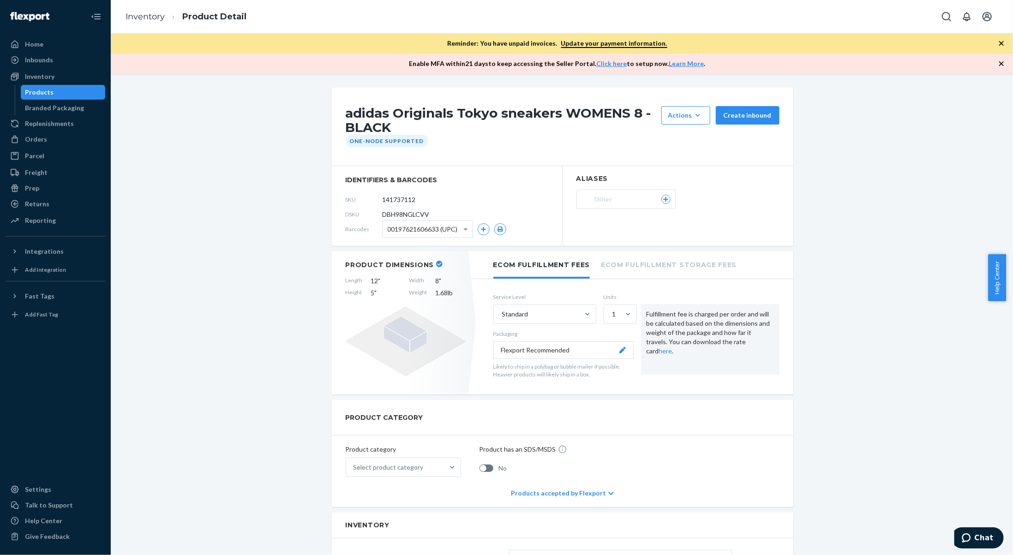
click at [146, 28] on ol "Inventory Product Detail" at bounding box center [186, 16] width 136 height 27
click at [146, 19] on link "Inventory" at bounding box center [145, 17] width 39 height 10
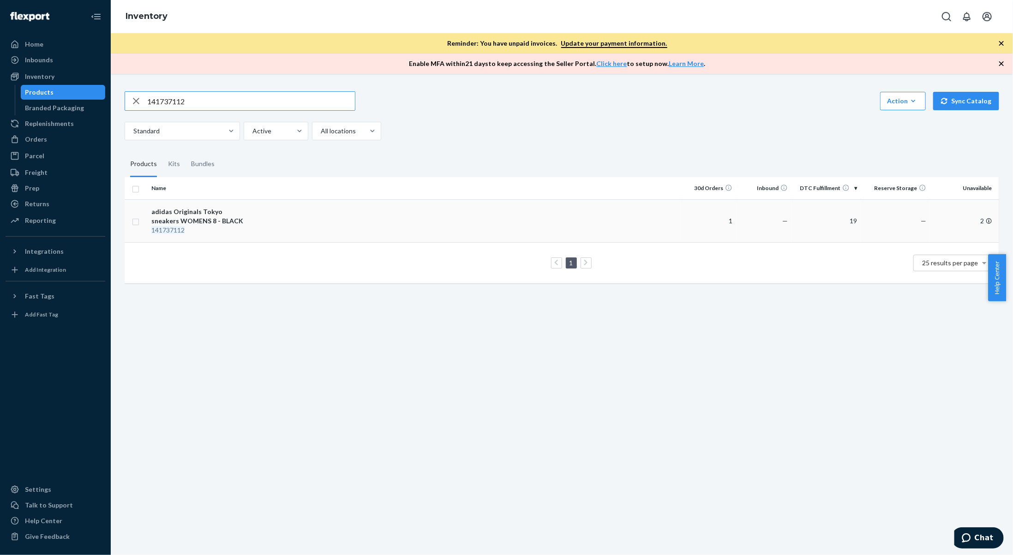
click at [207, 221] on div "adidas Originals Tokyo sneakers WOMENS 8 - BLACK" at bounding box center [199, 216] width 96 height 18
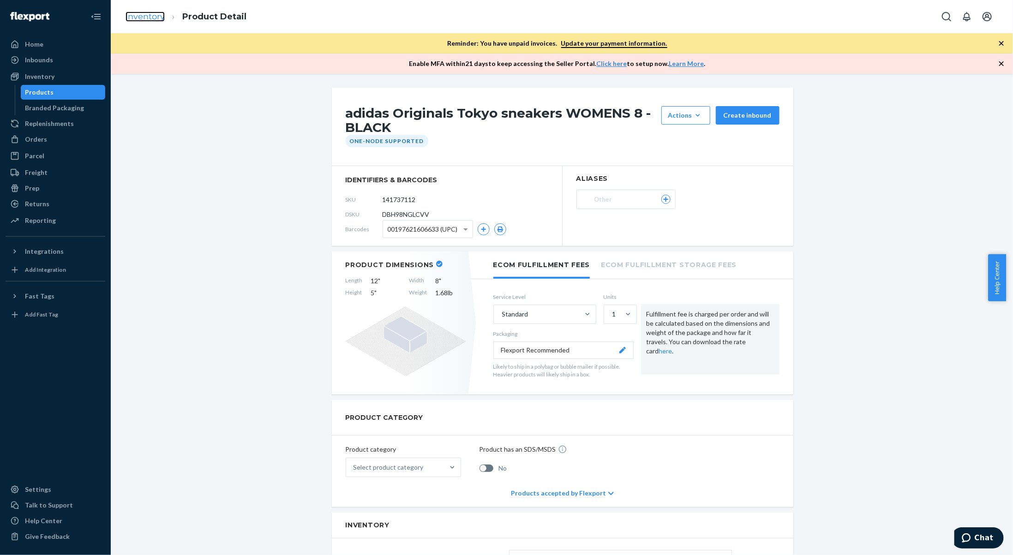
click at [132, 13] on link "Inventory" at bounding box center [145, 17] width 39 height 10
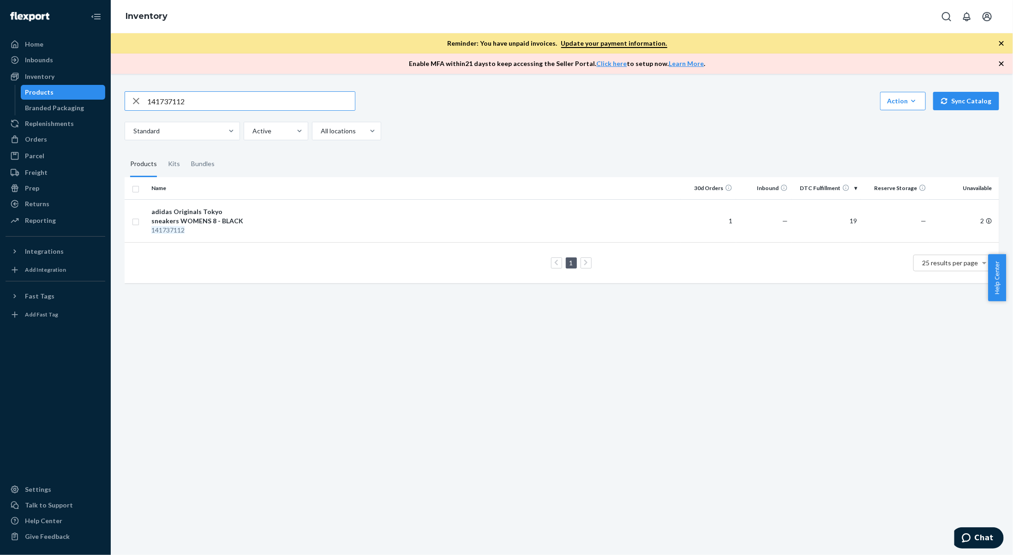
click at [119, 94] on div "141737112 Action Create product Create kit or bundle Bulk create products Bulk …" at bounding box center [562, 186] width 889 height 212
type input "139766327"
click at [331, 214] on td at bounding box center [466, 225] width 429 height 52
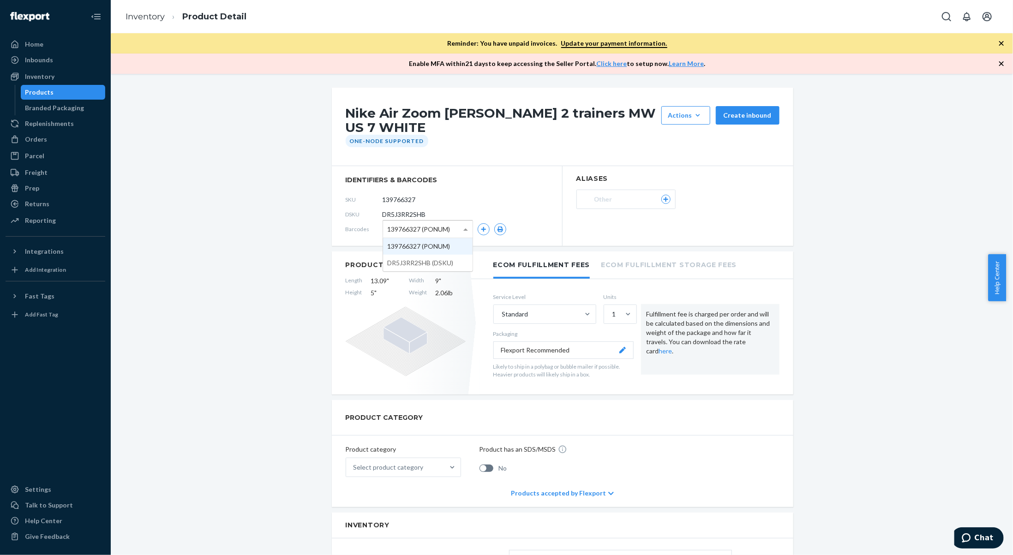
click at [462, 226] on span at bounding box center [467, 229] width 12 height 17
click at [481, 230] on icon "button" at bounding box center [483, 229] width 5 height 5
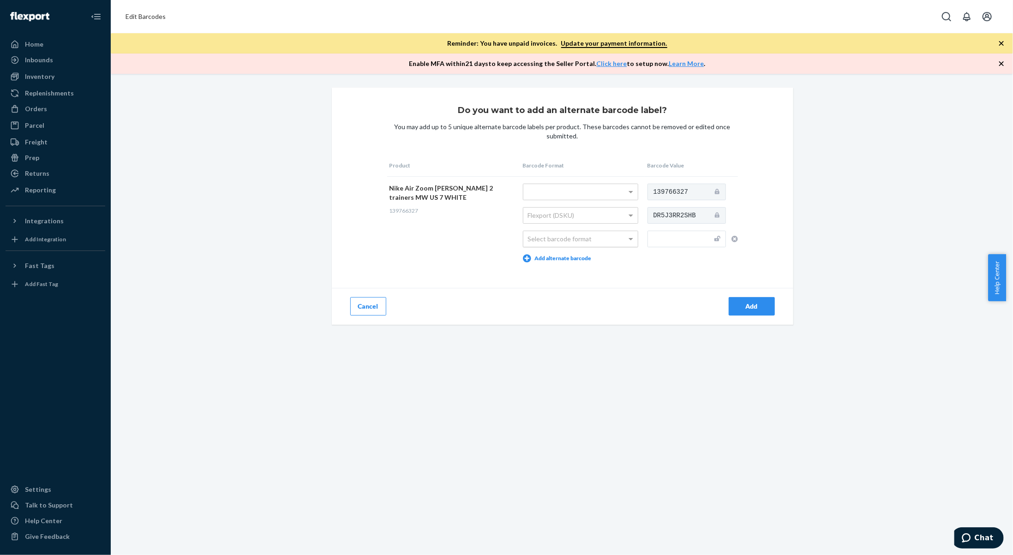
click at [565, 235] on div "Select barcode format" at bounding box center [580, 239] width 114 height 16
click at [652, 236] on input "text" at bounding box center [687, 239] width 78 height 17
type input "194272011991"
click at [741, 307] on div "Add" at bounding box center [752, 306] width 30 height 9
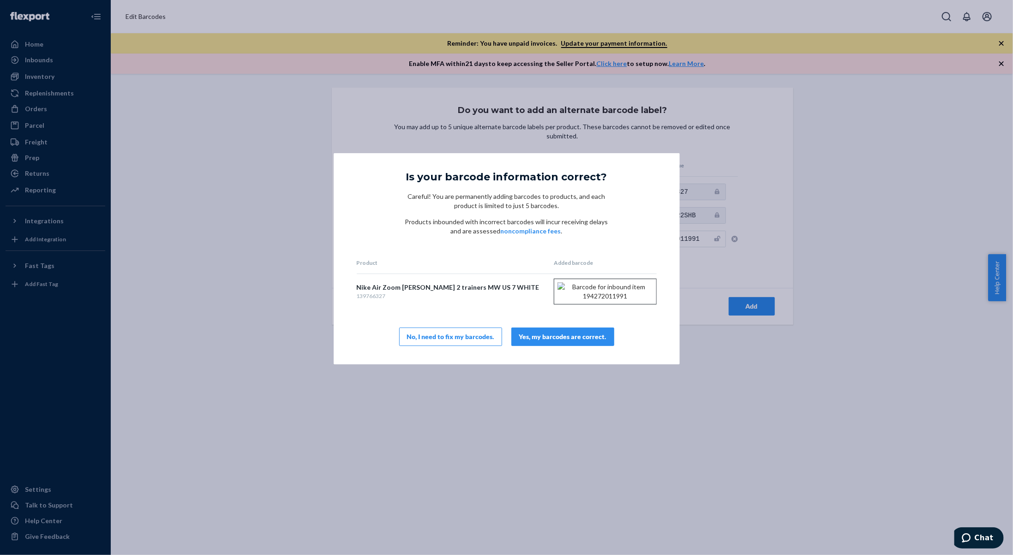
drag, startPoint x: 602, startPoint y: 359, endPoint x: 601, endPoint y: 349, distance: 9.8
click at [601, 357] on div "Is your barcode information correct? Careful! You are permanently adding barcod…" at bounding box center [507, 258] width 346 height 211
click at [601, 342] on div "Yes, my barcodes are correct." at bounding box center [562, 336] width 87 height 9
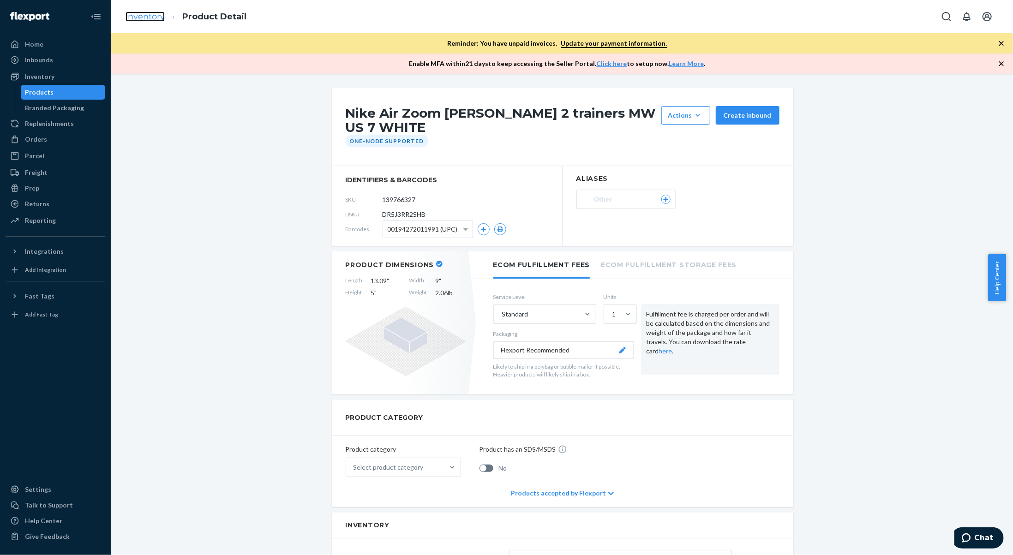
click at [162, 16] on link "Inventory" at bounding box center [145, 17] width 39 height 10
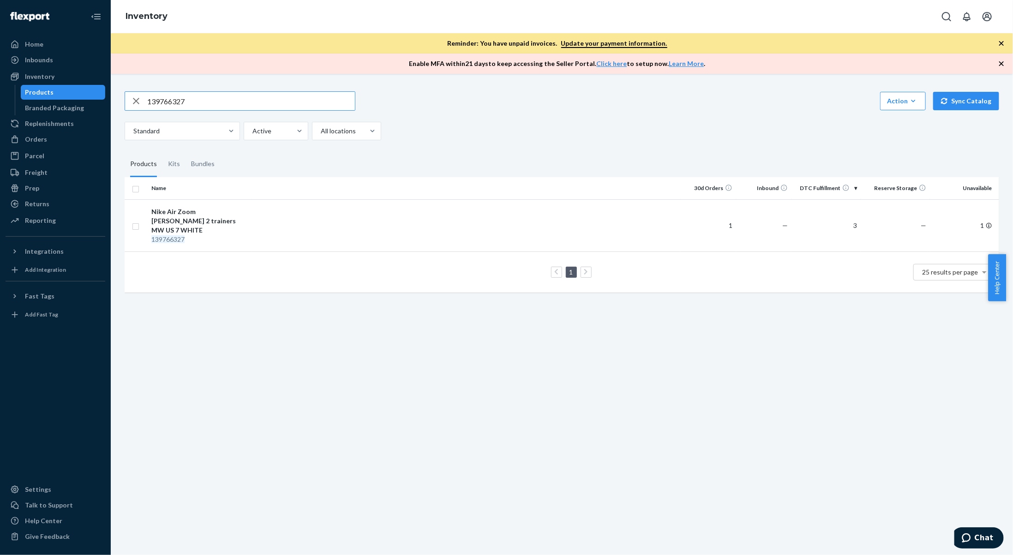
drag, startPoint x: 201, startPoint y: 102, endPoint x: 120, endPoint y: 111, distance: 80.8
click at [120, 111] on div "139766327 Action Create product Create kit or bundle Bulk create products Bulk …" at bounding box center [562, 191] width 889 height 222
type input "137032797"
click at [241, 232] on div "137032797" at bounding box center [199, 230] width 96 height 9
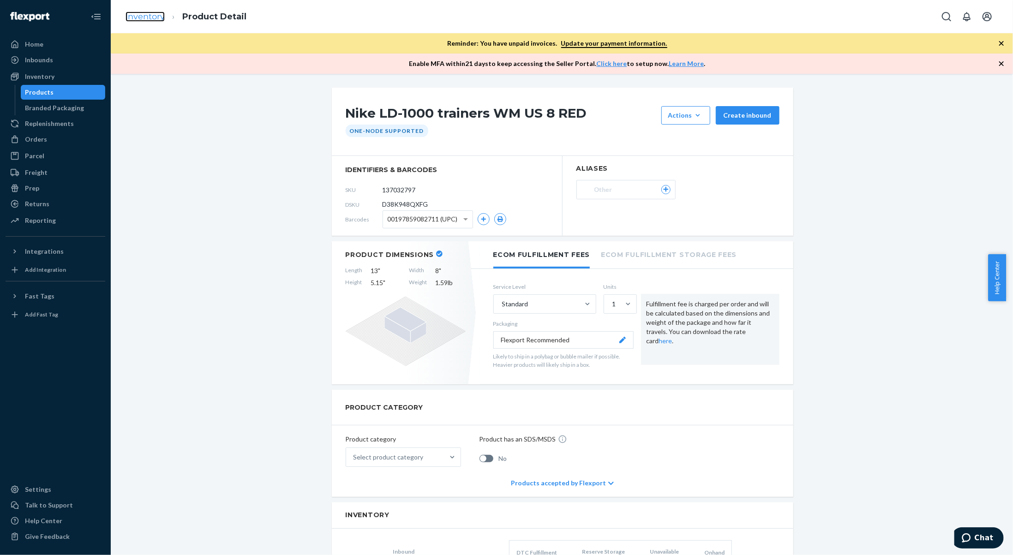
click at [157, 17] on link "Inventory" at bounding box center [145, 17] width 39 height 10
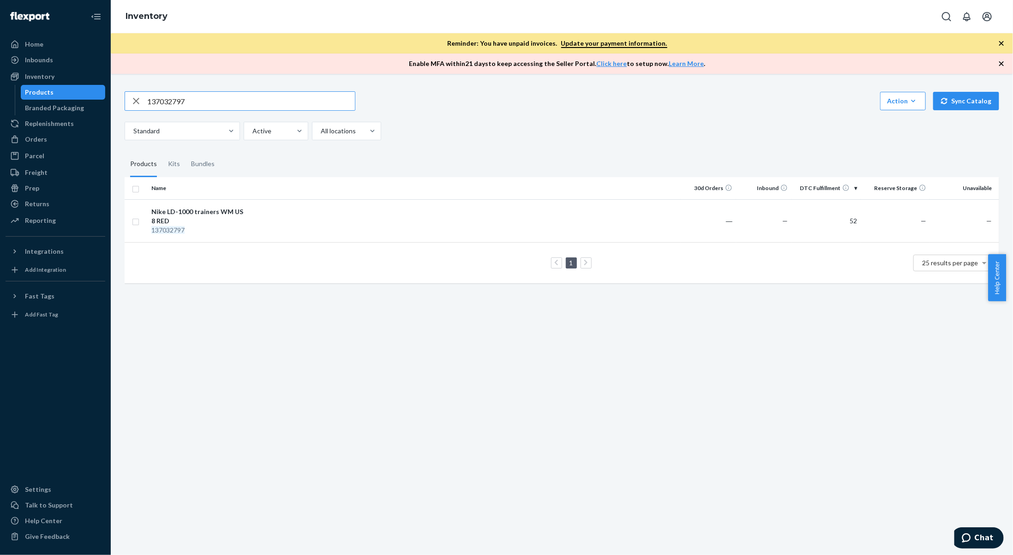
drag, startPoint x: 231, startPoint y: 100, endPoint x: 125, endPoint y: 89, distance: 107.2
click at [125, 89] on div "137032797 Action Create product Create kit or bundle Bulk create products Bulk …" at bounding box center [562, 186] width 889 height 212
paste input "133360817"
type input "133360817"
click at [476, 219] on td at bounding box center [466, 220] width 429 height 43
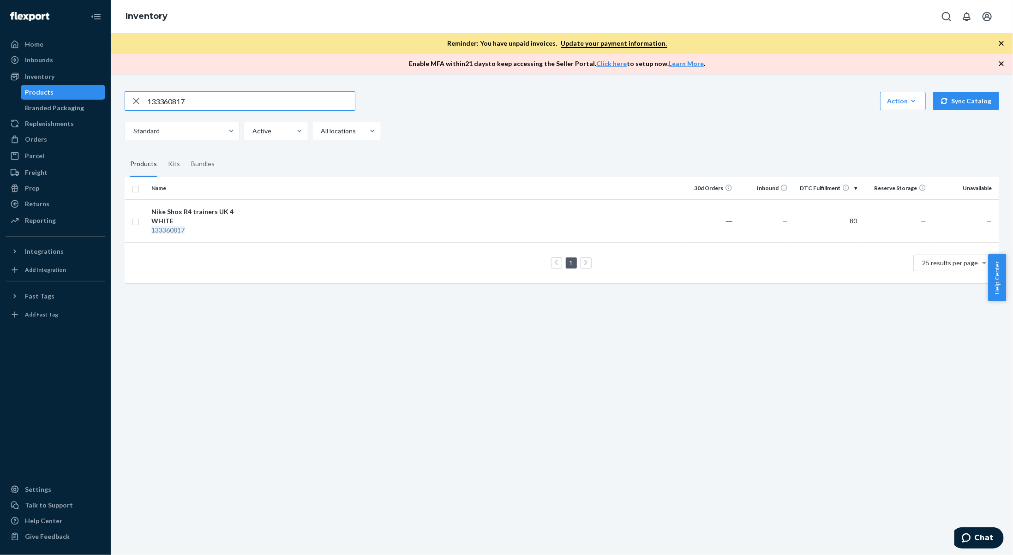
drag, startPoint x: 213, startPoint y: 104, endPoint x: 105, endPoint y: 103, distance: 108.0
click at [105, 103] on div "Home Inbounds Shipping Plans Problems Inventory Products Branded Packaging Repl…" at bounding box center [506, 277] width 1013 height 555
type input "141736449"
click at [264, 234] on td at bounding box center [466, 225] width 429 height 52
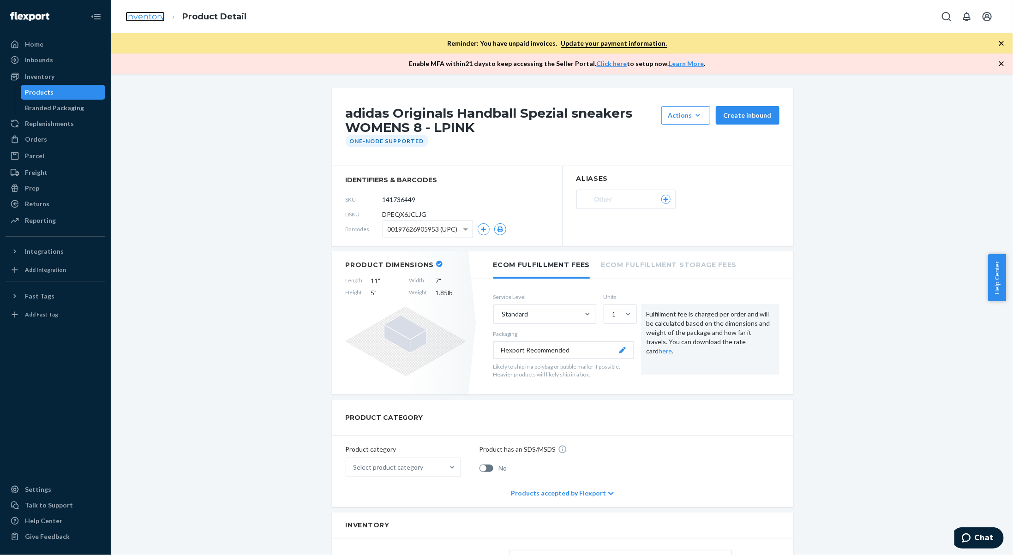
click at [152, 16] on link "Inventory" at bounding box center [145, 17] width 39 height 10
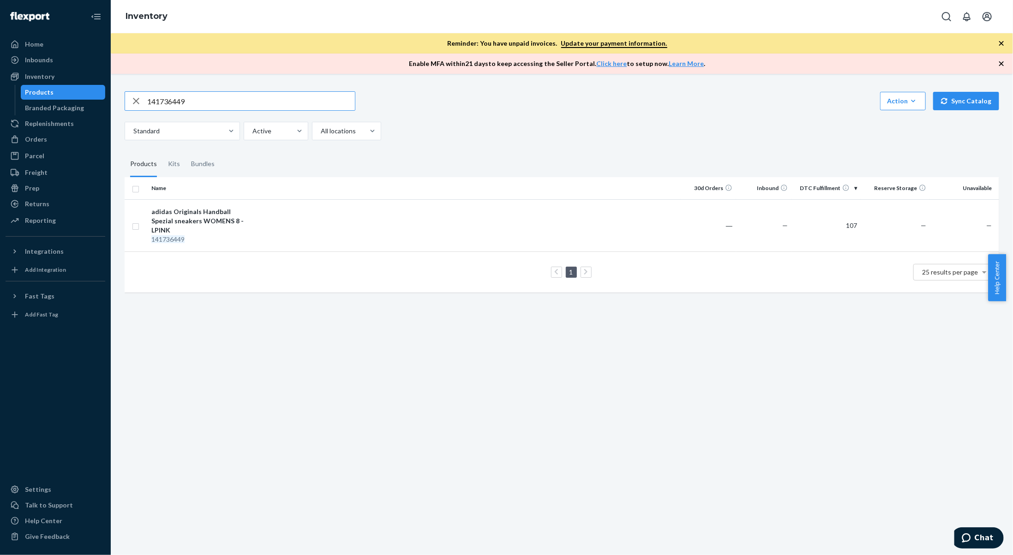
drag, startPoint x: 199, startPoint y: 102, endPoint x: 114, endPoint y: 104, distance: 85.4
click at [114, 104] on div "141736449 Action Create product Create kit or bundle Bulk create products Bulk …" at bounding box center [562, 314] width 902 height 481
type input "134090791"
click at [198, 211] on div "Nike Club french terry oversized joggers M BLACK" at bounding box center [199, 221] width 96 height 28
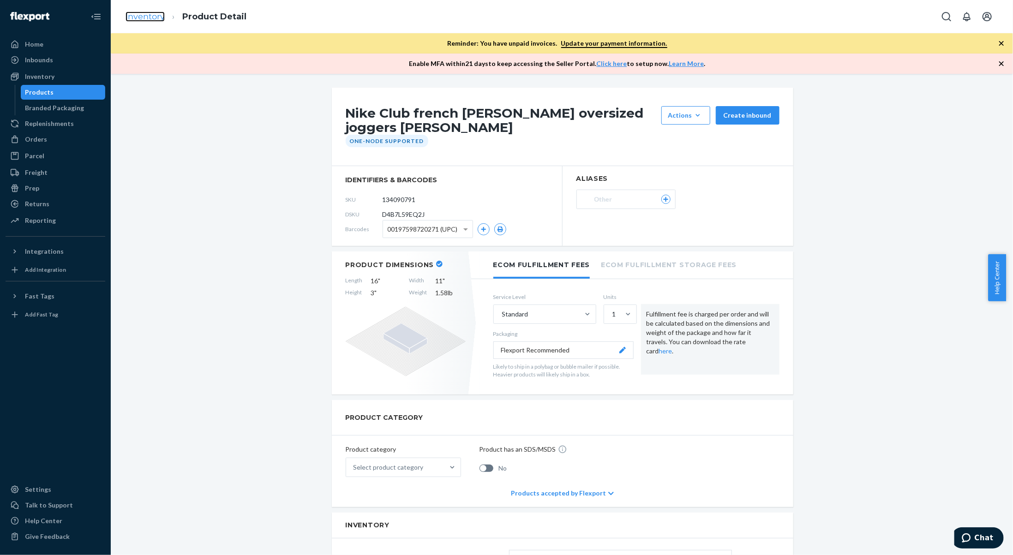
click at [132, 17] on link "Inventory" at bounding box center [145, 17] width 39 height 10
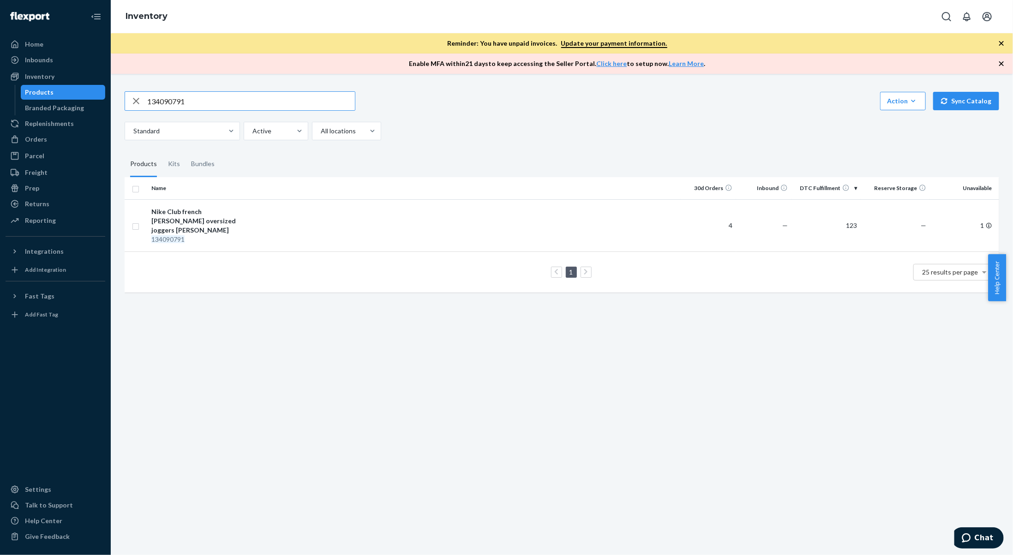
drag, startPoint x: 212, startPoint y: 103, endPoint x: 122, endPoint y: 90, distance: 90.5
click at [122, 90] on div "134090791 Action Create product Create kit or bundle Bulk create products Bulk …" at bounding box center [562, 191] width 889 height 222
type input "141733670"
click at [236, 204] on td "adidas Originals oversized retro graphic t-shirt L WHITE 141733670" at bounding box center [200, 220] width 104 height 43
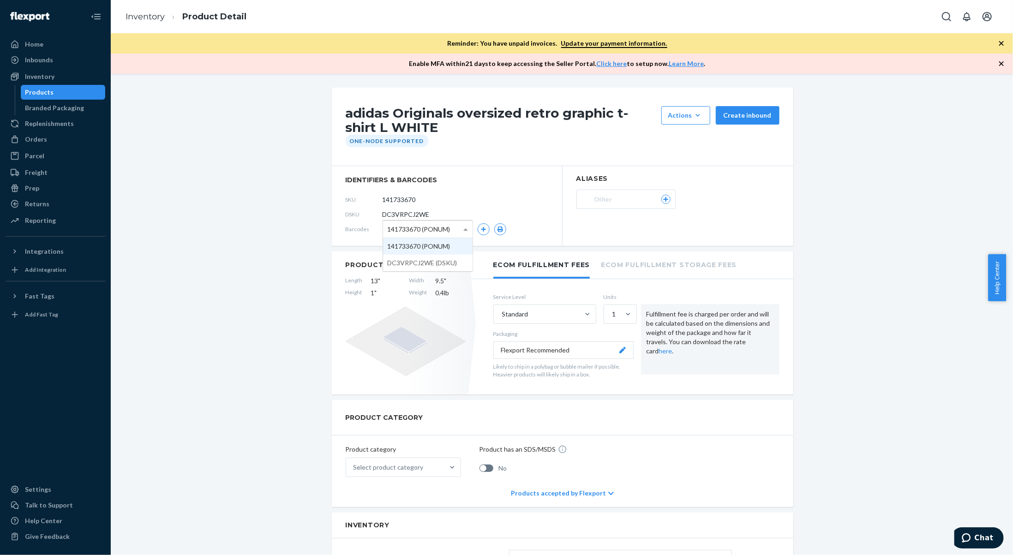
click at [427, 233] on span "141733670 (PONUM)" at bounding box center [419, 230] width 63 height 16
drag, startPoint x: 427, startPoint y: 233, endPoint x: 481, endPoint y: 233, distance: 53.5
click at [481, 233] on div "141733670 (PONUM) 141733670 (PONUM) DC3VRPCJ2WE (DSKU)" at bounding box center [445, 229] width 124 height 18
click at [479, 225] on button "button" at bounding box center [484, 229] width 12 height 12
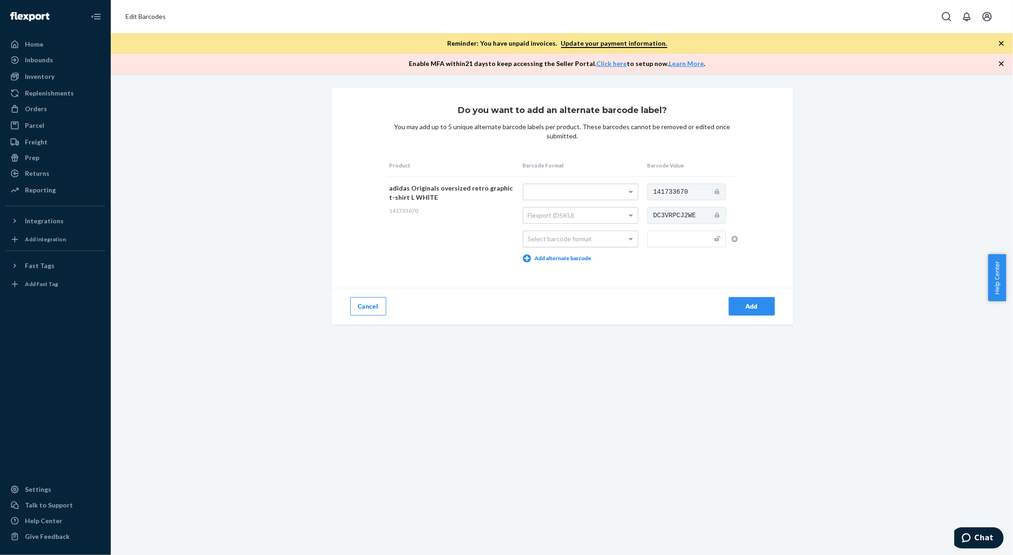
click at [544, 234] on div "Select barcode format" at bounding box center [580, 239] width 114 height 16
click at [648, 236] on input "text" at bounding box center [687, 239] width 78 height 17
type input "197623689580"
click at [769, 309] on button "Add" at bounding box center [752, 306] width 46 height 18
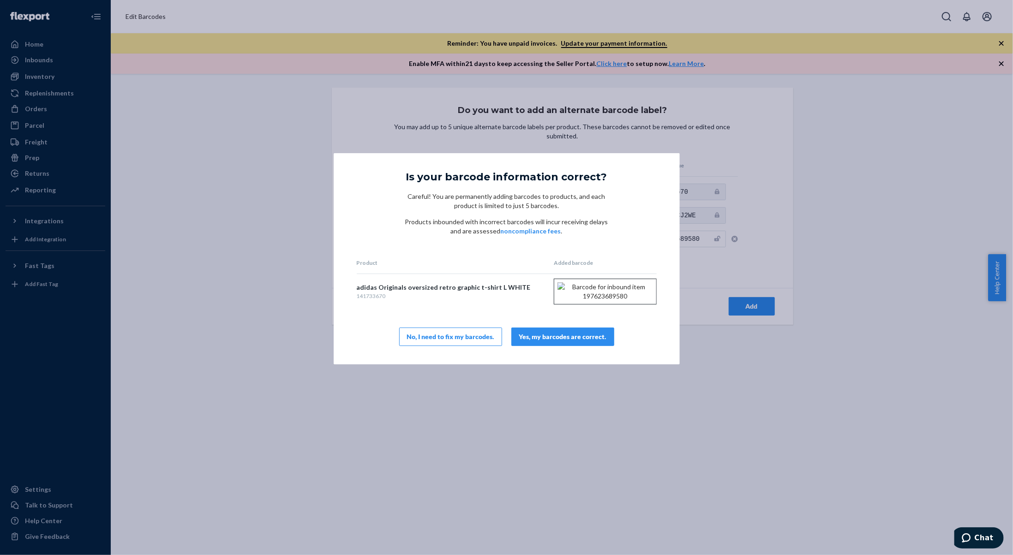
click at [571, 346] on button "Yes, my barcodes are correct." at bounding box center [562, 337] width 103 height 18
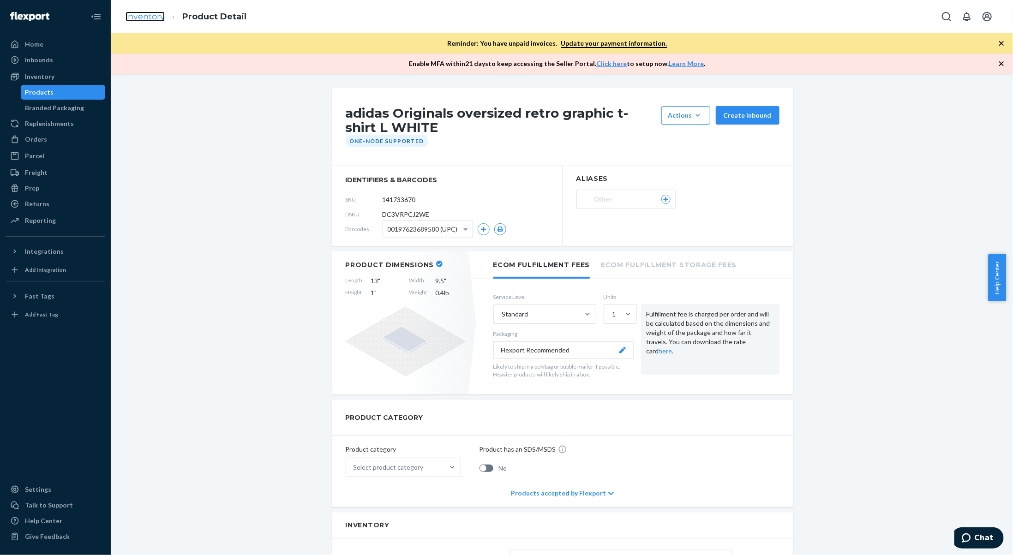
click at [156, 14] on link "Inventory" at bounding box center [145, 17] width 39 height 10
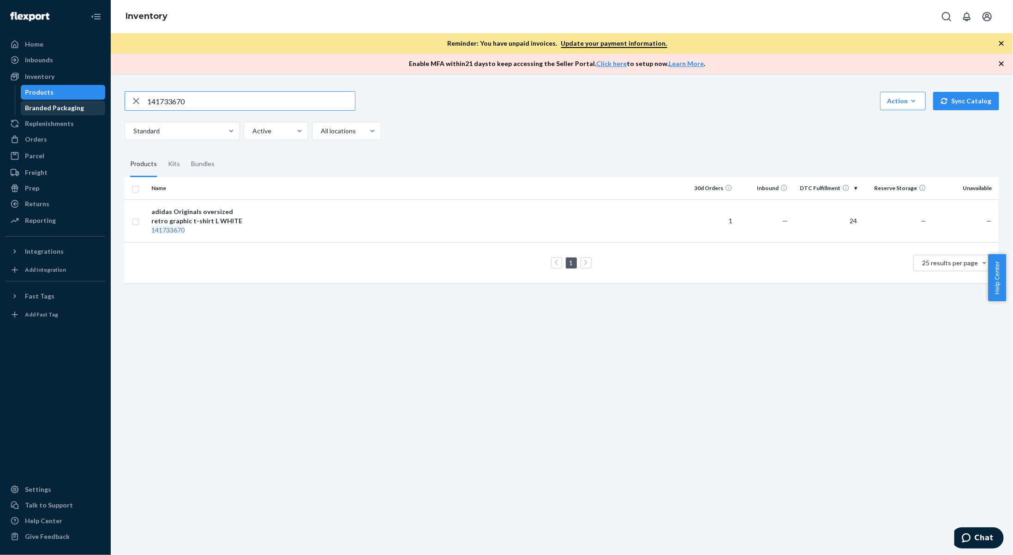
drag, startPoint x: 171, startPoint y: 102, endPoint x: 99, endPoint y: 107, distance: 71.7
click at [99, 107] on div "Home Inbounds Shipping Plans Problems Inventory Products Branded Packaging Repl…" at bounding box center [506, 277] width 1013 height 555
type input "119279237"
click at [252, 221] on td at bounding box center [466, 220] width 429 height 43
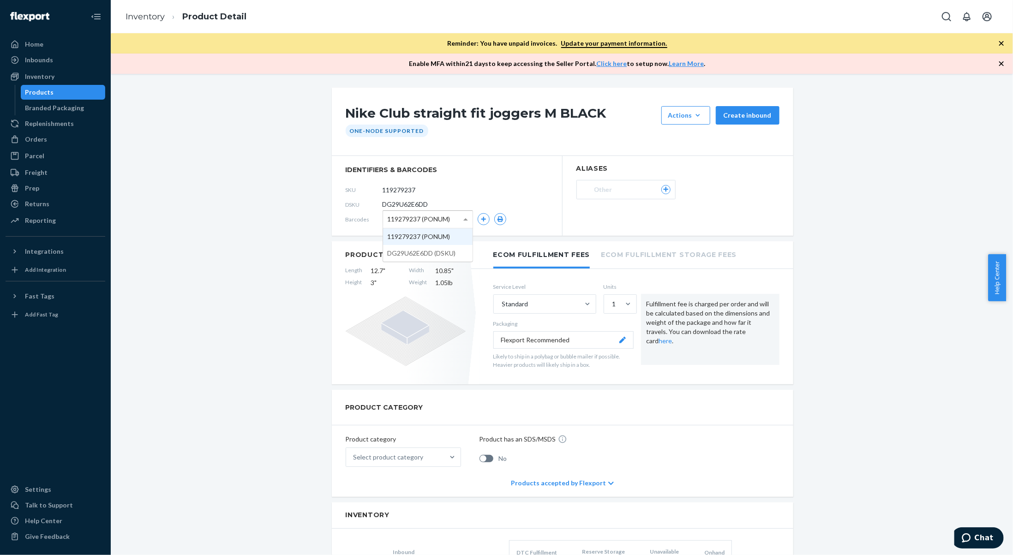
click at [468, 218] on span at bounding box center [467, 219] width 12 height 17
click at [463, 218] on span at bounding box center [465, 219] width 5 height 3
click at [486, 217] on div "119279237 (PONUM)" at bounding box center [445, 219] width 124 height 18
click at [482, 218] on icon "button" at bounding box center [484, 219] width 6 height 6
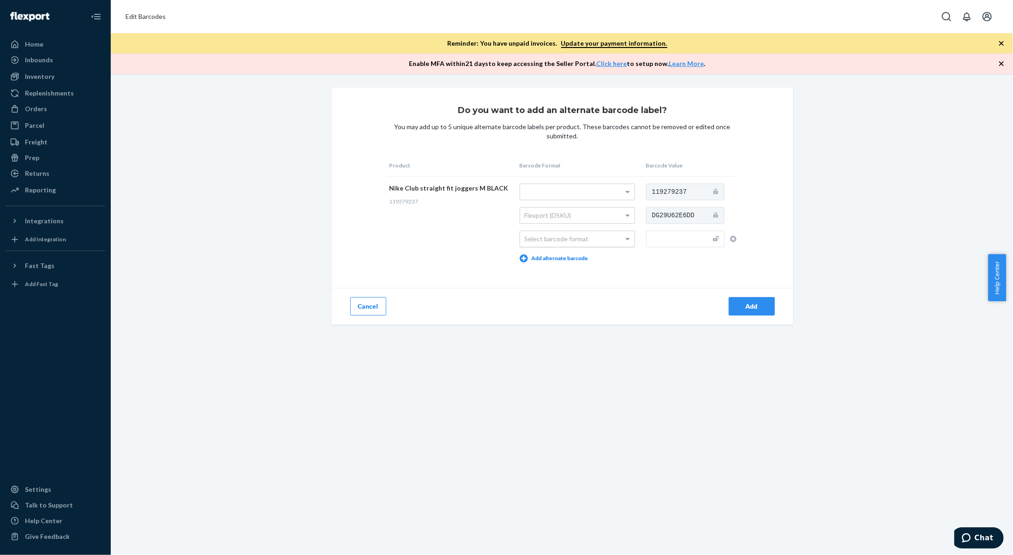
click at [549, 240] on div "Select barcode format" at bounding box center [577, 239] width 114 height 16
click at [653, 241] on input "text" at bounding box center [685, 239] width 78 height 17
type input "193147711660"
click at [752, 304] on div "Add" at bounding box center [752, 306] width 30 height 9
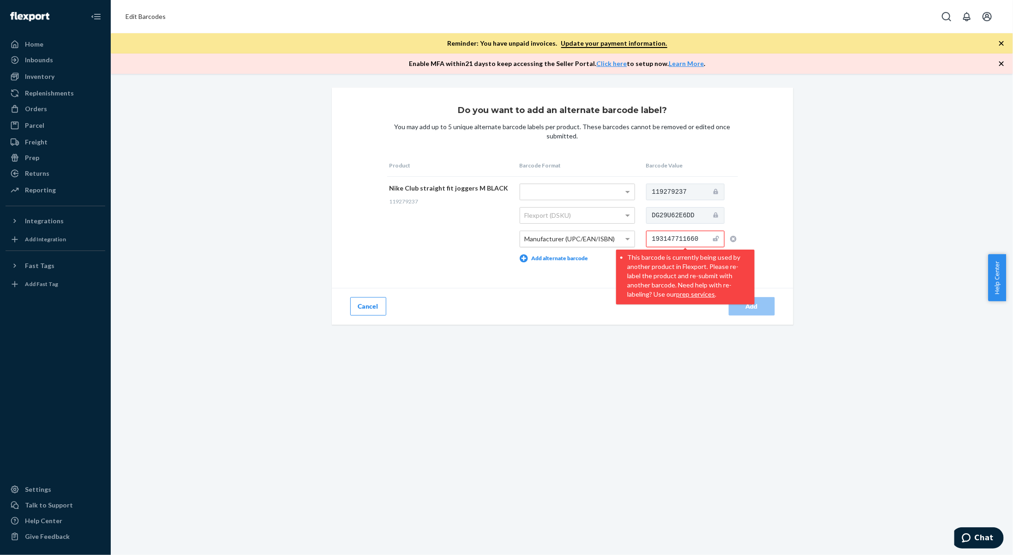
click at [775, 256] on div "Do you want to add an alternate barcode label? You may add up to 5 unique alter…" at bounding box center [563, 206] width 462 height 237
drag, startPoint x: 696, startPoint y: 236, endPoint x: 640, endPoint y: 237, distance: 56.3
click at [644, 237] on td "119279237 DG29U62E6DD 193147711660 This barcode is currently being used by anot…" at bounding box center [691, 222] width 94 height 93
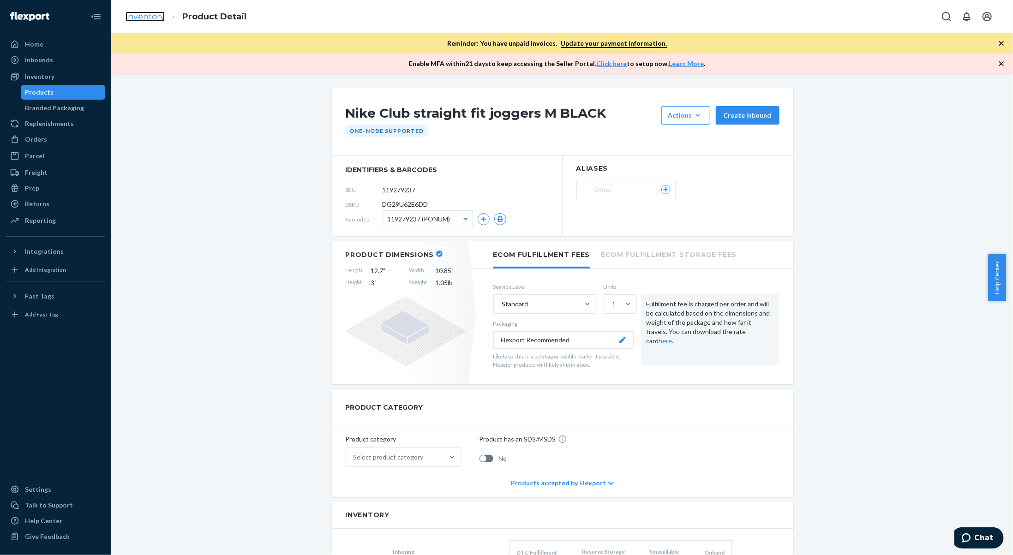
click at [155, 16] on link "Inventory" at bounding box center [145, 17] width 39 height 10
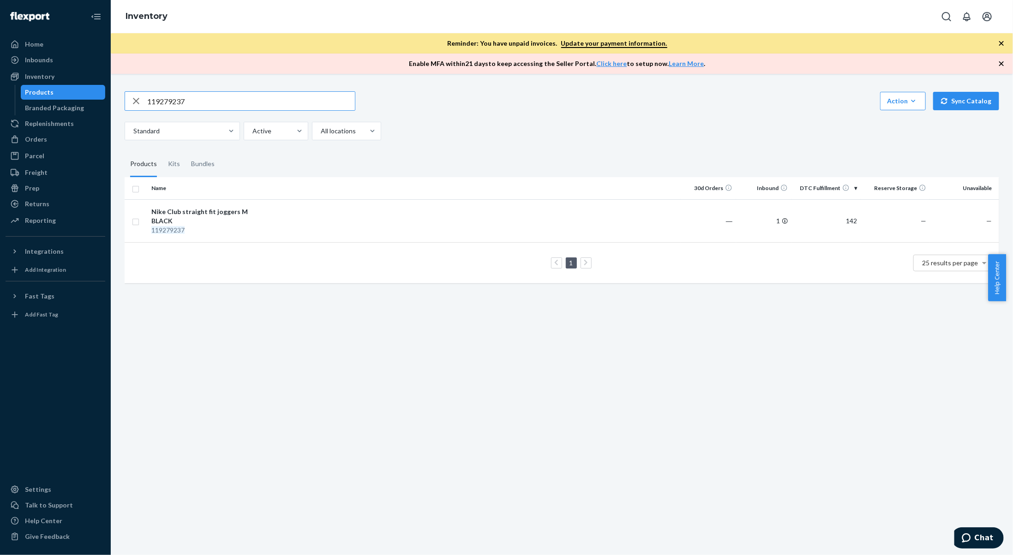
drag, startPoint x: 209, startPoint y: 103, endPoint x: 0, endPoint y: 68, distance: 212.0
click at [0, 68] on div "Home Inbounds Shipping Plans Problems Inventory Products Branded Packaging Repl…" at bounding box center [506, 277] width 1013 height 555
type input "105634258"
click at [226, 229] on div "105634258" at bounding box center [199, 230] width 96 height 9
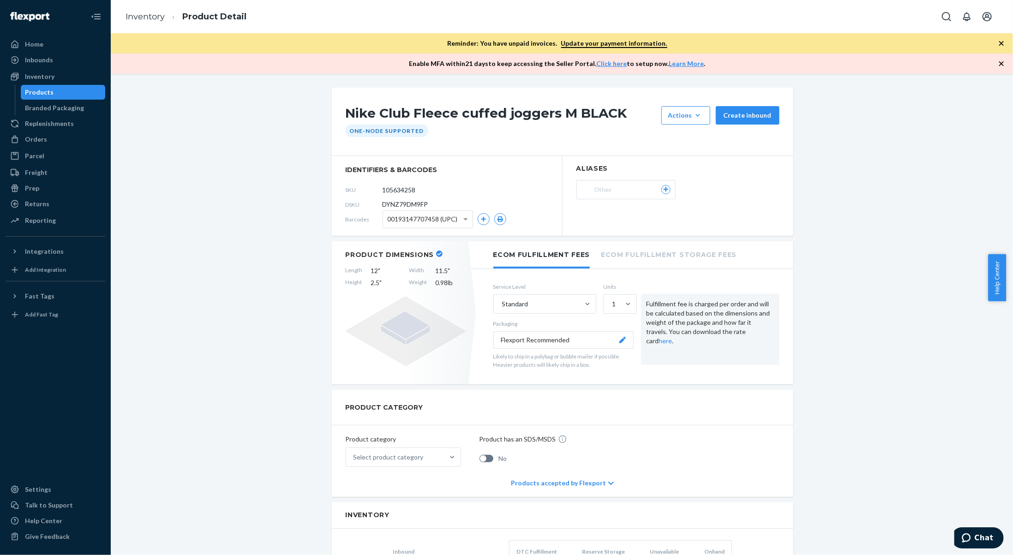
click at [126, 6] on ol "Inventory Product Detail" at bounding box center [186, 16] width 136 height 27
click at [137, 17] on link "Inventory" at bounding box center [145, 17] width 39 height 10
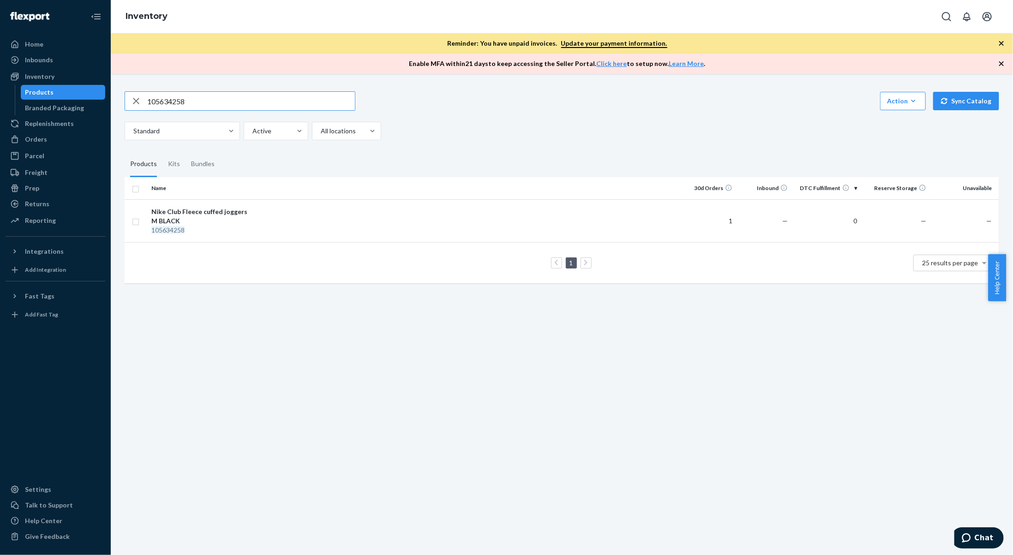
drag, startPoint x: 247, startPoint y: 101, endPoint x: 135, endPoint y: 96, distance: 112.3
click at [135, 96] on div "105634258" at bounding box center [240, 101] width 230 height 18
type input "134090791"
click at [370, 218] on td at bounding box center [466, 225] width 429 height 52
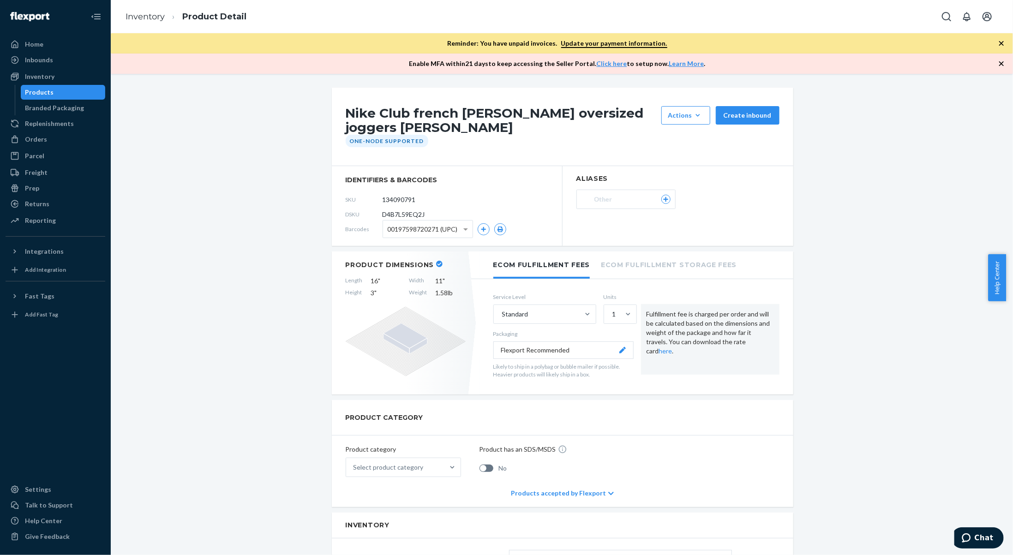
click at [144, 23] on ol "Inventory Product Detail" at bounding box center [186, 16] width 136 height 27
click at [149, 18] on link "Inventory" at bounding box center [145, 17] width 39 height 10
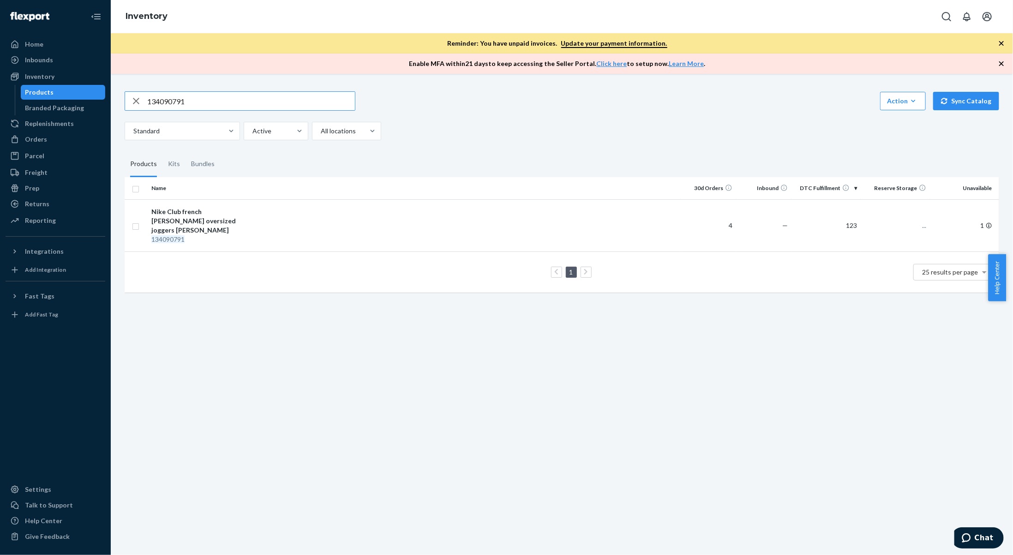
drag, startPoint x: 135, startPoint y: 112, endPoint x: 110, endPoint y: 115, distance: 25.5
click at [110, 115] on div "Home Inbounds Shipping Plans Problems Inventory Products Branded Packaging Repl…" at bounding box center [506, 277] width 1013 height 555
type input "142169426"
click at [216, 230] on div "142169426" at bounding box center [199, 230] width 96 height 9
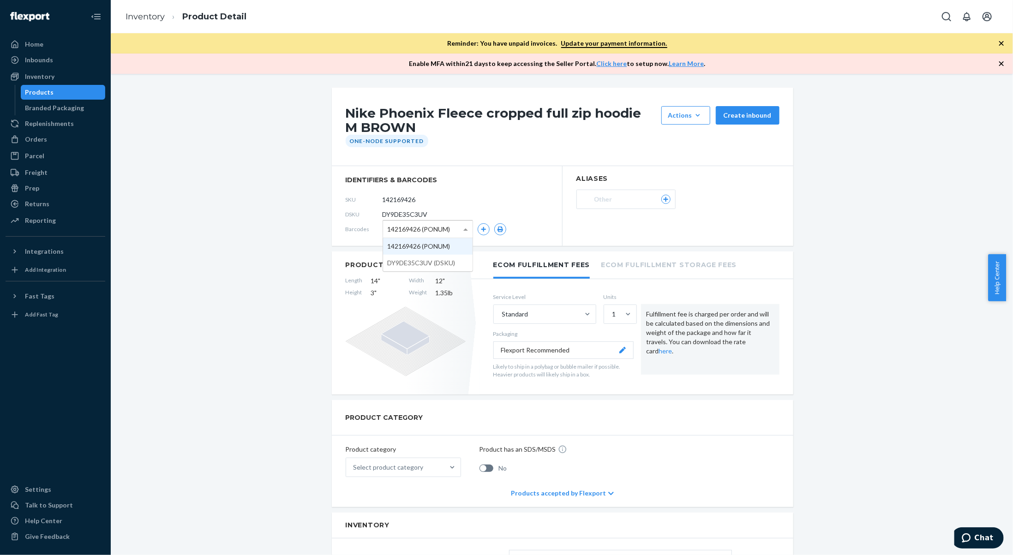
click at [457, 232] on div "142169426 (PONUM)" at bounding box center [428, 229] width 90 height 17
click at [457, 231] on div "142169426 (PONUM)" at bounding box center [428, 229] width 90 height 17
click at [480, 232] on button "button" at bounding box center [484, 229] width 12 height 12
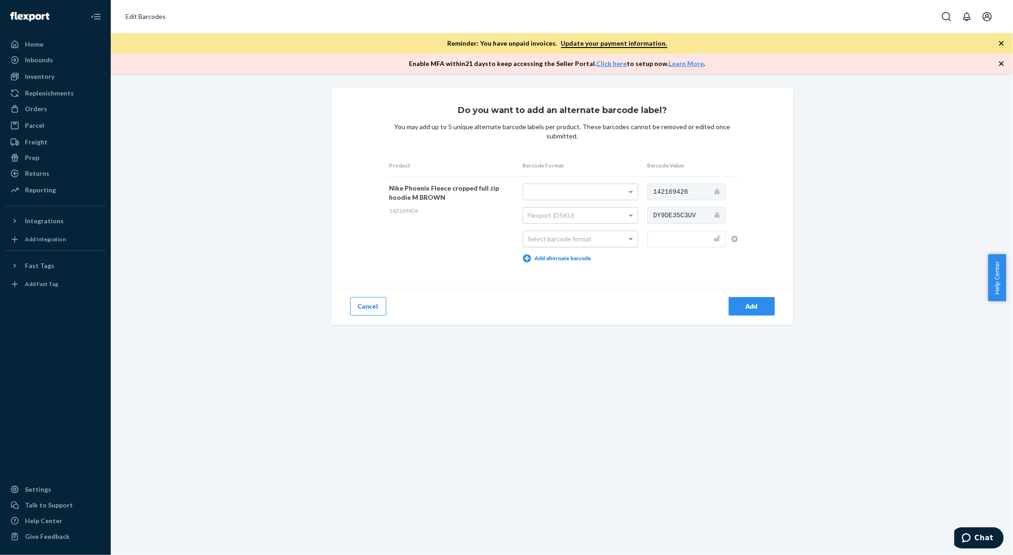
click at [573, 239] on div "Select barcode format" at bounding box center [580, 239] width 114 height 16
click at [685, 237] on input "text" at bounding box center [687, 239] width 78 height 17
type input "198482107277"
click at [757, 302] on div "Add" at bounding box center [752, 306] width 30 height 9
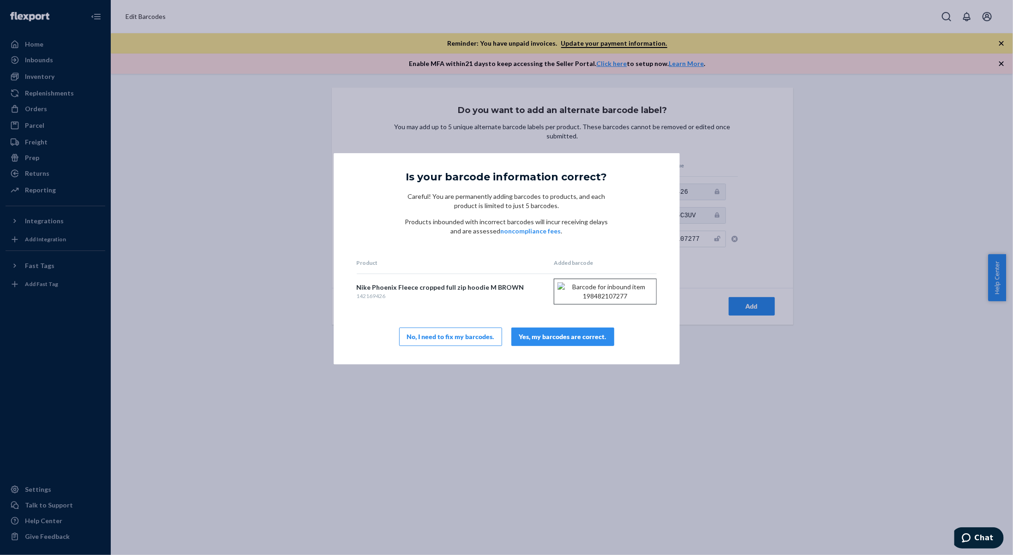
click at [572, 336] on div "Product Added barcode Nike Phoenix Fleece cropped full zip hoodie M BROWN 14216…" at bounding box center [507, 299] width 300 height 94
click at [579, 346] on button "Yes, my barcodes are correct." at bounding box center [562, 337] width 103 height 18
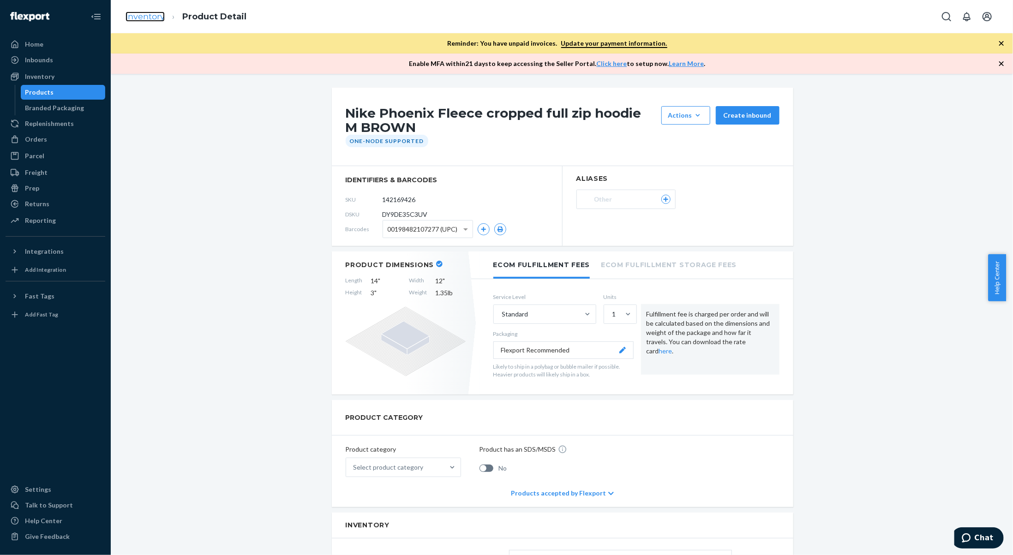
click at [156, 18] on link "Inventory" at bounding box center [145, 17] width 39 height 10
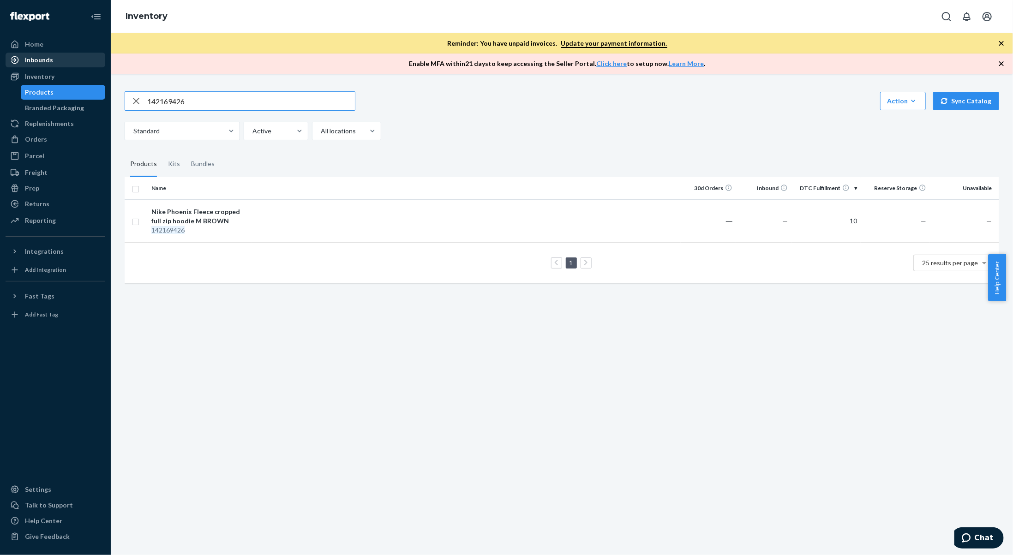
drag, startPoint x: 192, startPoint y: 103, endPoint x: 105, endPoint y: 66, distance: 94.3
click at [105, 66] on div "Home Inbounds Shipping Plans Problems Inventory Products Branded Packaging Repl…" at bounding box center [506, 277] width 1013 height 555
type input "127479306"
click at [202, 218] on div "The North Face Nuptse cropped down puffer jacket L BLACK" at bounding box center [199, 221] width 96 height 28
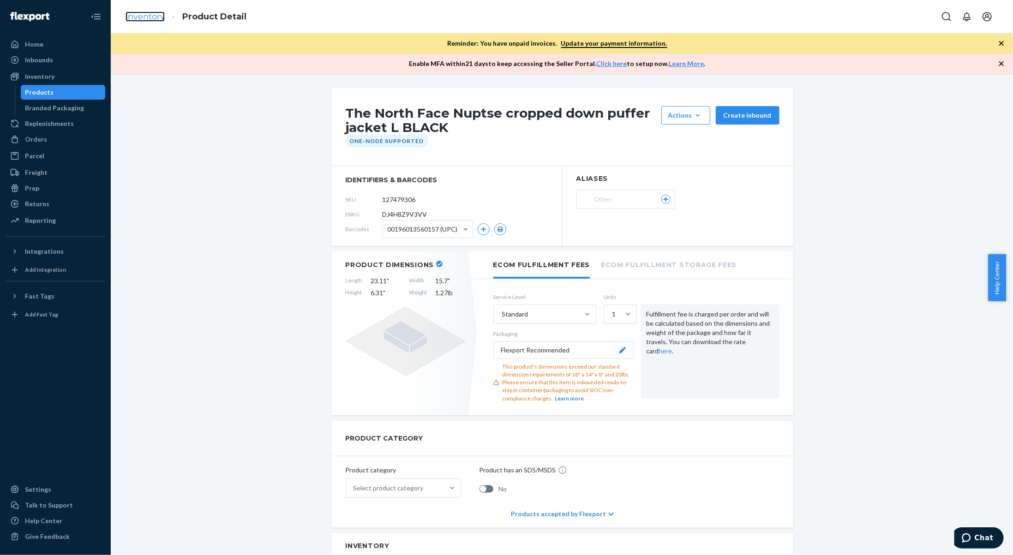
click at [147, 17] on link "Inventory" at bounding box center [145, 17] width 39 height 10
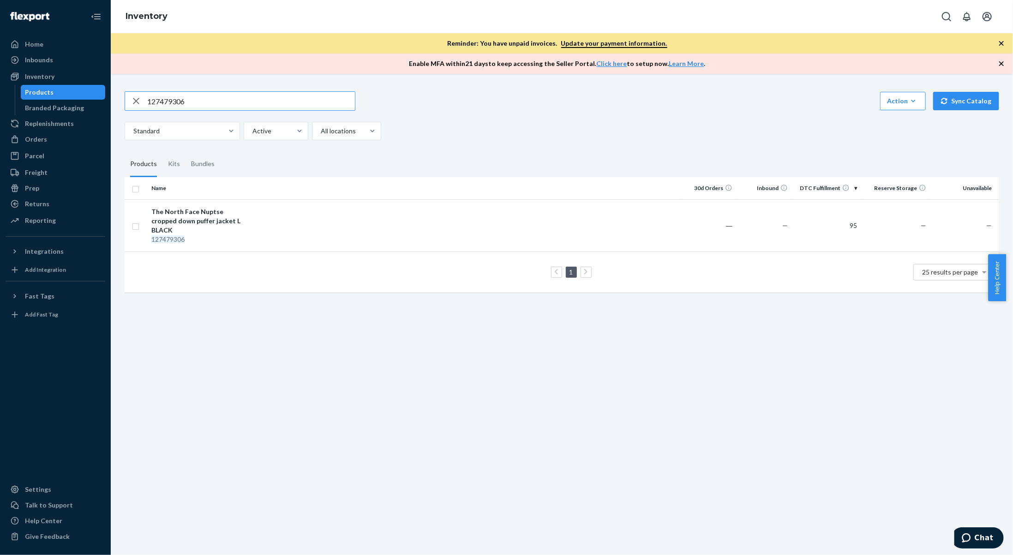
drag, startPoint x: 294, startPoint y: 107, endPoint x: 0, endPoint y: 105, distance: 293.6
click at [0, 105] on div "Home Inbounds Shipping Plans Problems Inventory Products Branded Packaging Repl…" at bounding box center [506, 277] width 1013 height 555
type input "136985536"
click at [188, 214] on div "Nike flared jacquard print trousers L BLACK" at bounding box center [199, 216] width 96 height 18
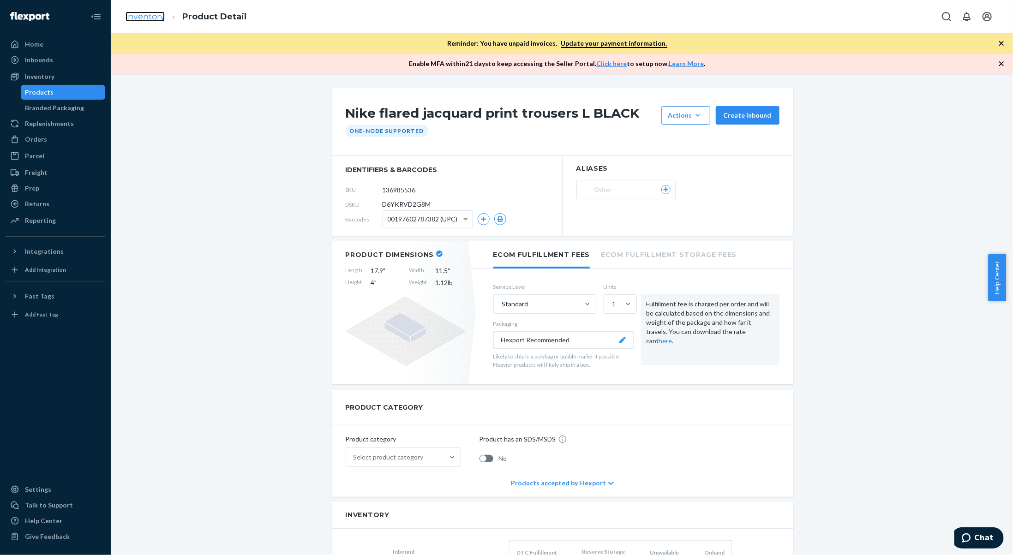
click at [143, 12] on link "Inventory" at bounding box center [145, 17] width 39 height 10
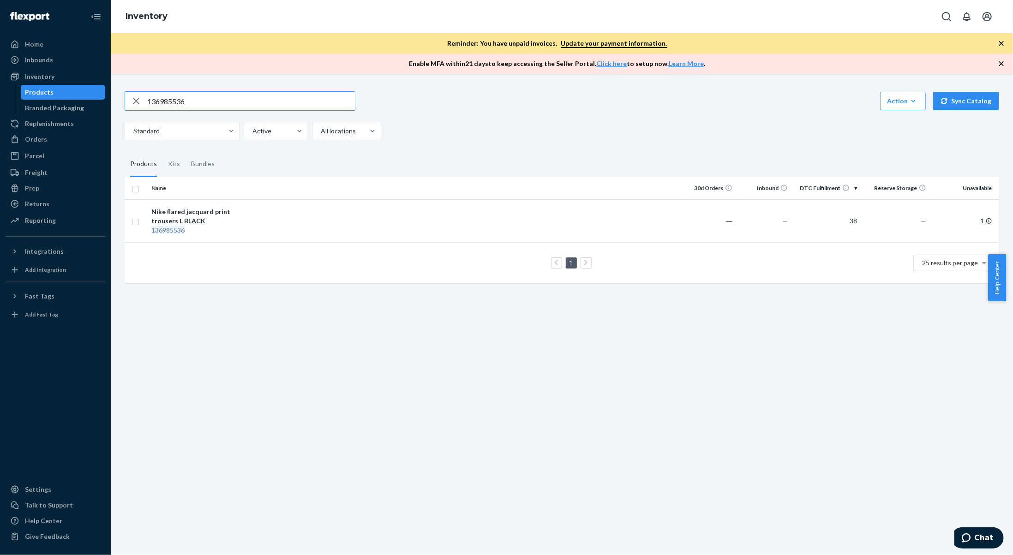
drag, startPoint x: 214, startPoint y: 100, endPoint x: 119, endPoint y: 74, distance: 98.5
click at [119, 74] on div "136985536 Action Create product Create kit or bundle Bulk create products Bulk …" at bounding box center [562, 314] width 902 height 481
type input "135828016"
click at [260, 216] on td at bounding box center [466, 220] width 429 height 43
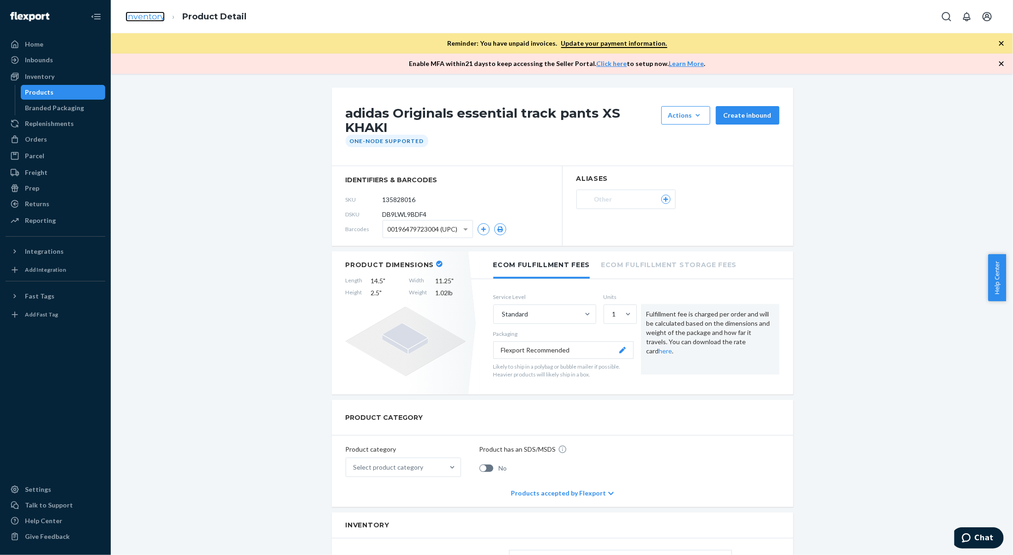
click at [137, 21] on link "Inventory" at bounding box center [145, 17] width 39 height 10
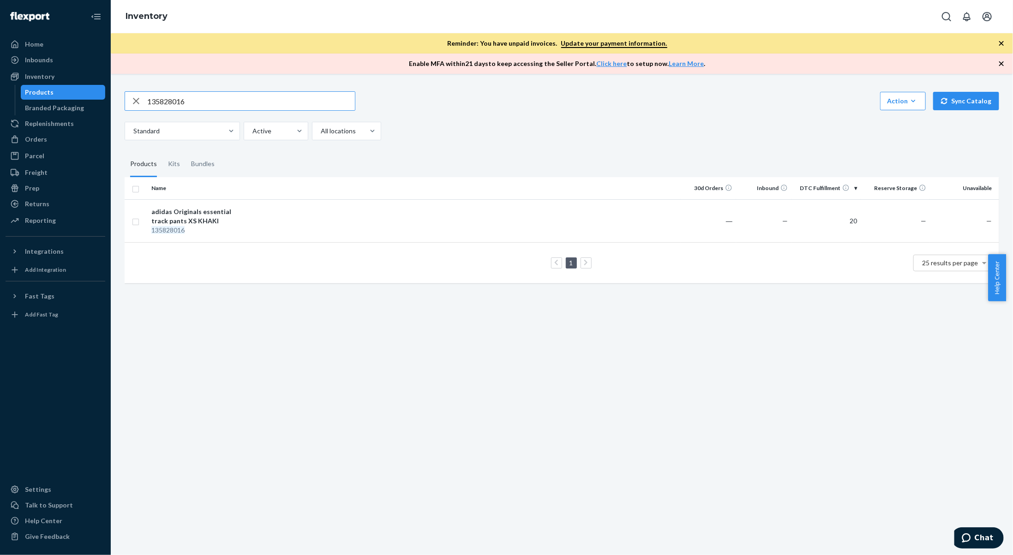
drag, startPoint x: 222, startPoint y: 103, endPoint x: 0, endPoint y: 24, distance: 235.8
click at [0, 24] on div "Home Inbounds Shipping Plans Problems Inventory Products Branded Packaging Repl…" at bounding box center [506, 277] width 1013 height 555
type input "133893206"
click at [298, 215] on td at bounding box center [466, 225] width 429 height 52
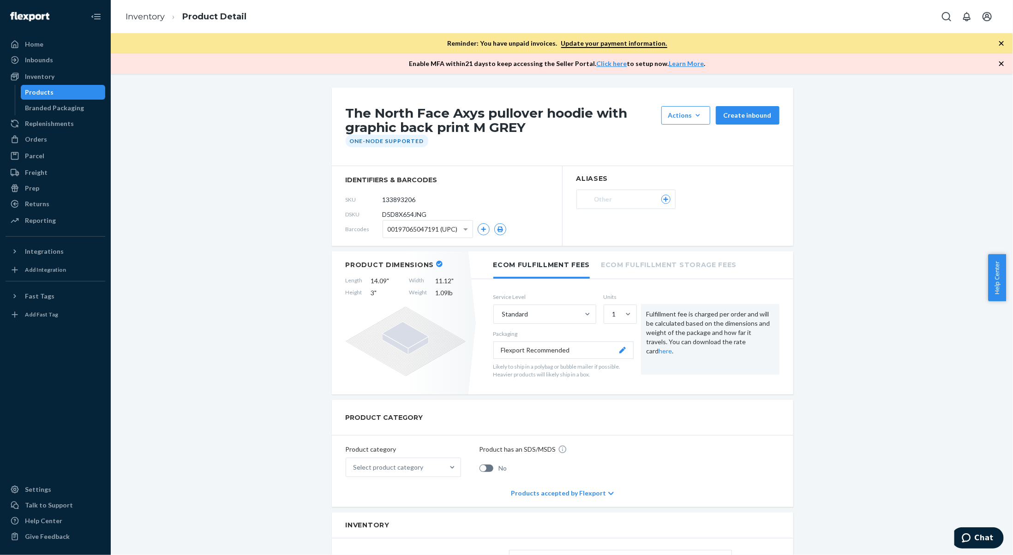
click at [152, 23] on ol "Inventory Product Detail" at bounding box center [186, 16] width 136 height 27
click at [151, 17] on link "Inventory" at bounding box center [145, 17] width 39 height 10
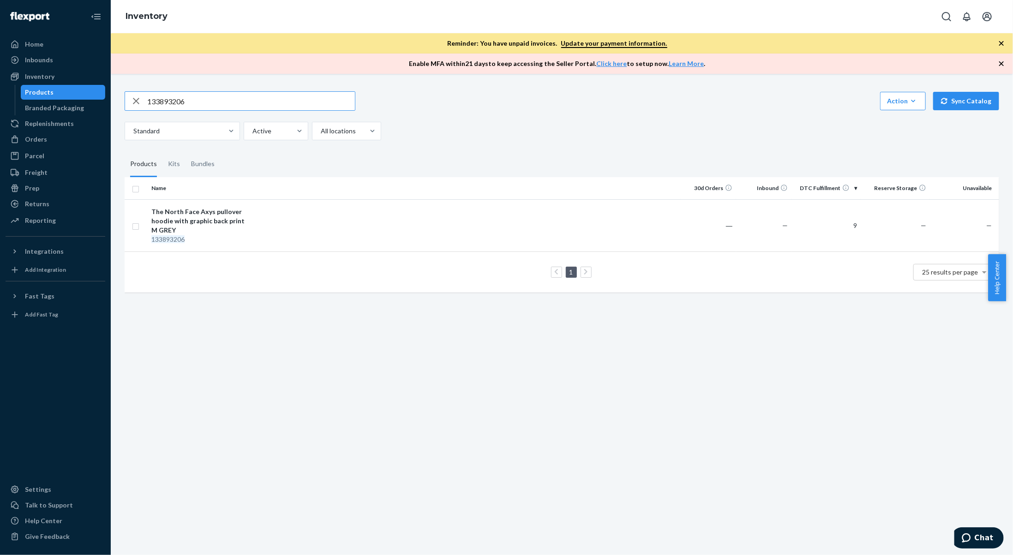
drag, startPoint x: 222, startPoint y: 96, endPoint x: 198, endPoint y: 100, distance: 24.4
click at [198, 100] on input "133893206" at bounding box center [251, 101] width 208 height 18
drag, startPoint x: 198, startPoint y: 100, endPoint x: 37, endPoint y: 96, distance: 160.7
click at [37, 96] on div "Home Inbounds Shipping Plans Problems Inventory Products Branded Packaging Repl…" at bounding box center [506, 277] width 1013 height 555
type input "120044928"
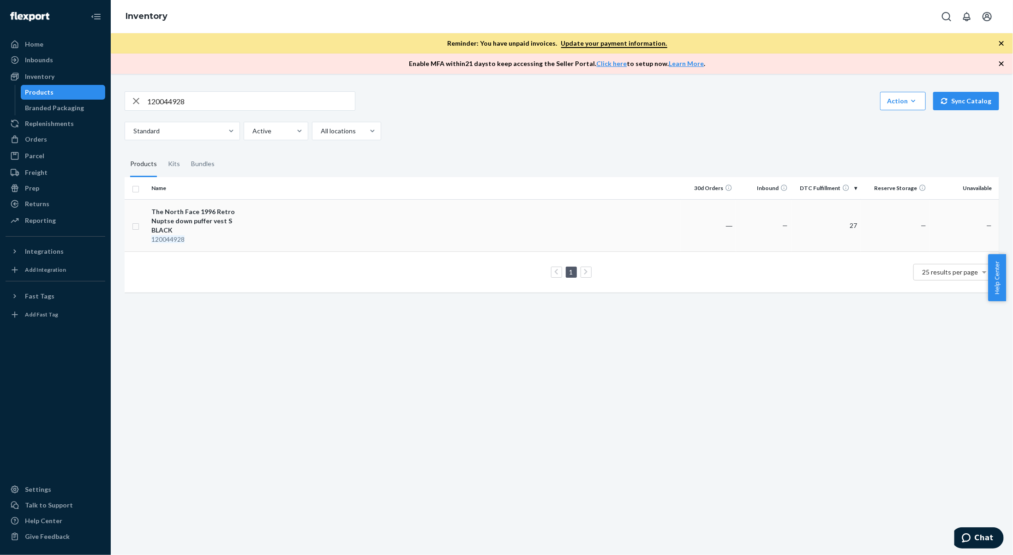
click at [251, 234] on td "The North Face 1996 Retro Nuptse down puffer vest S BLACK 120044928" at bounding box center [200, 225] width 104 height 52
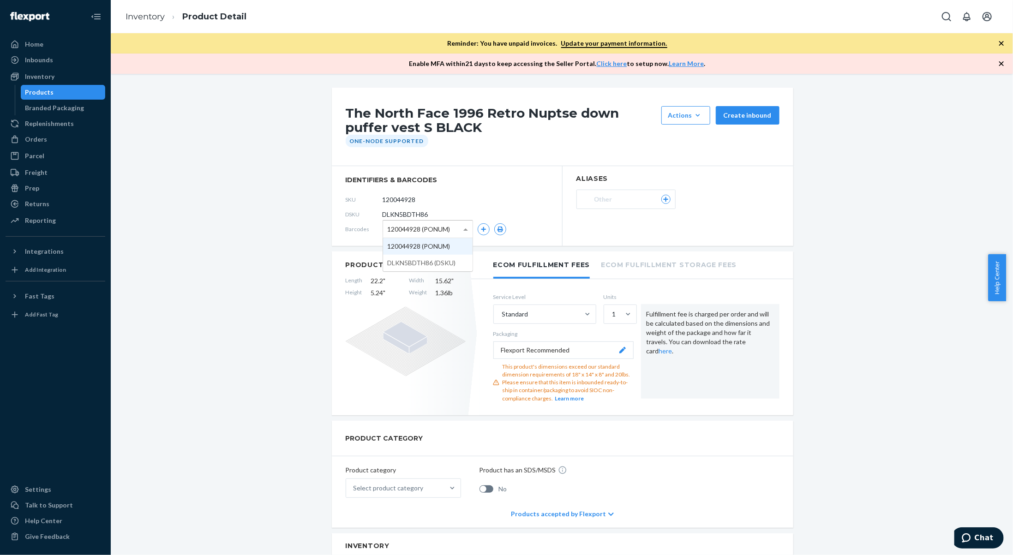
click at [461, 222] on span at bounding box center [467, 229] width 12 height 17
click at [481, 229] on icon "button" at bounding box center [484, 230] width 6 height 6
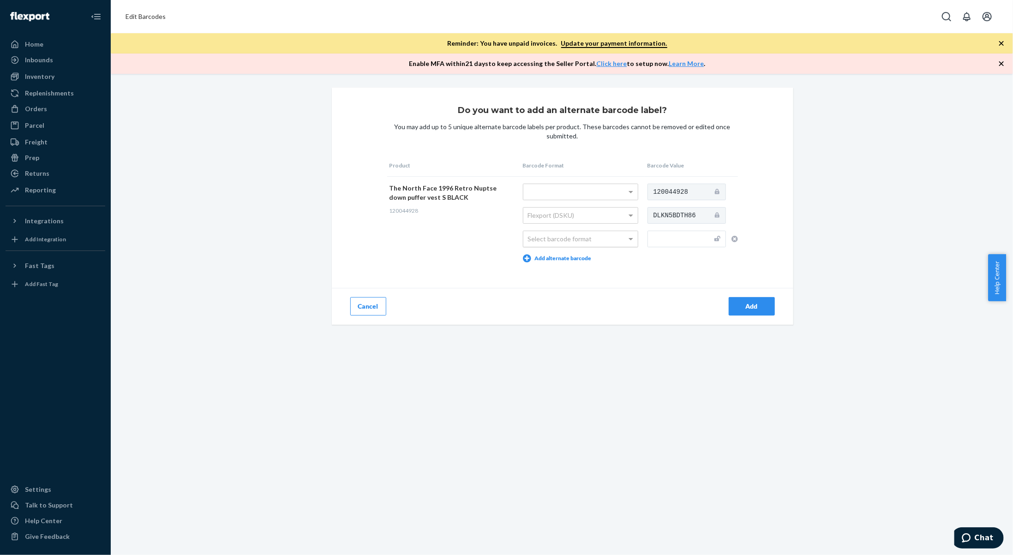
click at [558, 233] on div "Select barcode format" at bounding box center [580, 239] width 114 height 16
click at [652, 242] on input "text" at bounding box center [687, 239] width 78 height 17
type input "195437059087"
click at [745, 312] on button "Add" at bounding box center [752, 306] width 46 height 18
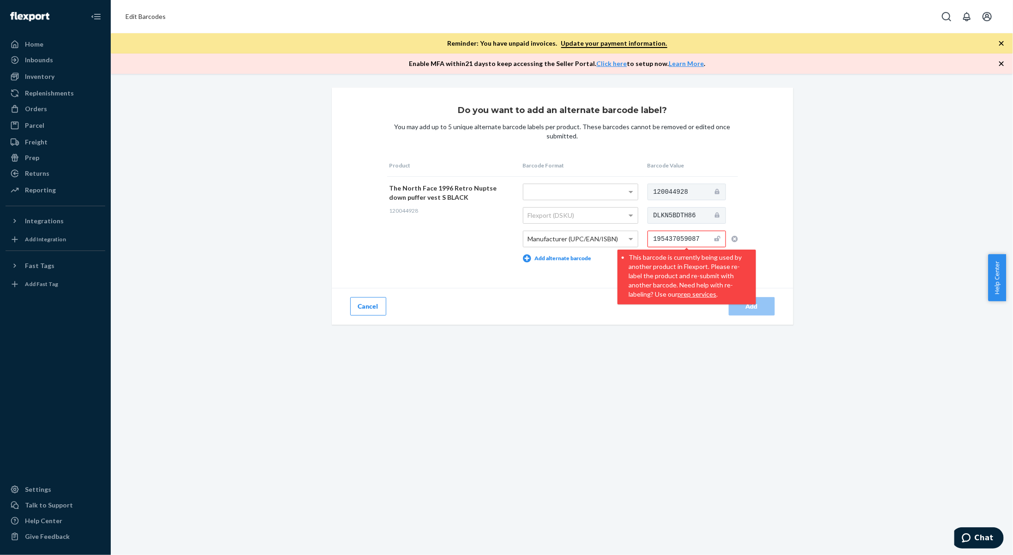
click at [682, 321] on div "Add" at bounding box center [678, 306] width 231 height 37
drag, startPoint x: 701, startPoint y: 238, endPoint x: 649, endPoint y: 228, distance: 53.1
click at [649, 228] on td "120044928 DLKN5BDTH86 195437059087 This barcode is currently being used by anot…" at bounding box center [691, 222] width 93 height 93
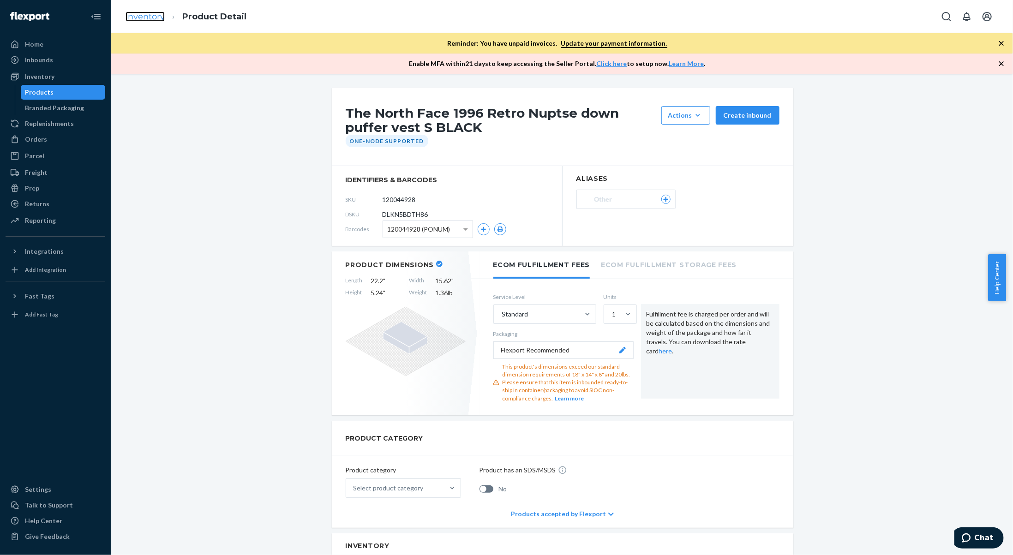
click at [158, 14] on link "Inventory" at bounding box center [145, 17] width 39 height 10
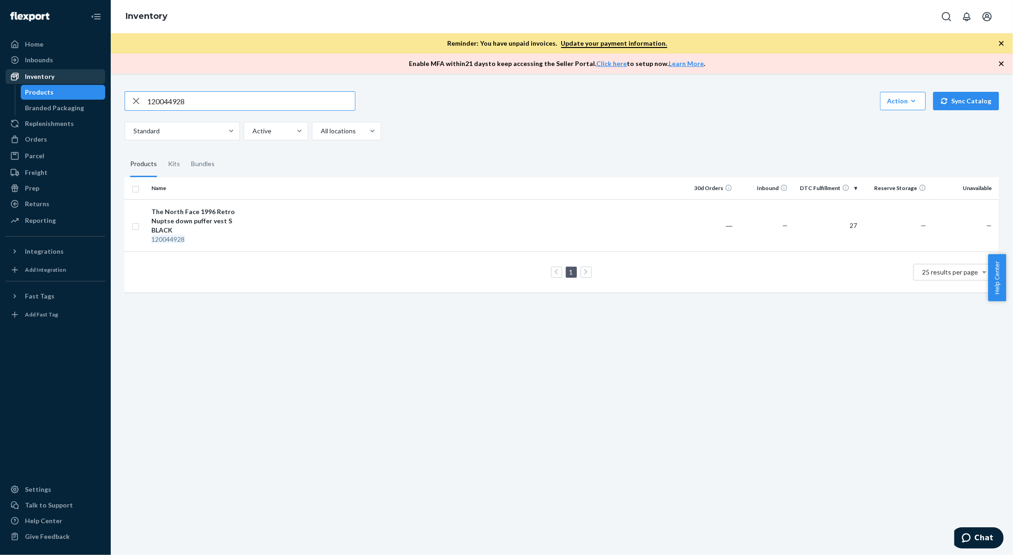
drag, startPoint x: 208, startPoint y: 99, endPoint x: 77, endPoint y: 84, distance: 131.6
click at [77, 84] on div "Home Inbounds Shipping Plans Problems Inventory Products Branded Packaging Repl…" at bounding box center [506, 277] width 1013 height 555
type input "134239448"
click at [215, 209] on div "Nike Phoenix Fleece half zip sweatshirts M GREY" at bounding box center [199, 216] width 96 height 18
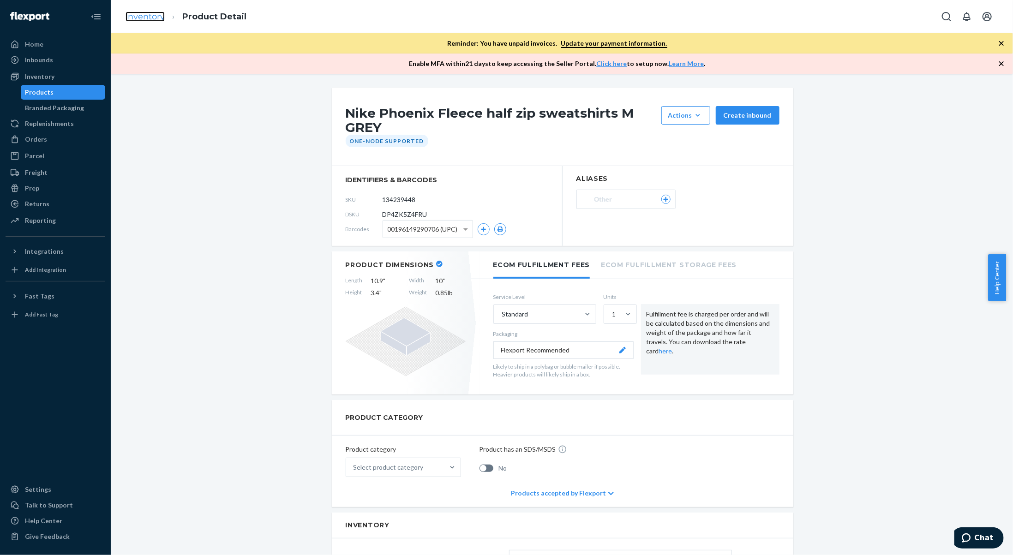
click at [141, 18] on link "Inventory" at bounding box center [145, 17] width 39 height 10
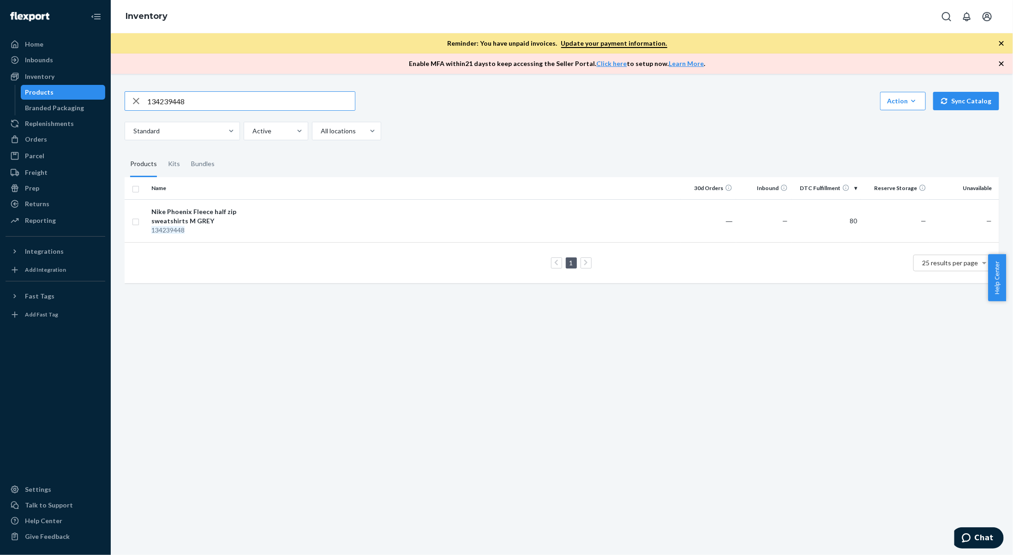
click at [215, 94] on input "134239448" at bounding box center [251, 101] width 208 height 18
drag, startPoint x: 209, startPoint y: 97, endPoint x: 34, endPoint y: 83, distance: 176.0
click at [34, 83] on div "Home Inbounds Shipping Plans Problems Inventory Products Branded Packaging Repl…" at bounding box center [506, 277] width 1013 height 555
type input "136963836"
click at [210, 216] on div "Nike Running Swift 7/8 leggings S BLACK" at bounding box center [199, 216] width 96 height 18
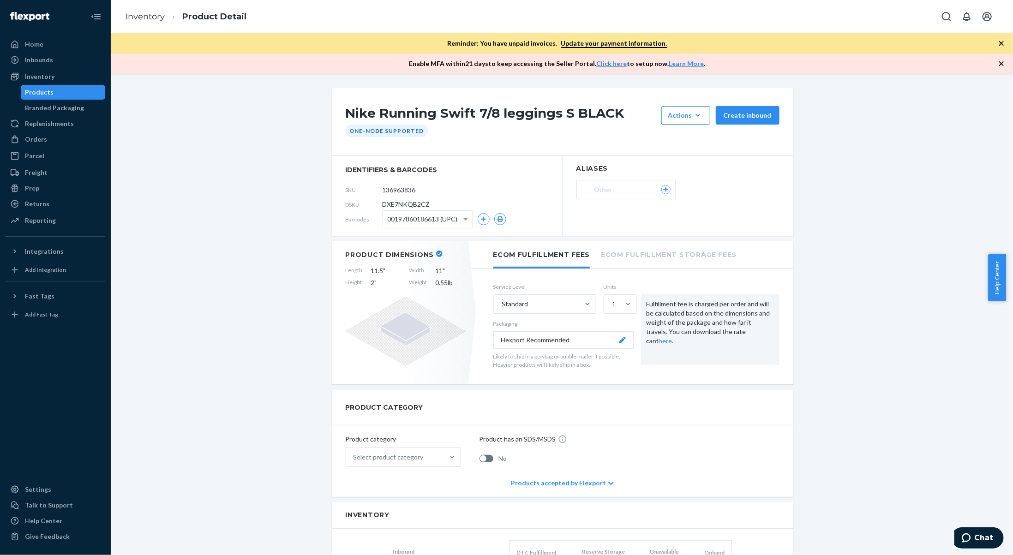
click at [160, 23] on ol "Inventory Product Detail" at bounding box center [186, 16] width 136 height 27
click at [135, 16] on link "Inventory" at bounding box center [145, 17] width 39 height 10
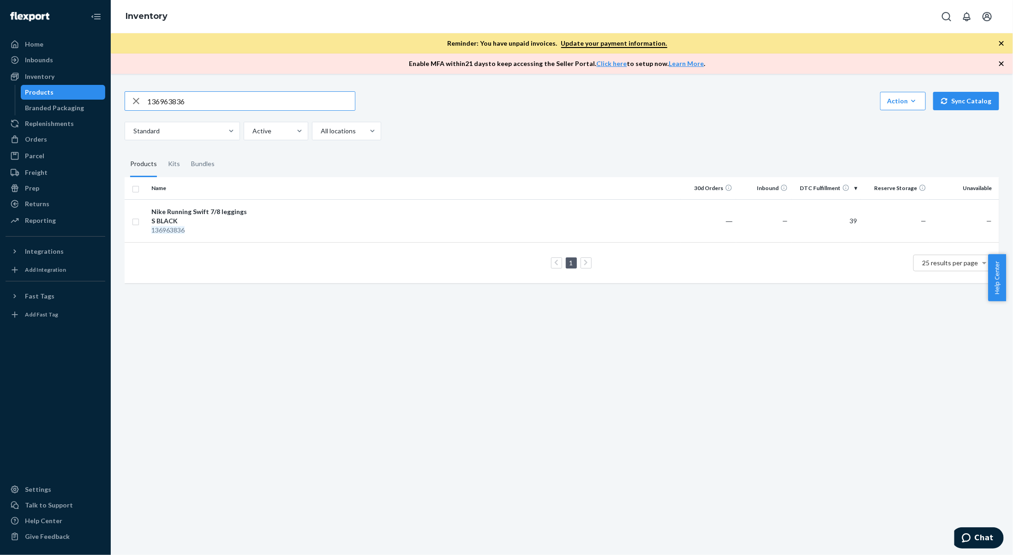
drag, startPoint x: 209, startPoint y: 98, endPoint x: 126, endPoint y: 104, distance: 83.8
click at [126, 104] on div "136963836" at bounding box center [240, 101] width 230 height 18
type input "105682407"
click at [292, 239] on td at bounding box center [466, 225] width 429 height 52
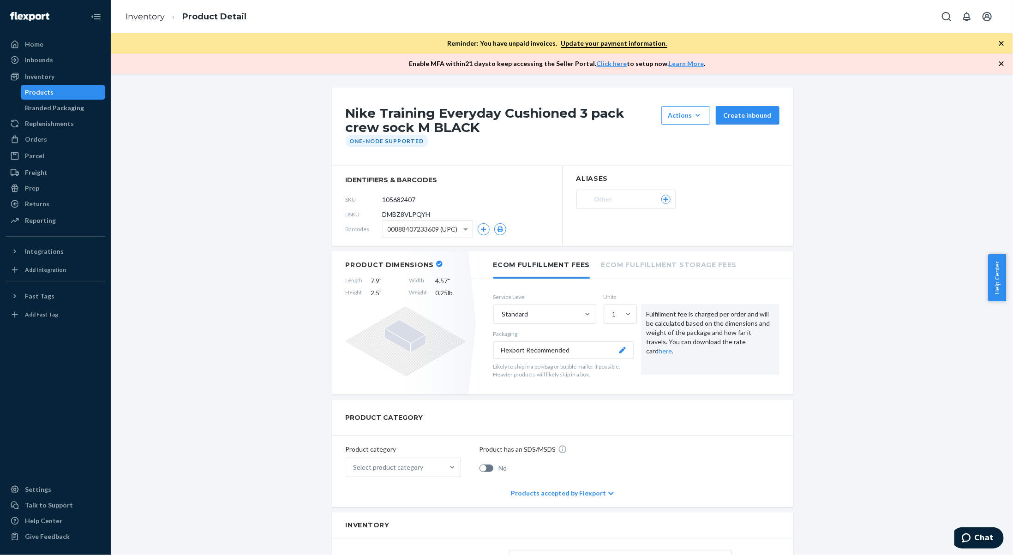
click at [150, 22] on li "Inventory" at bounding box center [145, 17] width 39 height 12
click at [150, 18] on link "Inventory" at bounding box center [145, 17] width 39 height 10
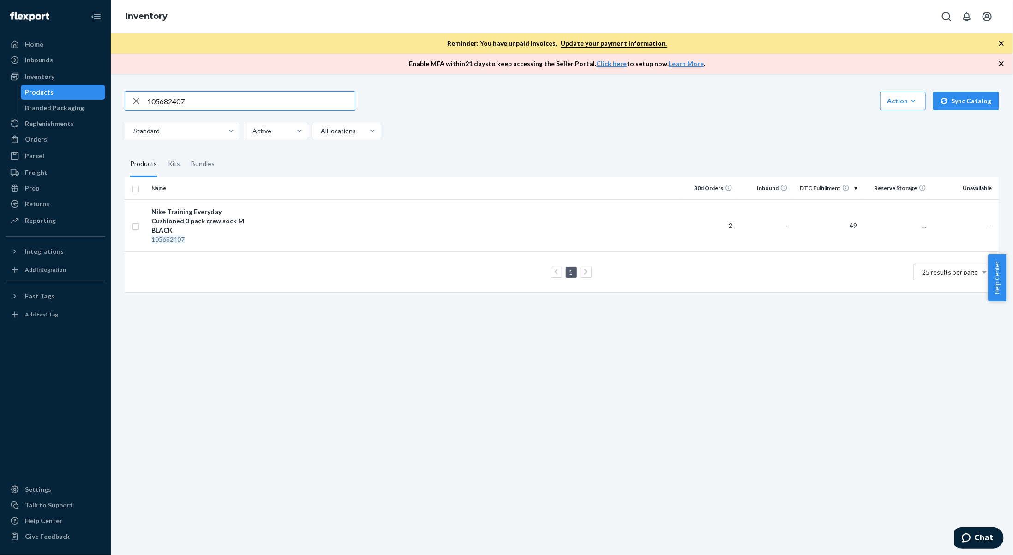
drag, startPoint x: 263, startPoint y: 104, endPoint x: 42, endPoint y: 90, distance: 221.1
click at [42, 90] on div "Home Inbounds Shipping Plans Problems Inventory Products Branded Packaging Repl…" at bounding box center [506, 277] width 1013 height 555
drag, startPoint x: 220, startPoint y: 102, endPoint x: 69, endPoint y: 94, distance: 150.7
click at [69, 94] on div "Home Inbounds Shipping Plans Problems Inventory Products Branded Packaging Repl…" at bounding box center [506, 277] width 1013 height 555
type input "120043407"
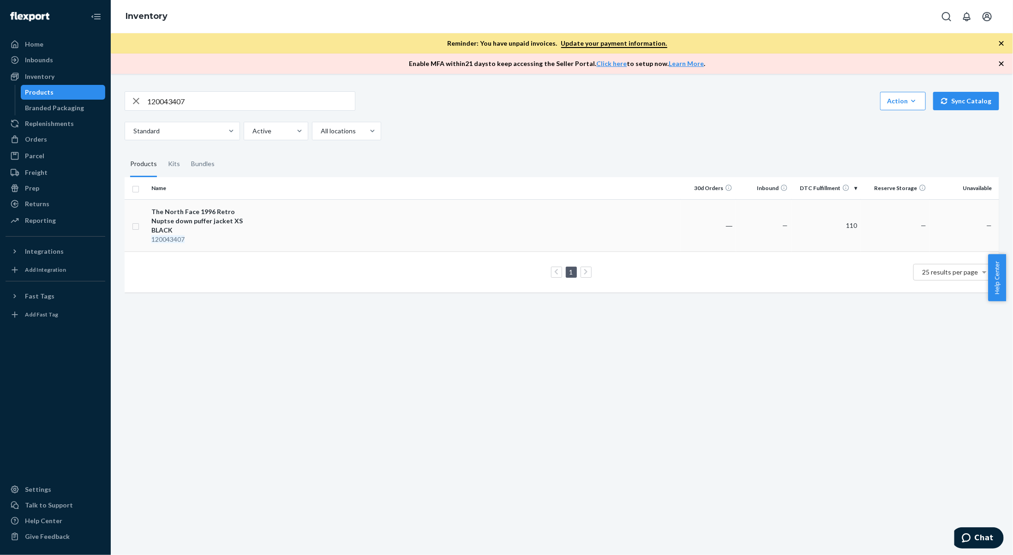
click at [278, 233] on td at bounding box center [466, 225] width 429 height 52
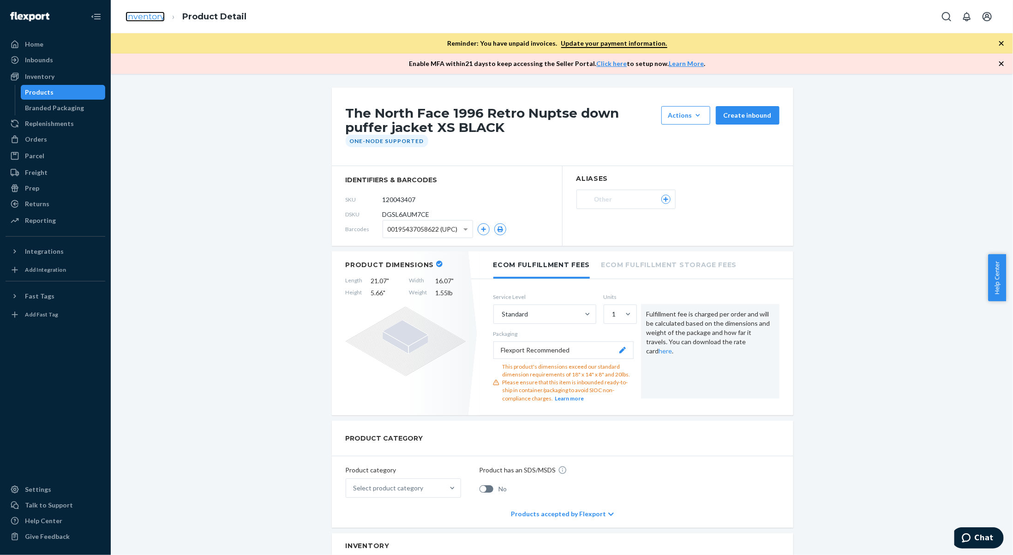
click at [161, 20] on link "Inventory" at bounding box center [145, 17] width 39 height 10
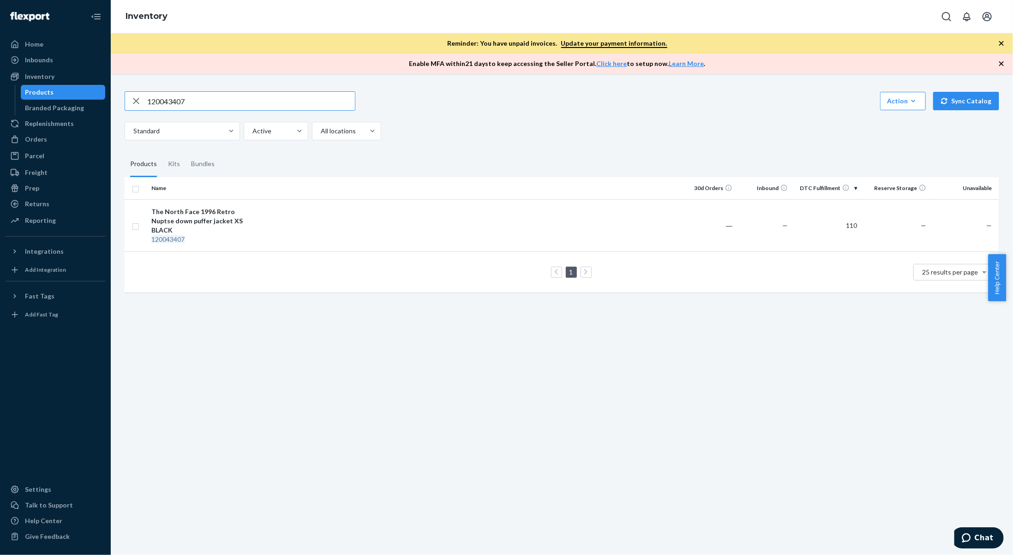
drag, startPoint x: 198, startPoint y: 103, endPoint x: 0, endPoint y: 72, distance: 200.6
click at [0, 72] on div "Home Inbounds Shipping Plans Problems Inventory Products Branded Packaging Repl…" at bounding box center [506, 277] width 1013 height 555
type input "127479306"
click at [241, 235] on div "127479306" at bounding box center [199, 239] width 96 height 9
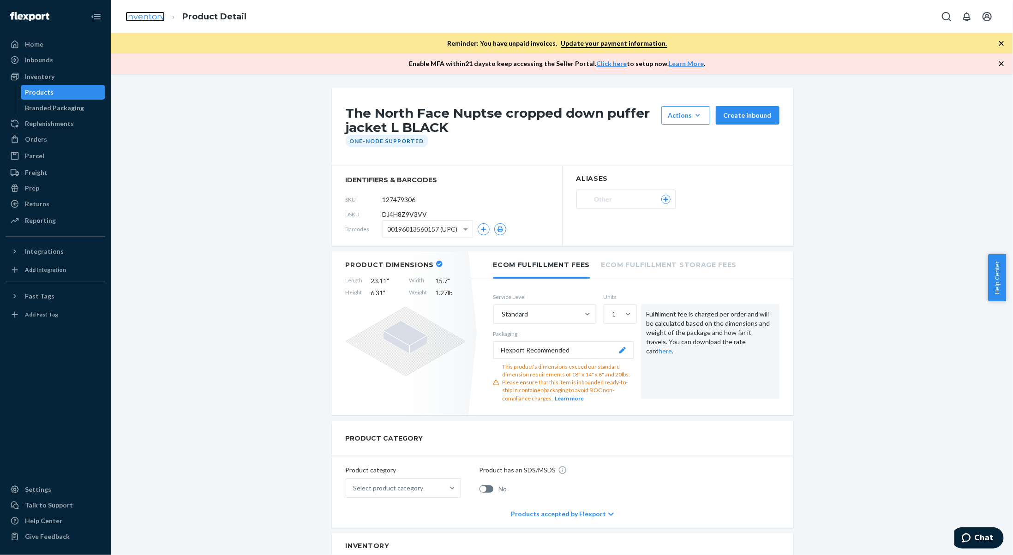
click at [144, 13] on link "Inventory" at bounding box center [145, 17] width 39 height 10
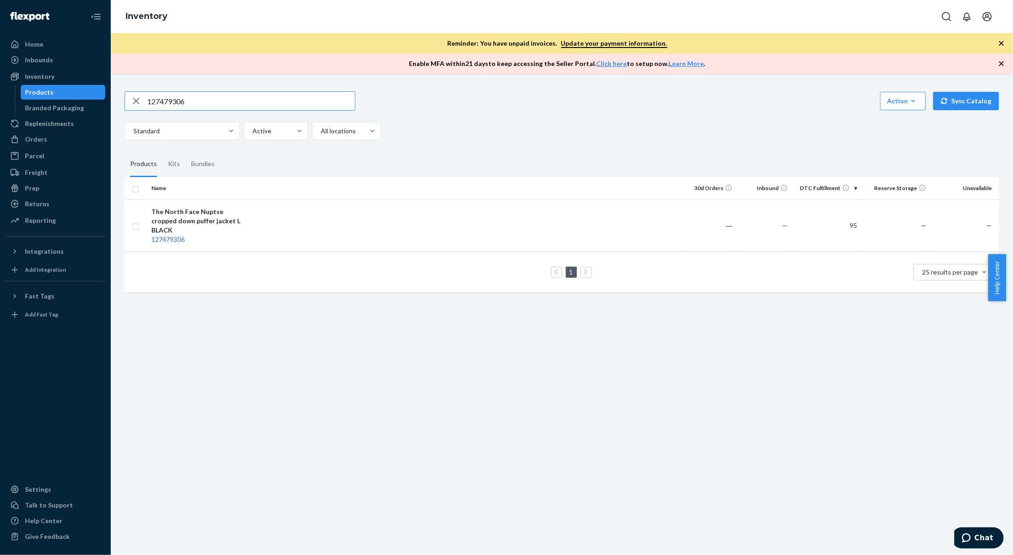
drag, startPoint x: 221, startPoint y: 107, endPoint x: 117, endPoint y: 91, distance: 104.6
click at [118, 91] on div "127479306 Action Create product Create kit or bundle Bulk create products Bulk …" at bounding box center [562, 191] width 889 height 222
type input "120043410"
click at [250, 231] on td "The North Face 1996 Retro Nuptse down puffer jacket L BLACK 120043410" at bounding box center [200, 225] width 104 height 52
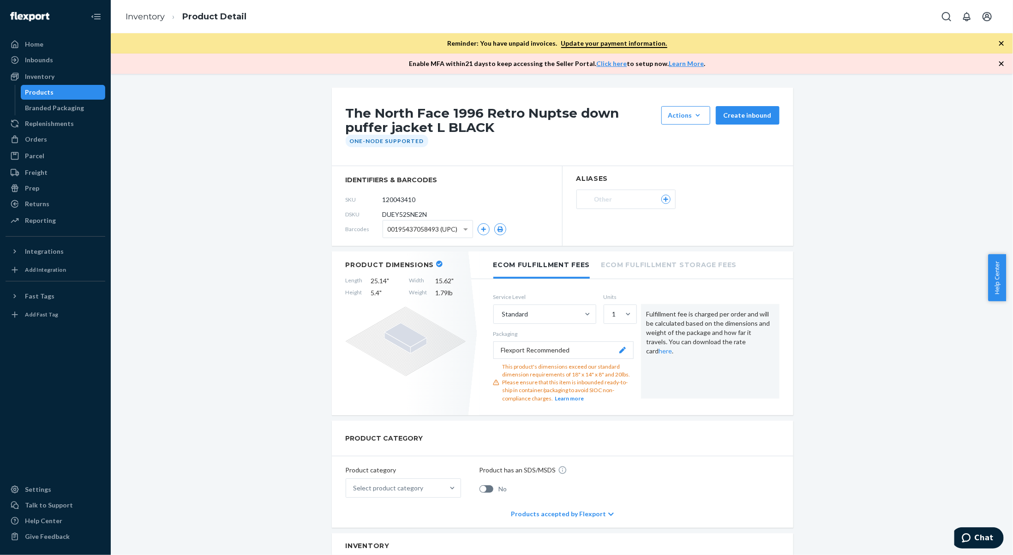
click at [146, 22] on li "Inventory" at bounding box center [145, 17] width 39 height 12
click at [147, 17] on link "Inventory" at bounding box center [145, 17] width 39 height 10
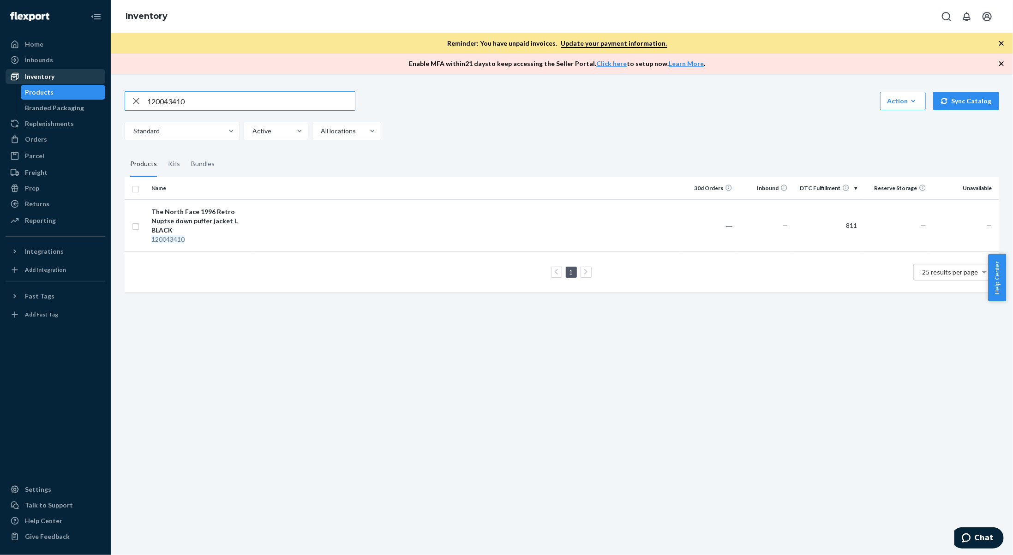
drag, startPoint x: 195, startPoint y: 100, endPoint x: 54, endPoint y: 72, distance: 143.9
click at [54, 72] on div "Home Inbounds Shipping Plans Problems Inventory Products Branded Packaging Repl…" at bounding box center [506, 277] width 1013 height 555
type input "139342988"
click at [191, 227] on div "139342988" at bounding box center [199, 230] width 96 height 9
drag, startPoint x: 195, startPoint y: 100, endPoint x: 118, endPoint y: 88, distance: 78.0
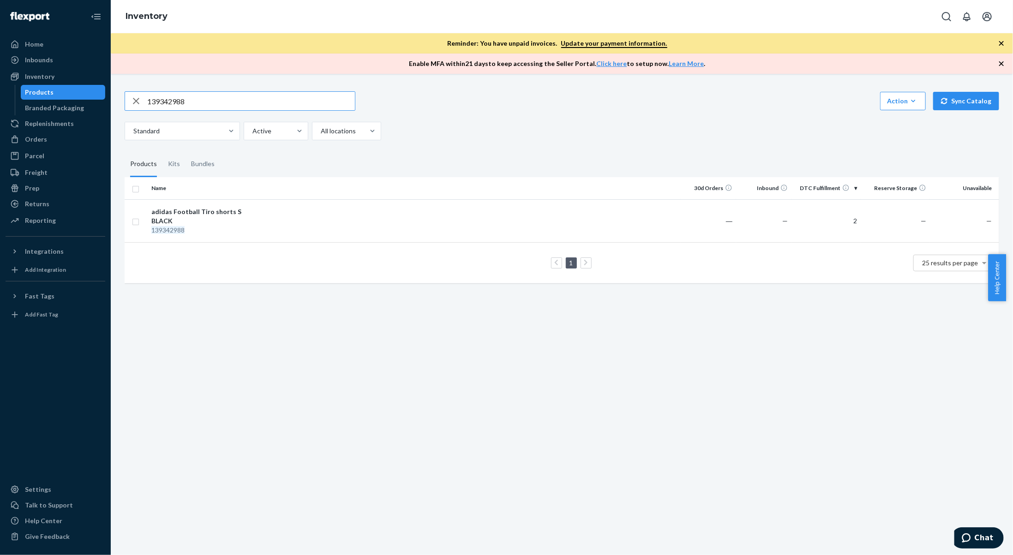
click at [118, 88] on div "139342988 Action Create product Create kit or bundle Bulk create products Bulk …" at bounding box center [562, 186] width 889 height 212
type input "142295123"
click at [227, 227] on div "142295123" at bounding box center [199, 230] width 96 height 9
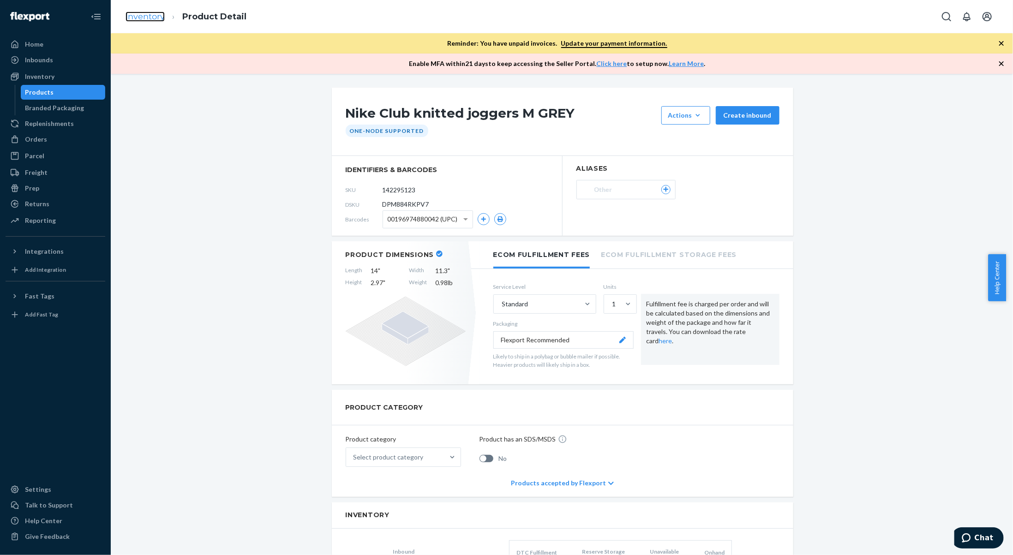
click at [126, 19] on link "Inventory" at bounding box center [145, 17] width 39 height 10
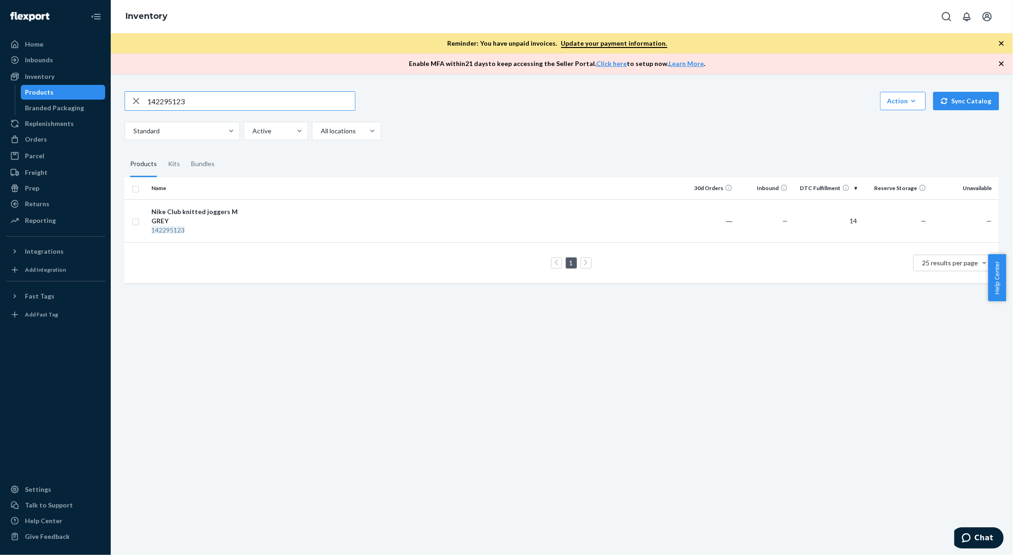
drag, startPoint x: 198, startPoint y: 107, endPoint x: 104, endPoint y: 89, distance: 94.9
click at [104, 89] on div "Home Inbounds Shipping Plans Problems Inventory Products Branded Packaging Repl…" at bounding box center [506, 277] width 1013 height 555
type input "138783255"
click at [241, 211] on div "adidas Originals Campus 2000 long sleeve shirt M BLACK" at bounding box center [199, 216] width 96 height 18
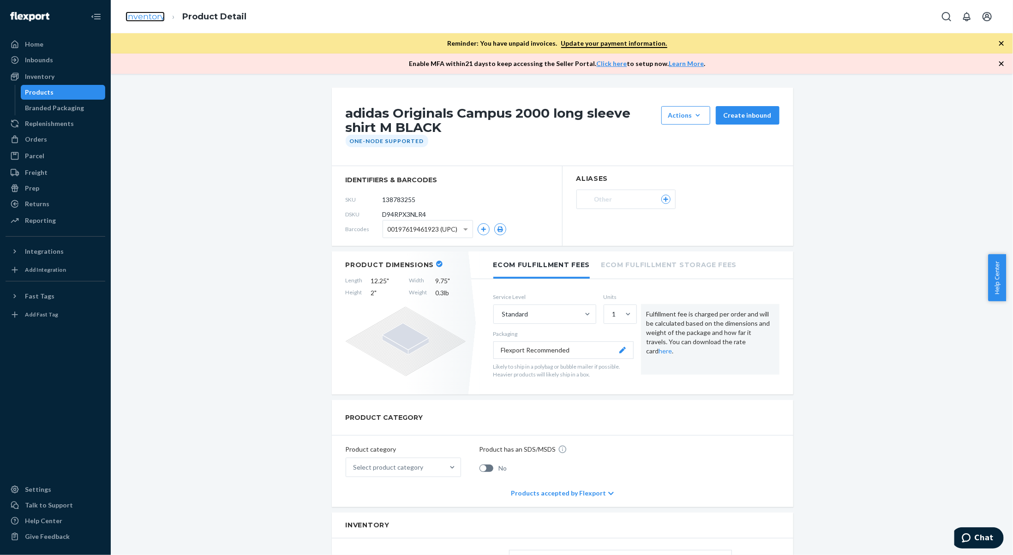
click at [150, 21] on link "Inventory" at bounding box center [145, 17] width 39 height 10
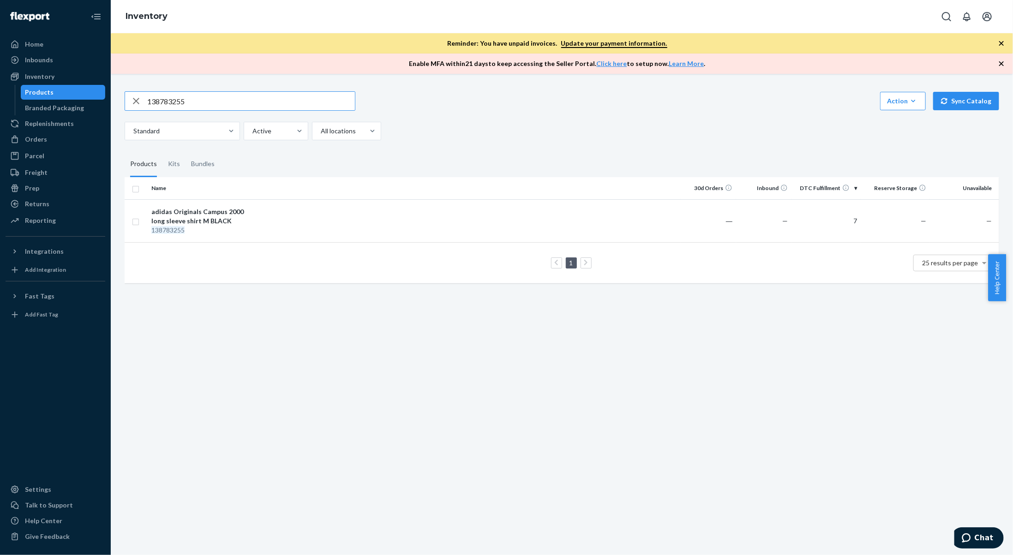
drag, startPoint x: 226, startPoint y: 104, endPoint x: 123, endPoint y: 79, distance: 106.4
click at [123, 79] on div "138783255 Action Create product Create kit or bundle Bulk create products Bulk …" at bounding box center [562, 314] width 902 height 481
type input "121415252"
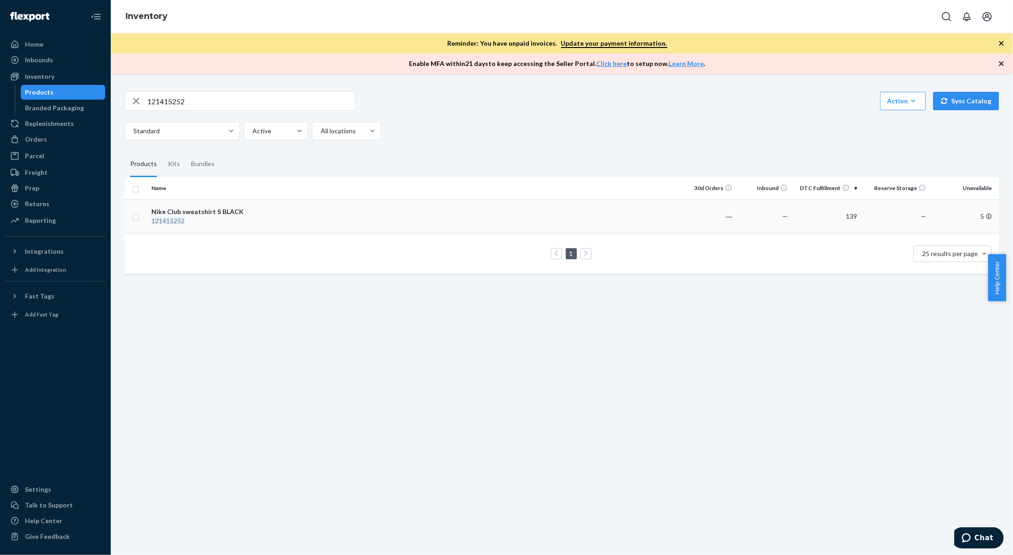
click at [257, 215] on td at bounding box center [466, 216] width 429 height 34
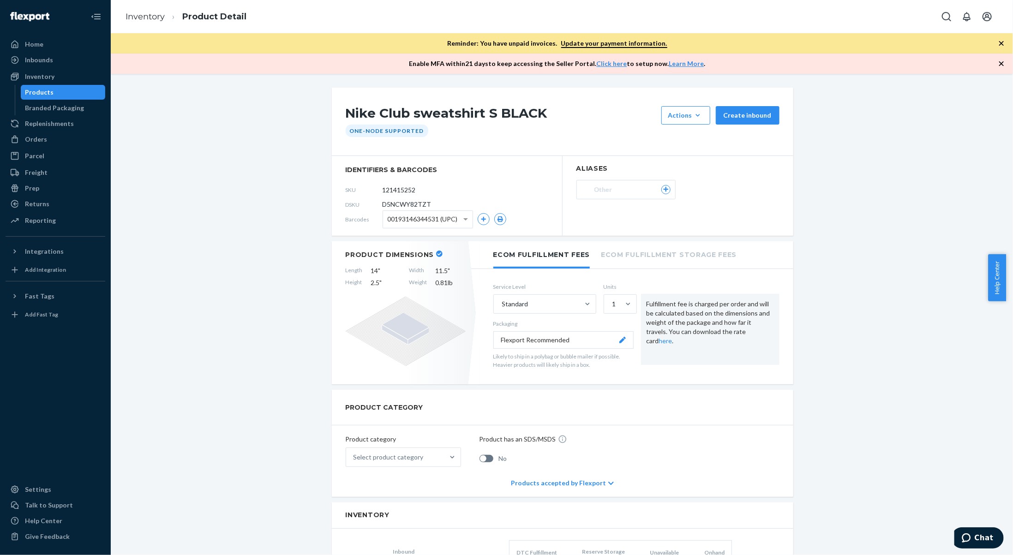
click at [154, 22] on li "Inventory" at bounding box center [145, 17] width 39 height 12
click at [152, 19] on link "Inventory" at bounding box center [145, 17] width 39 height 10
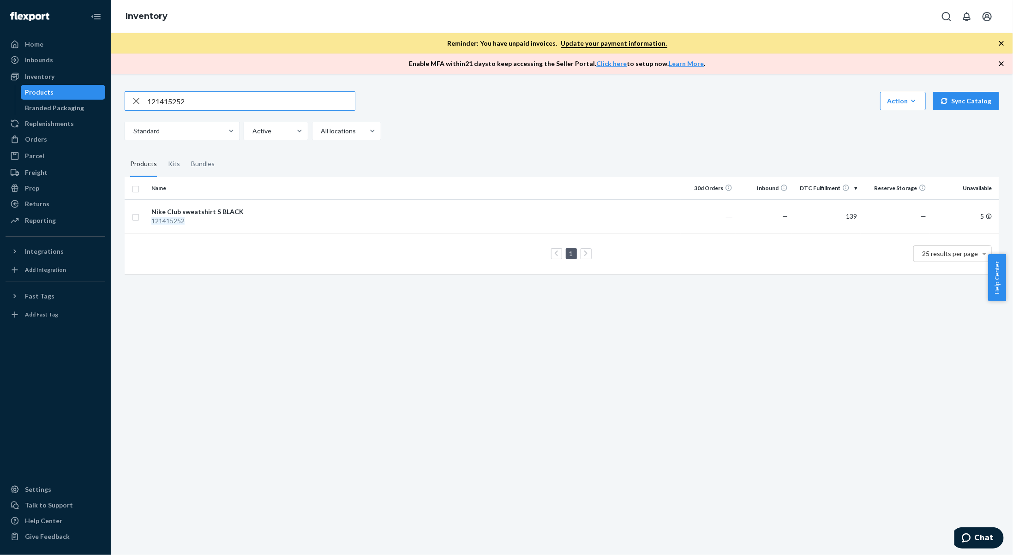
drag, startPoint x: 205, startPoint y: 103, endPoint x: 80, endPoint y: 90, distance: 125.8
click at [80, 90] on div "Home Inbounds Shipping Plans Problems Inventory Products Branded Packaging Repl…" at bounding box center [506, 277] width 1013 height 555
type input "127479182"
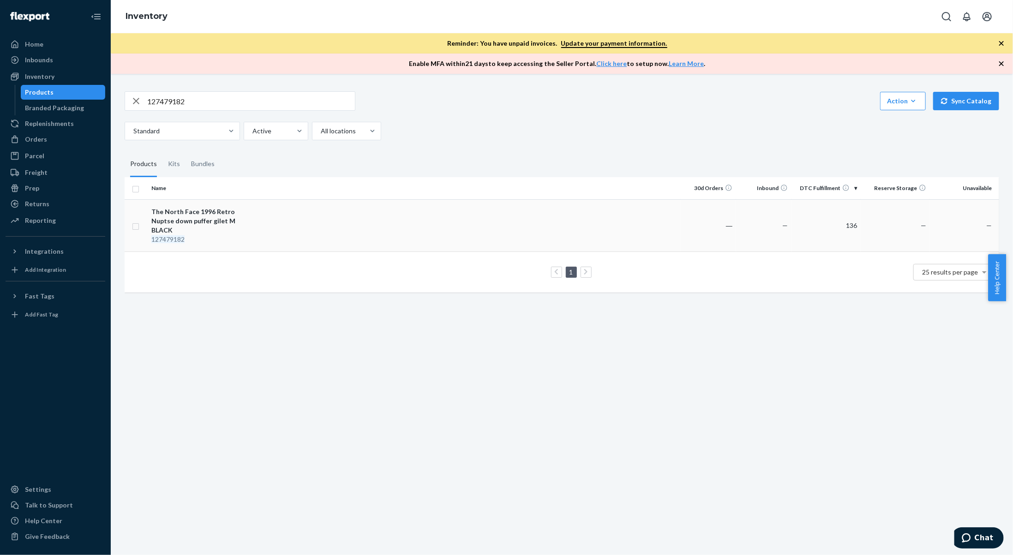
click at [253, 236] on td at bounding box center [466, 225] width 429 height 52
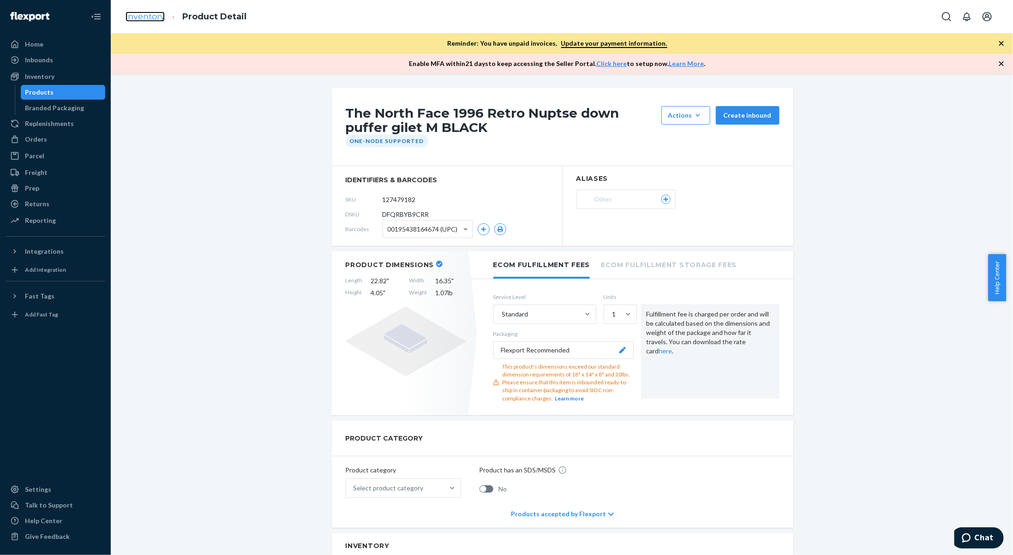
click at [149, 19] on link "Inventory" at bounding box center [145, 17] width 39 height 10
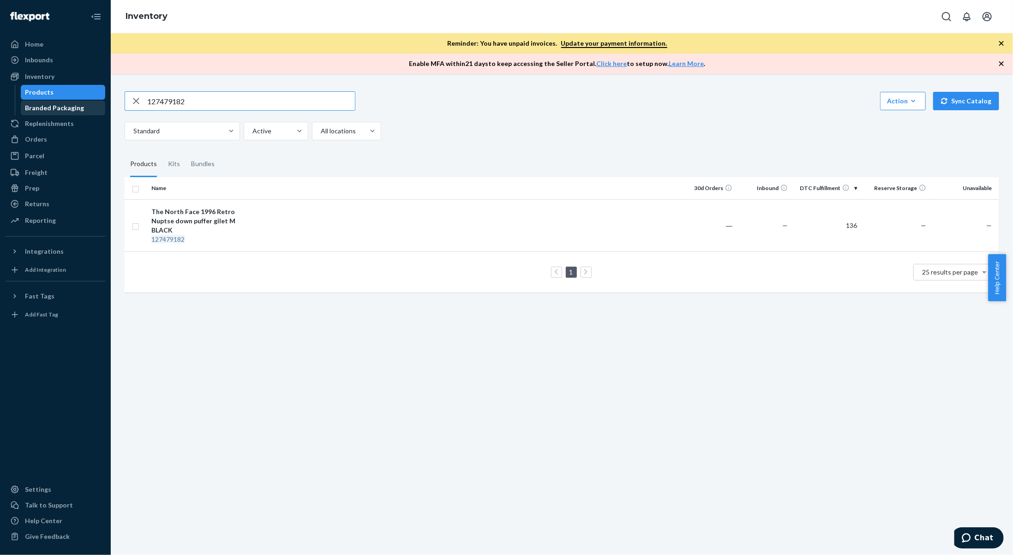
drag, startPoint x: 198, startPoint y: 97, endPoint x: 91, endPoint y: 103, distance: 107.3
click at [91, 103] on div "Home Inbounds Shipping Plans Problems Inventory Products Branded Packaging Repl…" at bounding box center [506, 277] width 1013 height 555
type input "139677626"
click at [222, 210] on div "Nike windrunner track jacket S LGREEN" at bounding box center [199, 216] width 96 height 18
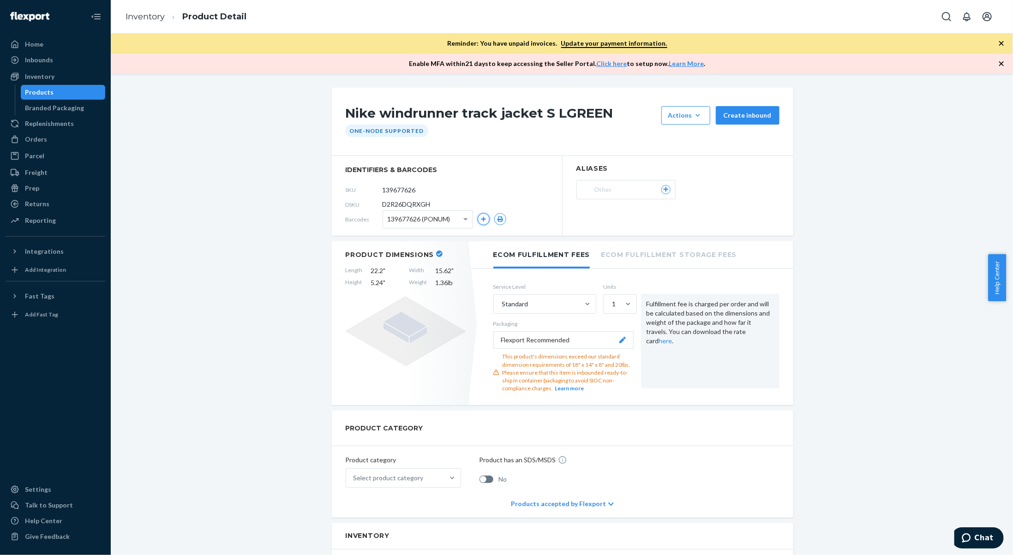
click at [482, 220] on icon "button" at bounding box center [484, 219] width 6 height 6
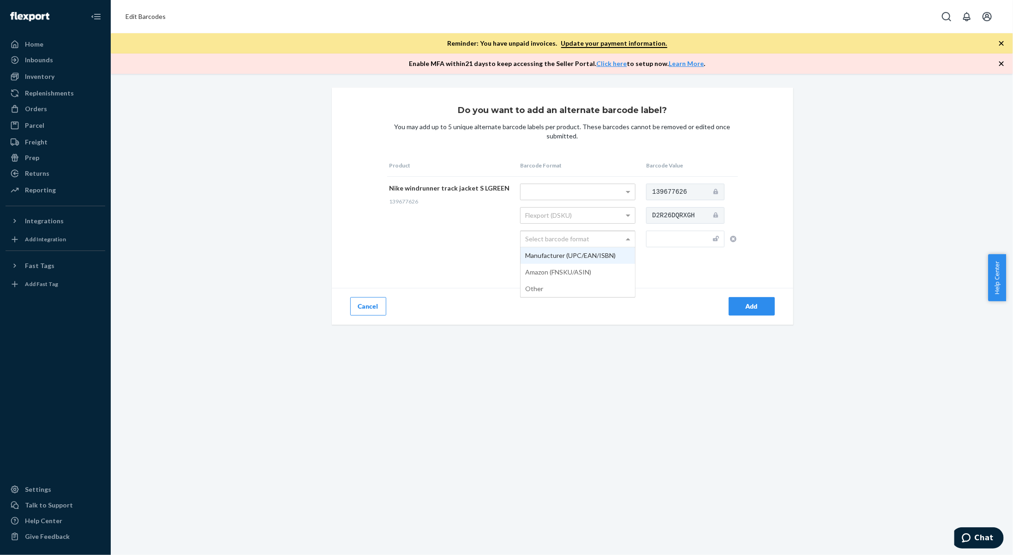
click at [591, 231] on div "Select barcode format" at bounding box center [578, 239] width 114 height 16
click at [674, 236] on input "text" at bounding box center [685, 239] width 78 height 17
type input "197863626628"
click at [750, 323] on div "Add" at bounding box center [678, 306] width 231 height 37
click at [739, 298] on button "Add" at bounding box center [752, 306] width 46 height 18
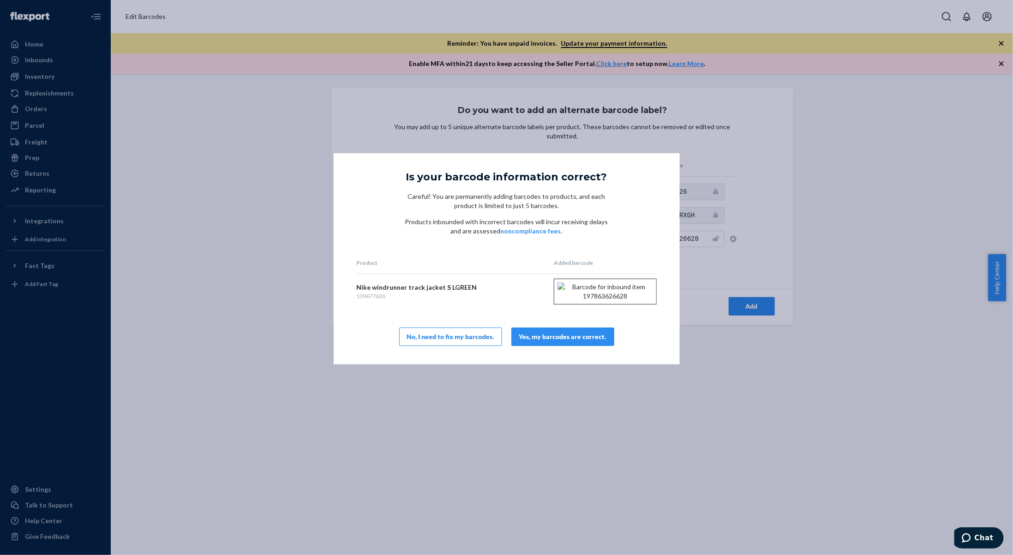
click at [596, 342] on div "Yes, my barcodes are correct." at bounding box center [562, 336] width 87 height 9
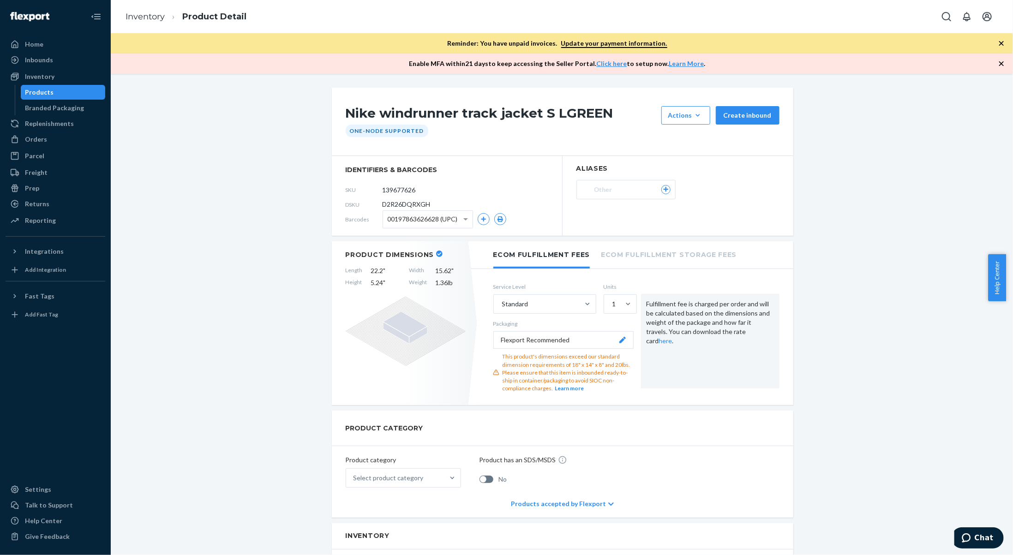
click at [145, 24] on ol "Inventory Product Detail" at bounding box center [186, 16] width 136 height 27
click at [162, 26] on ol "Inventory Product Detail" at bounding box center [186, 16] width 136 height 27
click at [158, 12] on link "Inventory" at bounding box center [145, 17] width 39 height 10
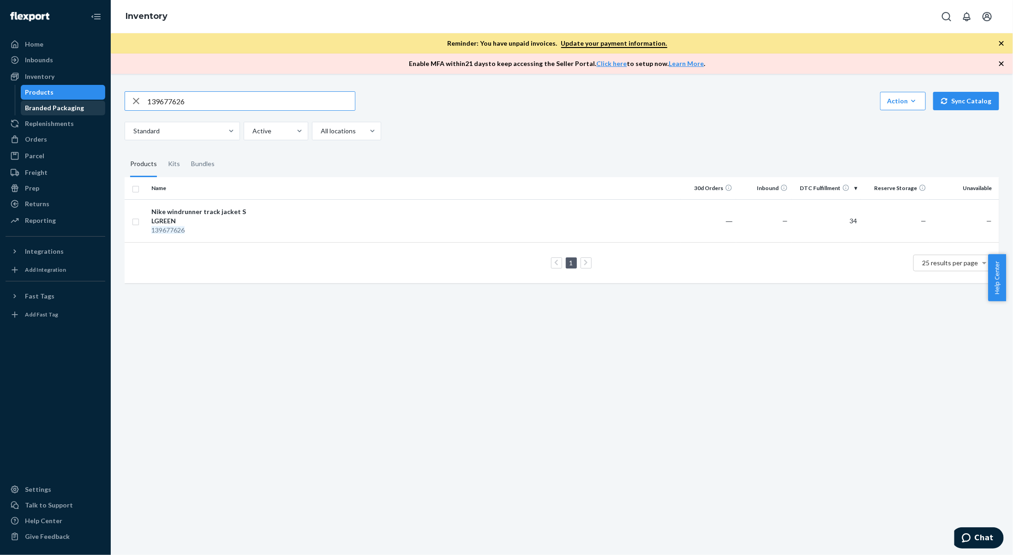
drag, startPoint x: 202, startPoint y: 102, endPoint x: 104, endPoint y: 110, distance: 98.2
click at [104, 110] on div "Home Inbounds Shipping Plans Problems Inventory Products Branded Packaging Repl…" at bounding box center [506, 277] width 1013 height 555
type input "134239480"
click at [245, 224] on div "Nike Phoenix Fleece oversized hoodie S GREY" at bounding box center [199, 216] width 96 height 18
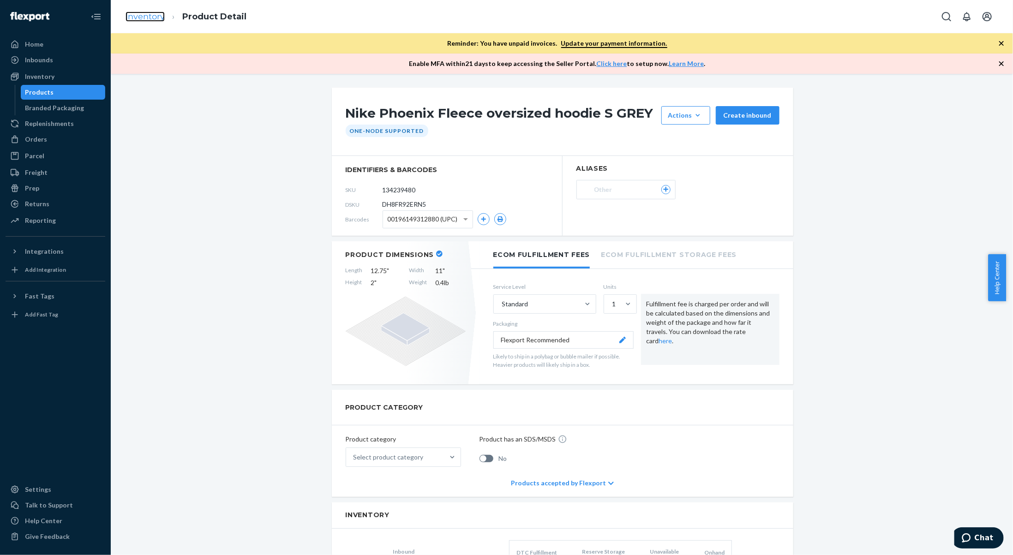
click at [128, 16] on link "Inventory" at bounding box center [145, 17] width 39 height 10
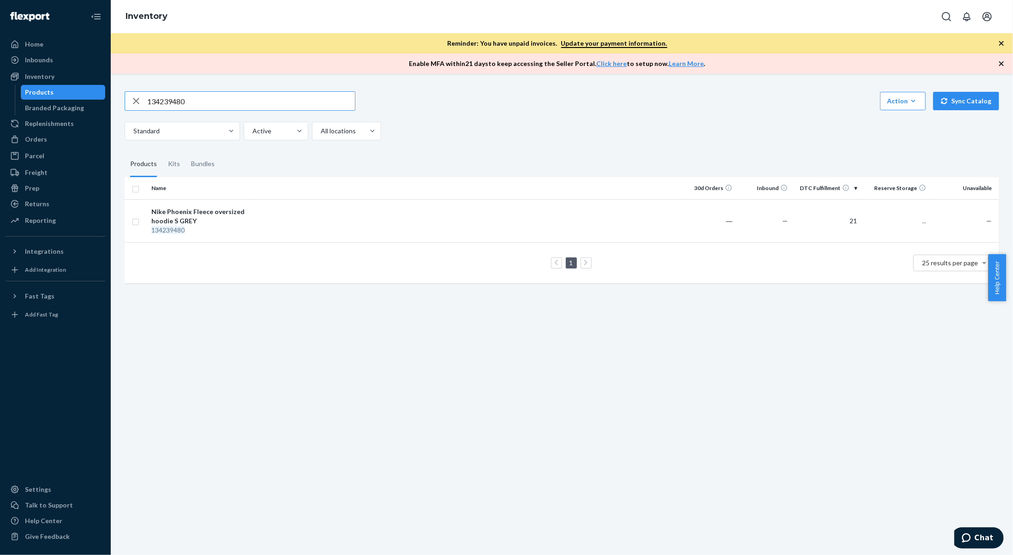
drag, startPoint x: 241, startPoint y: 102, endPoint x: 133, endPoint y: 114, distance: 108.2
click at [133, 114] on div "134239480 Action Create product Create kit or bundle Bulk create products Bulk …" at bounding box center [562, 115] width 875 height 49
type input "127371395"
click at [234, 226] on div "127371395" at bounding box center [199, 230] width 96 height 9
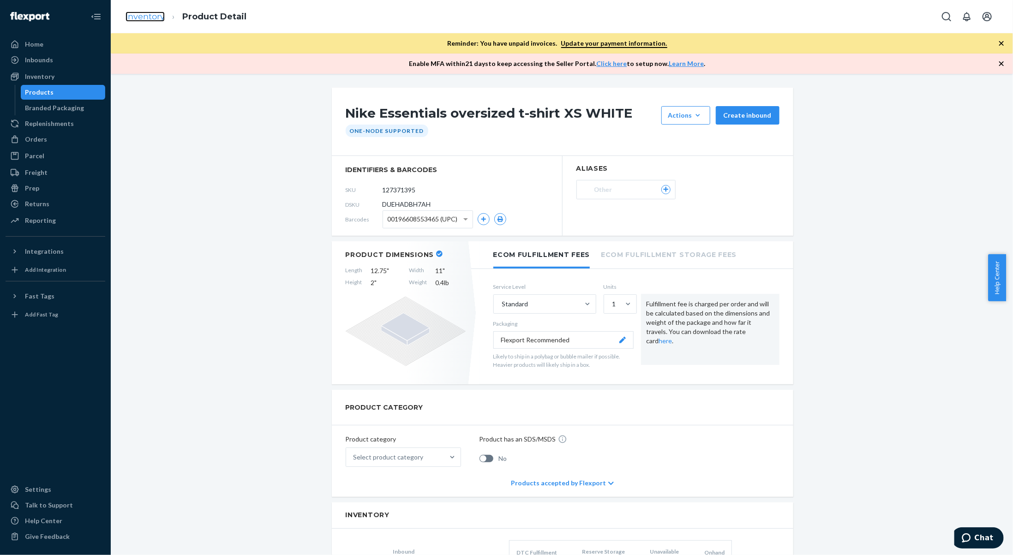
click at [135, 18] on link "Inventory" at bounding box center [145, 17] width 39 height 10
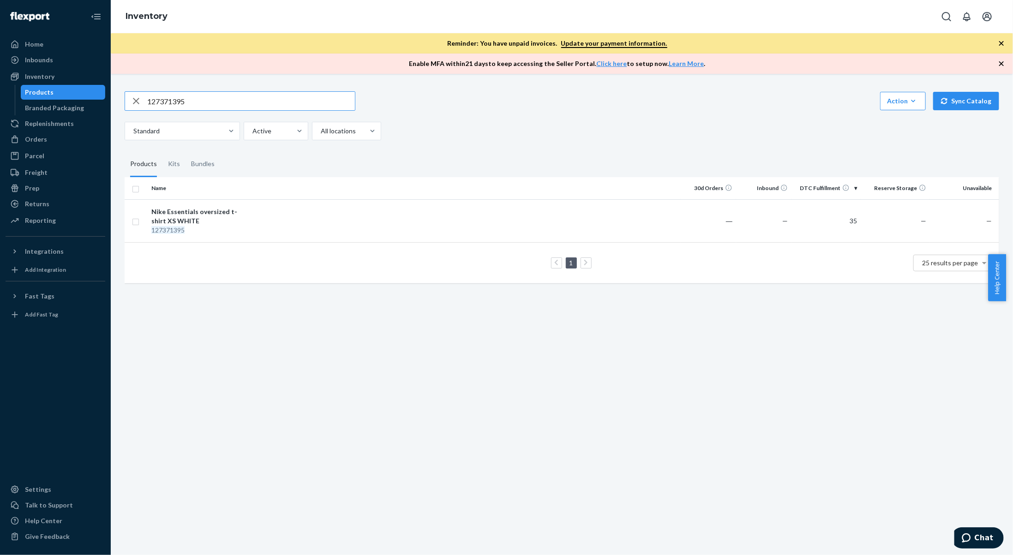
drag, startPoint x: 195, startPoint y: 98, endPoint x: 141, endPoint y: 102, distance: 54.1
click at [141, 102] on div "127371395" at bounding box center [240, 101] width 230 height 18
type input "127371265"
click at [266, 230] on td at bounding box center [466, 220] width 429 height 43
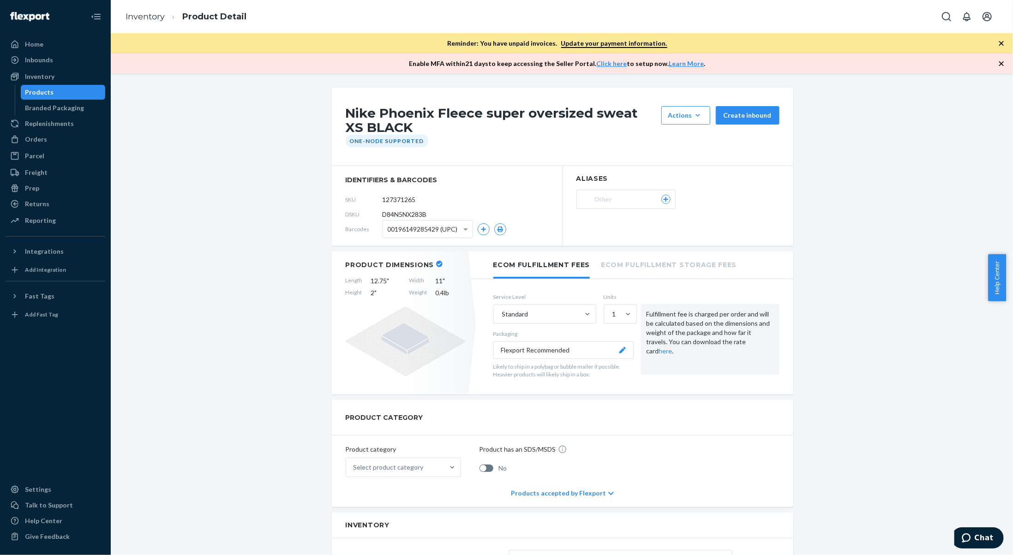
click at [143, 22] on li "Inventory" at bounding box center [145, 17] width 39 height 12
click at [144, 19] on link "Inventory" at bounding box center [145, 17] width 39 height 10
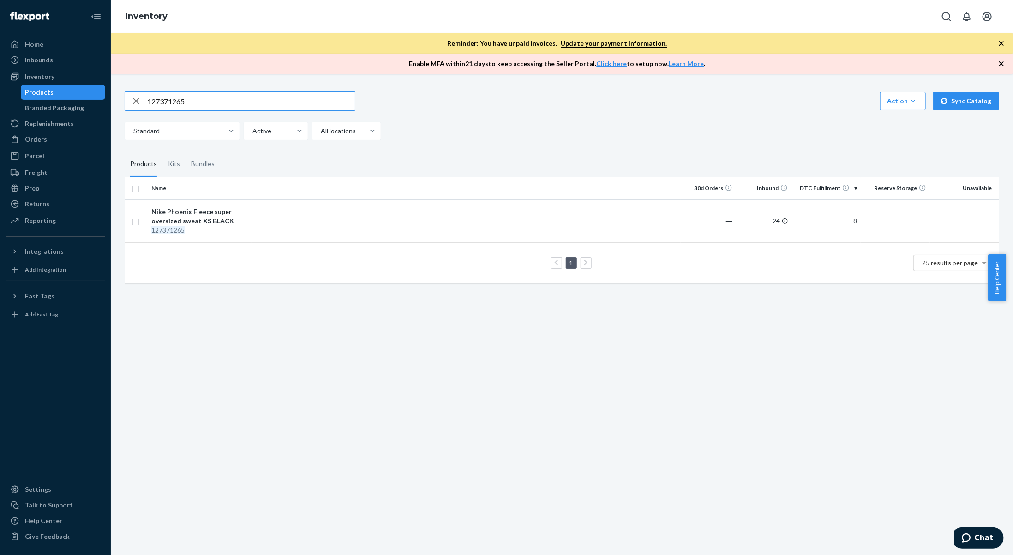
drag, startPoint x: 199, startPoint y: 97, endPoint x: 110, endPoint y: 98, distance: 89.6
click at [110, 98] on div "Home Inbounds Shipping Plans Problems Inventory Products Branded Packaging Repl…" at bounding box center [506, 277] width 1013 height 555
type input "131019603"
click at [202, 205] on td "Nike Phoenix Fleece high-waisted wide leg joggers XL WHITE 131019603" at bounding box center [200, 225] width 104 height 52
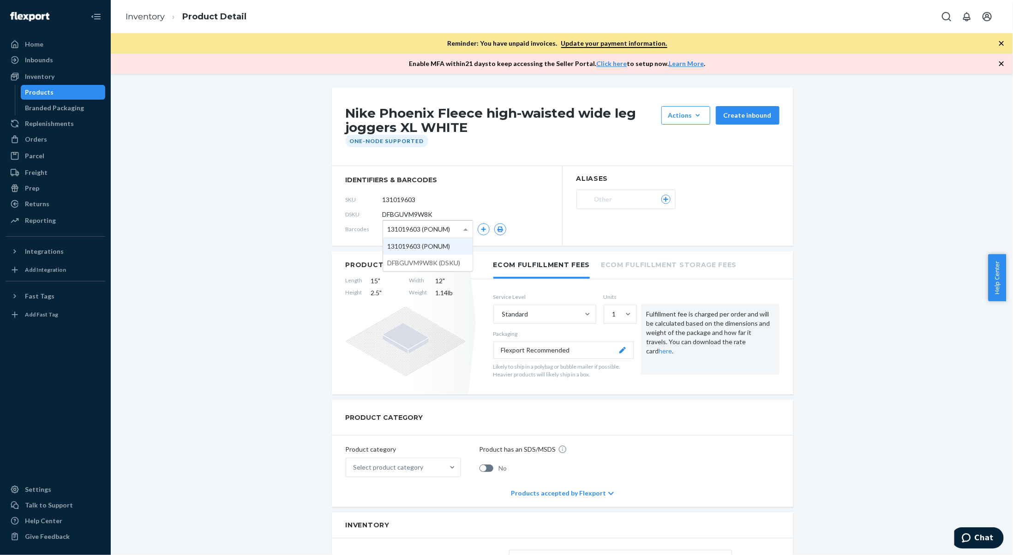
click at [423, 228] on span "131019603 (PONUM)" at bounding box center [419, 230] width 63 height 16
click at [483, 225] on button "button" at bounding box center [484, 229] width 12 height 12
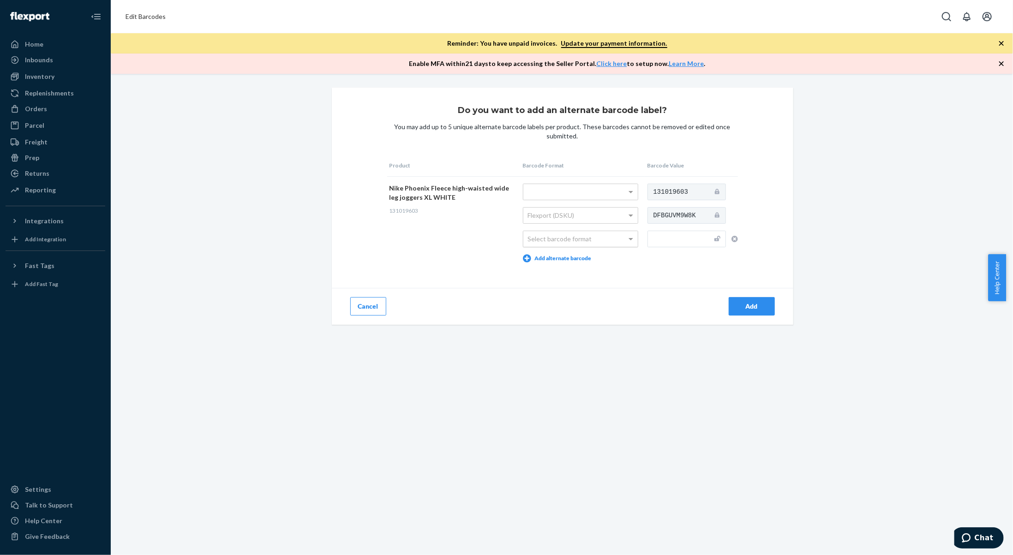
click at [558, 241] on div "Select barcode format" at bounding box center [580, 239] width 114 height 16
click at [653, 243] on input "text" at bounding box center [687, 239] width 78 height 17
type input "196607851357"
click at [754, 300] on button "Add" at bounding box center [752, 306] width 46 height 18
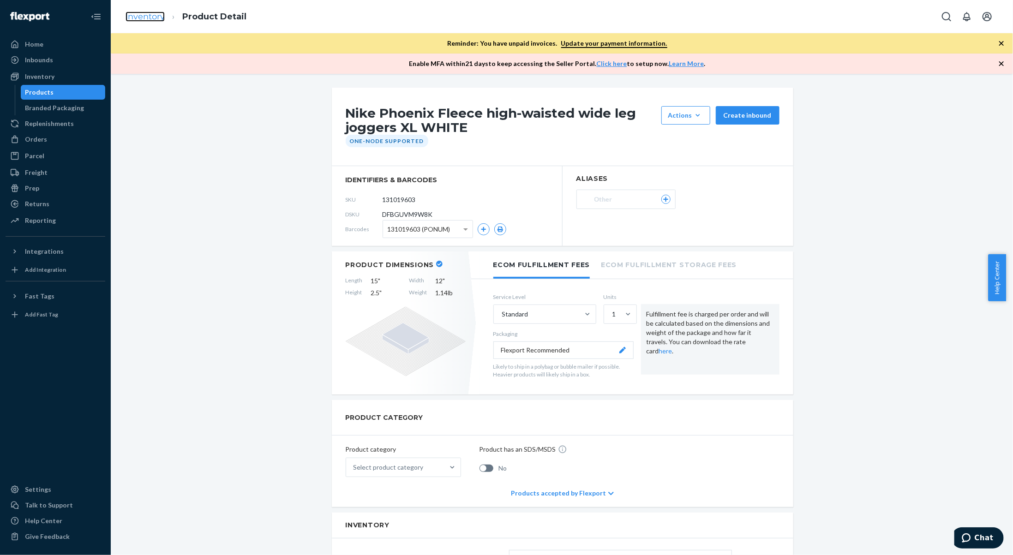
click at [146, 19] on link "Inventory" at bounding box center [145, 17] width 39 height 10
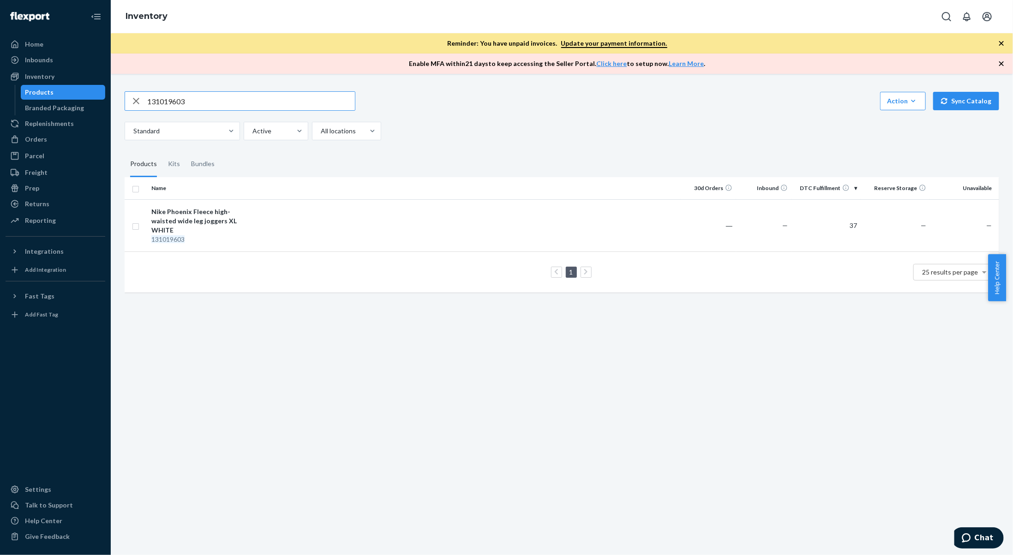
drag, startPoint x: 197, startPoint y: 96, endPoint x: 99, endPoint y: 98, distance: 97.4
click at [99, 98] on div "Home Inbounds Shipping Plans Problems Inventory Products Branded Packaging Repl…" at bounding box center [506, 277] width 1013 height 555
type input "134087999"
click at [215, 217] on div "Nike Phoenix Fleece oversized hoodie M LGREY" at bounding box center [199, 216] width 96 height 18
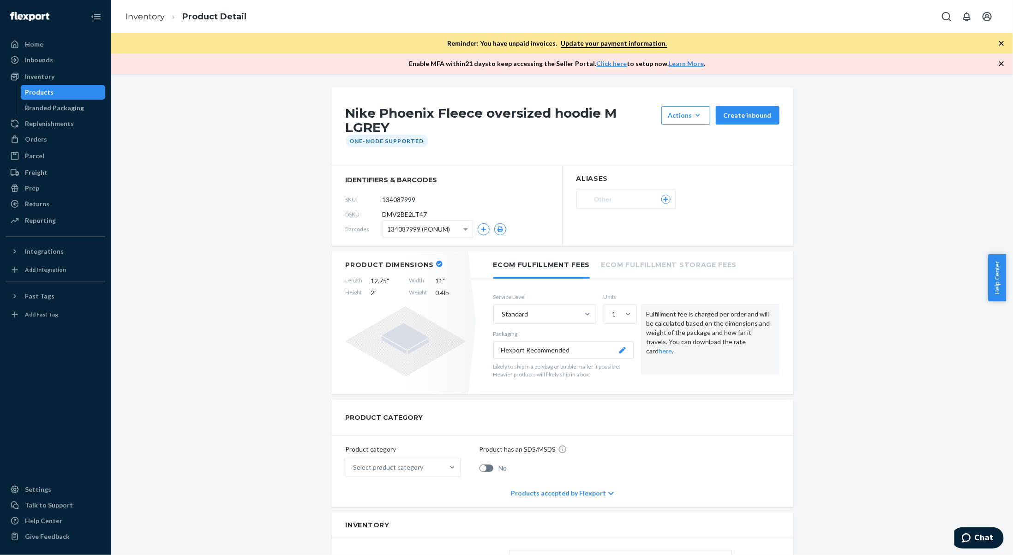
click at [441, 228] on span "134087999 (PONUM)" at bounding box center [419, 230] width 63 height 16
click at [481, 228] on icon "button" at bounding box center [483, 229] width 5 height 5
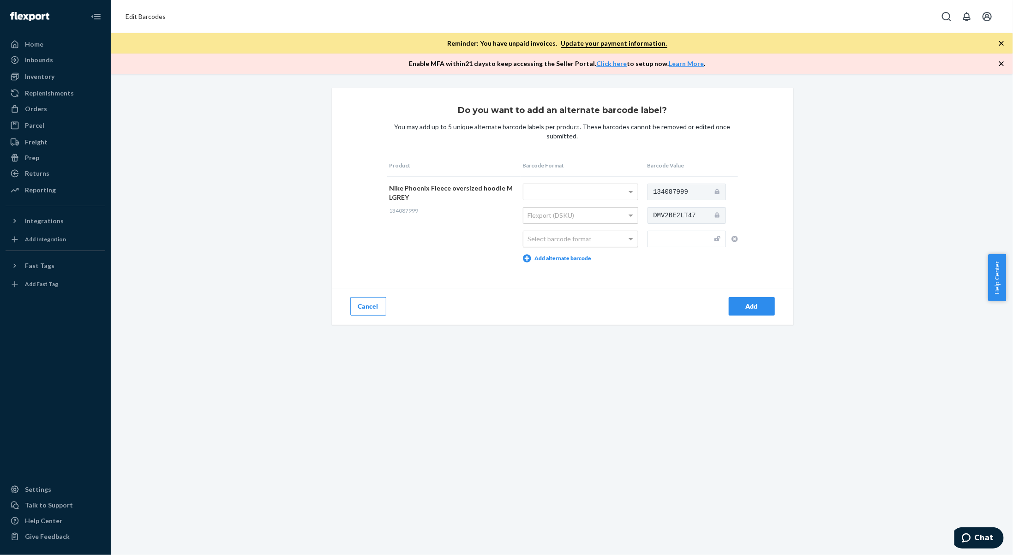
click at [565, 241] on div "Select barcode format" at bounding box center [580, 239] width 114 height 16
click at [660, 242] on input "text" at bounding box center [687, 239] width 78 height 17
type input "196607888162"
click at [752, 301] on button "Add" at bounding box center [752, 306] width 46 height 18
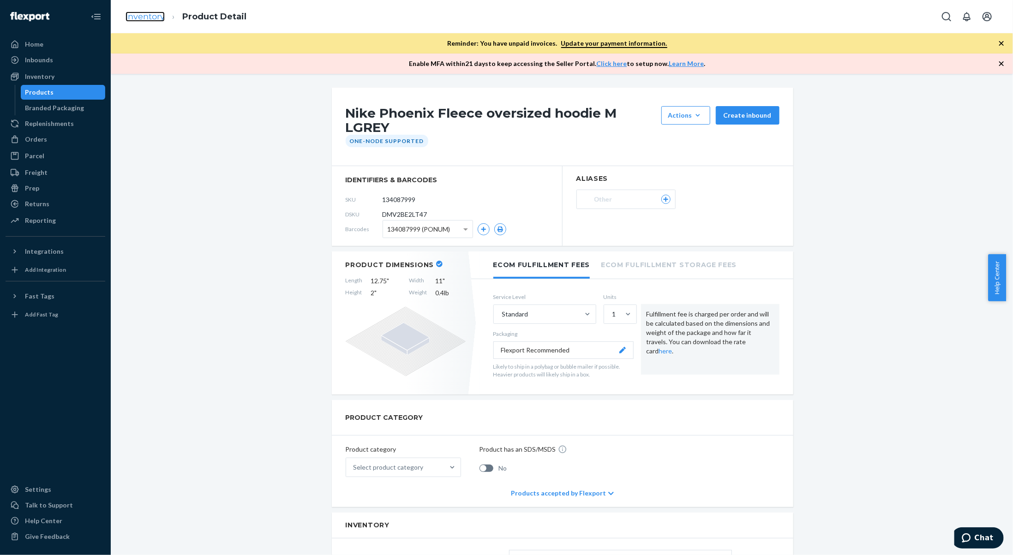
click at [138, 18] on link "Inventory" at bounding box center [145, 17] width 39 height 10
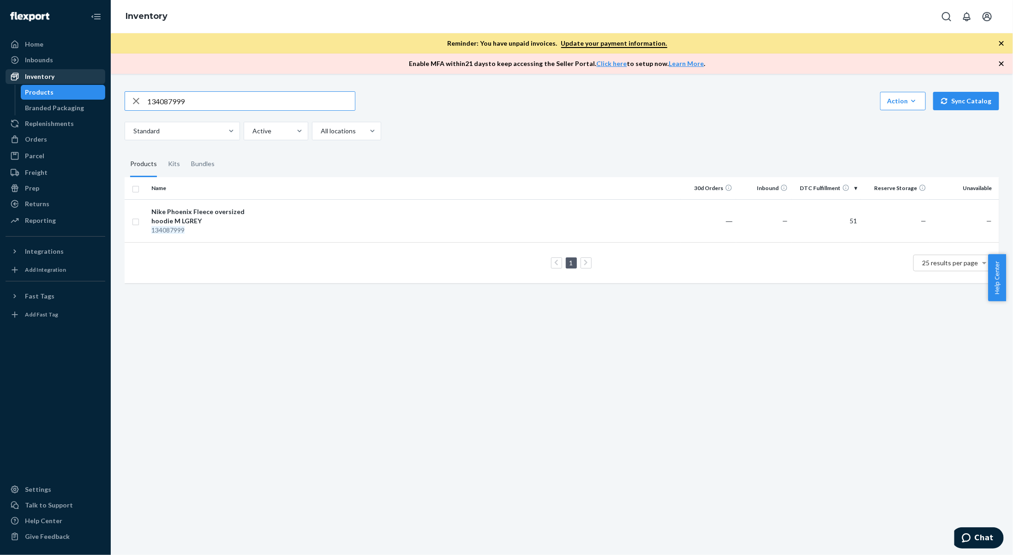
drag, startPoint x: 213, startPoint y: 100, endPoint x: 78, endPoint y: 78, distance: 137.0
click at [78, 78] on div "Home Inbounds Shipping Plans Problems Inventory Products Branded Packaging Repl…" at bounding box center [506, 277] width 1013 height 555
type input "134067880"
click at [222, 238] on div "134067880" at bounding box center [199, 239] width 96 height 9
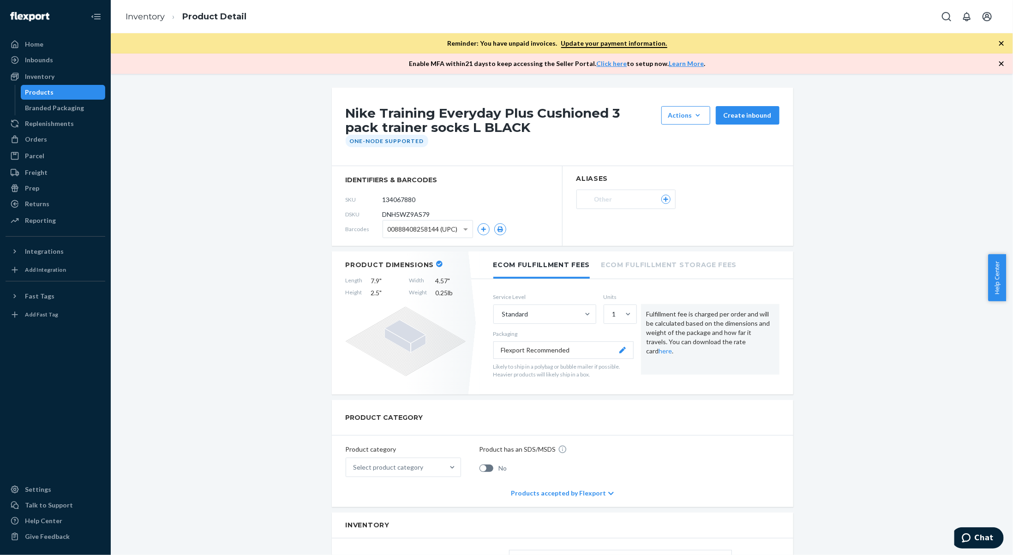
drag, startPoint x: 91, startPoint y: 39, endPoint x: 225, endPoint y: -56, distance: 164.8
click at [157, 12] on link "Inventory" at bounding box center [145, 17] width 39 height 10
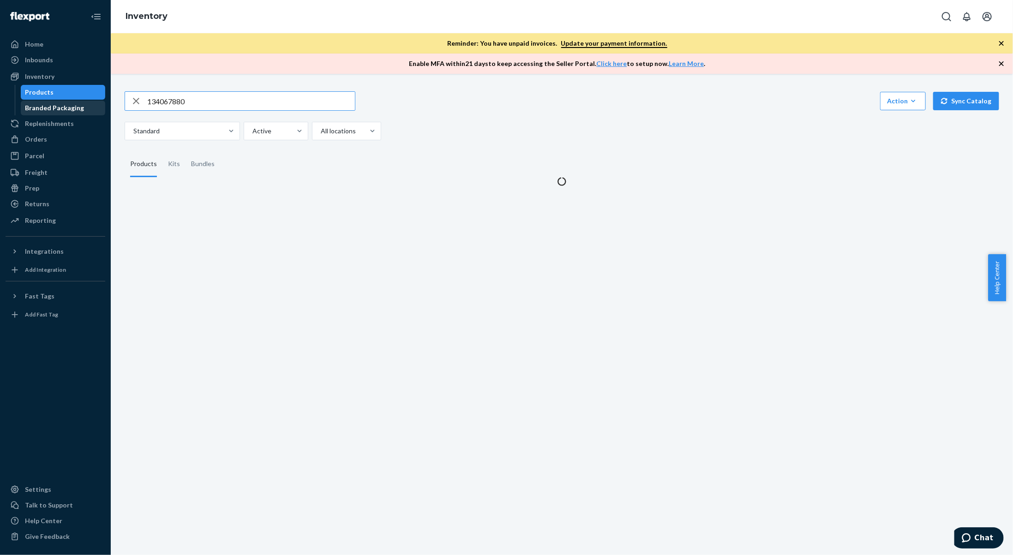
drag, startPoint x: 198, startPoint y: 99, endPoint x: 34, endPoint y: 102, distance: 163.4
click at [34, 102] on div "Home Inbounds Shipping Plans Problems Inventory Products Branded Packaging Repl…" at bounding box center [506, 277] width 1013 height 555
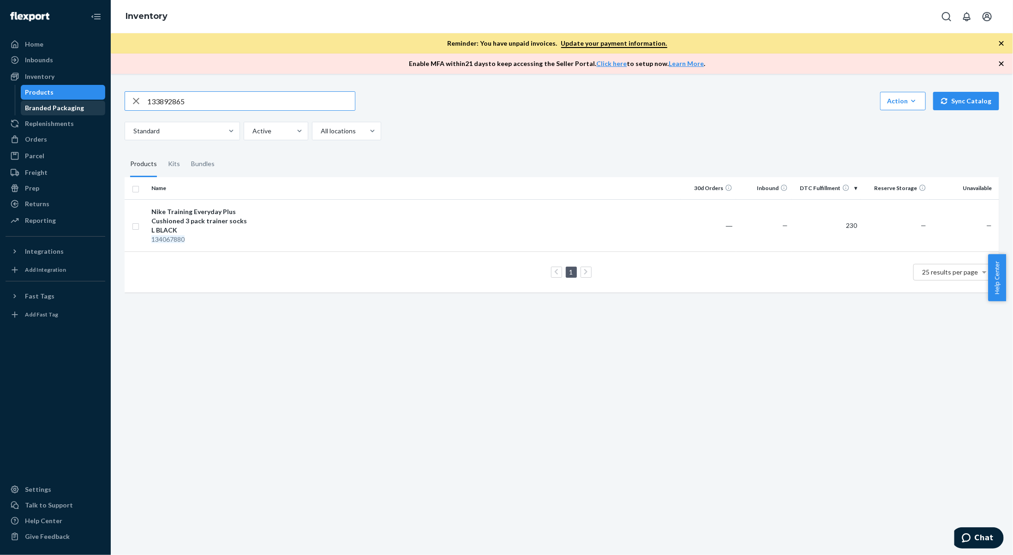
type input "133892865"
click at [209, 221] on div "The North Face Borealis backpack One Size GREY" at bounding box center [199, 216] width 96 height 18
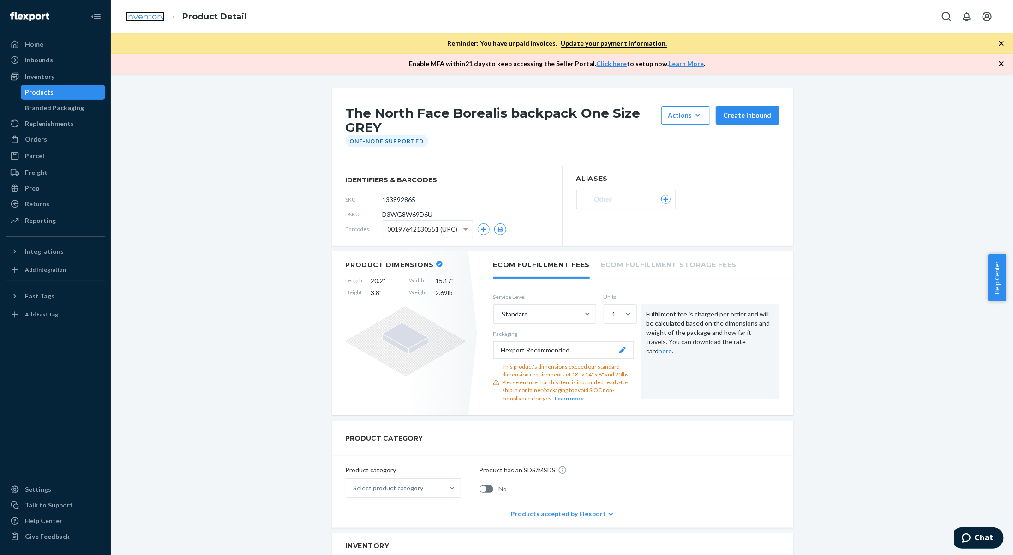
drag, startPoint x: 209, startPoint y: 221, endPoint x: 155, endPoint y: 14, distance: 213.3
click at [155, 14] on link "Inventory" at bounding box center [145, 17] width 39 height 10
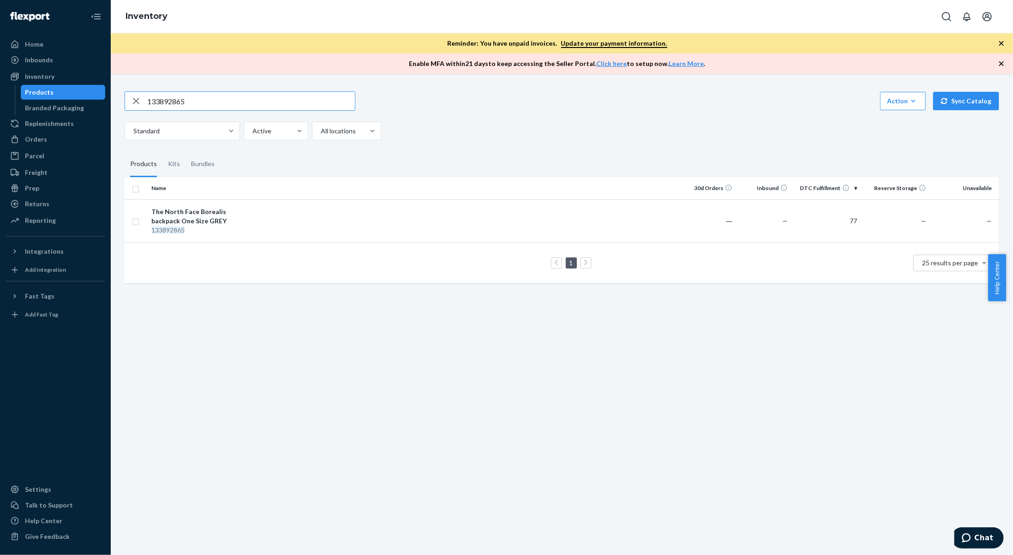
drag, startPoint x: 222, startPoint y: 106, endPoint x: 77, endPoint y: 96, distance: 144.8
click at [77, 96] on div "Home Inbounds Shipping Plans Problems Inventory Products Branded Packaging Repl…" at bounding box center [506, 277] width 1013 height 555
type input "127479306"
click at [329, 226] on td at bounding box center [466, 225] width 429 height 52
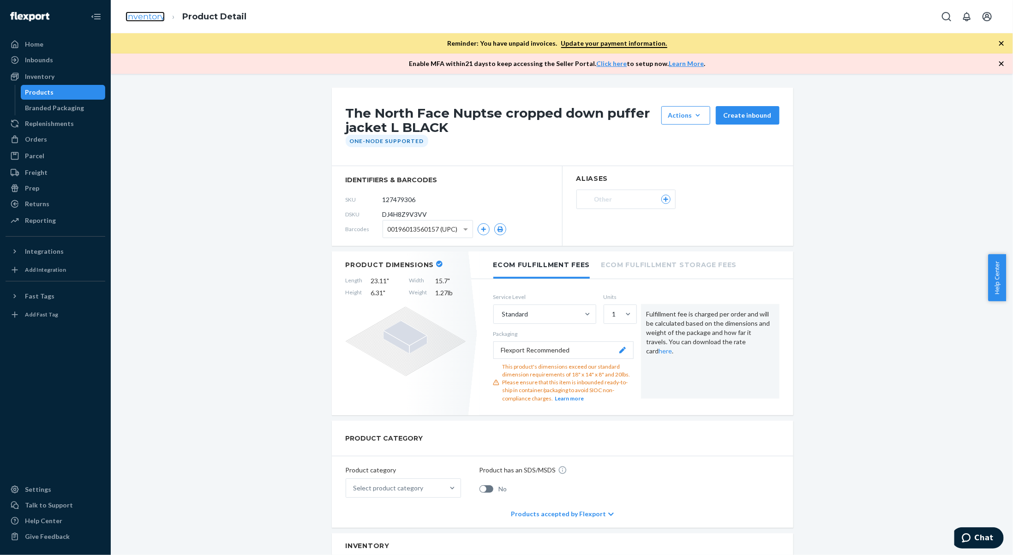
click at [126, 18] on link "Inventory" at bounding box center [145, 17] width 39 height 10
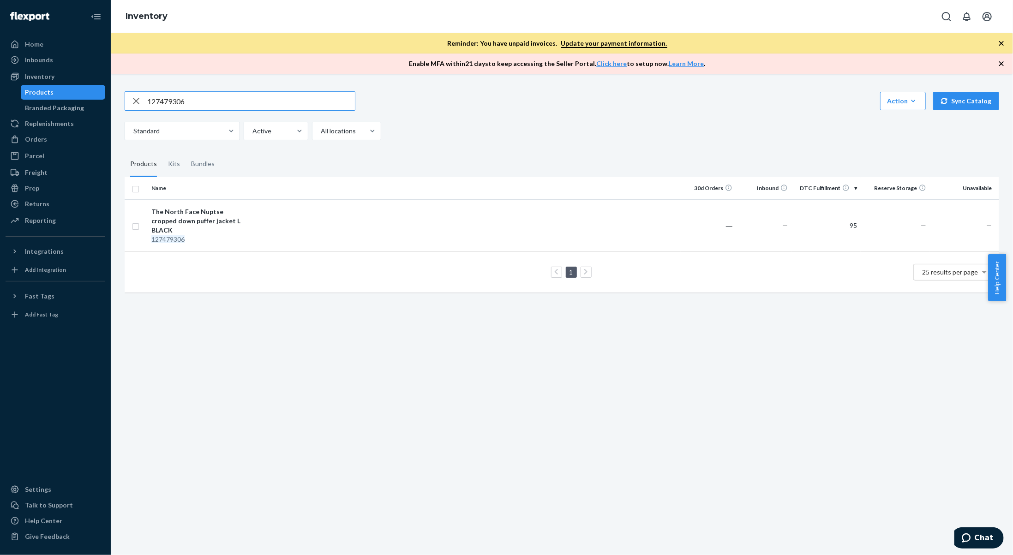
drag, startPoint x: 199, startPoint y: 96, endPoint x: 140, endPoint y: 94, distance: 59.1
click at [140, 94] on div "127479306" at bounding box center [240, 101] width 230 height 18
type input "141736691"
click at [320, 214] on td at bounding box center [466, 225] width 429 height 52
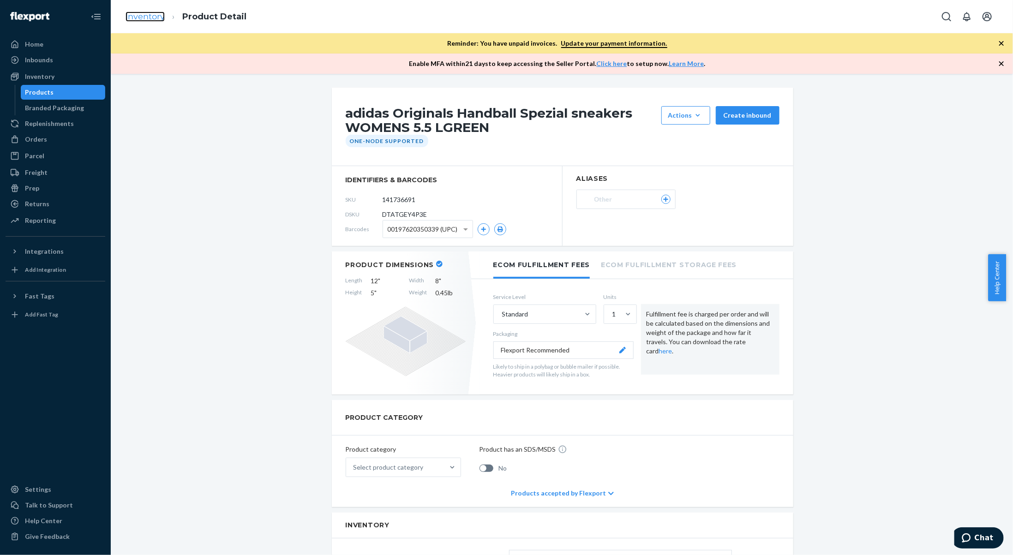
click at [146, 14] on link "Inventory" at bounding box center [145, 17] width 39 height 10
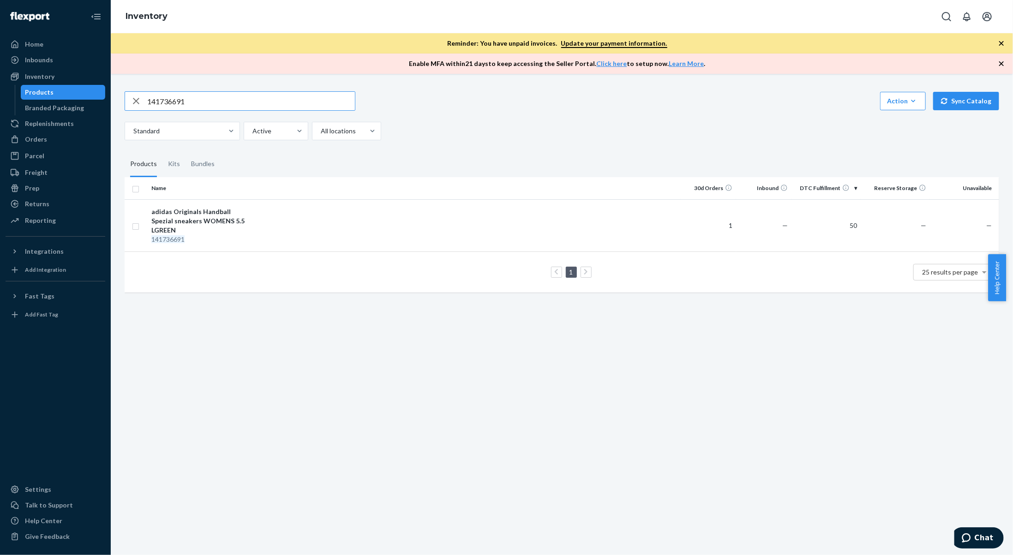
drag, startPoint x: 209, startPoint y: 90, endPoint x: 66, endPoint y: 86, distance: 142.7
click at [66, 86] on div "Home Inbounds Shipping Plans Problems Inventory Products Branded Packaging Repl…" at bounding box center [506, 277] width 1013 height 555
type input "141736449"
click at [192, 216] on div "adidas Originals Handball Spezial sneakers WOMENS 8 - LPINK" at bounding box center [199, 221] width 96 height 28
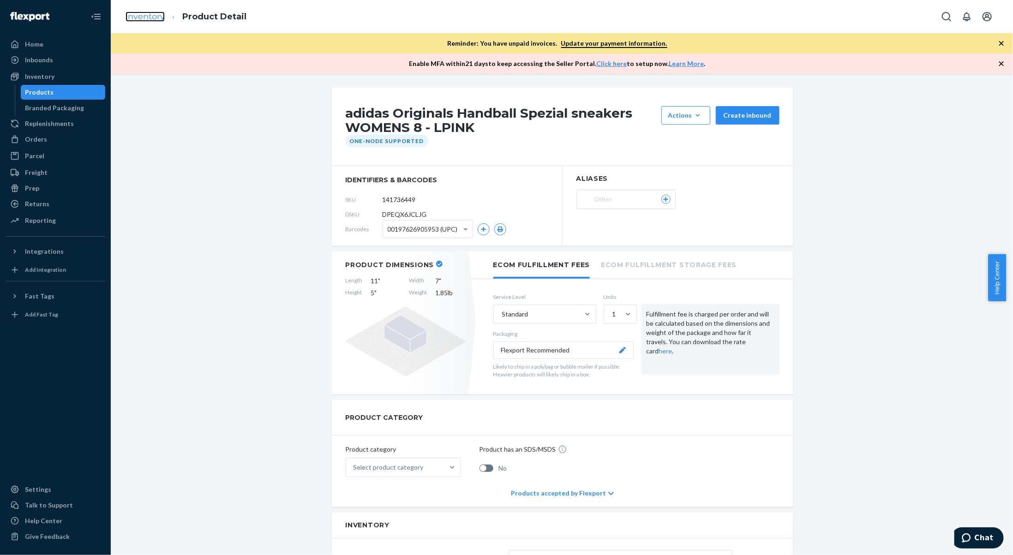
click at [153, 17] on link "Inventory" at bounding box center [145, 17] width 39 height 10
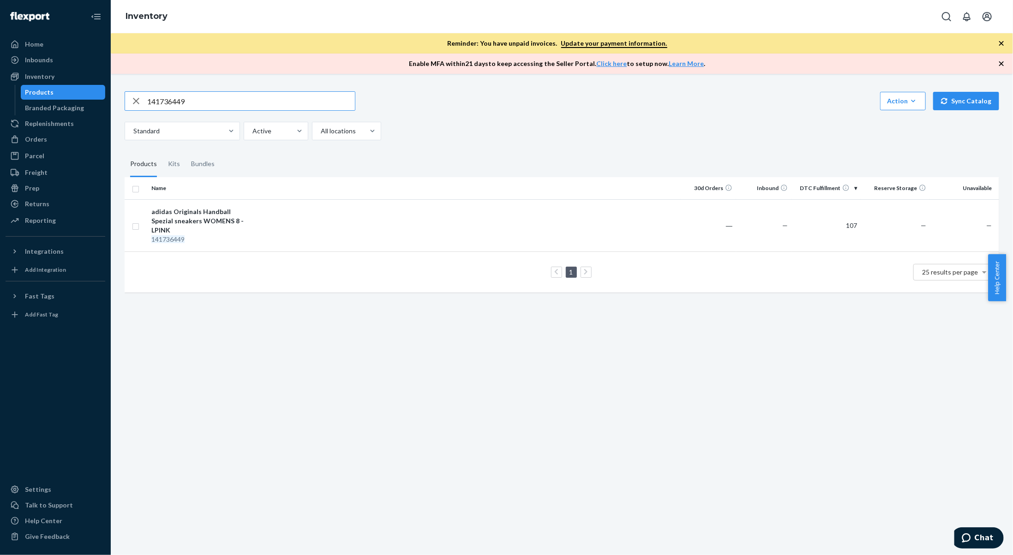
drag, startPoint x: 205, startPoint y: 104, endPoint x: 122, endPoint y: 94, distance: 83.6
click at [122, 94] on div "141736449 Action Create product Create kit or bundle Bulk create products Bulk …" at bounding box center [562, 191] width 889 height 222
type input "141736449"
click at [281, 233] on td at bounding box center [466, 225] width 429 height 52
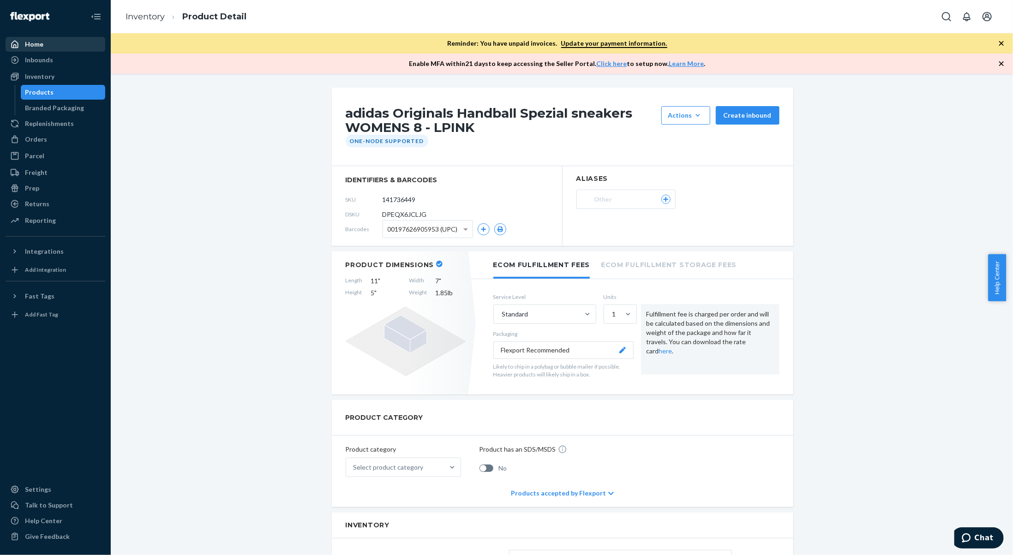
click at [33, 46] on div "Home" at bounding box center [34, 44] width 18 height 9
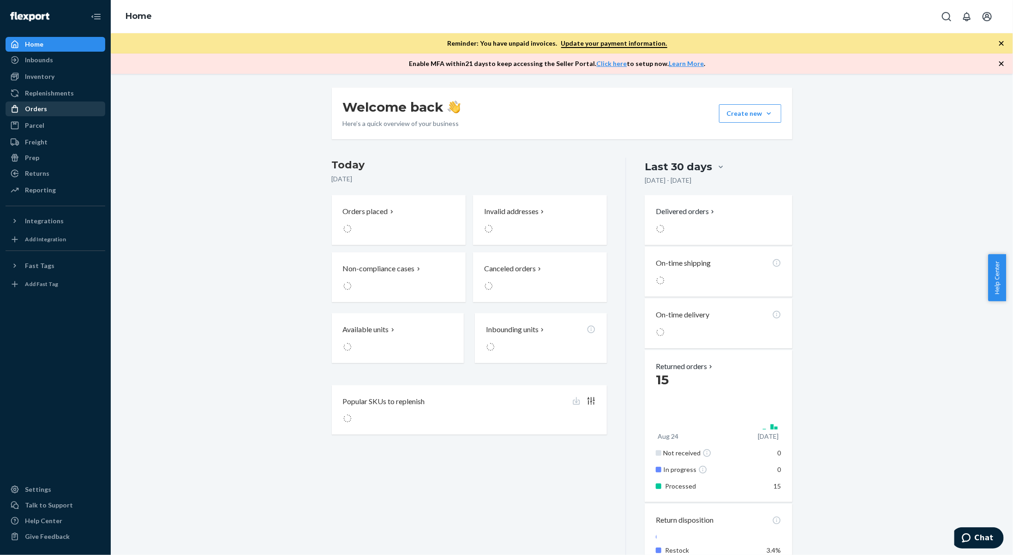
click at [42, 110] on div "Orders" at bounding box center [36, 108] width 22 height 9
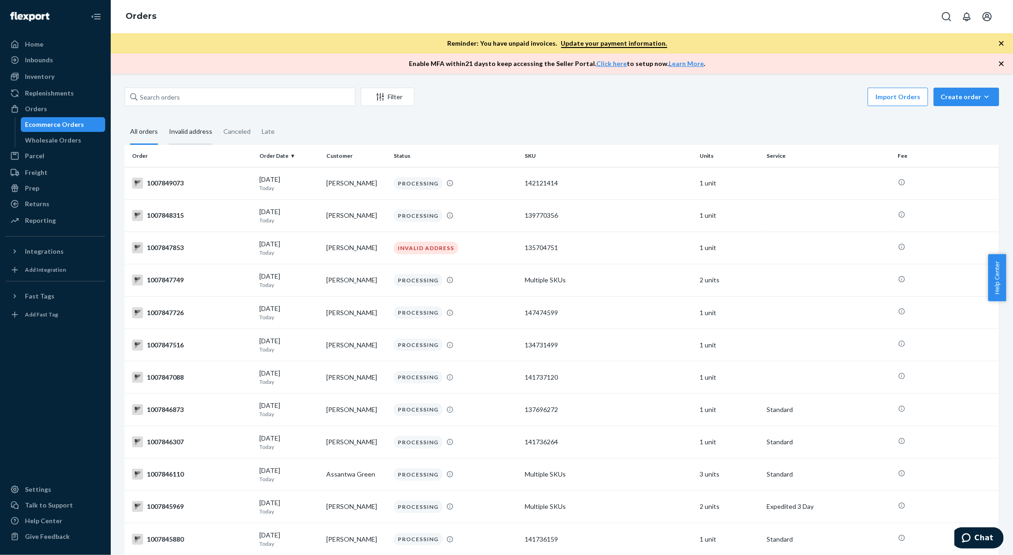
click at [194, 129] on div "Invalid address" at bounding box center [190, 132] width 43 height 25
click at [163, 120] on input "Invalid address" at bounding box center [163, 120] width 0 height 0
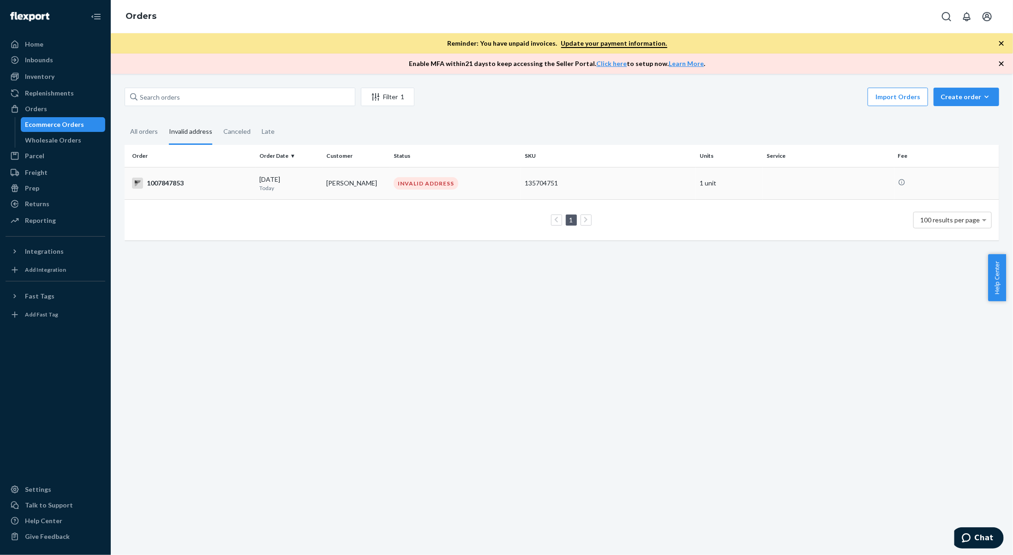
click at [311, 188] on p "Today" at bounding box center [289, 188] width 60 height 8
click at [154, 138] on div "All orders" at bounding box center [144, 132] width 28 height 25
click at [125, 120] on input "All orders" at bounding box center [125, 120] width 0 height 0
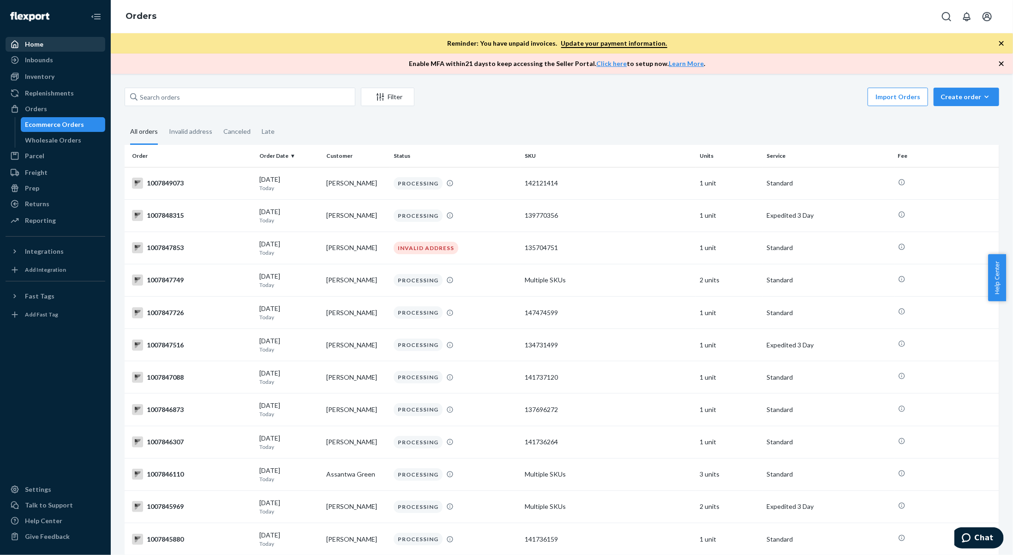
click at [56, 46] on div "Home" at bounding box center [55, 44] width 98 height 13
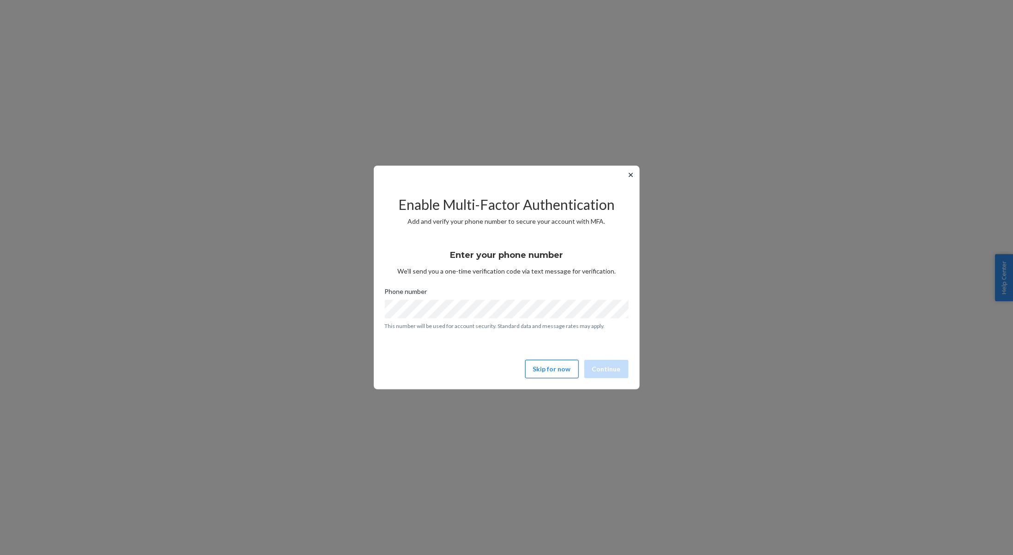
click at [566, 370] on button "Skip for now" at bounding box center [552, 369] width 54 height 18
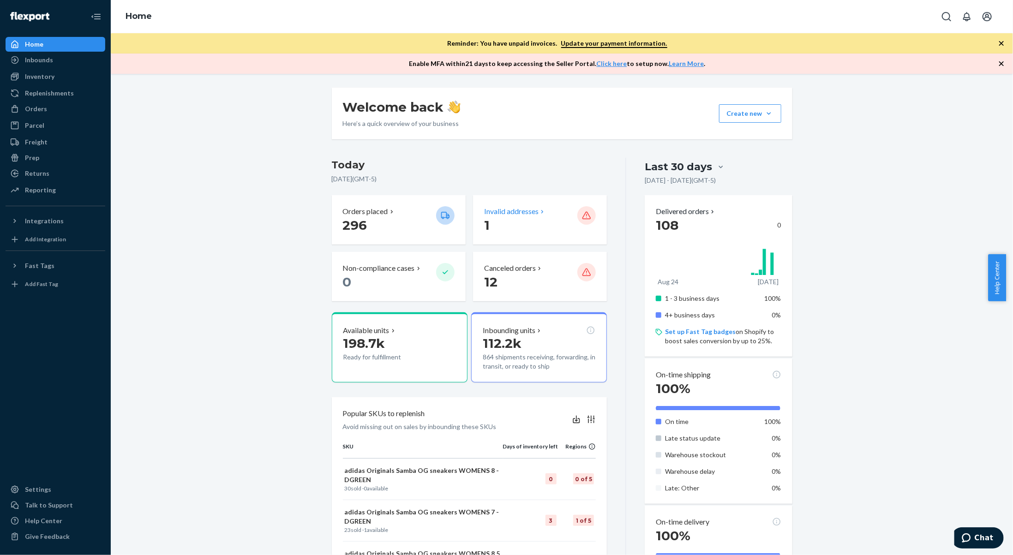
click at [517, 216] on p "Invalid addresses" at bounding box center [511, 211] width 54 height 11
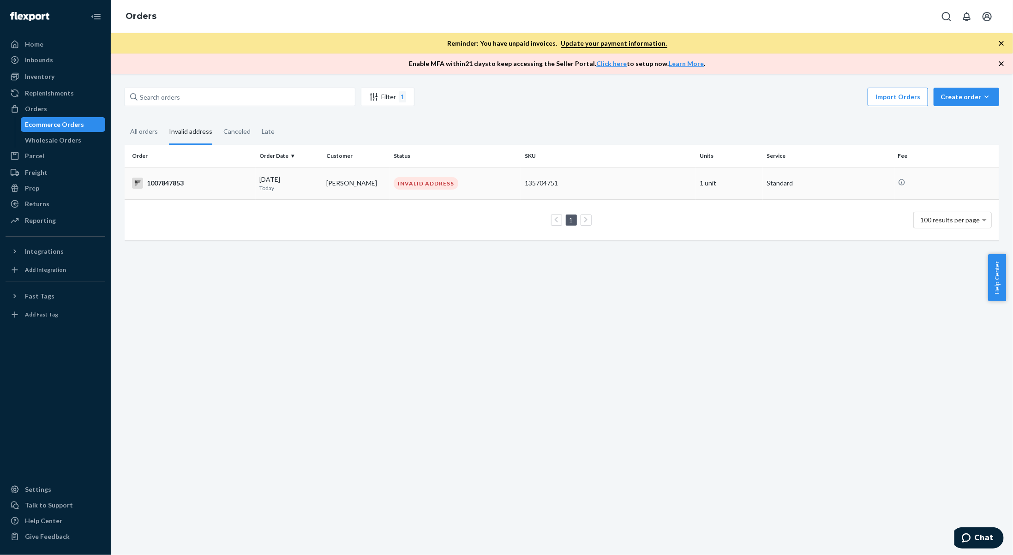
click at [326, 175] on td "[PERSON_NAME]" at bounding box center [356, 183] width 67 height 32
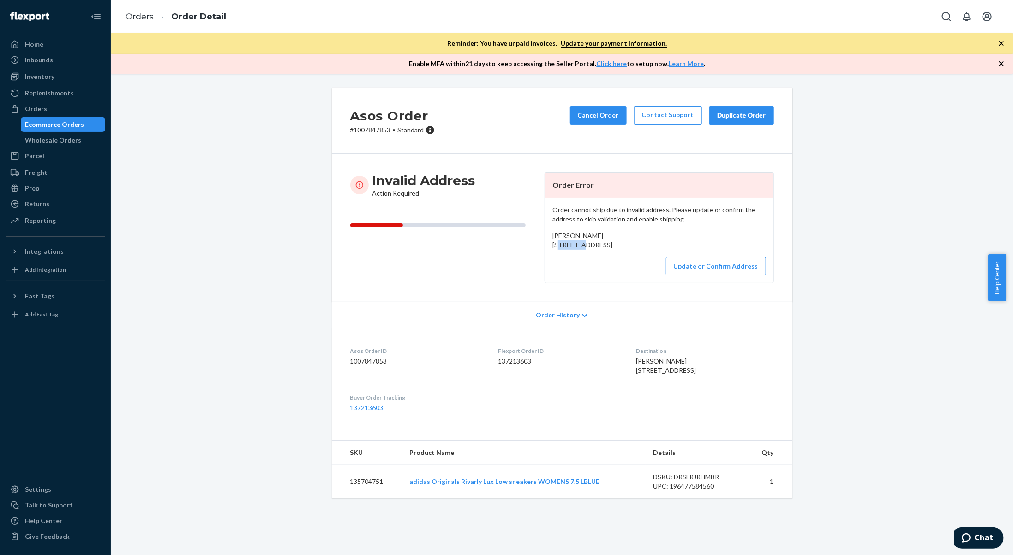
drag, startPoint x: 610, startPoint y: 236, endPoint x: 569, endPoint y: 242, distance: 41.5
click at [569, 242] on div "[PERSON_NAME] [STREET_ADDRESS]" at bounding box center [660, 240] width 214 height 18
click at [660, 241] on div "[PERSON_NAME] [STREET_ADDRESS]" at bounding box center [660, 240] width 214 height 18
drag, startPoint x: 641, startPoint y: 239, endPoint x: 553, endPoint y: 242, distance: 87.3
click at [553, 242] on div "Ashley Chipuriro 3655 NW 8th Ave CCL Elation 588992 miami, FL 33178 US" at bounding box center [660, 240] width 214 height 18
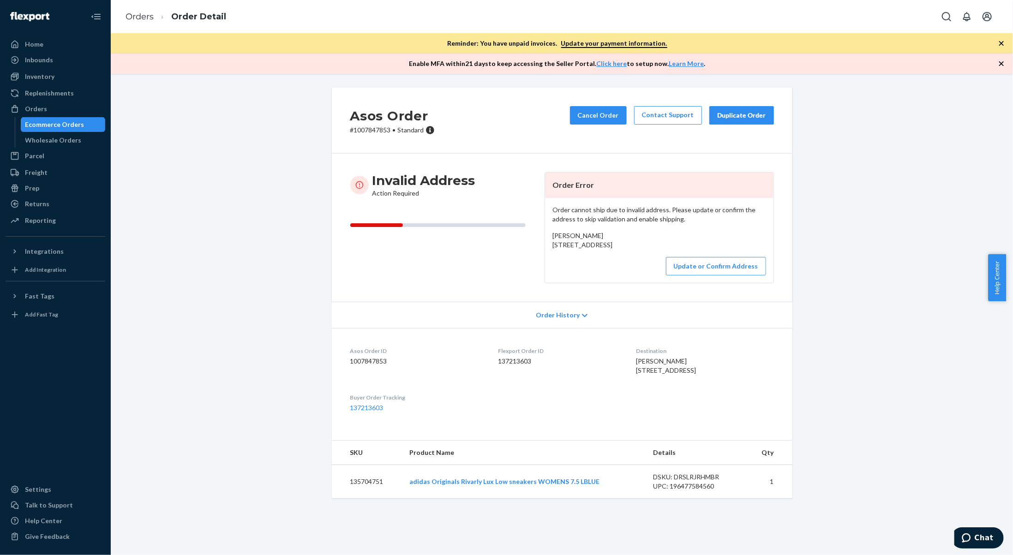
click at [625, 245] on div "Ashley Chipuriro 3655 NW 8th Ave CCL Elation 588992 miami, FL 33178 US" at bounding box center [660, 240] width 214 height 18
drag, startPoint x: 614, startPoint y: 236, endPoint x: 535, endPoint y: 233, distance: 79.0
click at [535, 234] on div "Invalid Address Action Required Order Error Order cannot ship due to invalid ad…" at bounding box center [562, 227] width 424 height 111
click at [593, 233] on span "Ashley Chipuriro 3655 NW 8th Ave CCL Elation 588992 miami, FL 33178 US" at bounding box center [583, 240] width 60 height 17
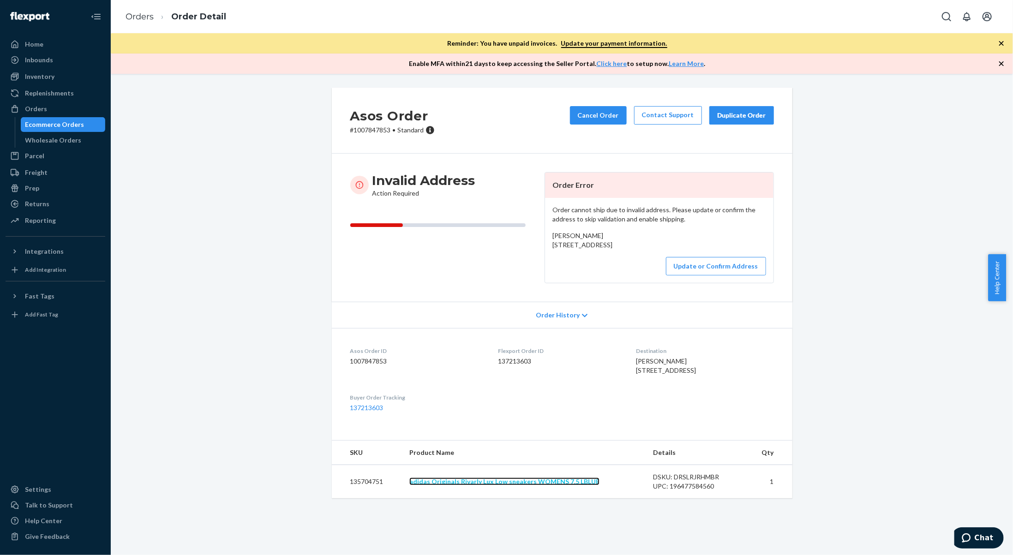
click at [547, 486] on link "adidas Originals Rivarly Lux Low sneakers WOMENS 7.5 LBLUE" at bounding box center [504, 482] width 190 height 8
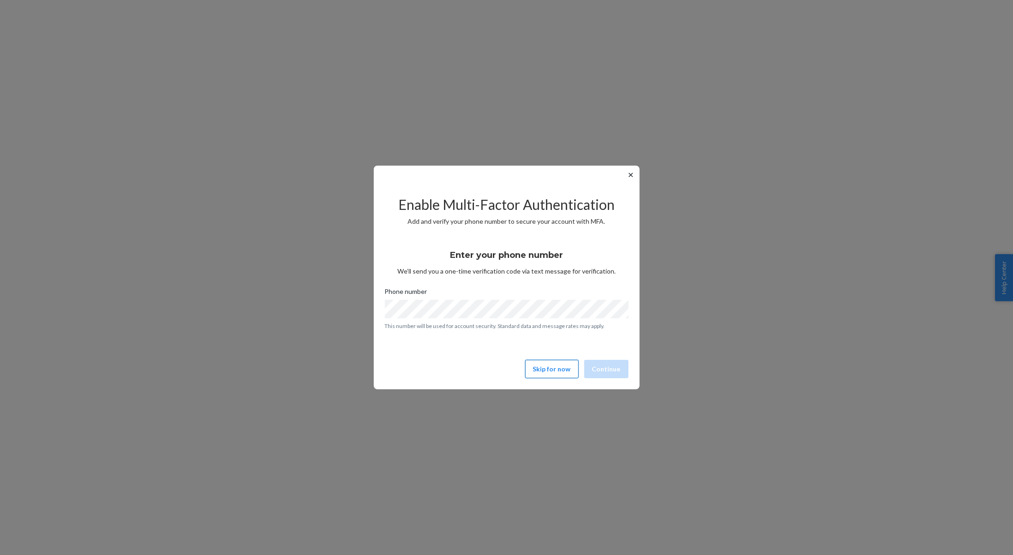
click at [562, 373] on button "Skip for now" at bounding box center [552, 369] width 54 height 18
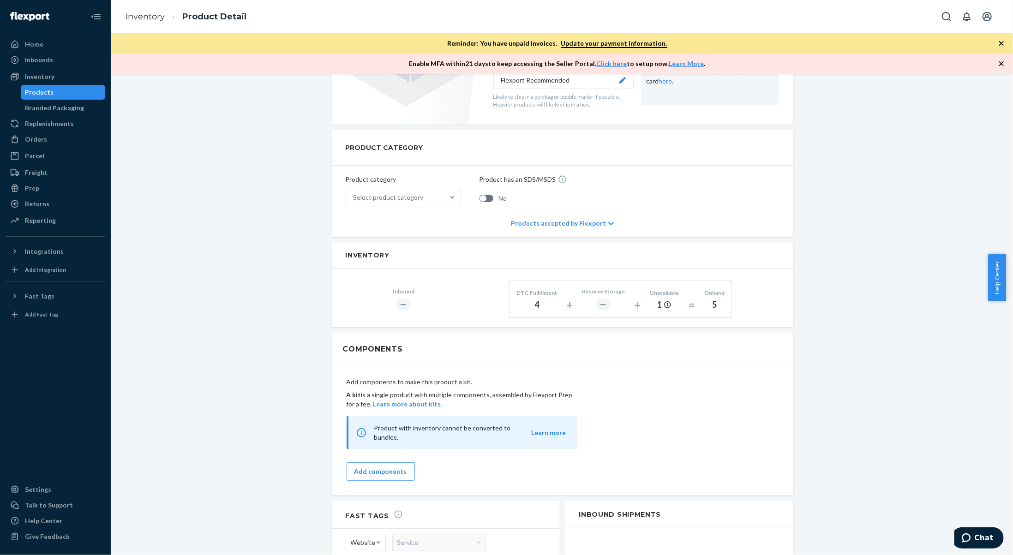
scroll to position [277, 0]
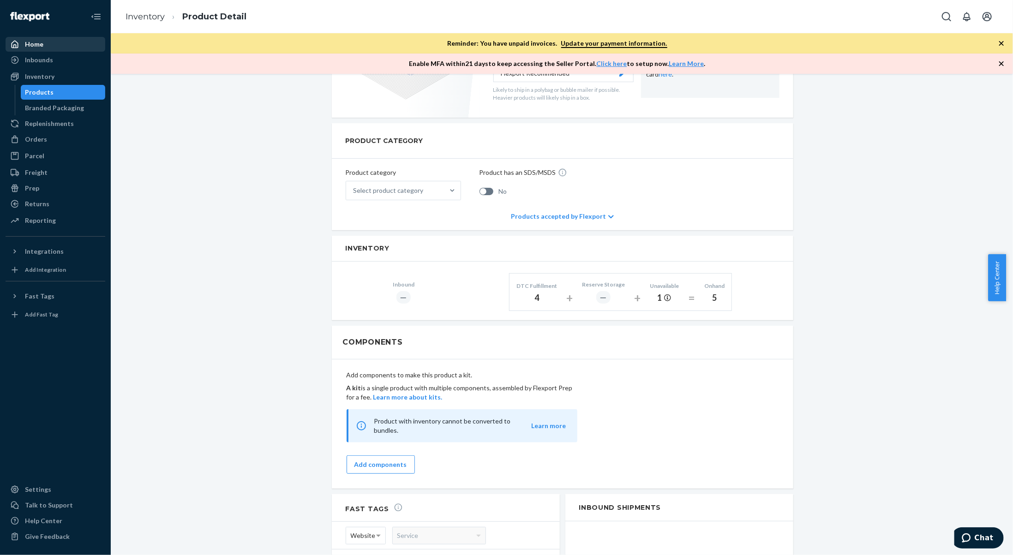
click at [39, 47] on div "Home" at bounding box center [34, 44] width 18 height 9
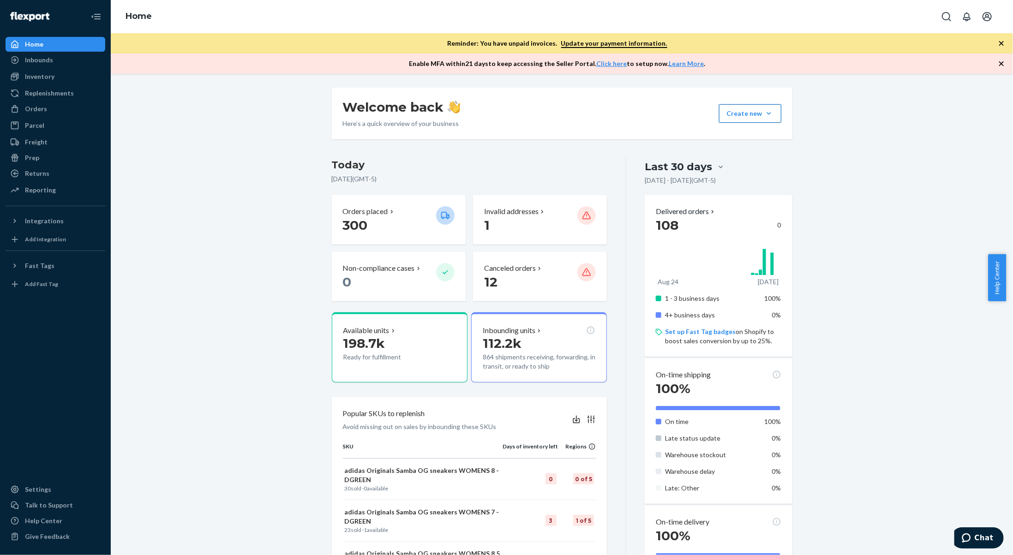
click at [770, 109] on button "Create new Create new inbound Create new order Create new product" at bounding box center [750, 113] width 62 height 18
click at [769, 111] on button "Create new Create new inbound Create new order Create new product" at bounding box center [750, 113] width 62 height 18
click at [757, 111] on button "Create new Create new inbound Create new order Create new product" at bounding box center [750, 113] width 62 height 18
click at [753, 154] on span "Create new order" at bounding box center [758, 155] width 59 height 6
click at [36, 78] on div "Inventory" at bounding box center [40, 76] width 30 height 9
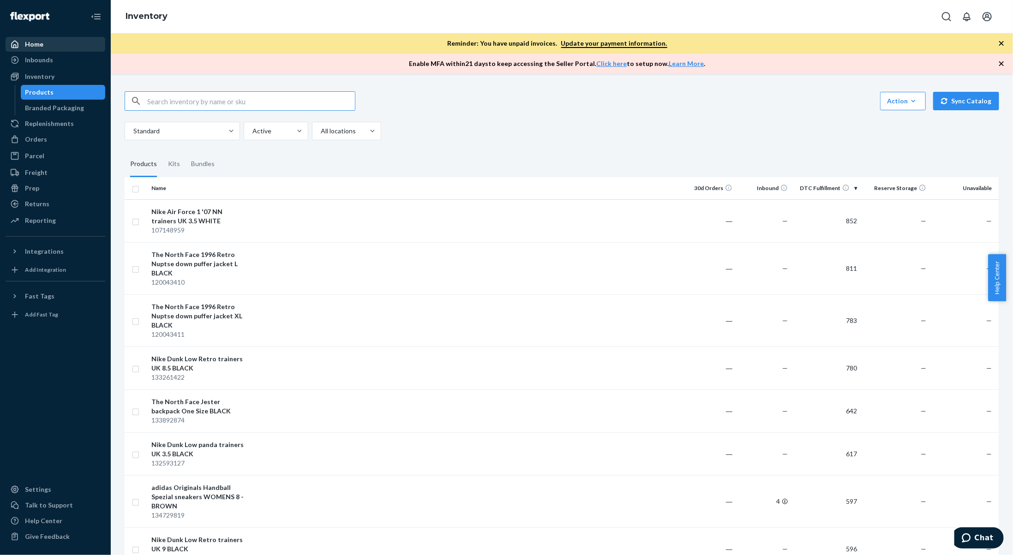
click at [48, 42] on div "Home" at bounding box center [55, 44] width 98 height 13
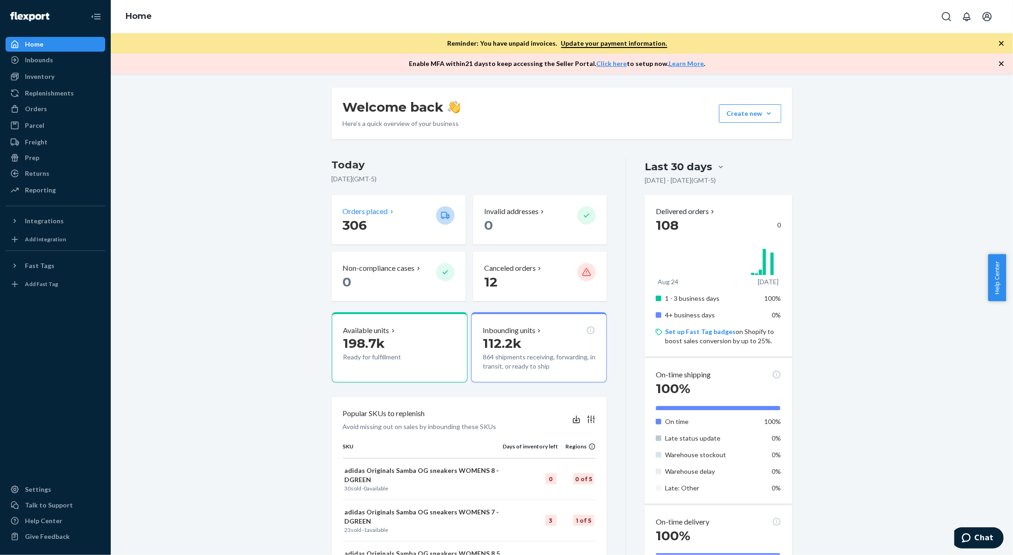
click at [374, 214] on p "Orders placed" at bounding box center [365, 211] width 45 height 11
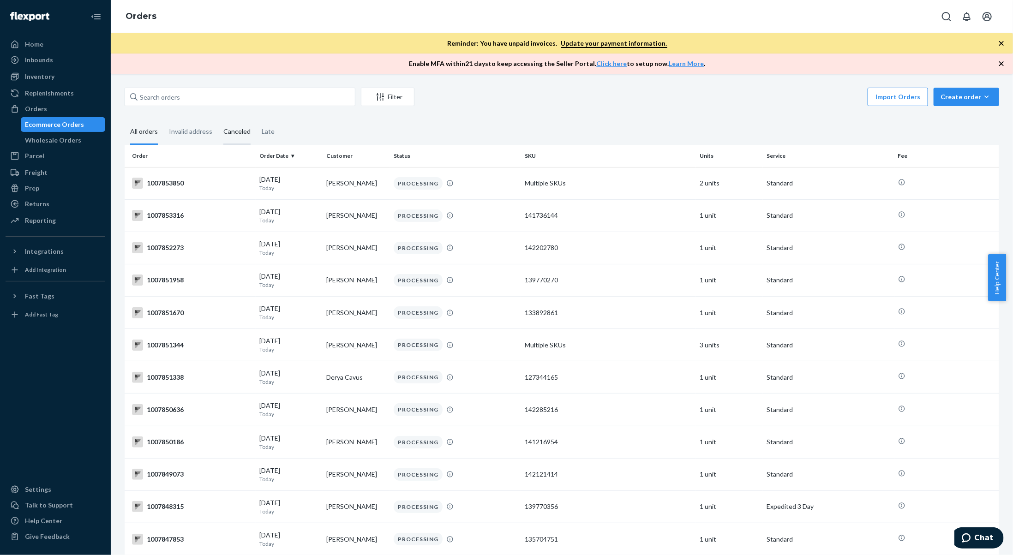
click at [245, 131] on div "Canceled" at bounding box center [236, 132] width 27 height 25
click at [218, 120] on input "Canceled" at bounding box center [218, 120] width 0 height 0
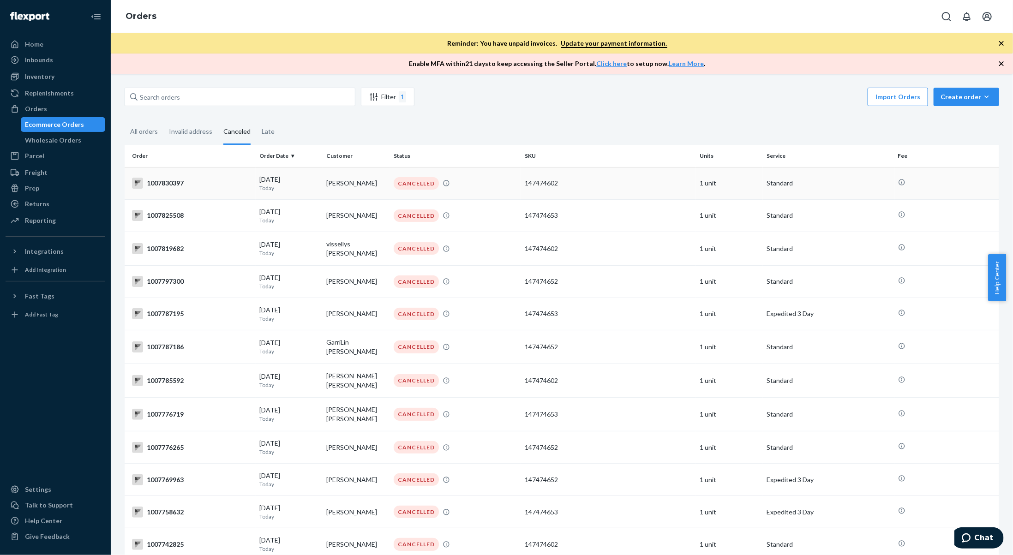
click at [326, 183] on td "[PERSON_NAME]" at bounding box center [356, 183] width 67 height 32
click at [381, 220] on td "[PERSON_NAME]" at bounding box center [356, 215] width 67 height 32
click at [367, 246] on td "vissellys [PERSON_NAME]" at bounding box center [356, 249] width 67 height 34
click at [325, 286] on td "[PERSON_NAME]" at bounding box center [356, 281] width 67 height 32
click at [355, 400] on td "[PERSON_NAME] [PERSON_NAME]" at bounding box center [356, 415] width 67 height 34
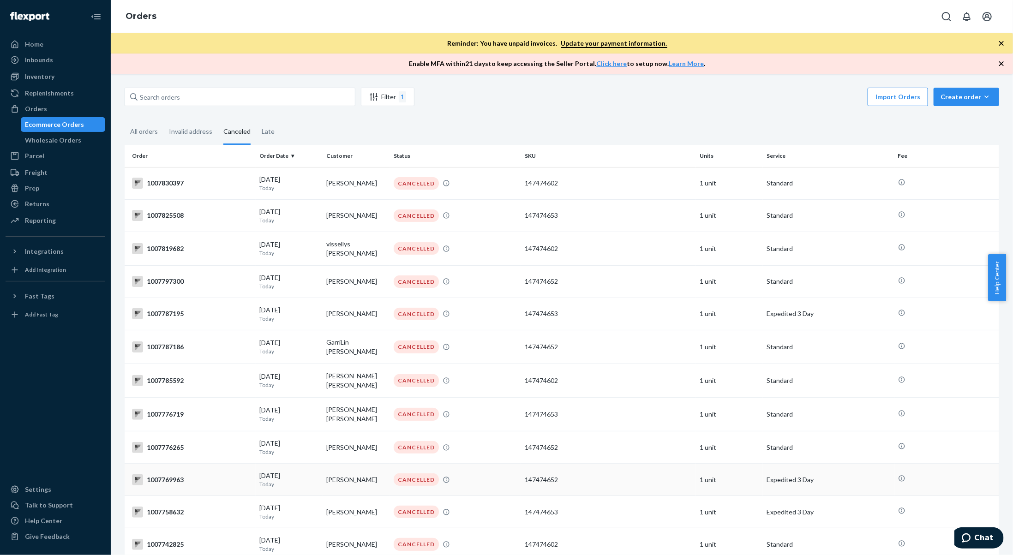
click at [330, 472] on td "[PERSON_NAME]" at bounding box center [356, 480] width 67 height 32
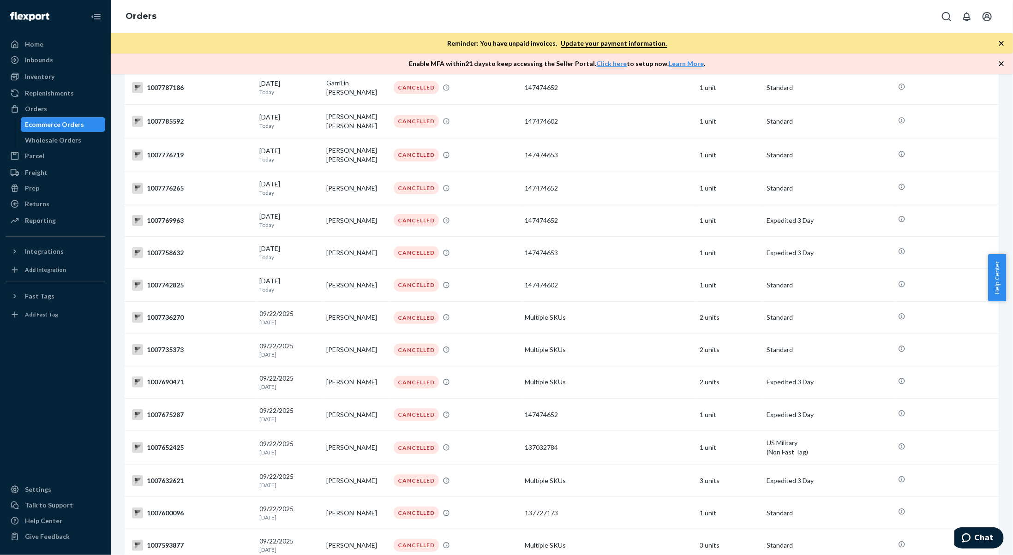
scroll to position [263, 0]
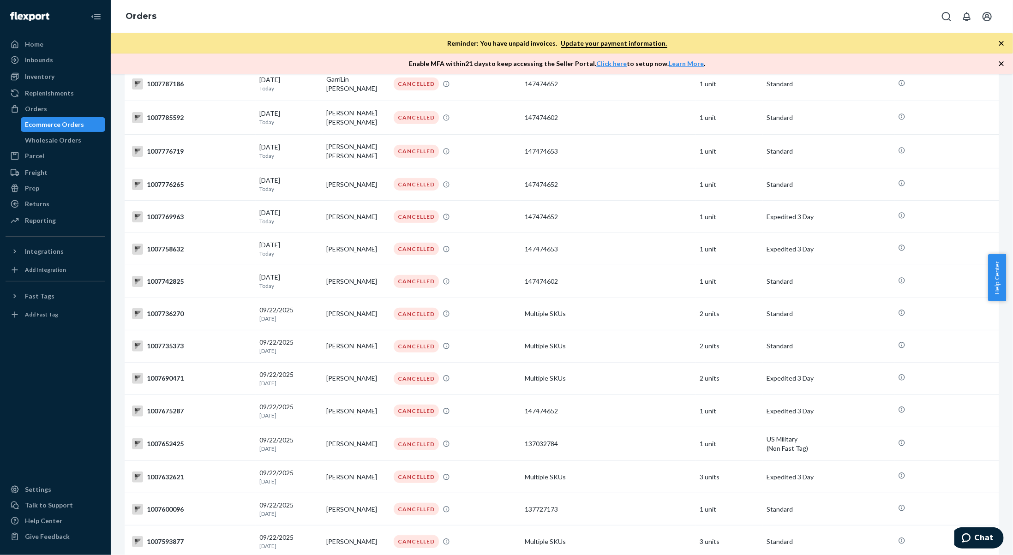
click at [330, 472] on td "[PERSON_NAME]" at bounding box center [356, 477] width 67 height 32
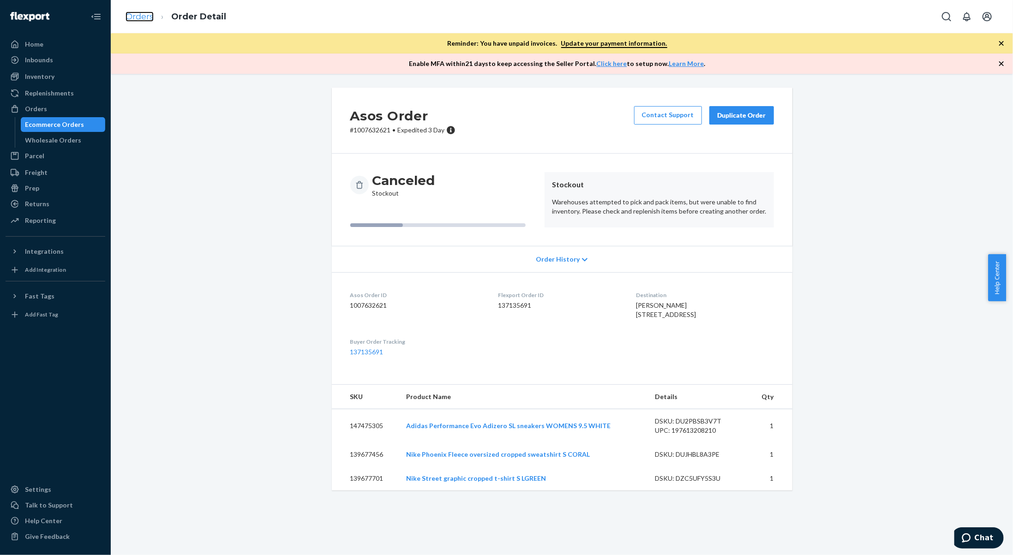
click at [137, 14] on link "Orders" at bounding box center [140, 17] width 28 height 10
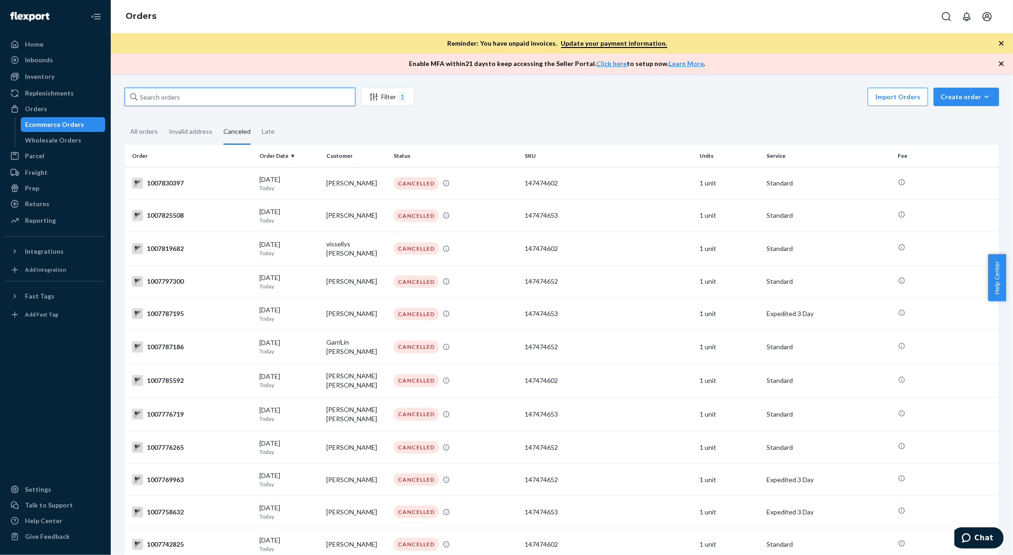
click at [203, 99] on input "text" at bounding box center [240, 97] width 231 height 18
click at [79, 78] on div "Inventory" at bounding box center [55, 76] width 98 height 13
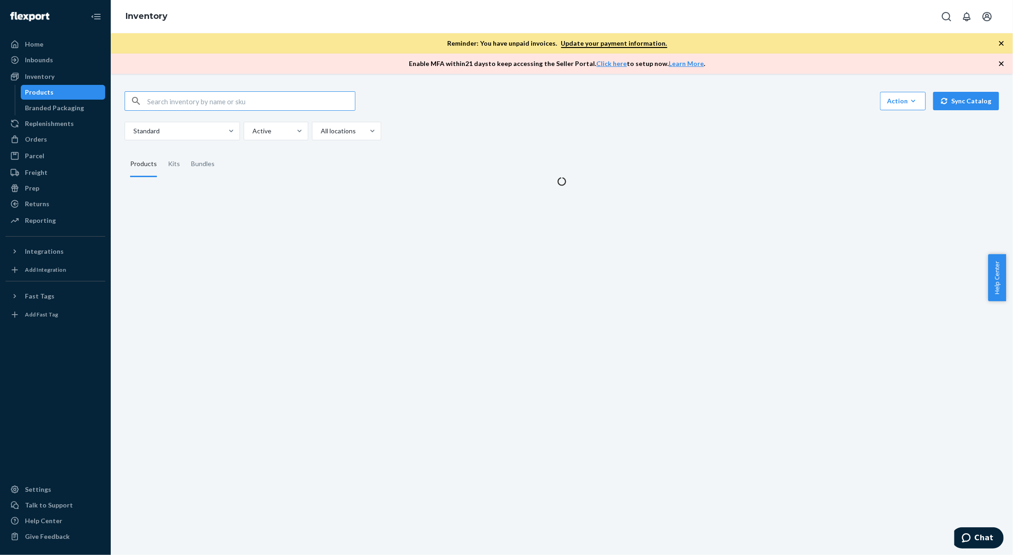
click at [209, 99] on input "text" at bounding box center [251, 101] width 208 height 18
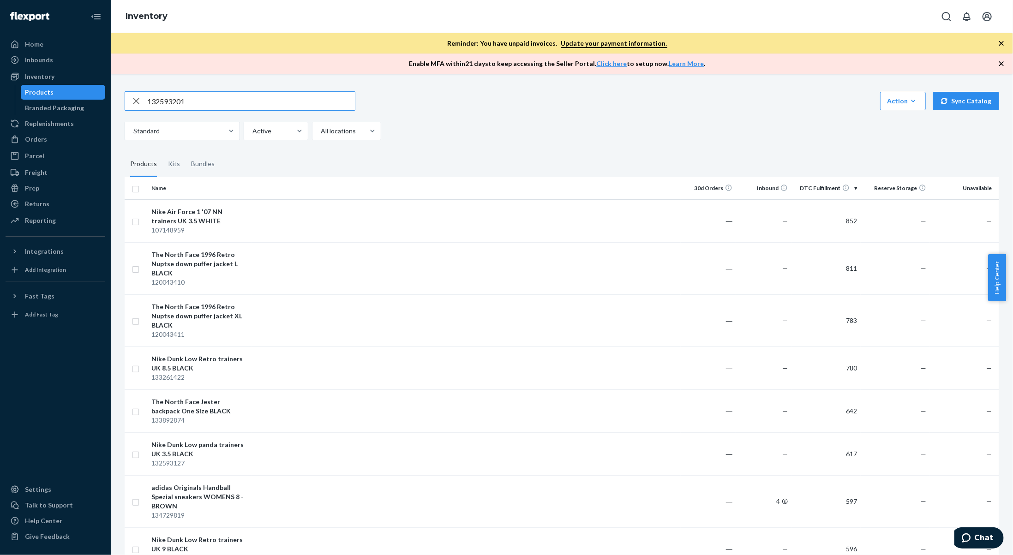
type input "132593201"
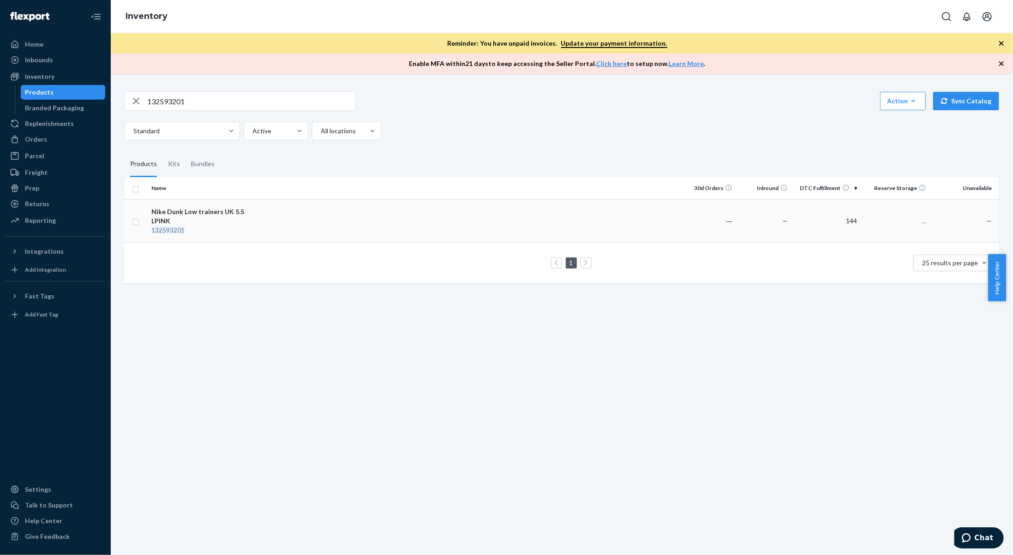
click at [296, 235] on td at bounding box center [466, 220] width 429 height 43
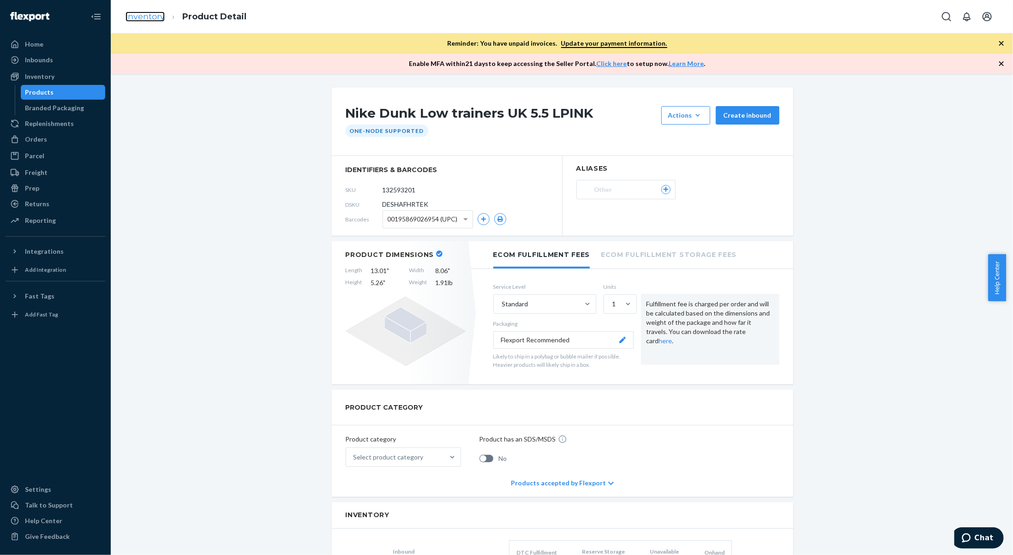
click at [158, 18] on link "Inventory" at bounding box center [145, 17] width 39 height 10
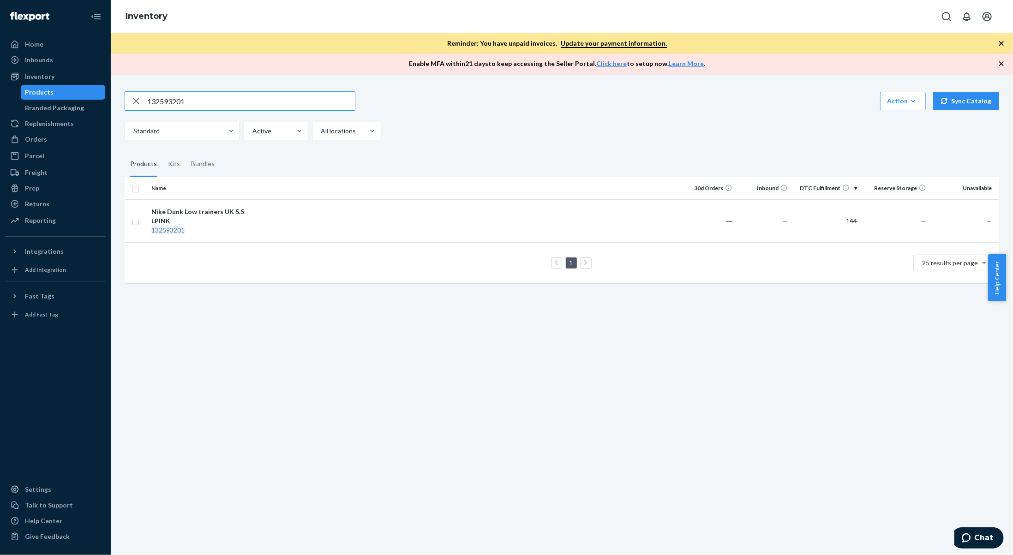
drag, startPoint x: 195, startPoint y: 101, endPoint x: 116, endPoint y: 93, distance: 78.9
click at [116, 93] on div "132593201 Action Create product Create kit or bundle Bulk create products Bulk …" at bounding box center [562, 314] width 902 height 481
paste input "10020586"
type input "110020586"
click at [219, 214] on div "Nike Dunk High Retro sneakers WM 9 WHITE" at bounding box center [199, 216] width 96 height 18
